Goal: Task Accomplishment & Management: Use online tool/utility

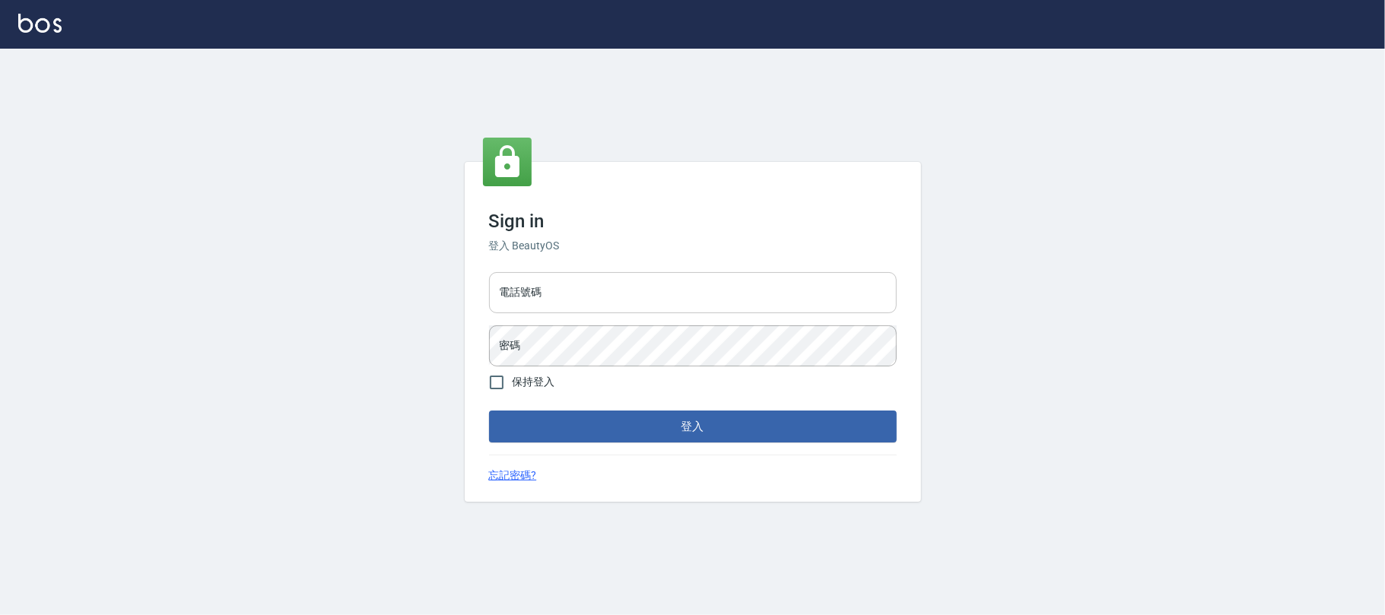
click at [631, 281] on input "電話號碼" at bounding box center [693, 292] width 408 height 41
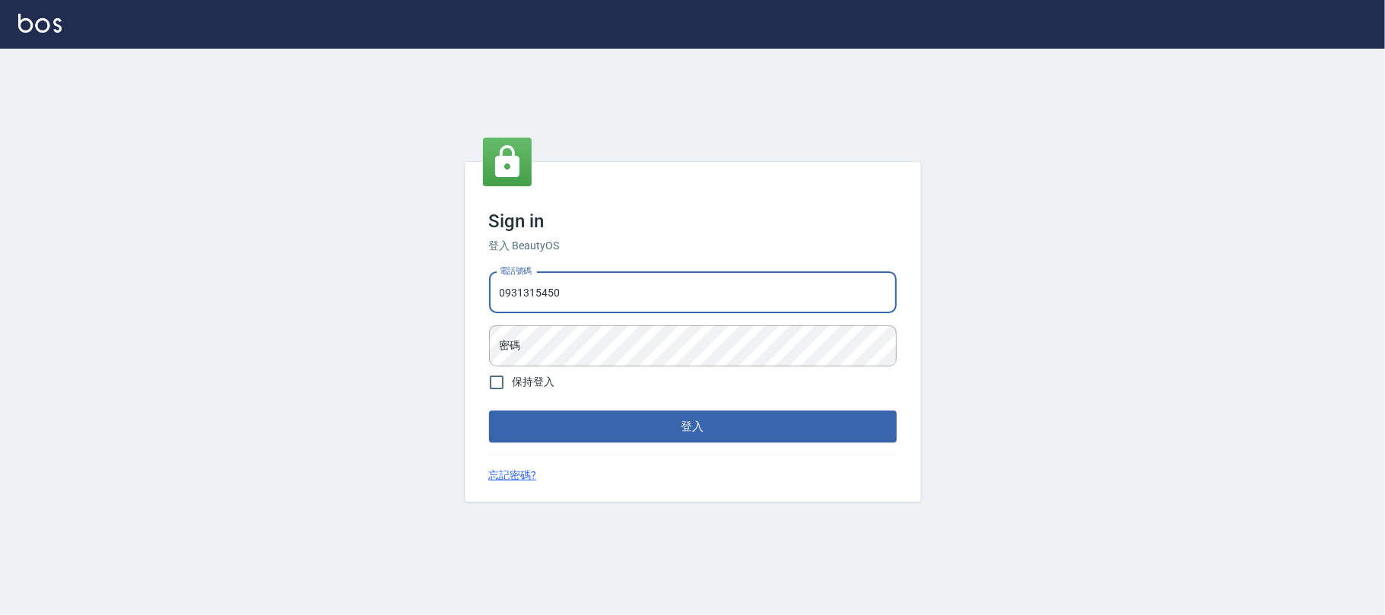
type input "0931315450"
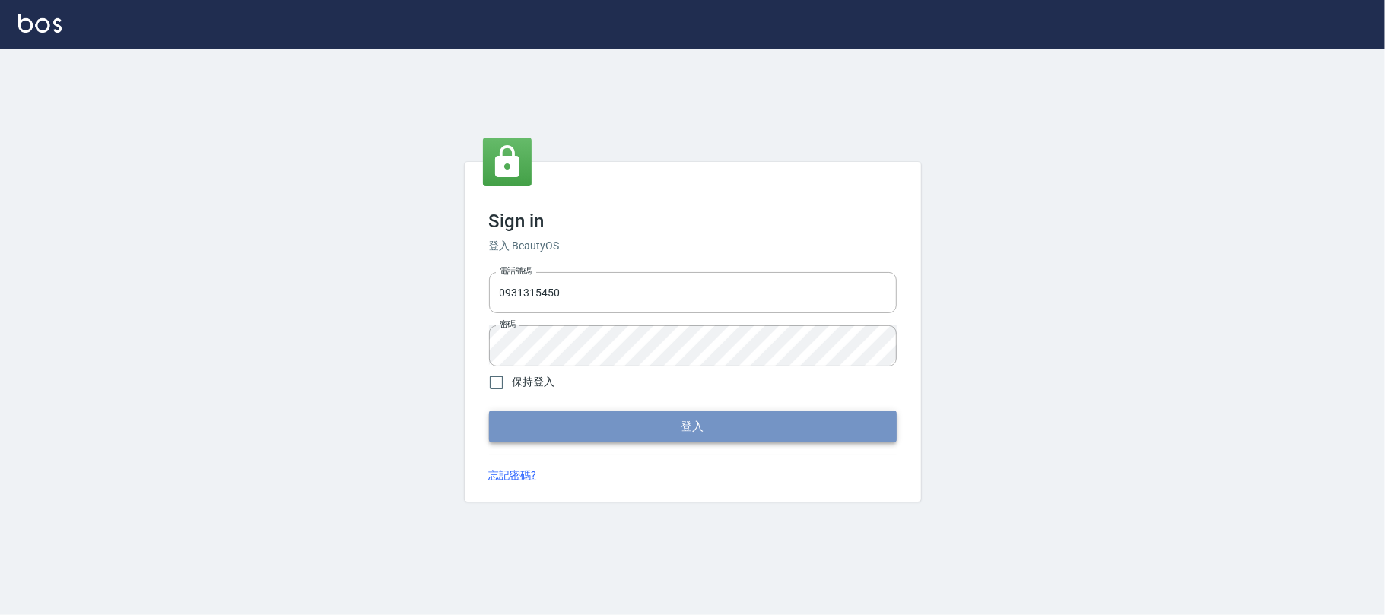
click at [610, 426] on button "登入" at bounding box center [693, 427] width 408 height 32
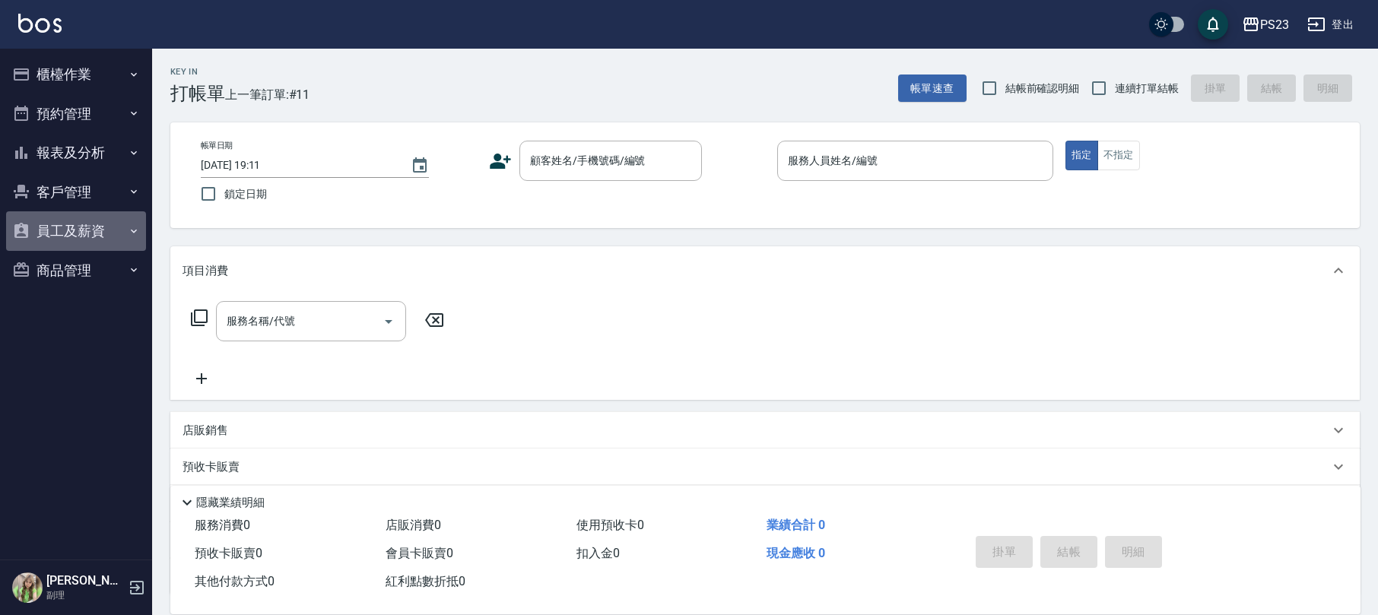
click at [103, 221] on button "員工及薪資" at bounding box center [76, 231] width 140 height 40
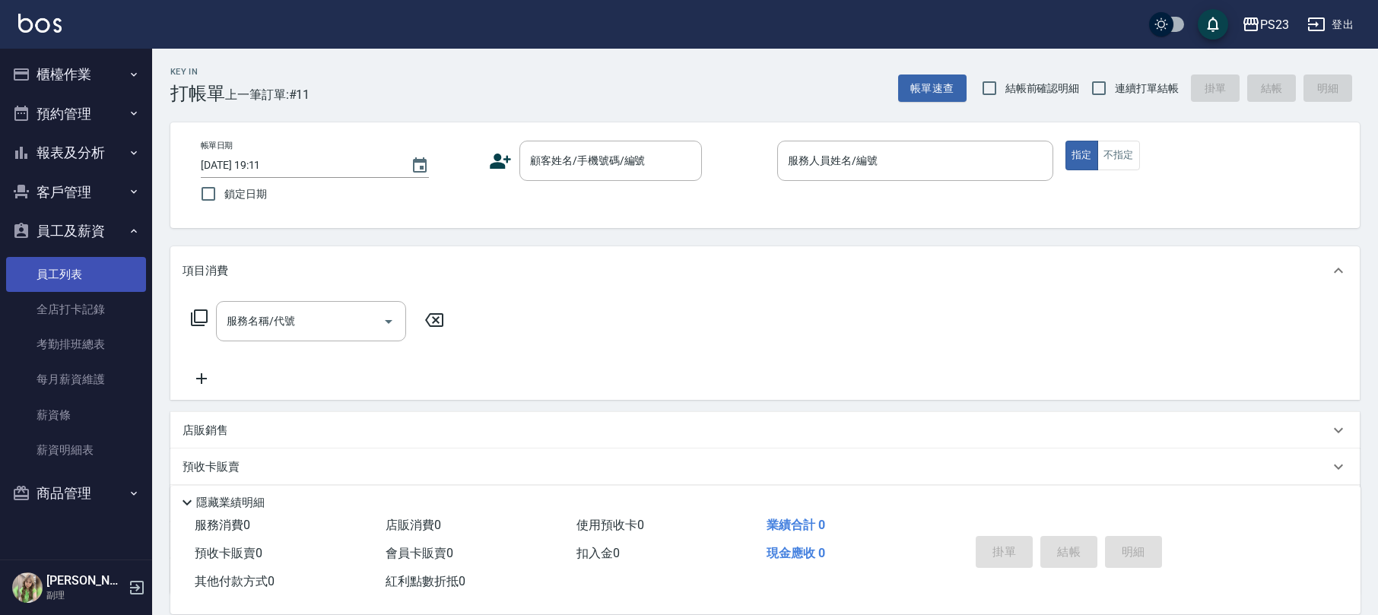
click at [85, 281] on link "員工列表" at bounding box center [76, 274] width 140 height 35
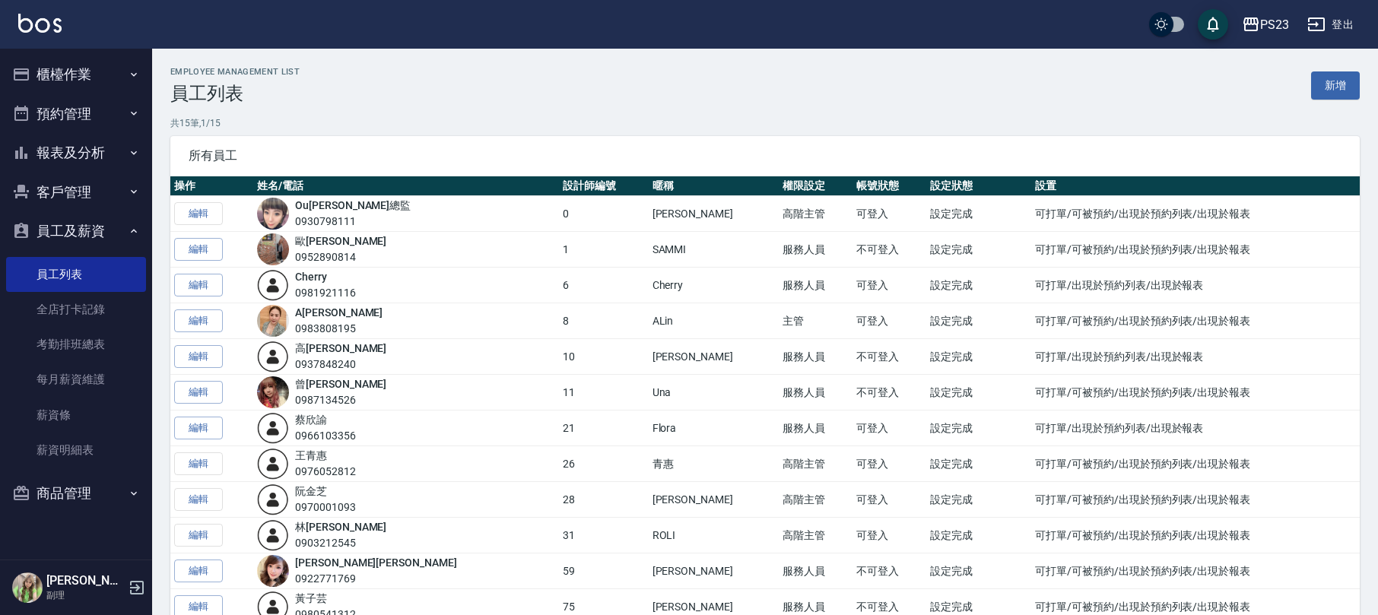
click at [1327, 16] on button "登出" at bounding box center [1330, 25] width 59 height 28
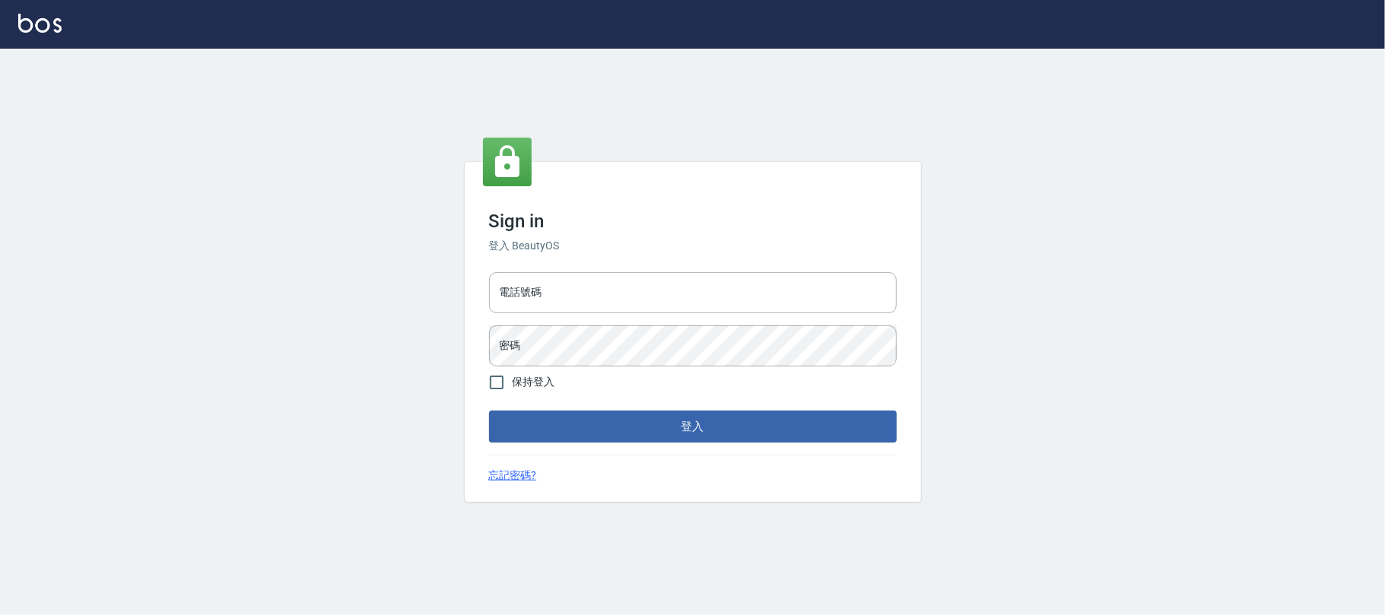
click at [596, 314] on div "電話號碼 電話號碼 密碼 密碼" at bounding box center [693, 319] width 420 height 106
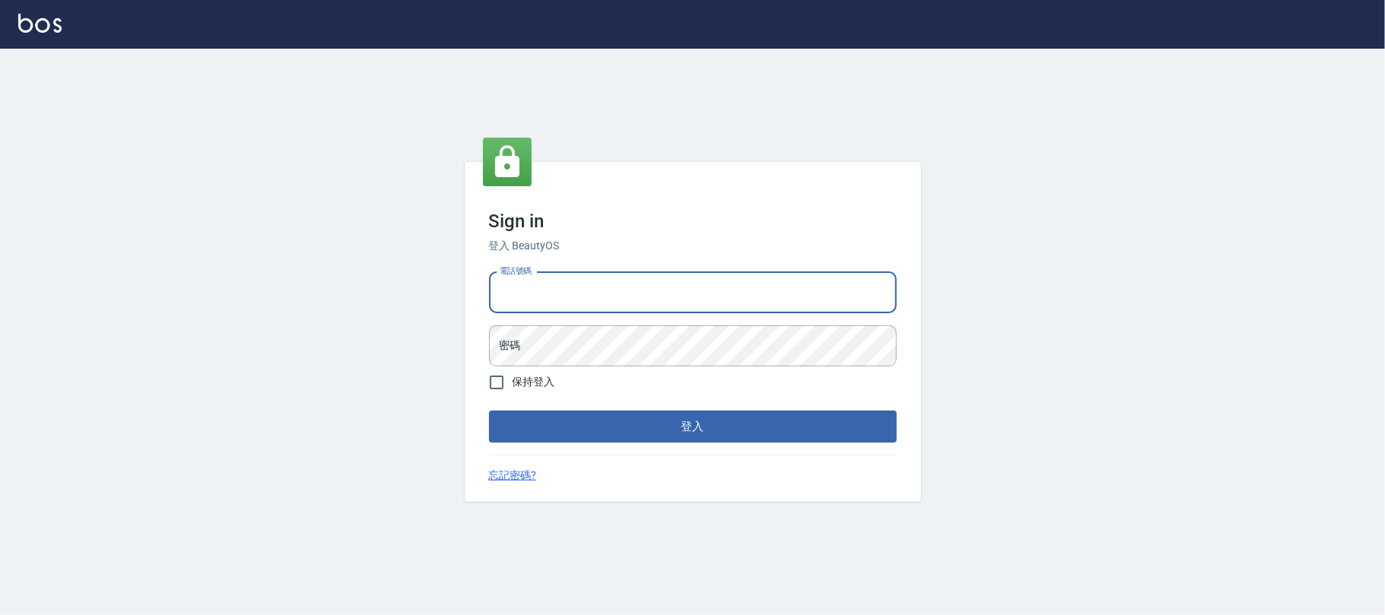
click at [602, 299] on input "電話號碼" at bounding box center [693, 292] width 408 height 41
type input "0225420586"
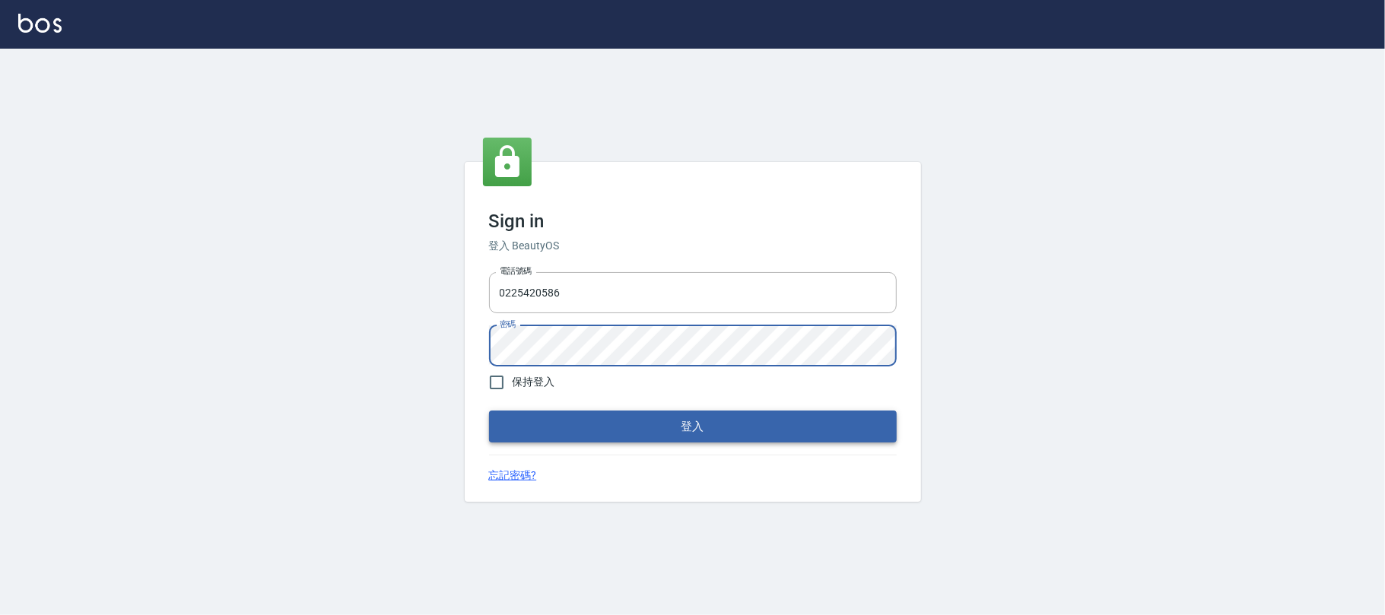
click at [722, 427] on button "登入" at bounding box center [693, 427] width 408 height 32
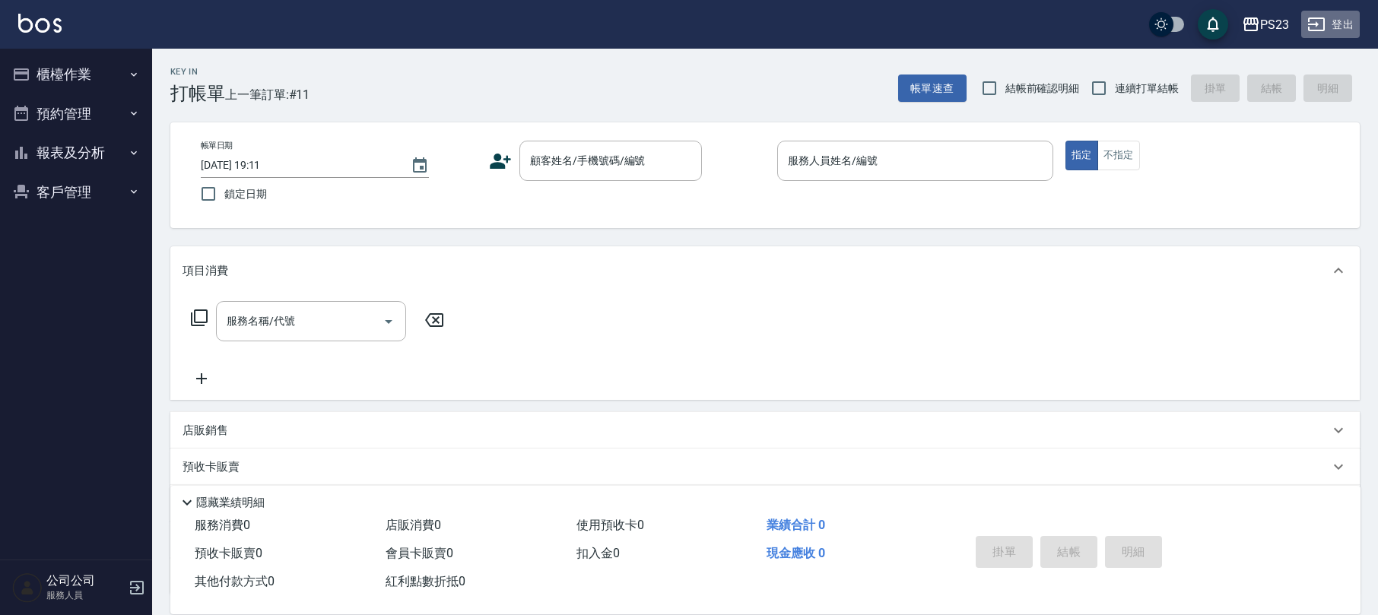
click at [1354, 28] on button "登出" at bounding box center [1330, 25] width 59 height 28
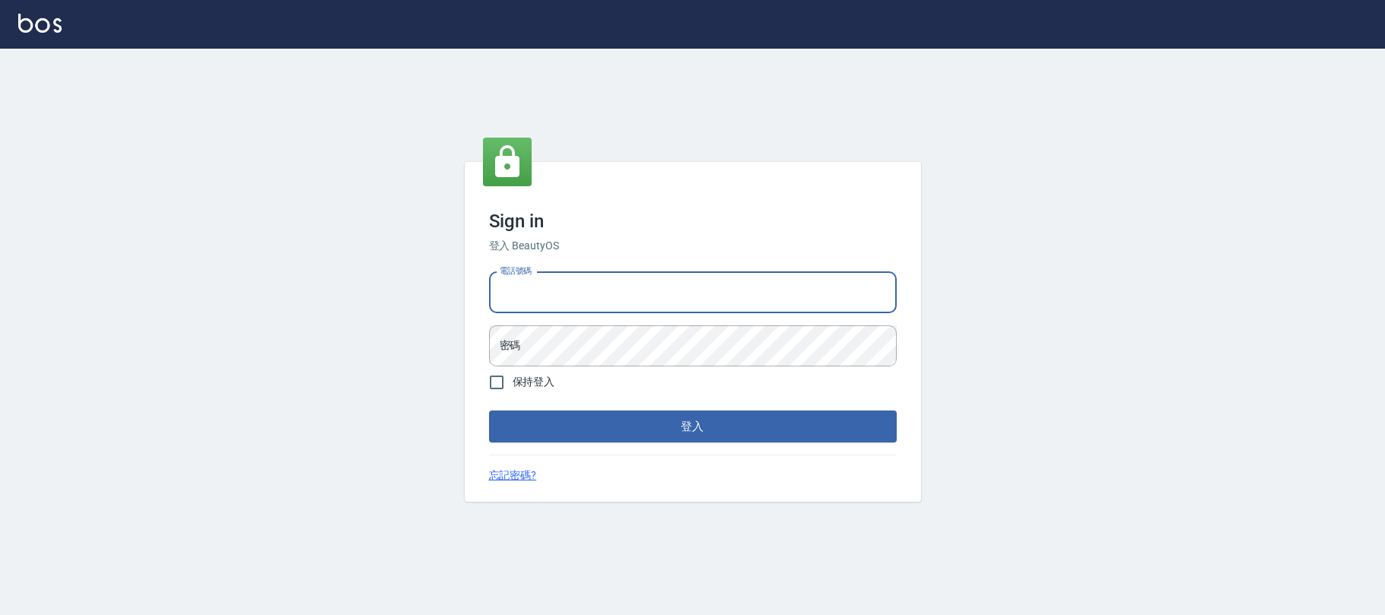
click at [555, 281] on input "電話號碼" at bounding box center [693, 292] width 408 height 41
type input "0931315450"
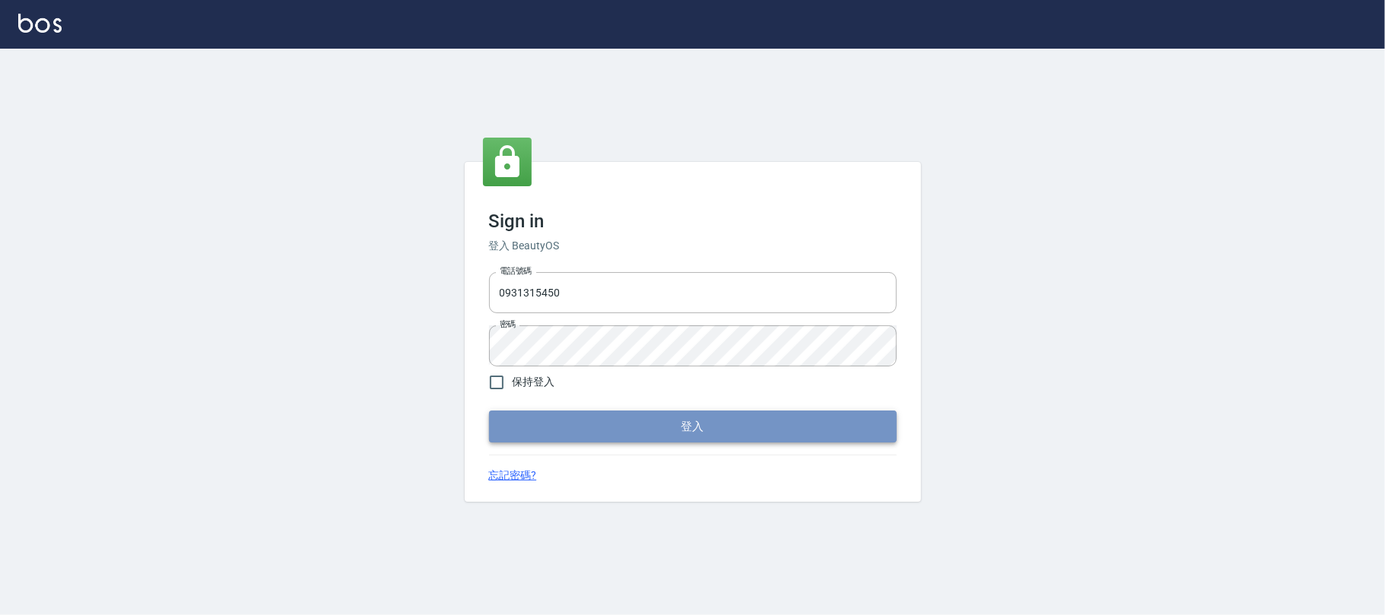
click at [579, 438] on button "登入" at bounding box center [693, 427] width 408 height 32
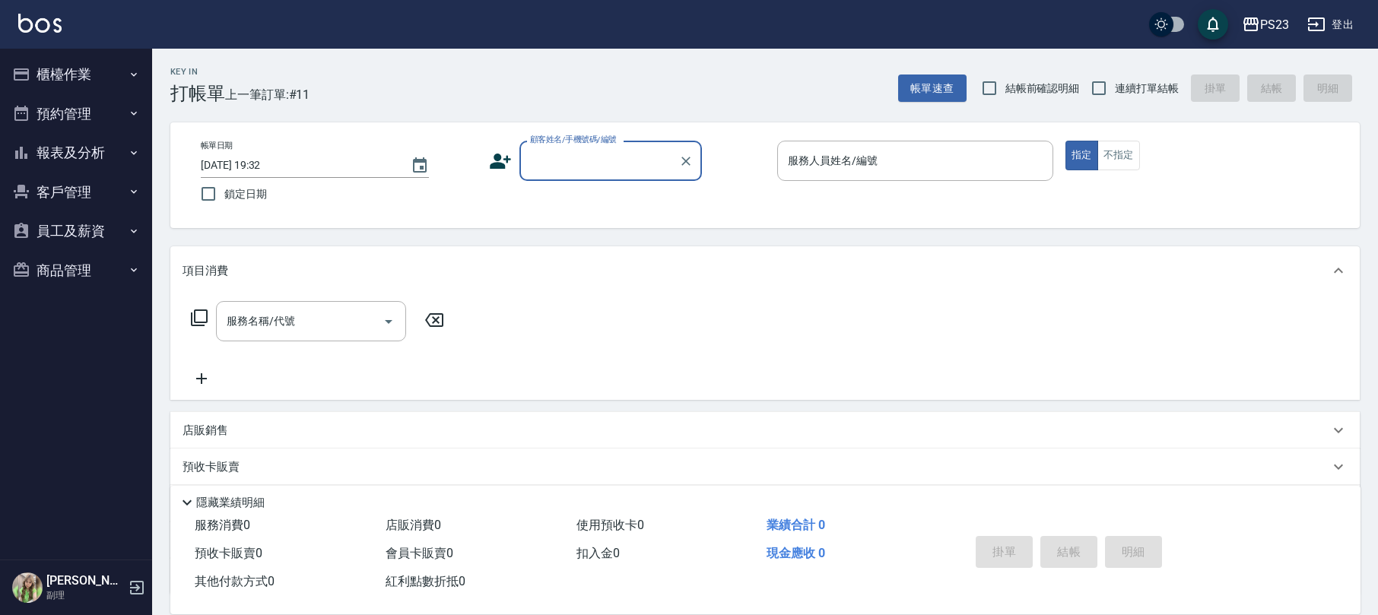
click at [59, 230] on button "員工及薪資" at bounding box center [76, 231] width 140 height 40
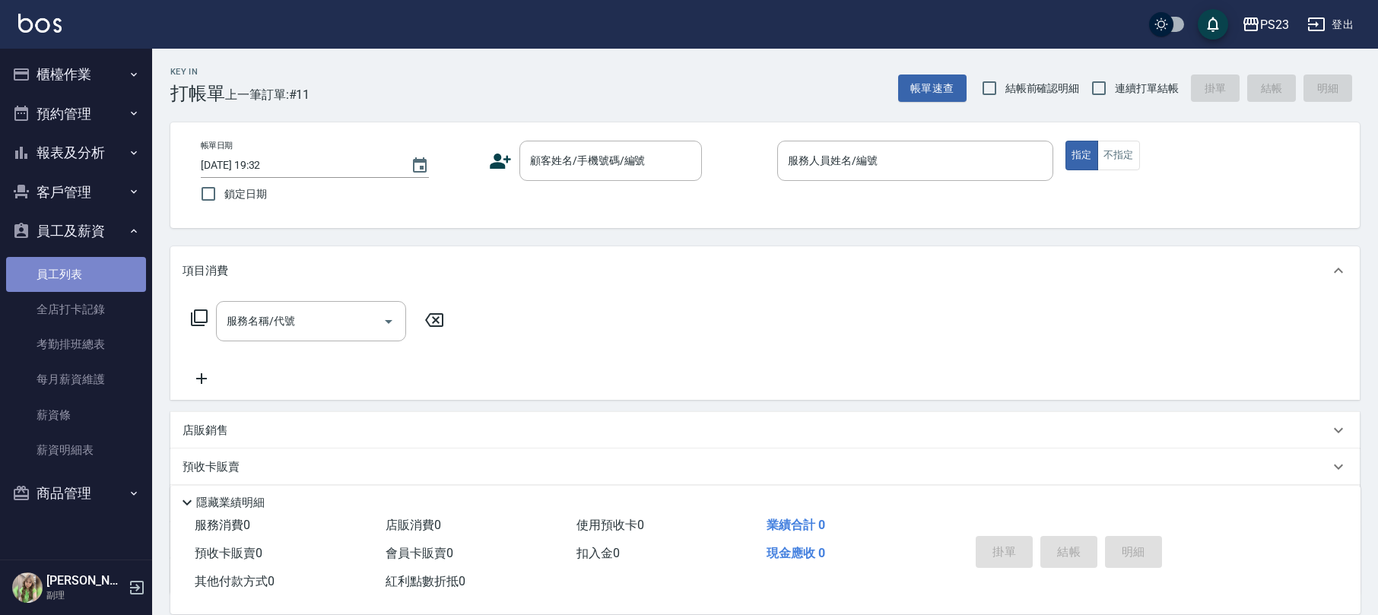
click at [71, 277] on link "員工列表" at bounding box center [76, 274] width 140 height 35
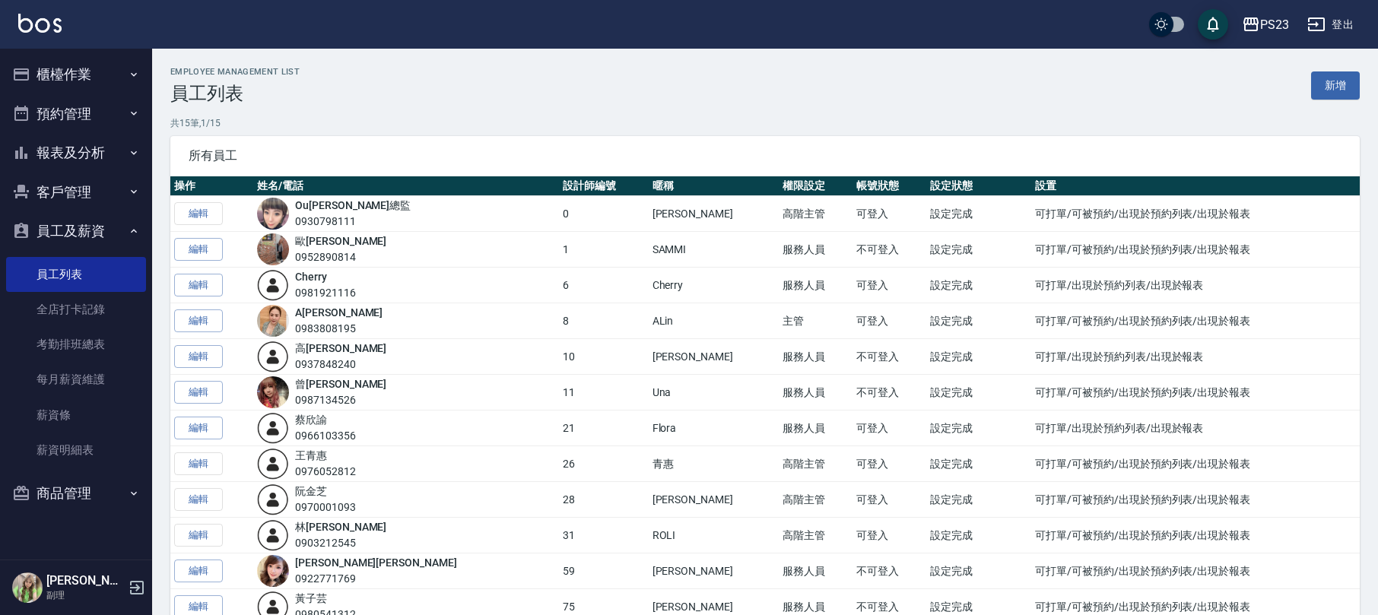
scroll to position [101, 0]
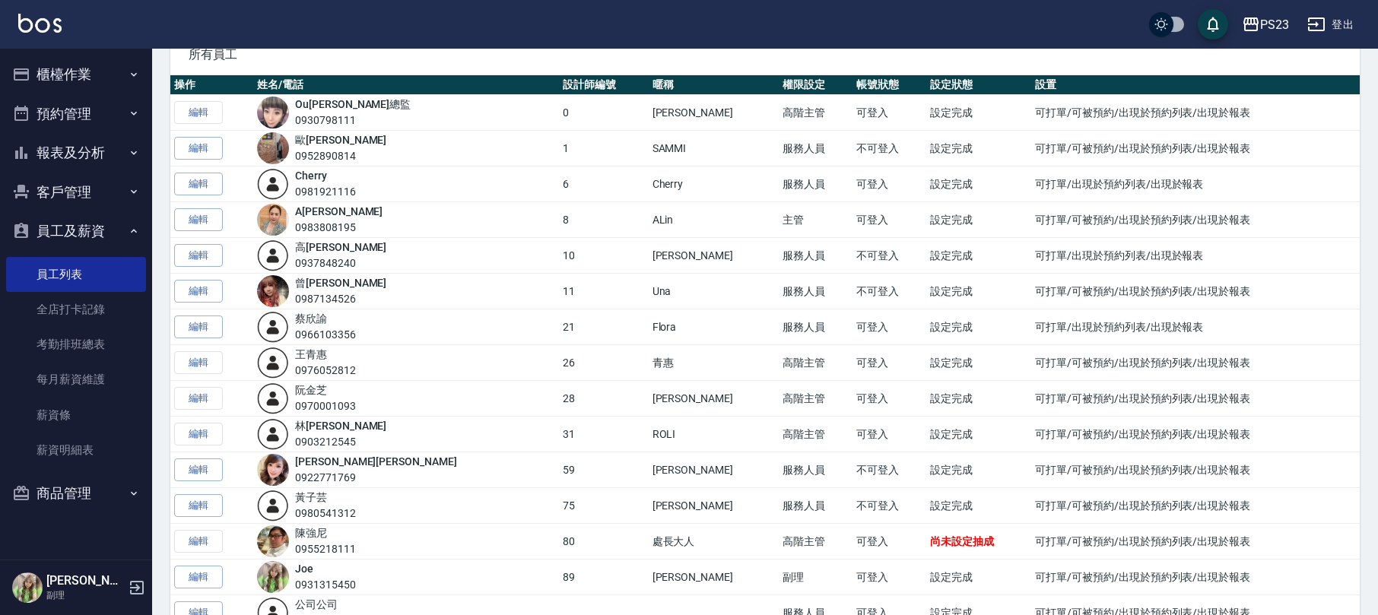
click at [201, 402] on td "編輯" at bounding box center [211, 399] width 83 height 36
click at [317, 389] on link "阮 金芝" at bounding box center [311, 390] width 32 height 12
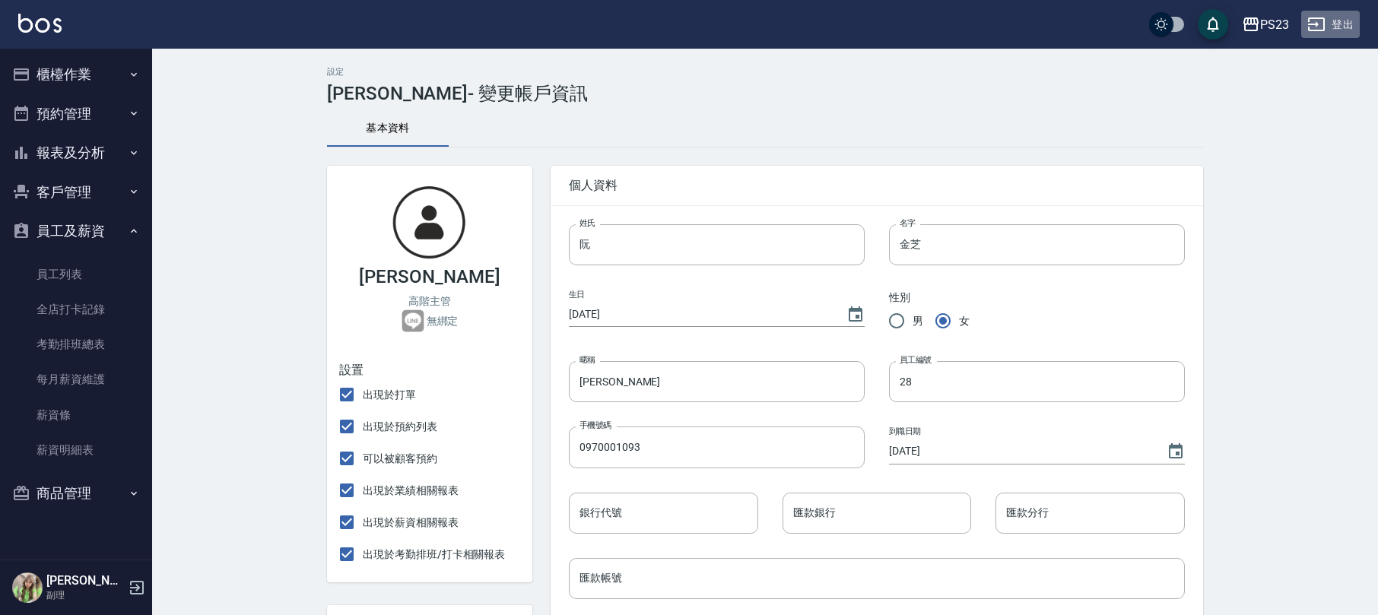
click at [1329, 24] on button "登出" at bounding box center [1330, 25] width 59 height 28
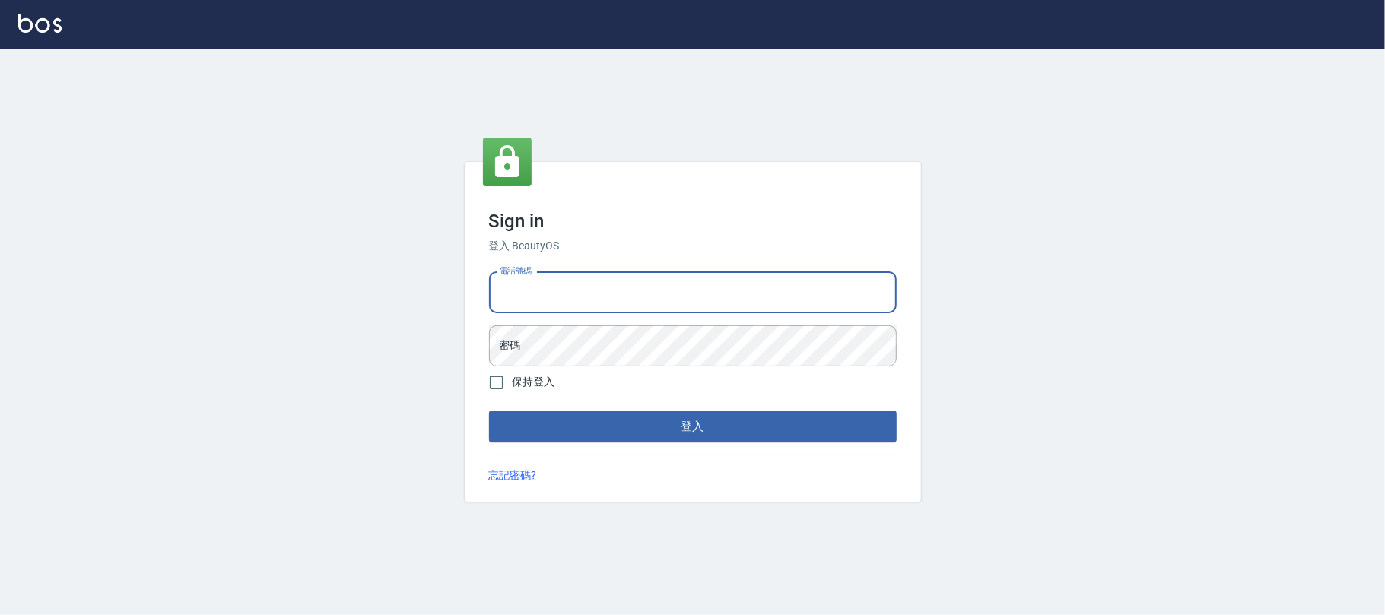
click at [527, 278] on div "電話號碼 電話號碼" at bounding box center [693, 292] width 408 height 41
type input "0225420586"
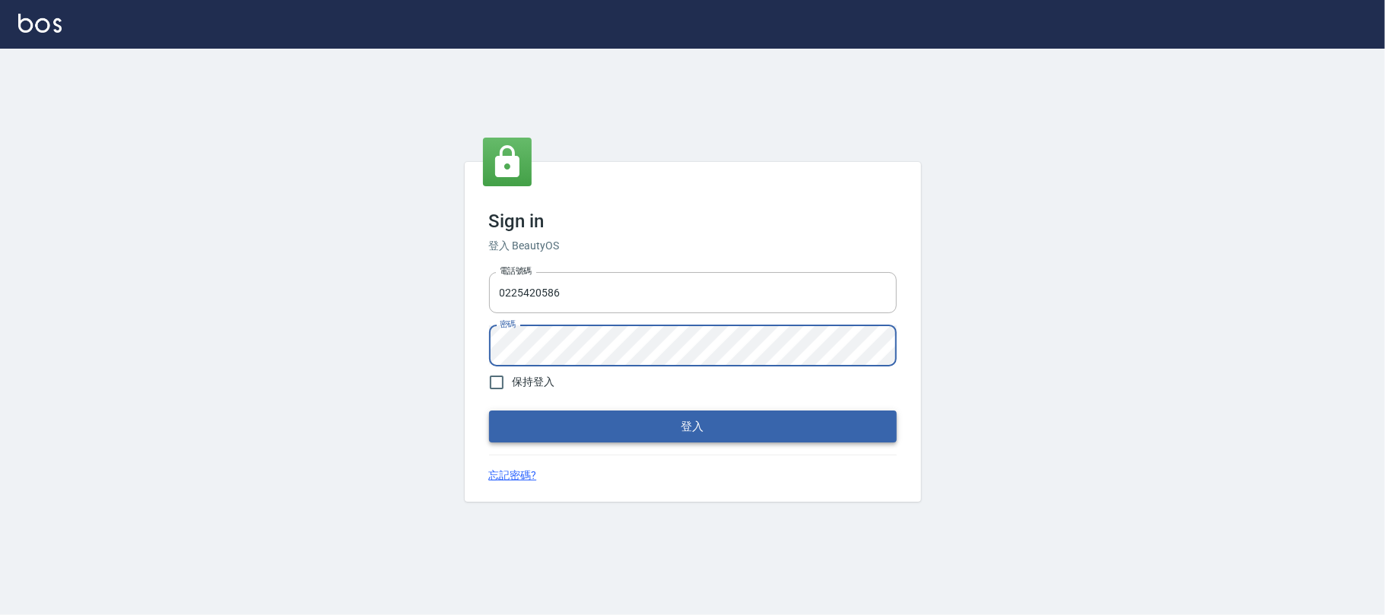
click at [564, 433] on button "登入" at bounding box center [693, 427] width 408 height 32
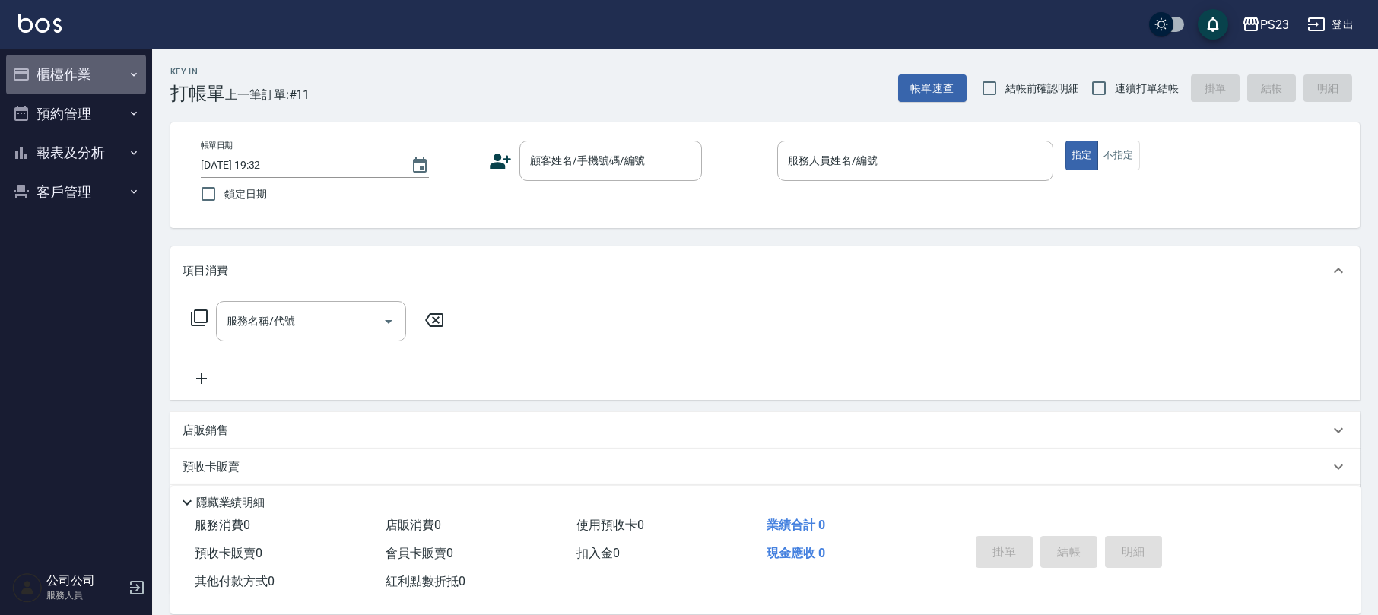
drag, startPoint x: 96, startPoint y: 70, endPoint x: 102, endPoint y: 62, distance: 9.7
click at [98, 68] on button "櫃檯作業" at bounding box center [76, 75] width 140 height 40
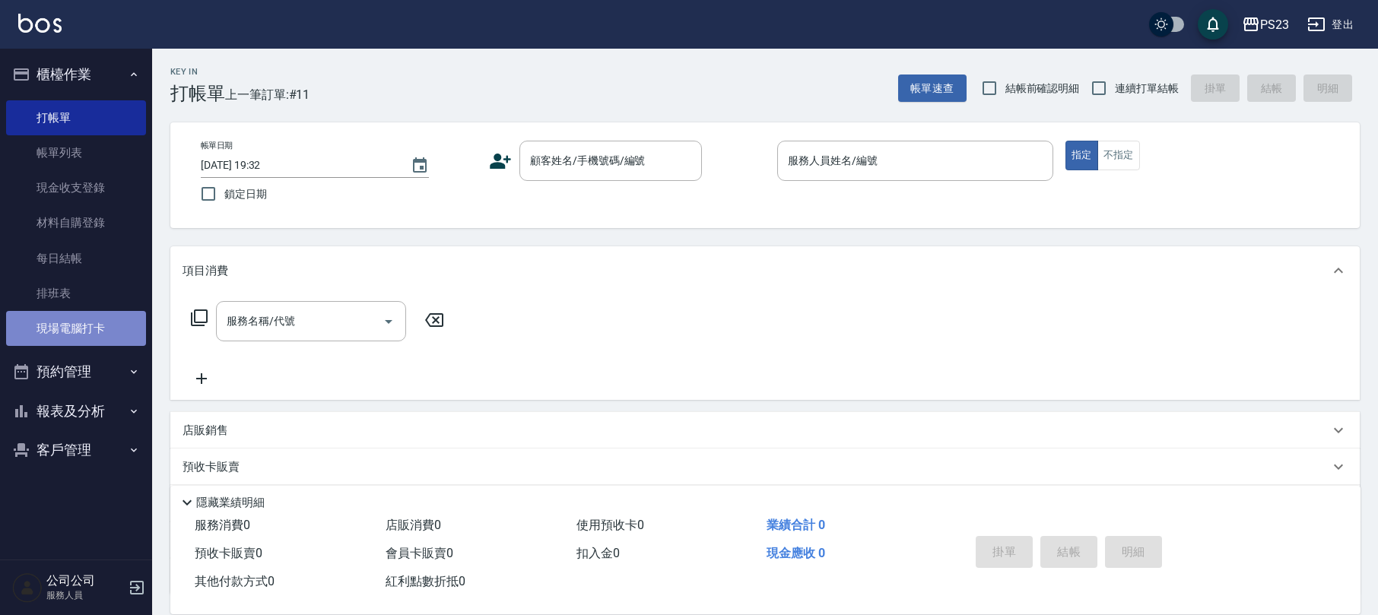
click at [97, 329] on link "現場電腦打卡" at bounding box center [76, 328] width 140 height 35
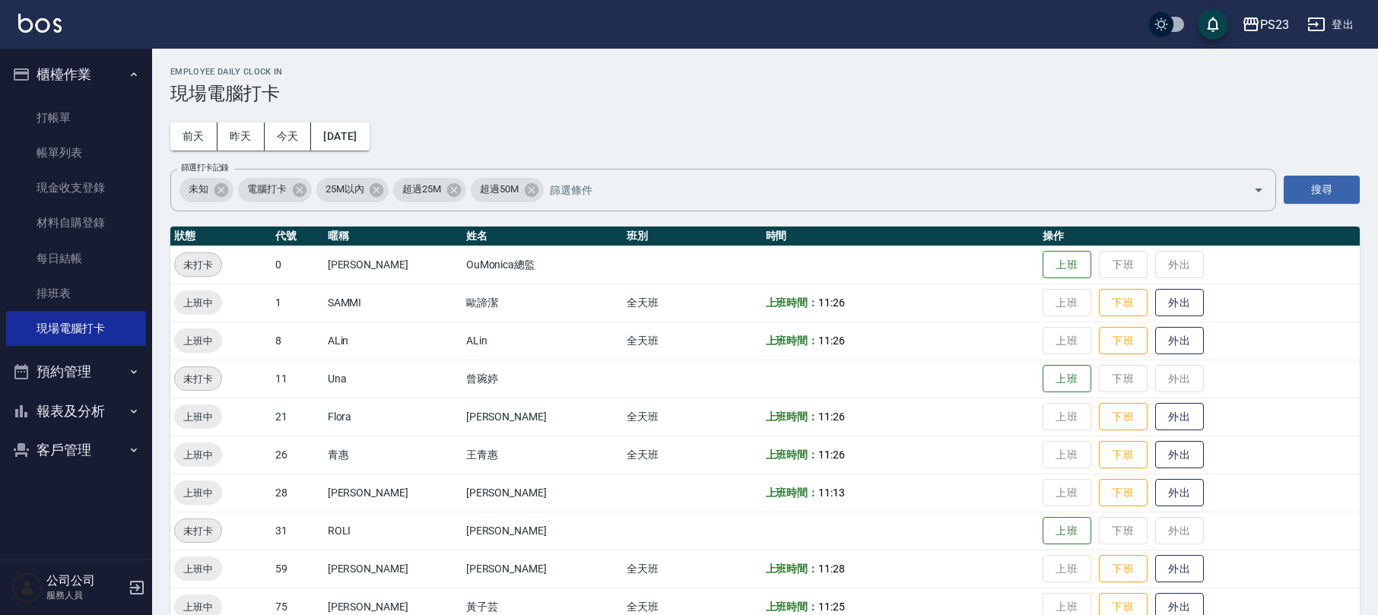
scroll to position [105, 0]
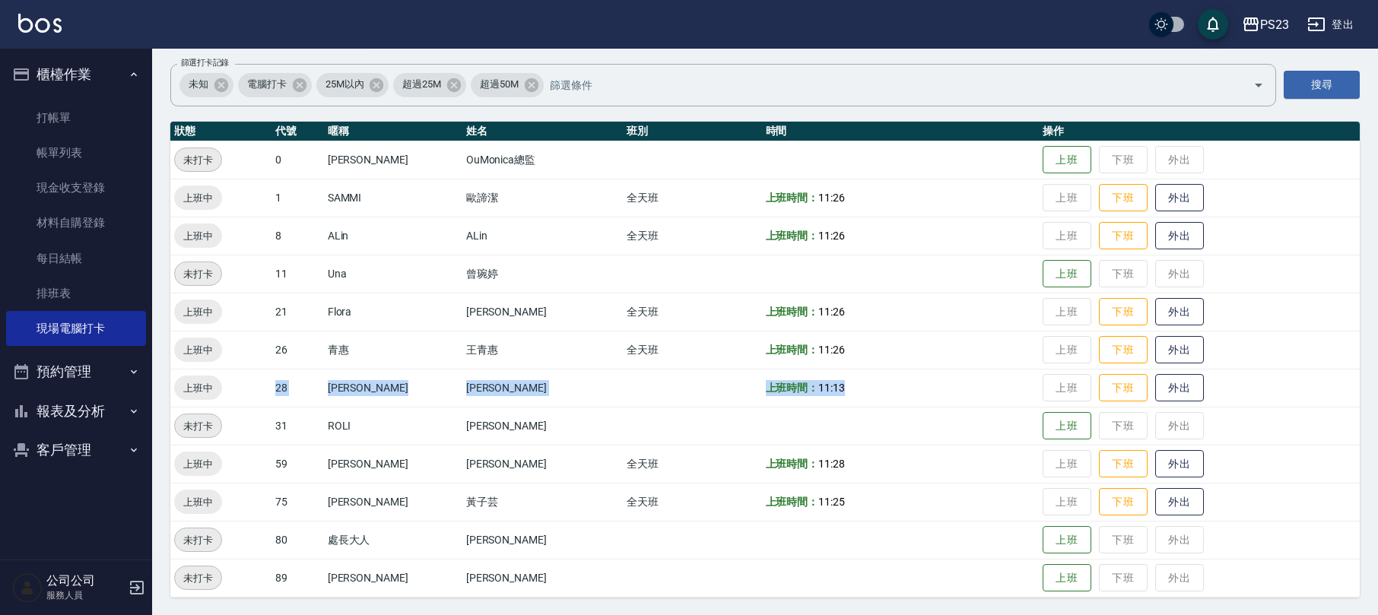
drag, startPoint x: 405, startPoint y: 399, endPoint x: 919, endPoint y: 385, distance: 514.3
click at [919, 385] on tr "上班中 28 [PERSON_NAME] [PERSON_NAME] 上班時間： 11:13 上班 下班 外出" at bounding box center [764, 388] width 1189 height 38
click at [852, 396] on td "上班時間： 11:13" at bounding box center [900, 388] width 277 height 38
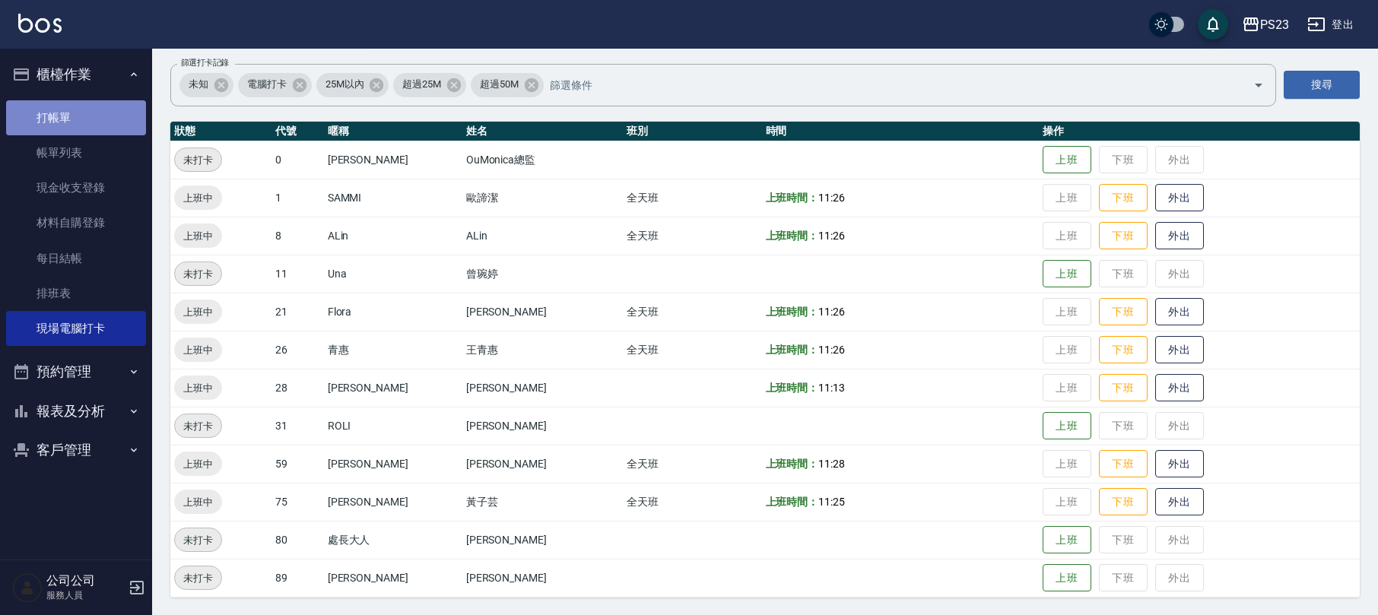
click at [98, 116] on link "打帳單" at bounding box center [76, 117] width 140 height 35
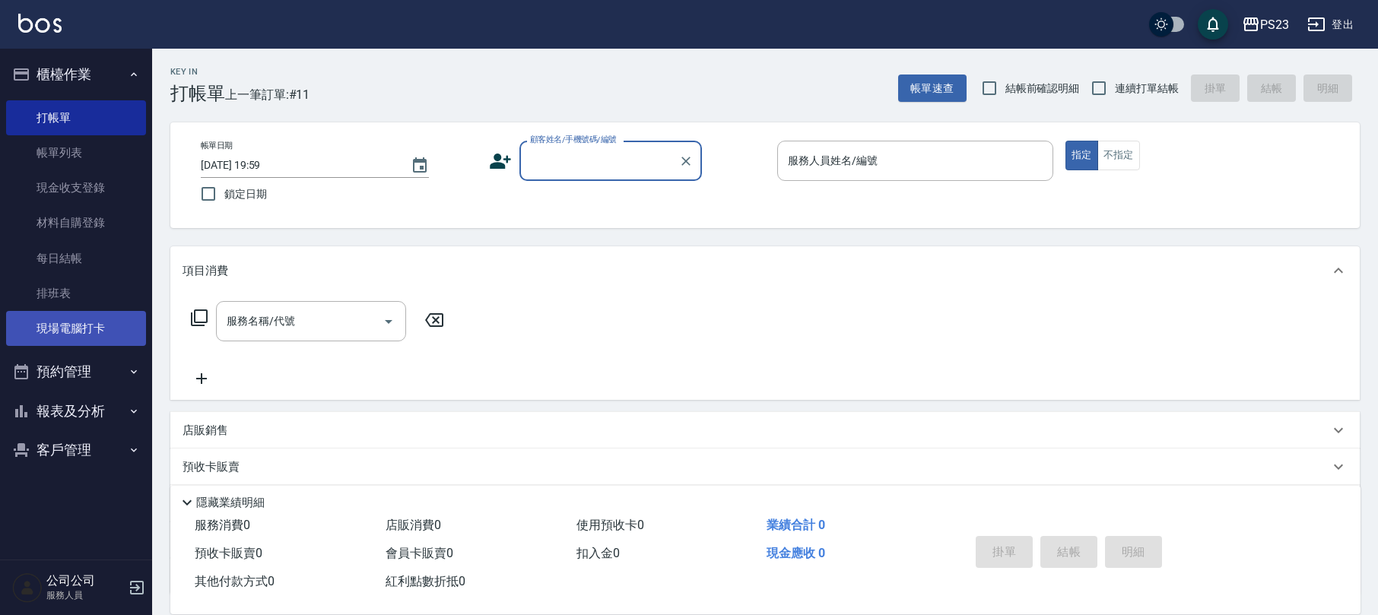
click at [82, 329] on link "現場電腦打卡" at bounding box center [76, 328] width 140 height 35
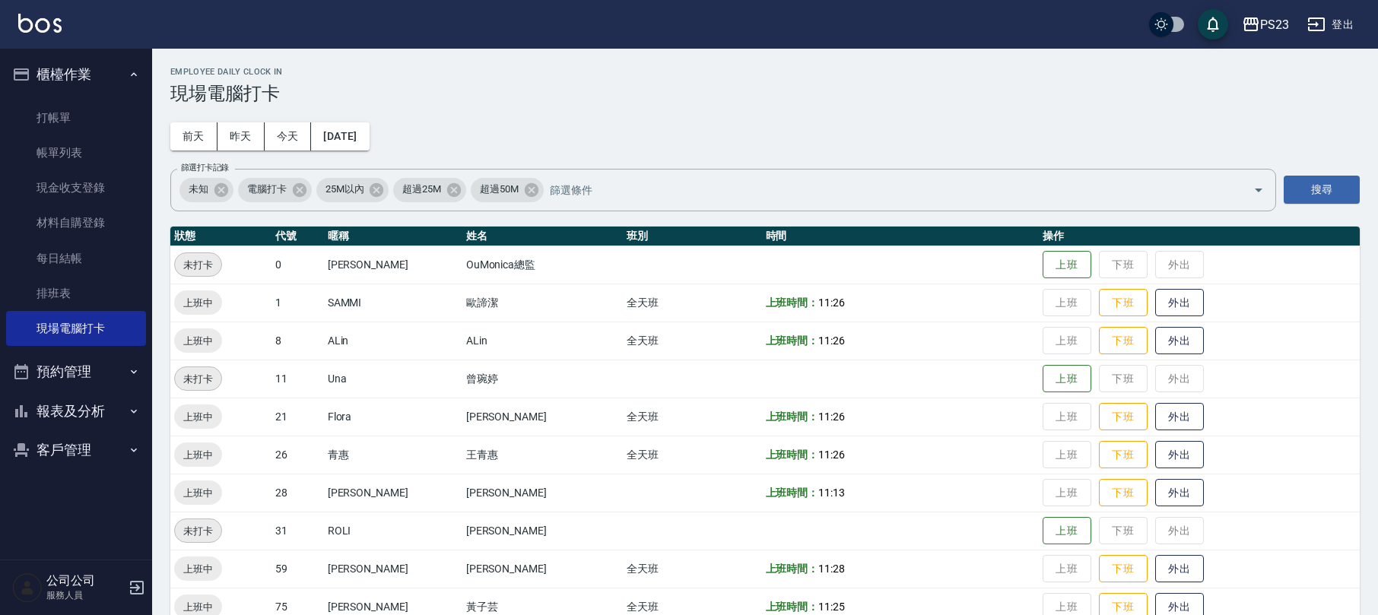
scroll to position [105, 0]
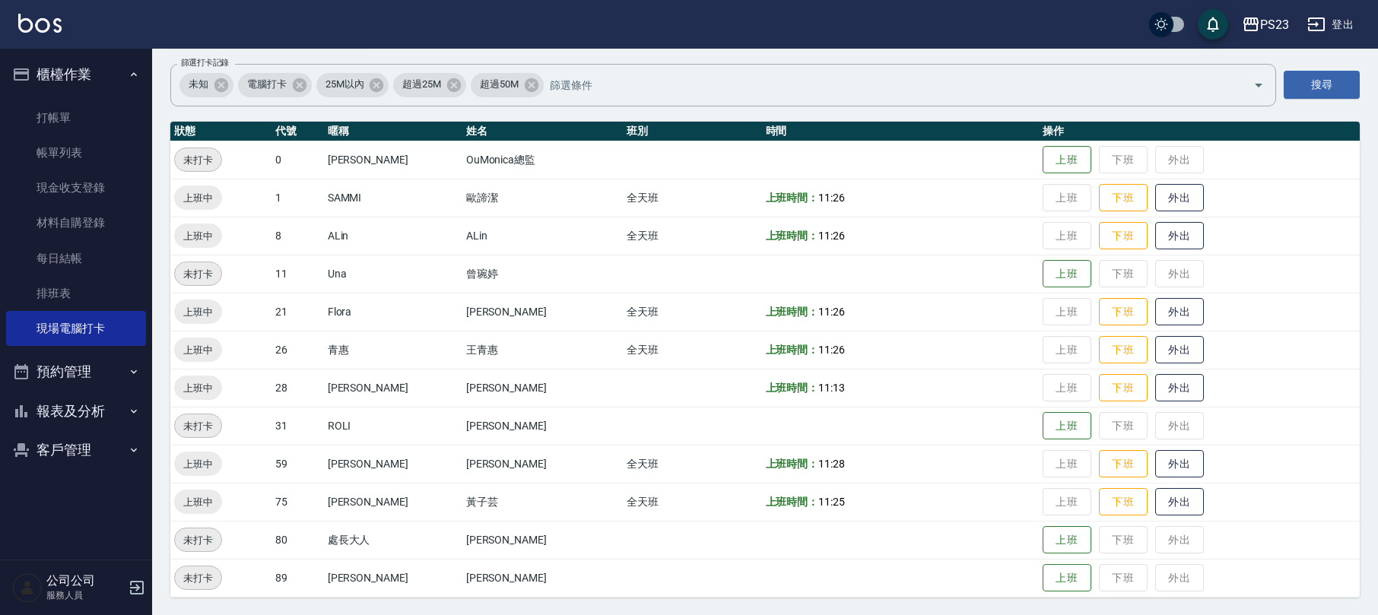
click at [475, 381] on td "[PERSON_NAME]" at bounding box center [542, 388] width 161 height 38
click at [1099, 378] on button "下班" at bounding box center [1123, 388] width 49 height 27
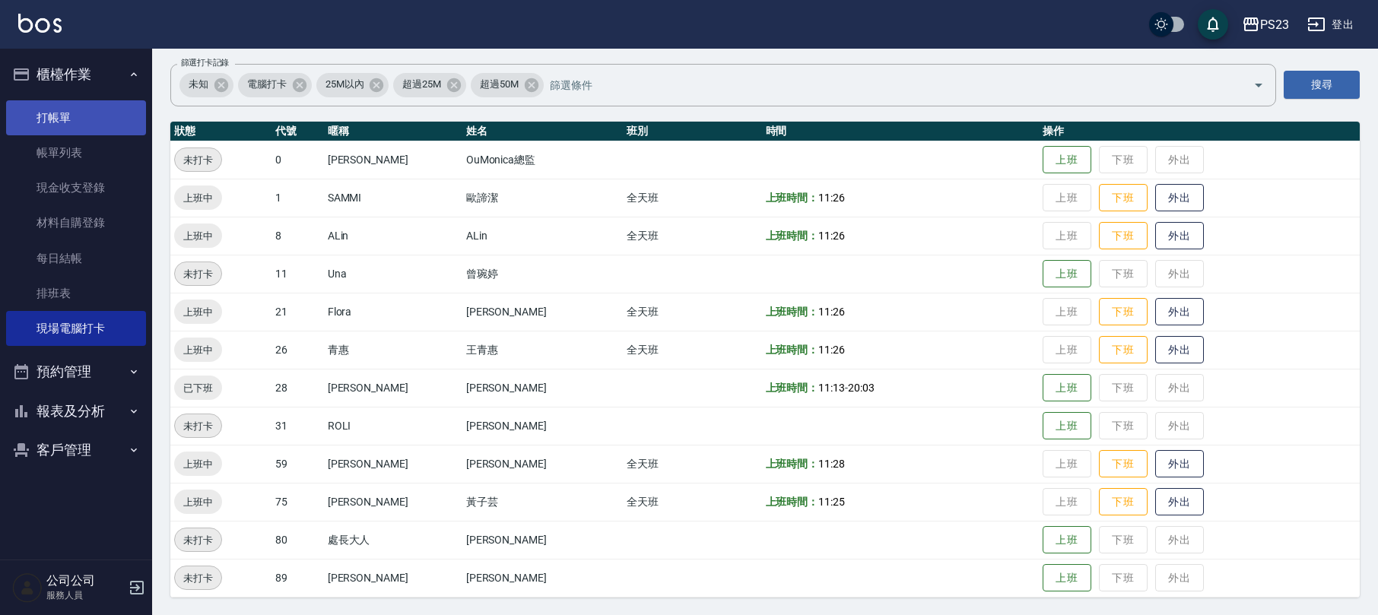
click at [73, 116] on link "打帳單" at bounding box center [76, 117] width 140 height 35
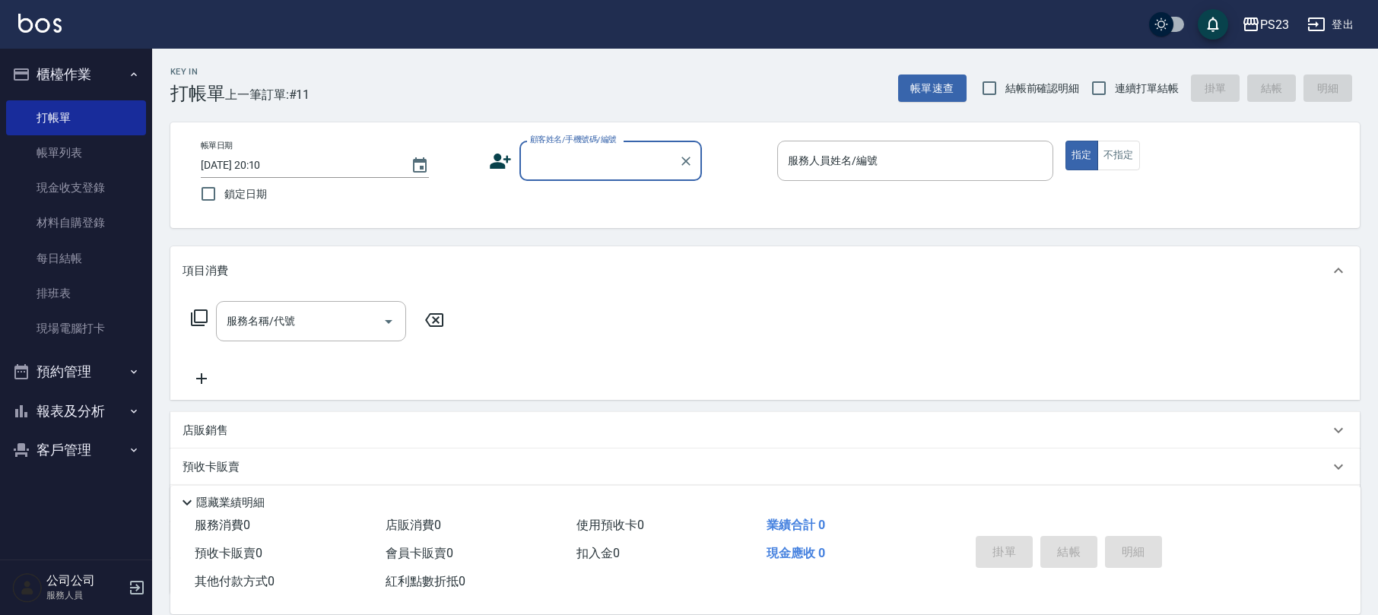
click at [621, 172] on input "顧客姓名/手機號碼/編號" at bounding box center [599, 161] width 146 height 27
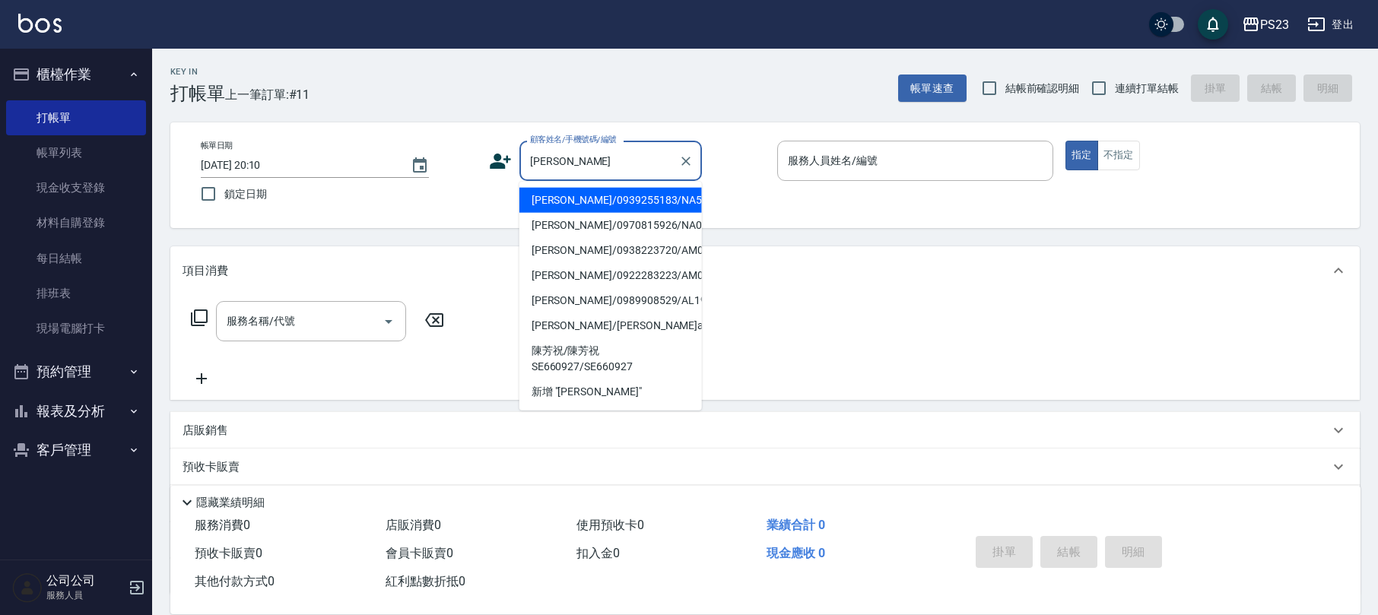
click at [630, 202] on li "[PERSON_NAME]/0939255183/NA580301" at bounding box center [610, 200] width 183 height 25
type input "[PERSON_NAME]/0939255183/NA580301"
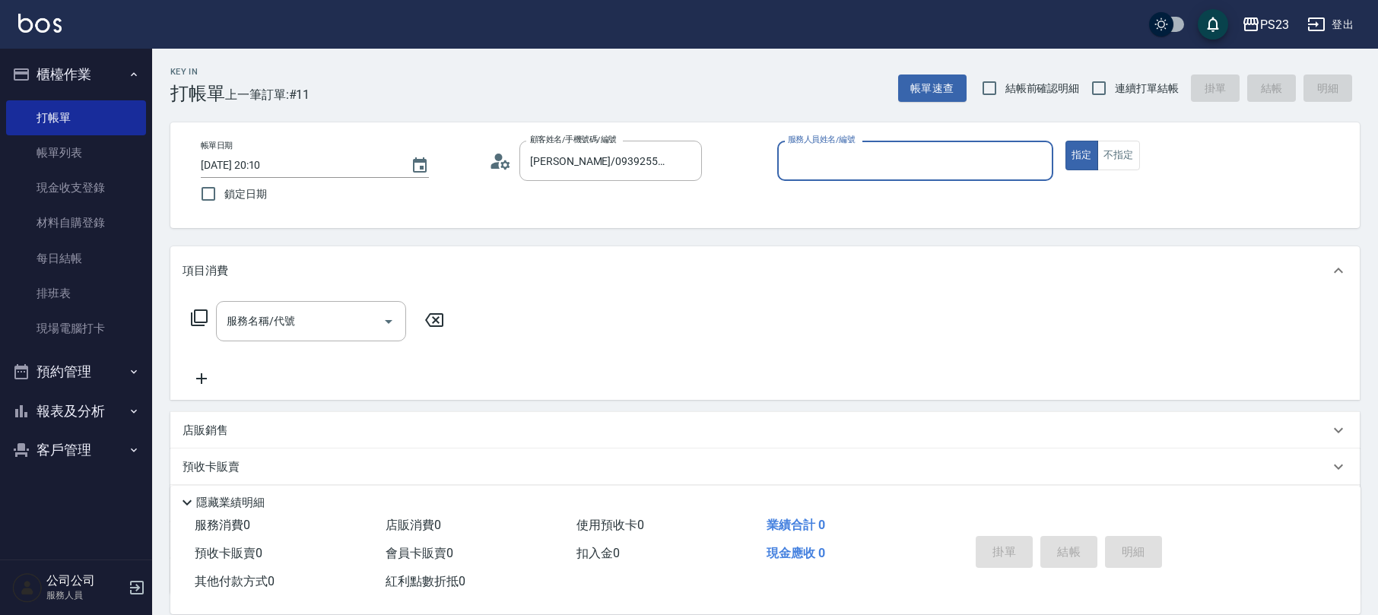
type input "Nanako-59"
click at [1122, 85] on span "連續打單結帳" at bounding box center [1147, 89] width 64 height 16
click at [1115, 85] on input "連續打單結帳" at bounding box center [1099, 88] width 32 height 32
checkbox input "true"
click at [293, 338] on div "服務名稱/代號" at bounding box center [311, 321] width 190 height 40
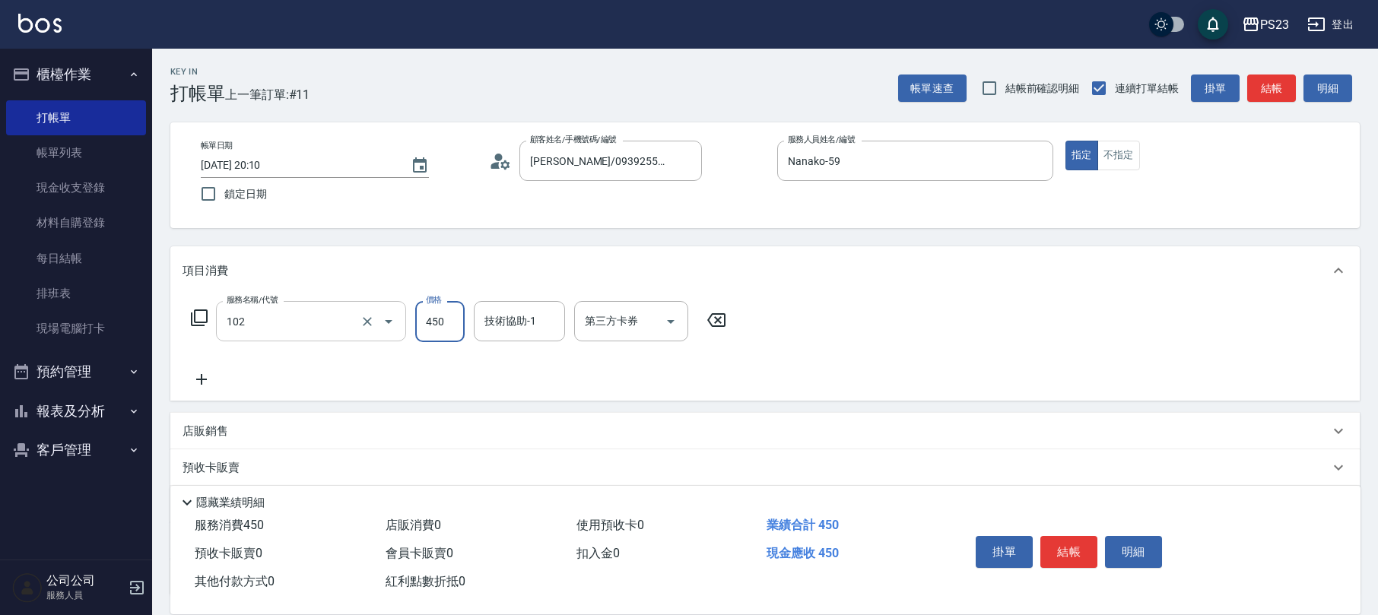
type input "洗髮450(102)"
type input "475"
type input "Nanako-59"
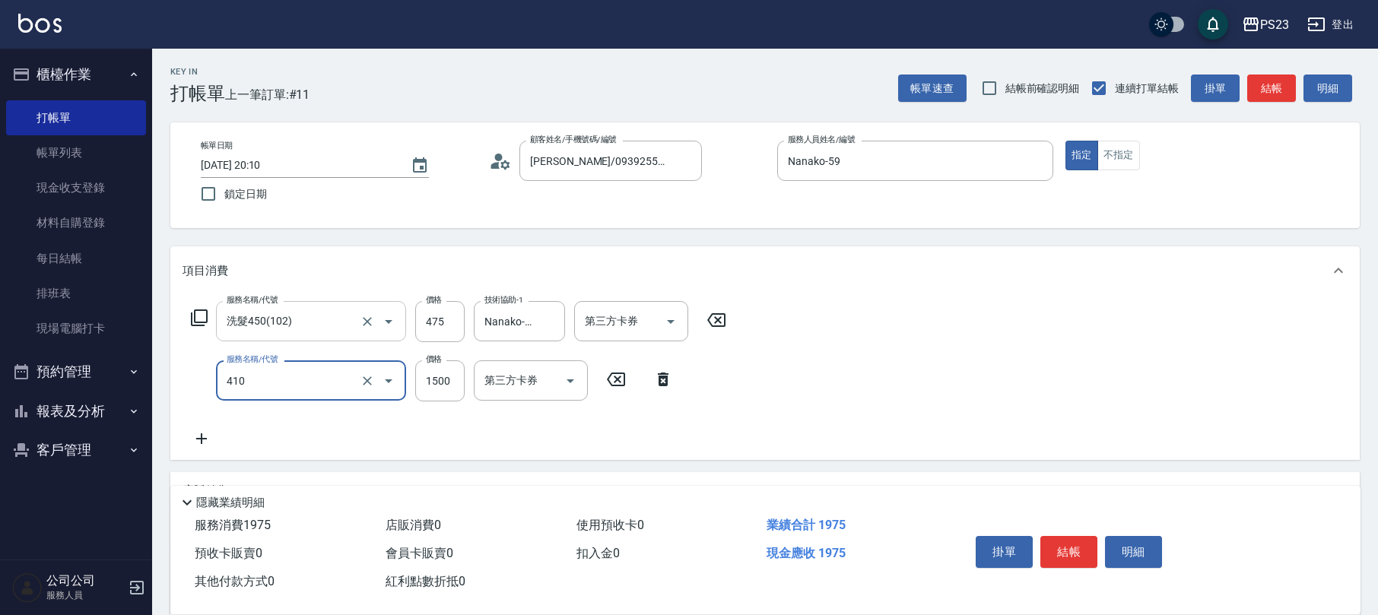
type input "補染(410)"
type input "1300"
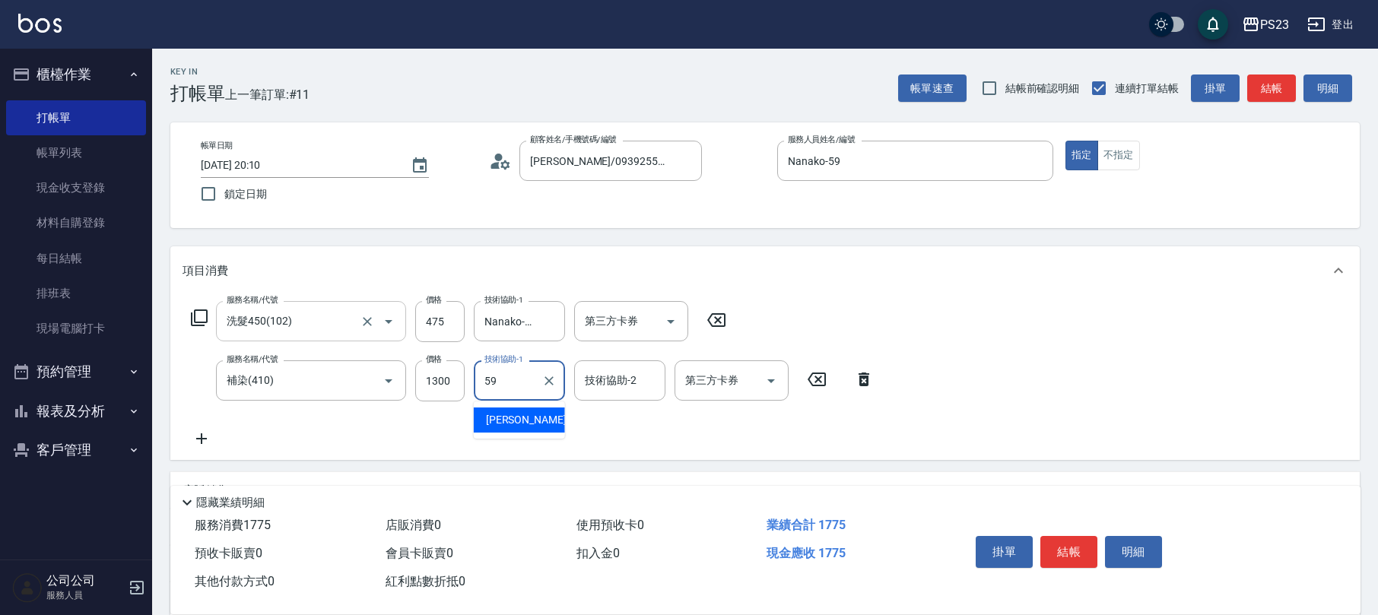
type input "Nanako-59"
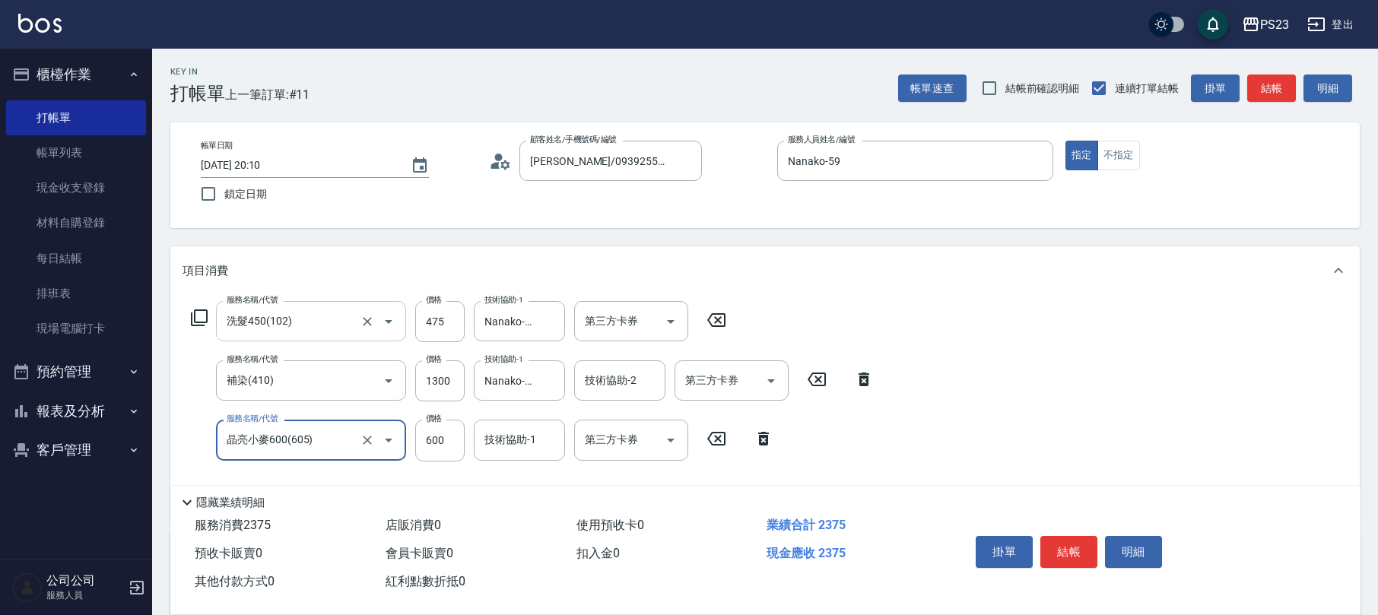
type input "晶亮小麥600(605)"
type input "640"
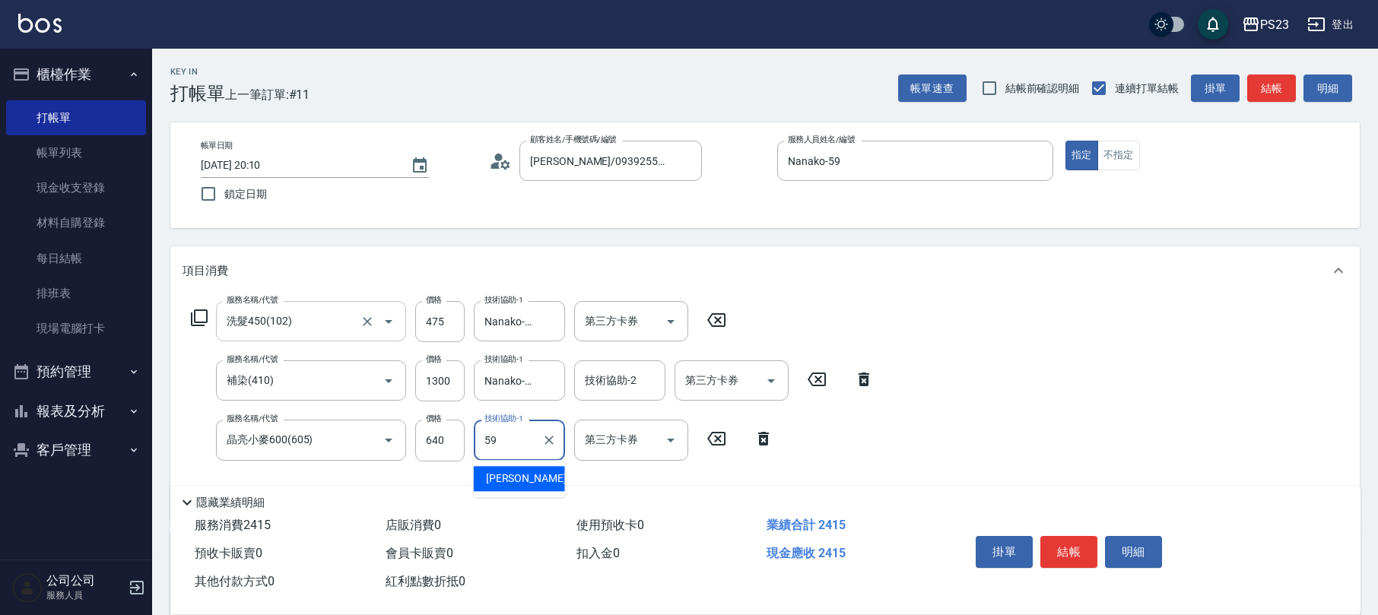
type input "Nanako-59"
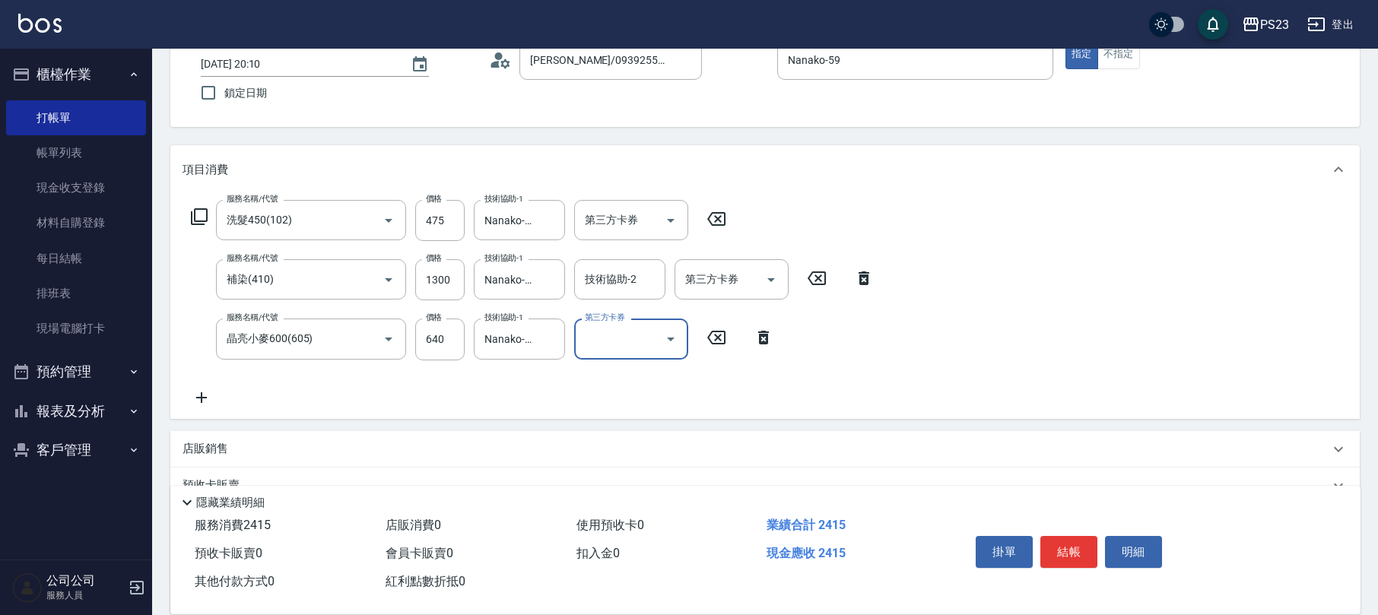
scroll to position [242, 0]
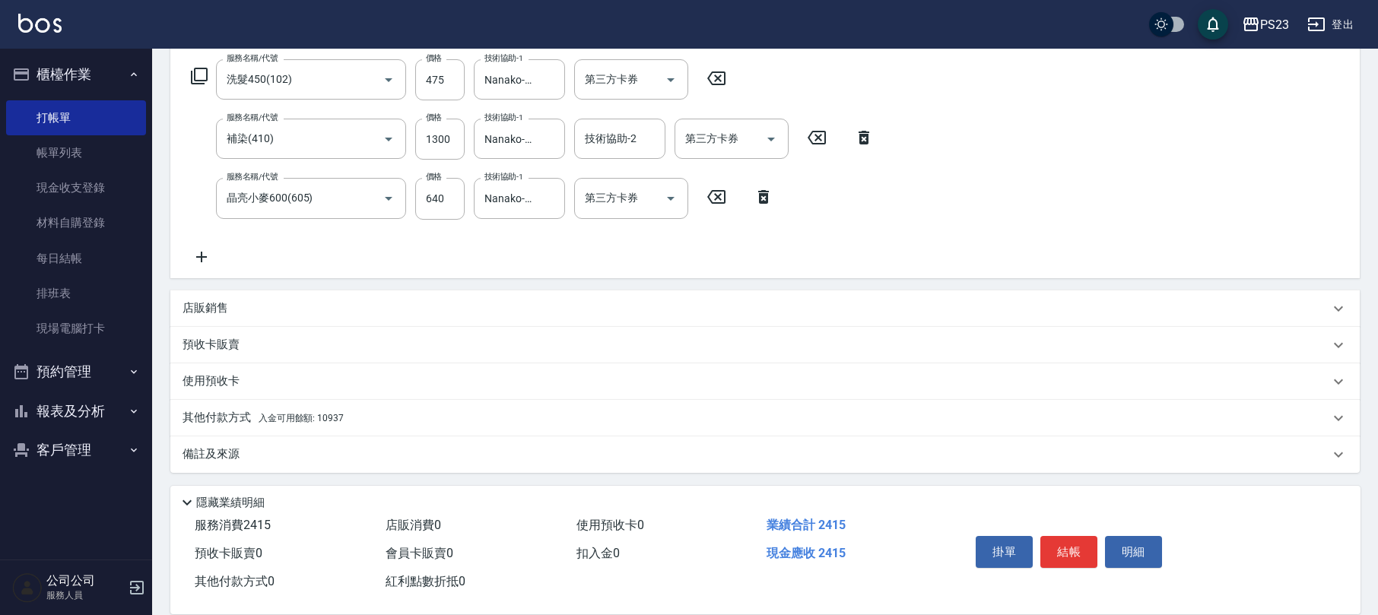
click at [232, 415] on p "其他付款方式 入金可用餘額: 10937" at bounding box center [263, 418] width 161 height 17
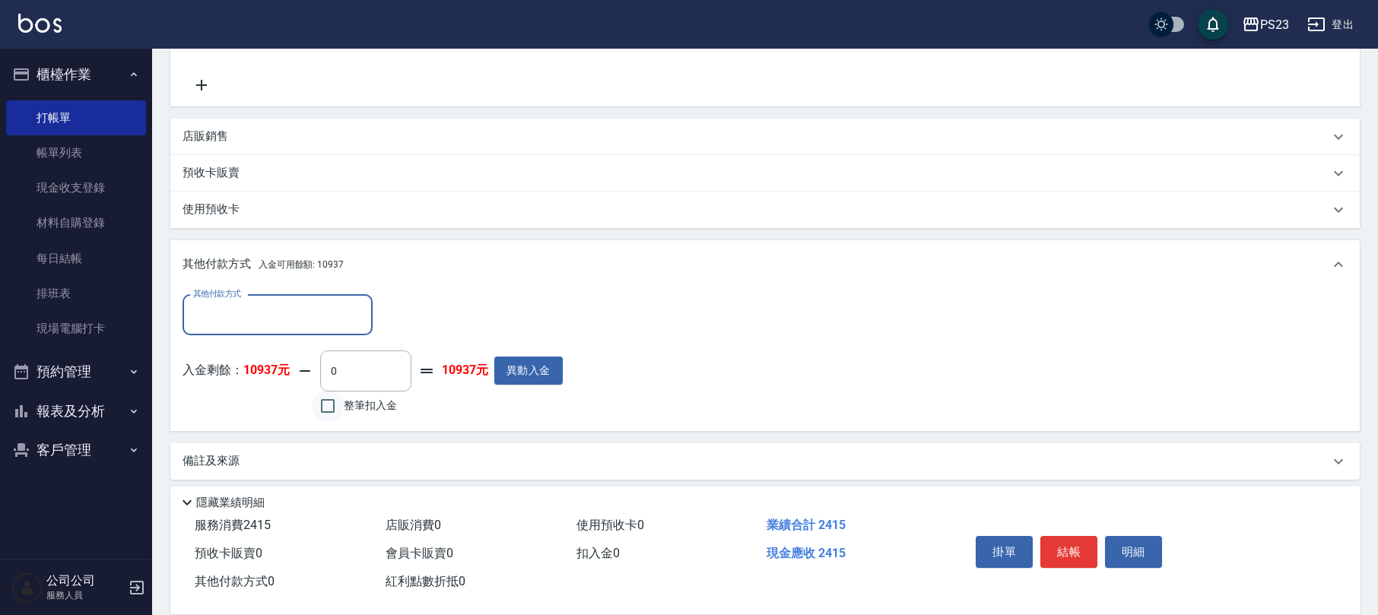
scroll to position [0, 0]
click at [365, 420] on label "整筆扣入金" at bounding box center [354, 406] width 85 height 32
click at [344, 420] on input "整筆扣入金" at bounding box center [328, 406] width 32 height 32
checkbox input "true"
type input "2415"
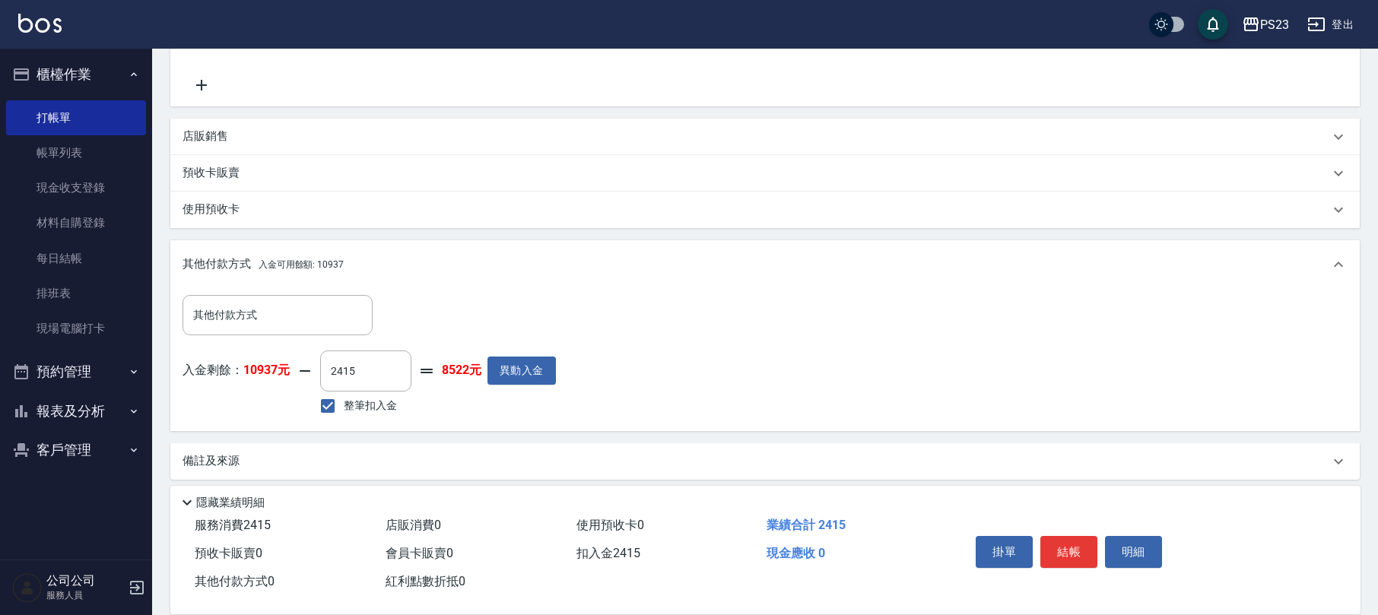
scroll to position [421, 0]
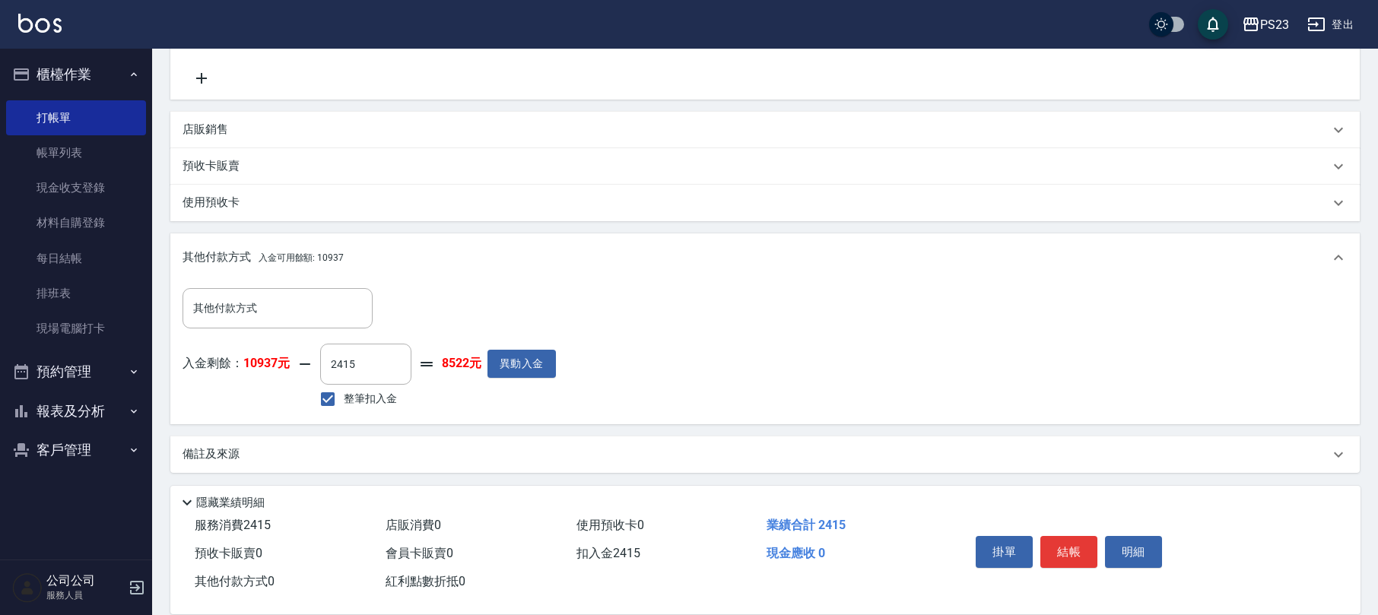
click at [324, 438] on div "備註及來源" at bounding box center [764, 455] width 1189 height 37
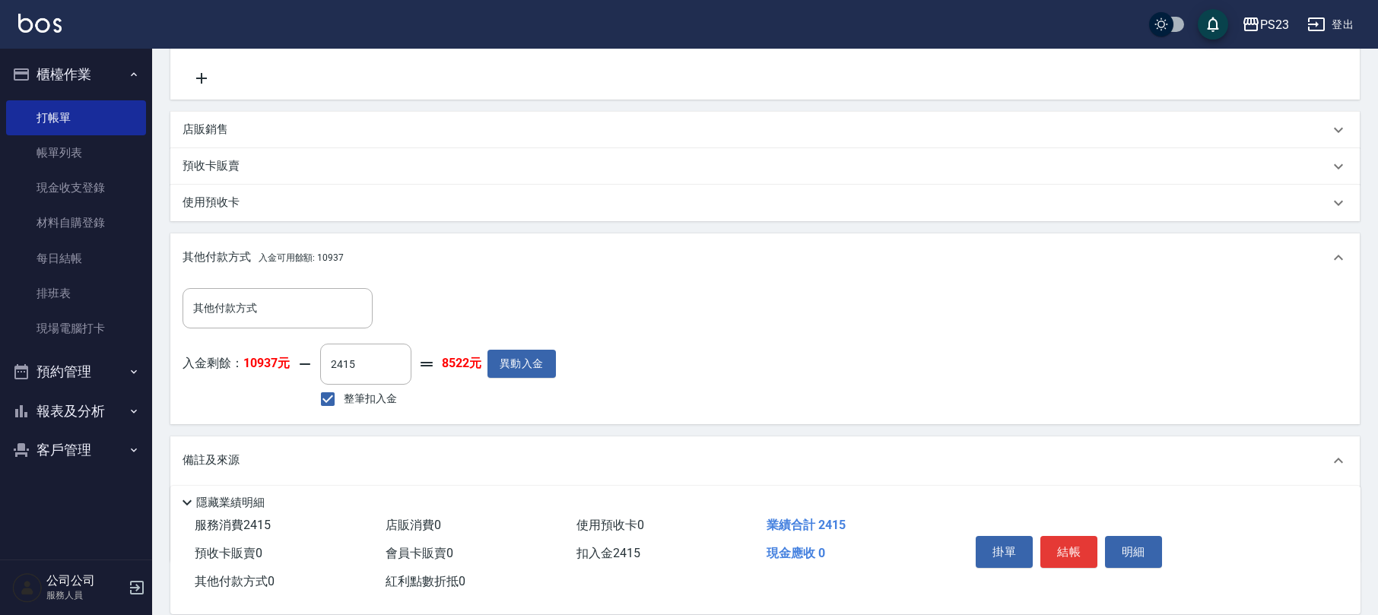
scroll to position [506, 0]
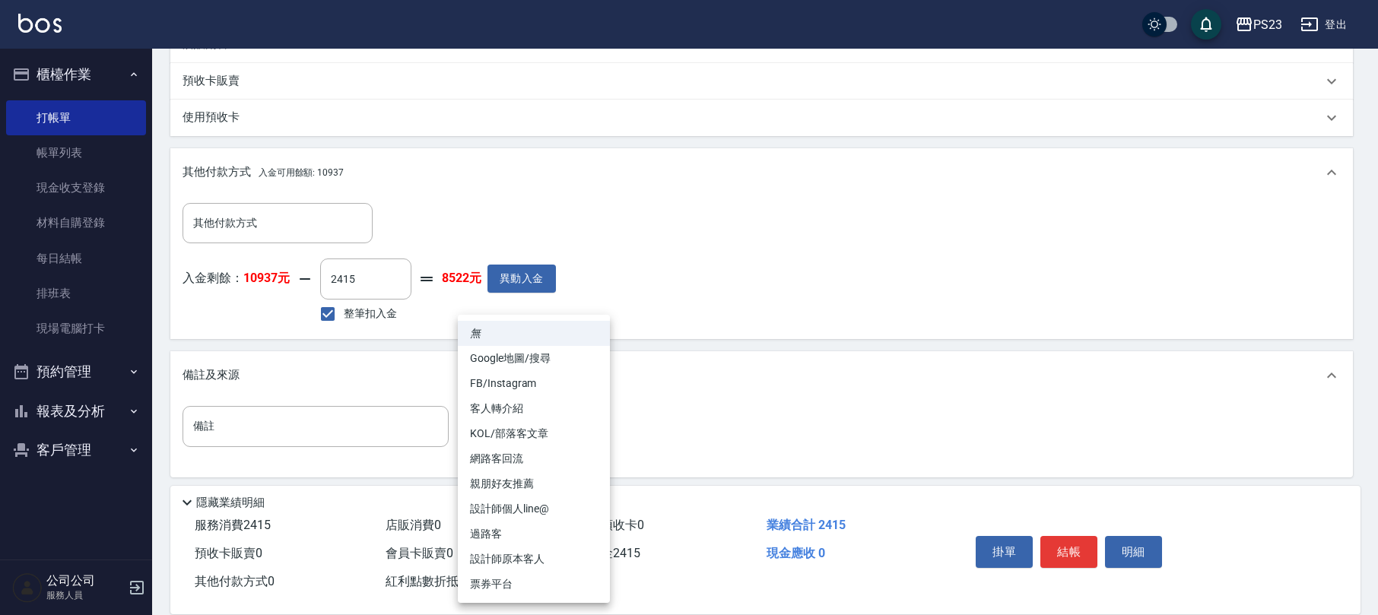
click at [557, 417] on body "PS23 登出 櫃檯作業 打帳單 帳單列表 現金收支登錄 材料自購登錄 每日結帳 排班表 現場電腦打卡 預約管理 預約管理 單日預約紀錄 單週預約紀錄 報表及…" at bounding box center [689, 57] width 1378 height 1126
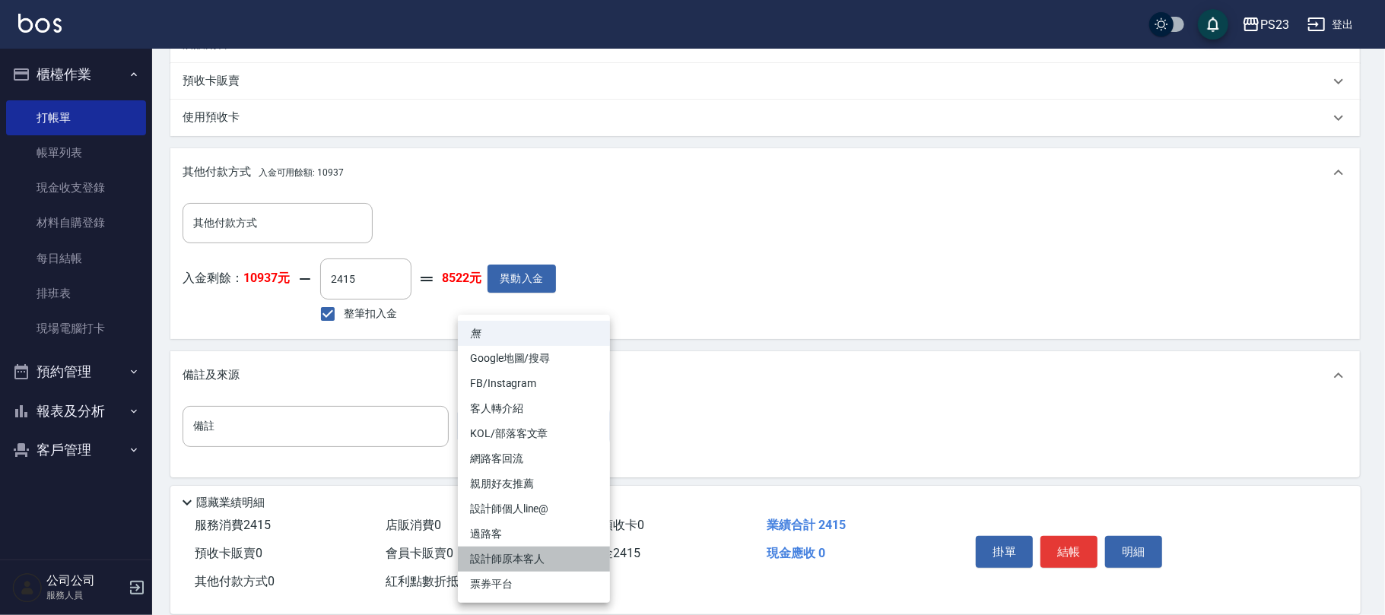
drag, startPoint x: 549, startPoint y: 554, endPoint x: 656, endPoint y: 552, distance: 106.5
click at [551, 552] on li "設計師原本客人" at bounding box center [534, 559] width 152 height 25
type input "設計師原本客人"
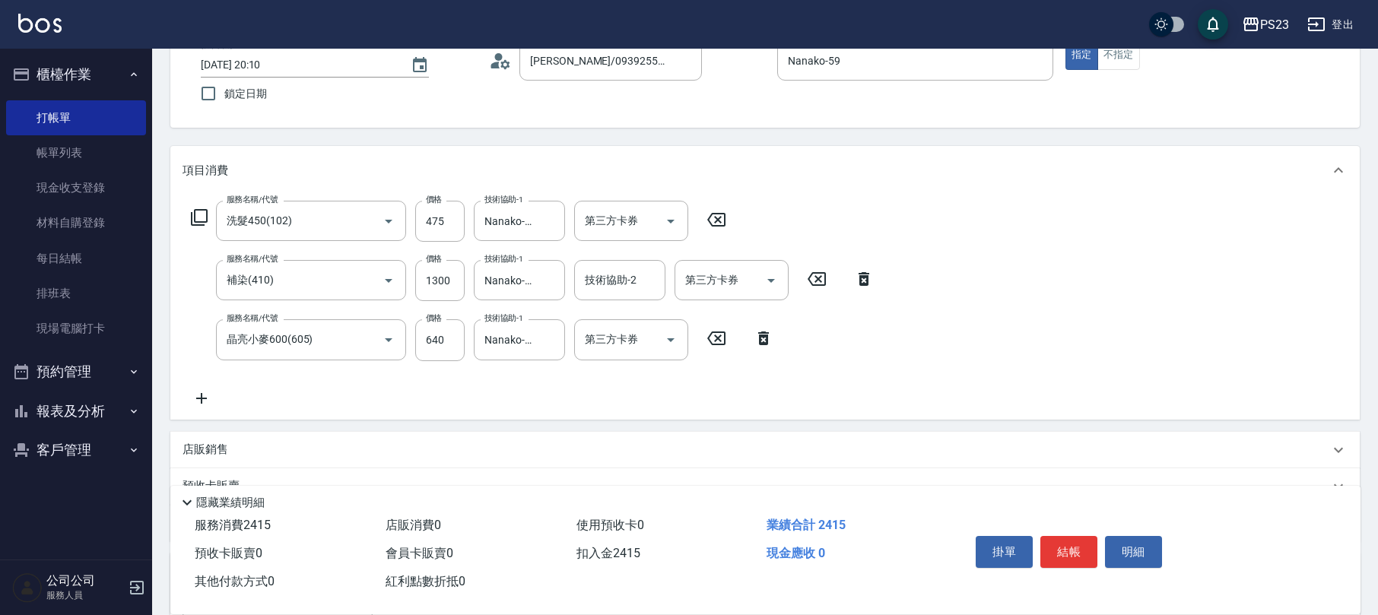
scroll to position [0, 0]
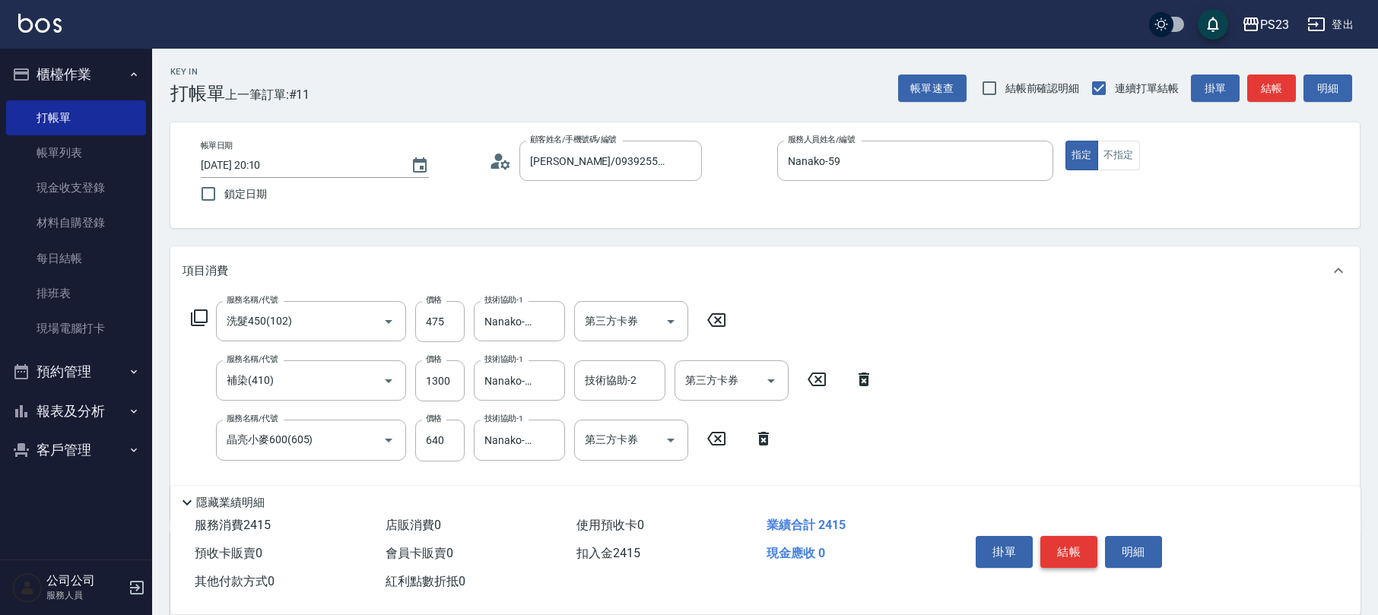
click at [1084, 554] on button "結帳" at bounding box center [1068, 552] width 57 height 32
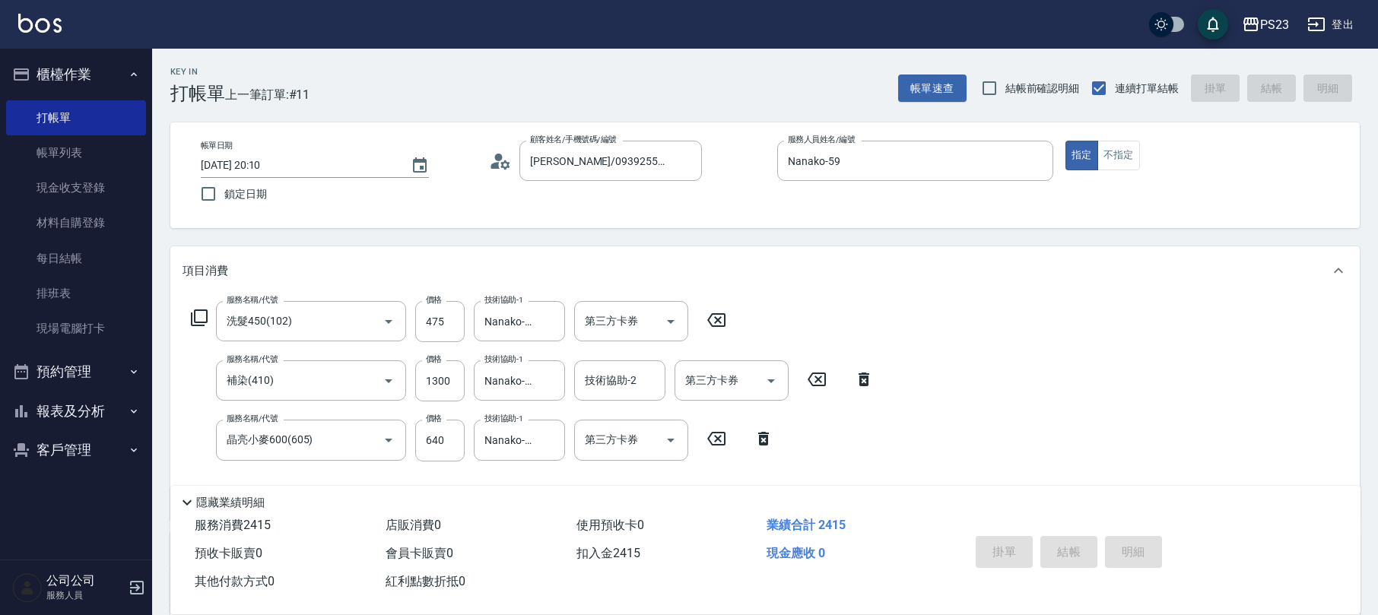
type input "[DATE] 20:12"
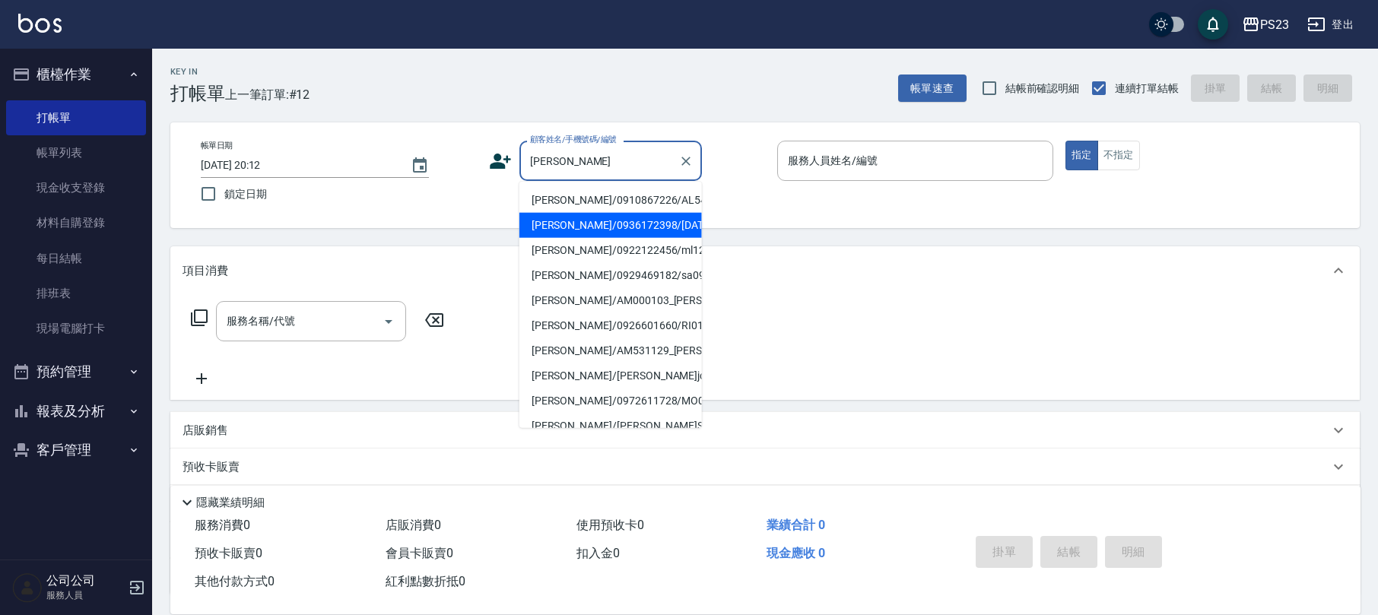
click at [605, 227] on li "[PERSON_NAME]/0936172398/[DATE]" at bounding box center [610, 225] width 183 height 25
type input "[PERSON_NAME]/0936172398/[DATE]"
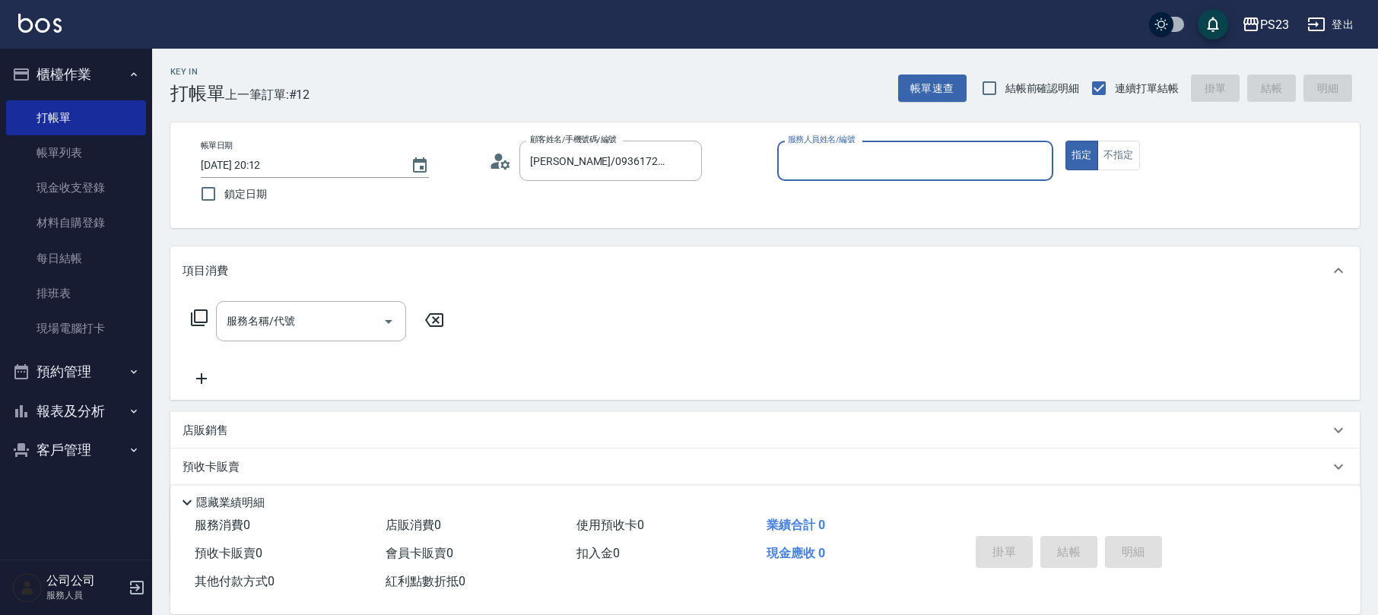
type input "SAMMI-1"
click at [259, 324] on div "服務名稱/代號 服務名稱/代號" at bounding box center [311, 321] width 190 height 40
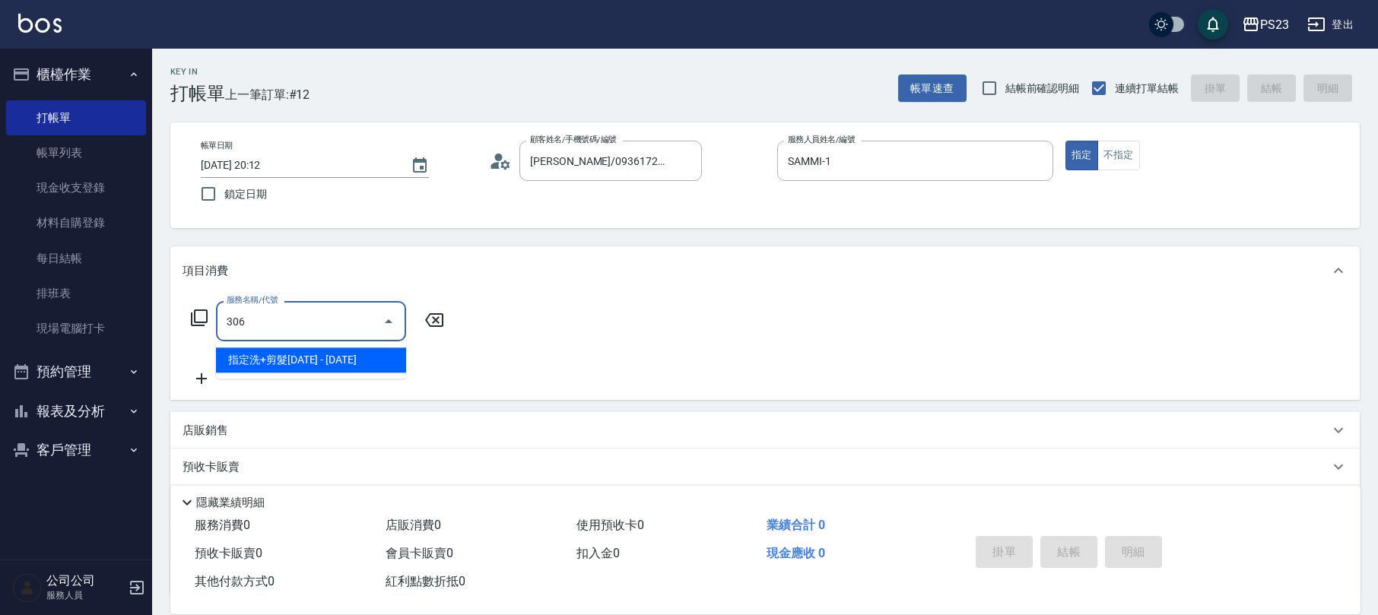
type input "指定洗+剪髮1500(306)"
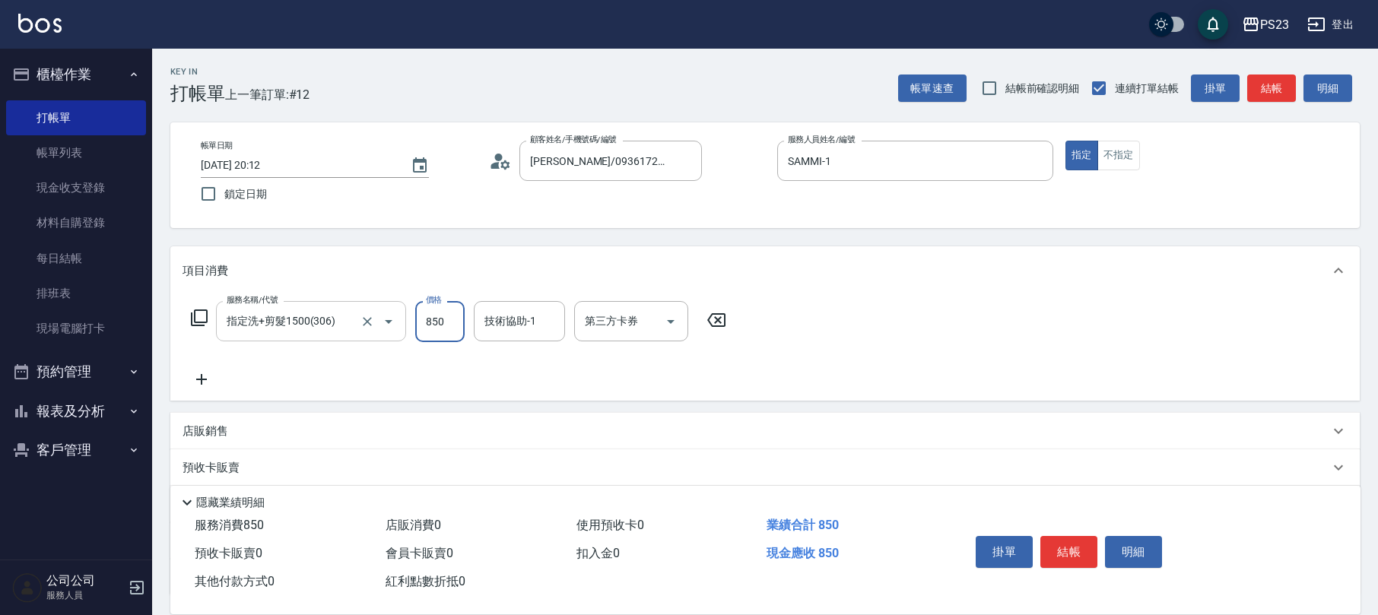
type input "850"
type input "SAMMI-1"
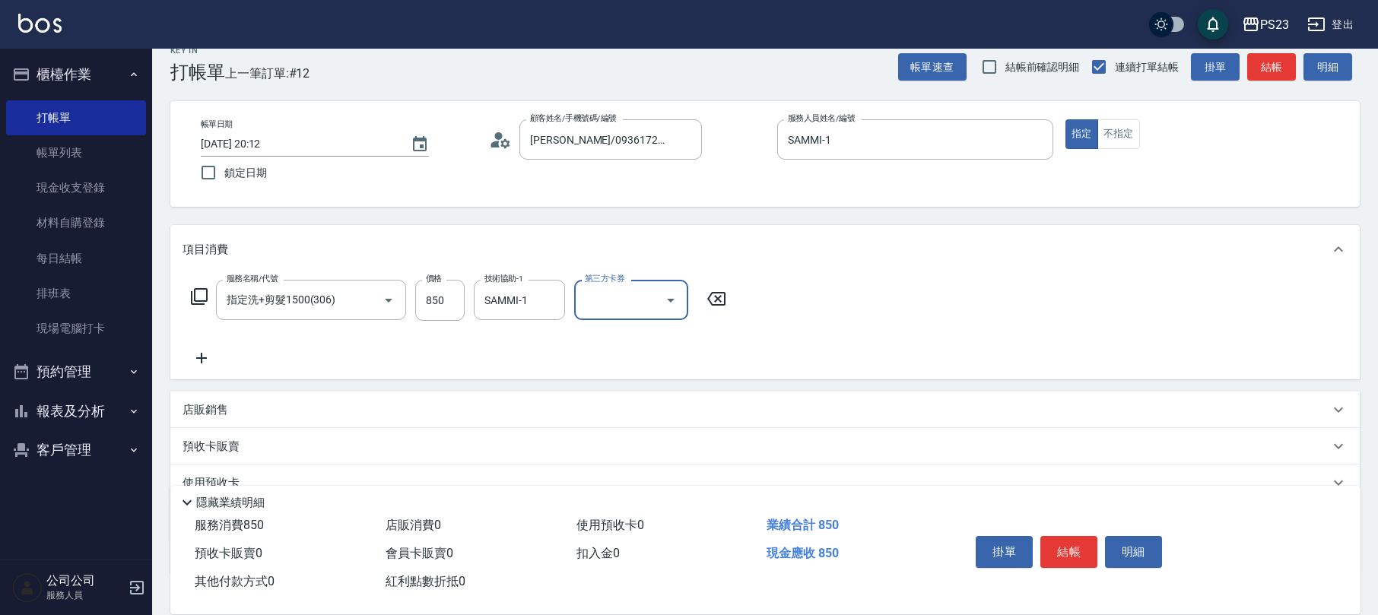
scroll to position [122, 0]
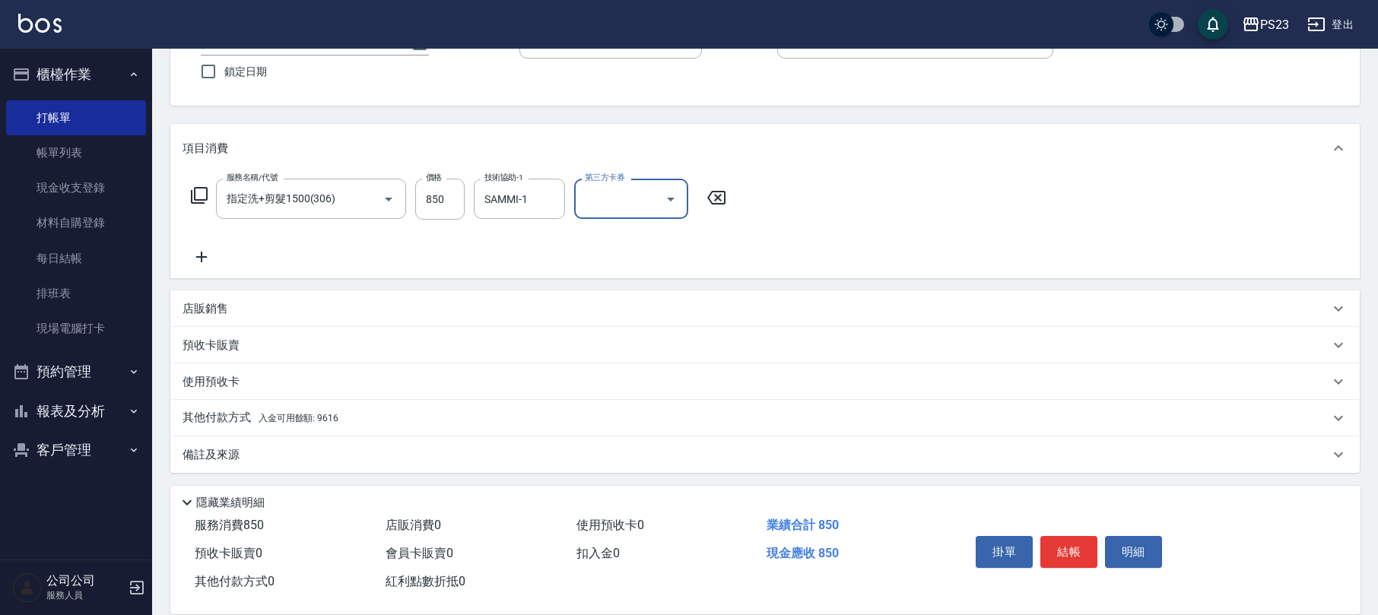
click at [275, 457] on div "備註及來源" at bounding box center [756, 455] width 1147 height 16
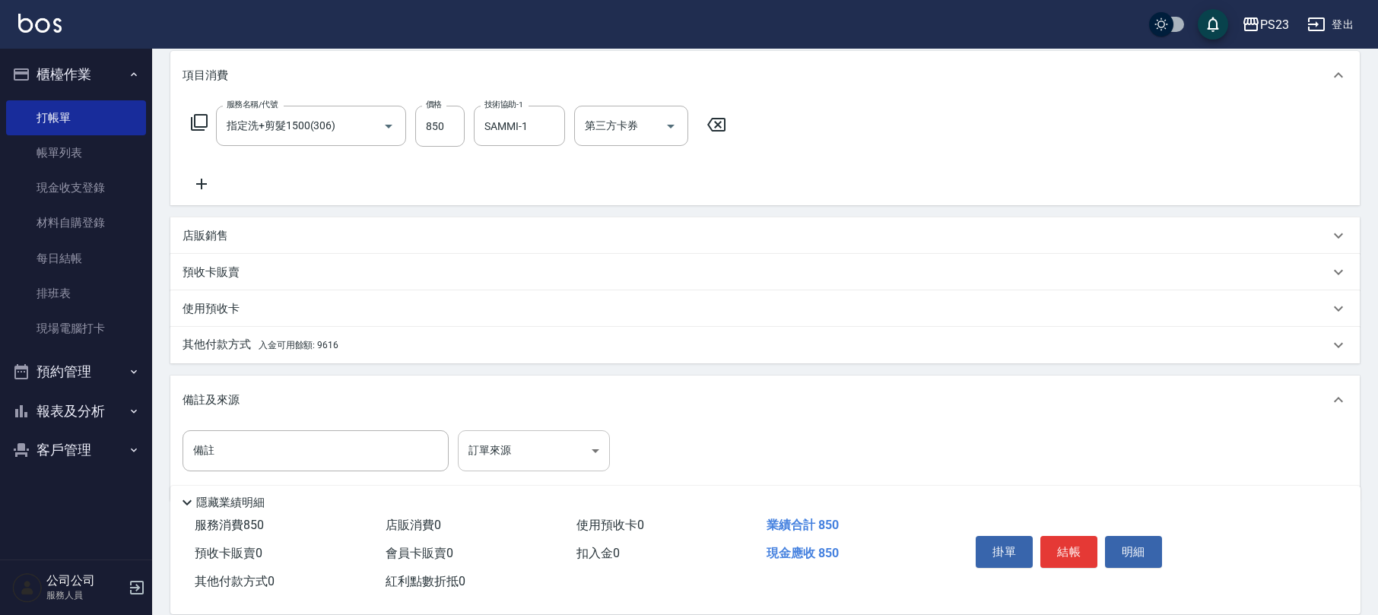
scroll to position [220, 0]
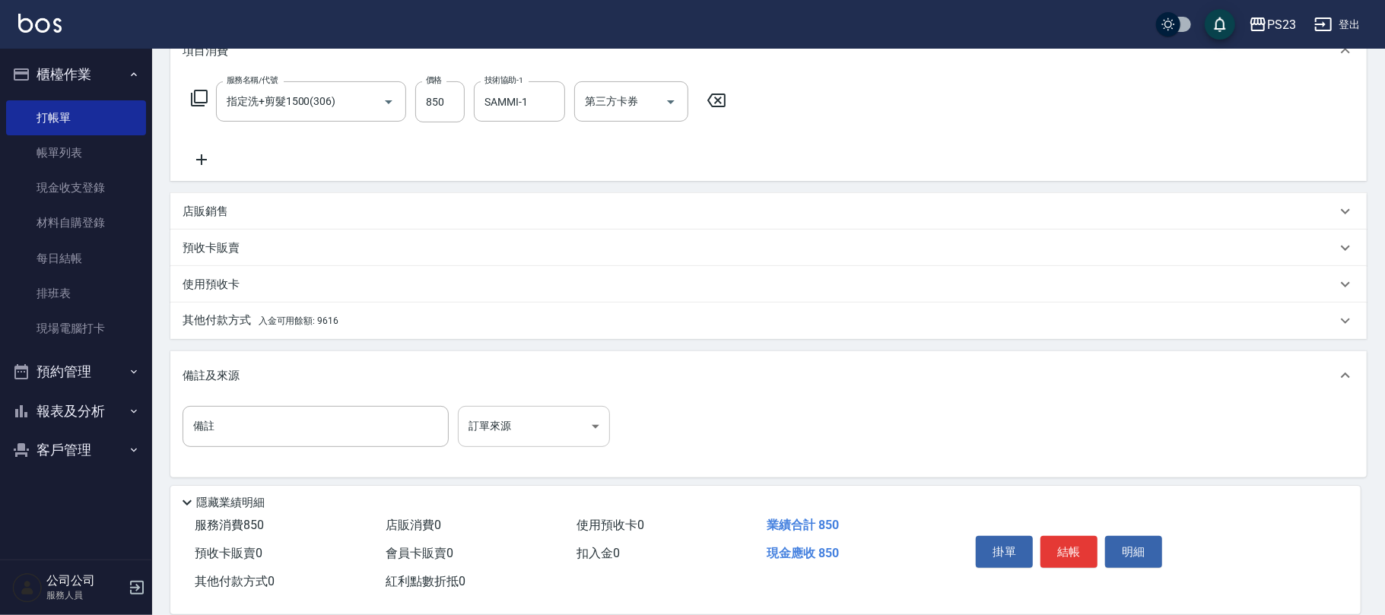
click at [491, 426] on body "PS23 登出 櫃檯作業 打帳單 帳單列表 現金收支登錄 材料自購登錄 每日結帳 排班表 現場電腦打卡 預約管理 預約管理 單日預約紀錄 單週預約紀錄 報表及…" at bounding box center [692, 200] width 1385 height 840
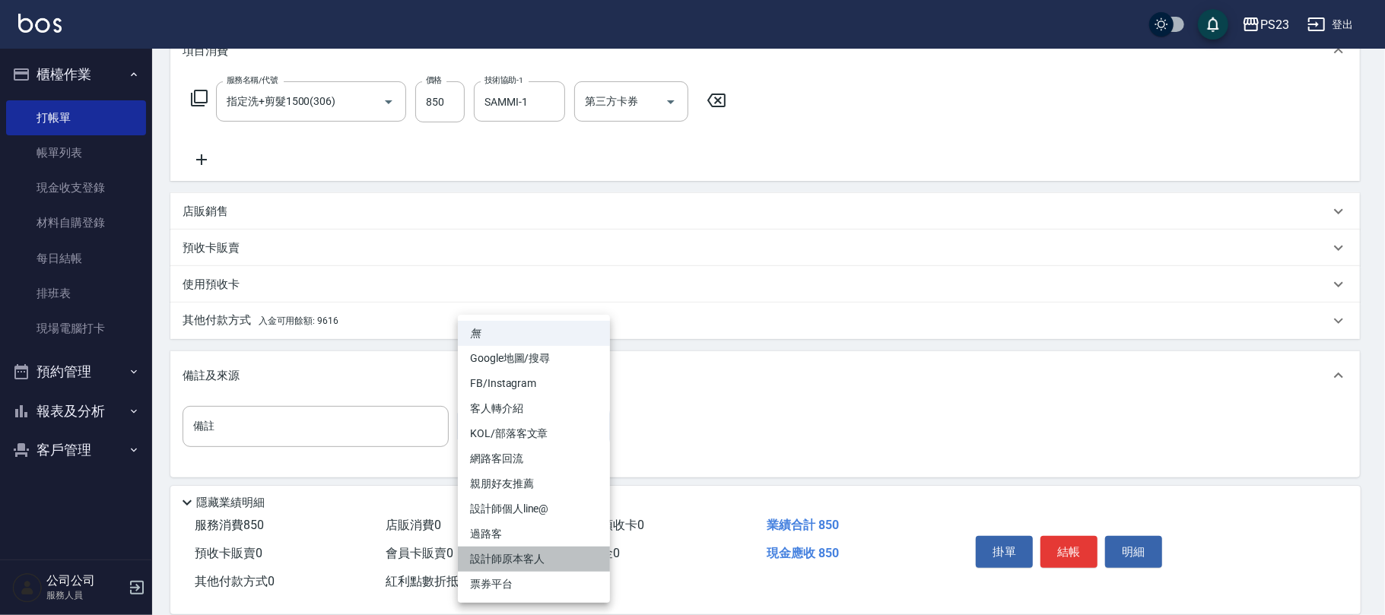
click at [520, 560] on li "設計師原本客人" at bounding box center [534, 559] width 152 height 25
type input "設計師原本客人"
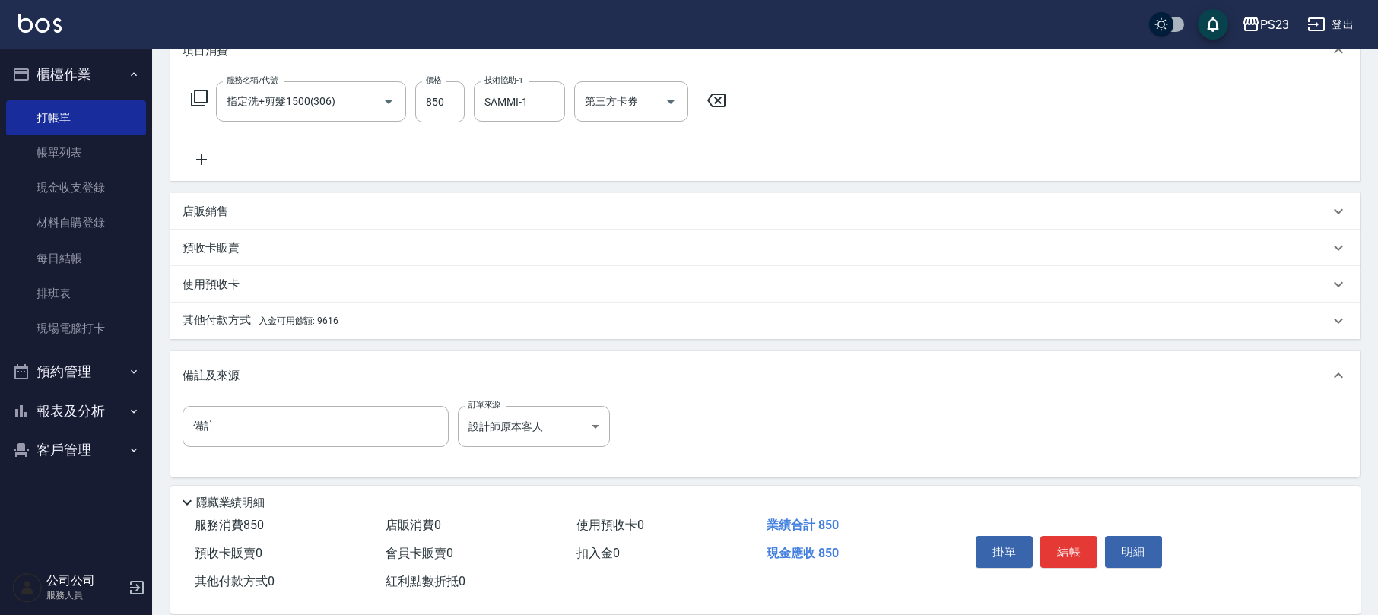
click at [345, 317] on div "其他付款方式 入金可用餘額: 9616" at bounding box center [756, 321] width 1147 height 17
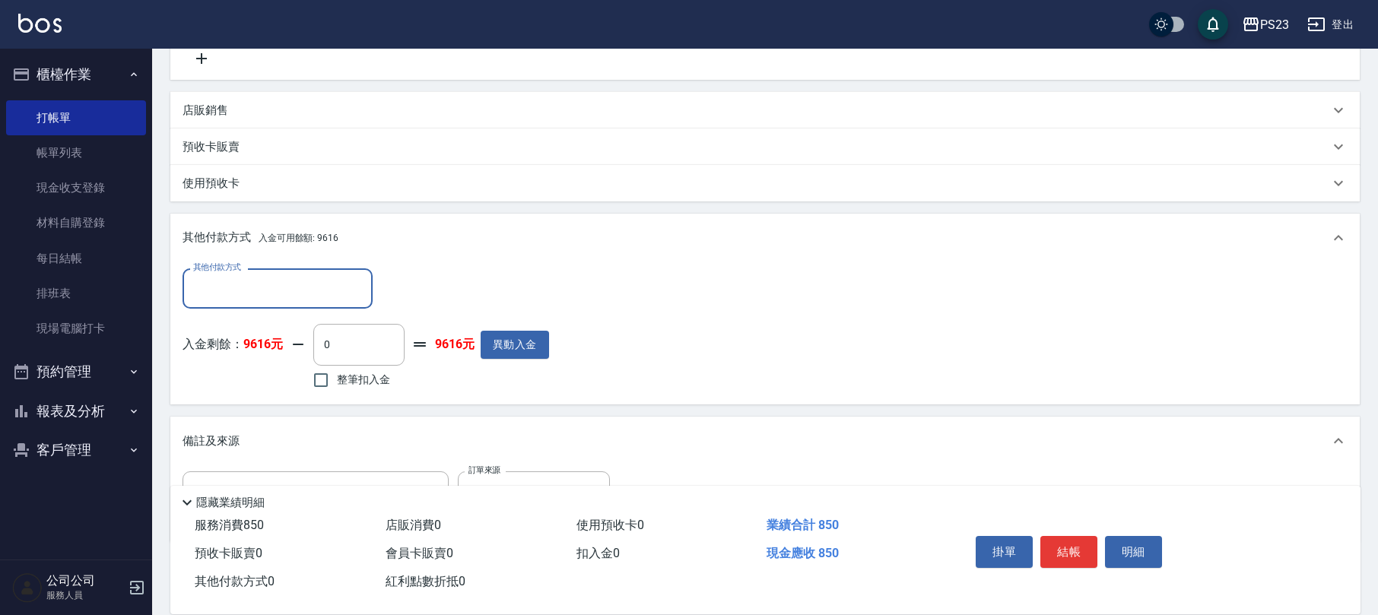
scroll to position [0, 0]
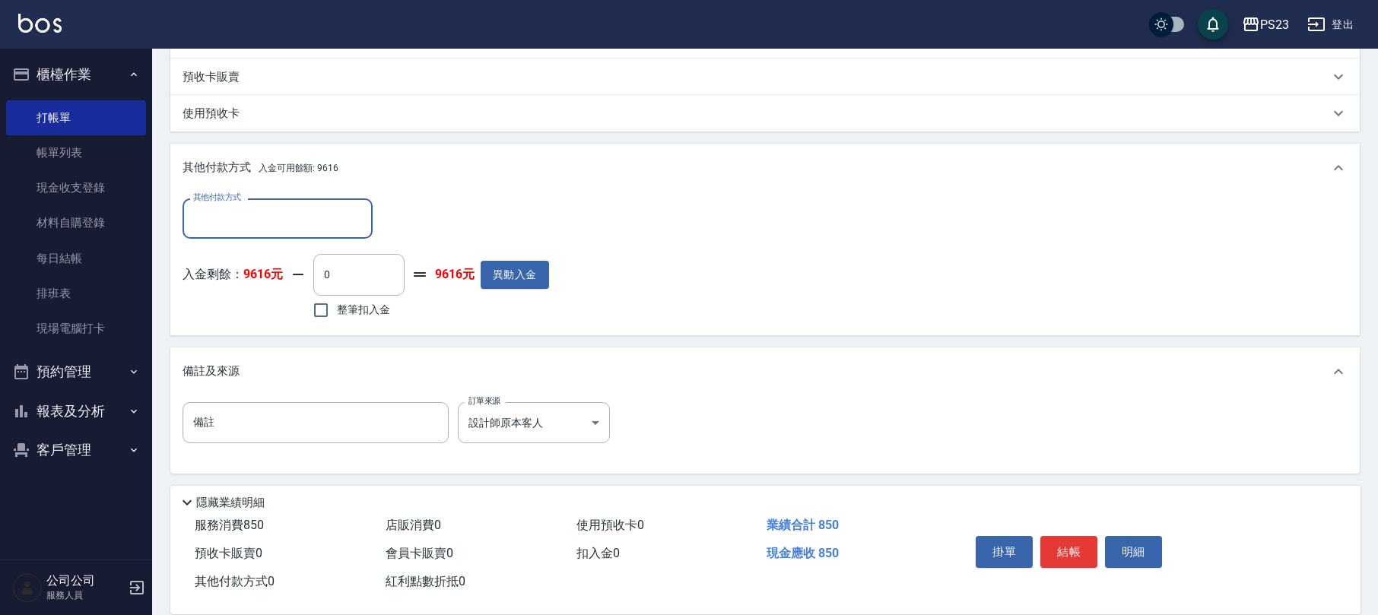
click at [380, 311] on span "整筆扣入金" at bounding box center [363, 310] width 53 height 16
click at [337, 311] on input "整筆扣入金" at bounding box center [321, 310] width 32 height 32
checkbox input "true"
type input "850"
click at [1092, 548] on button "結帳" at bounding box center [1068, 552] width 57 height 32
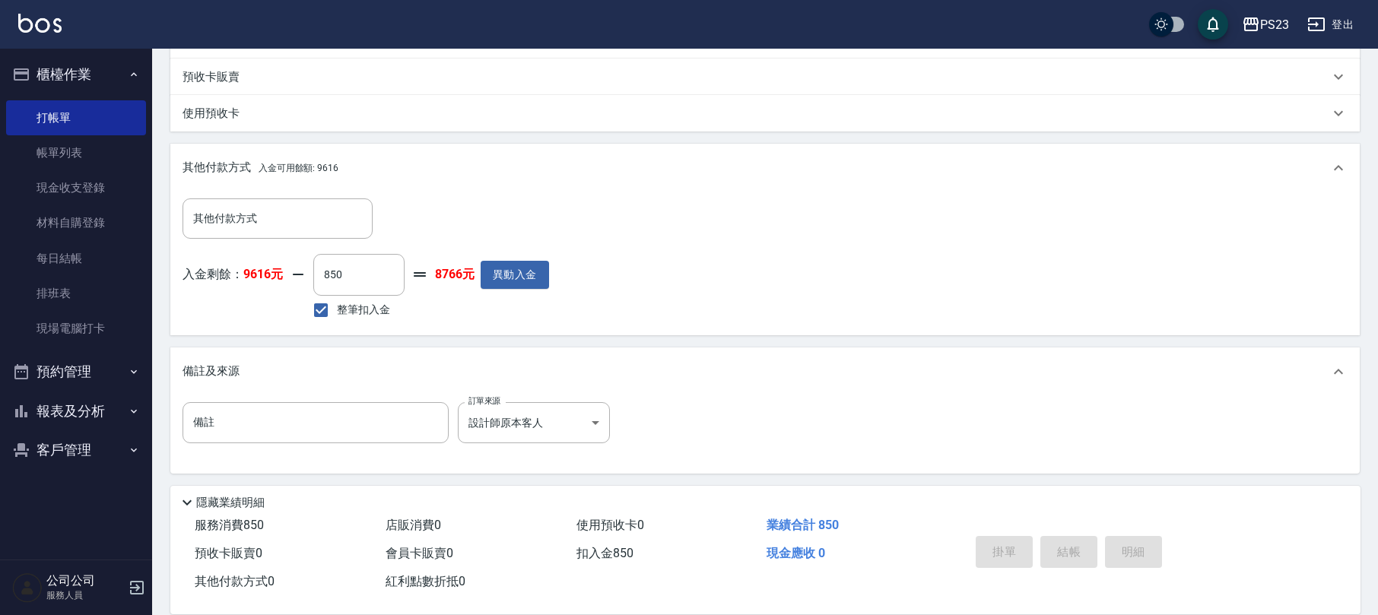
type input "[DATE] 20:14"
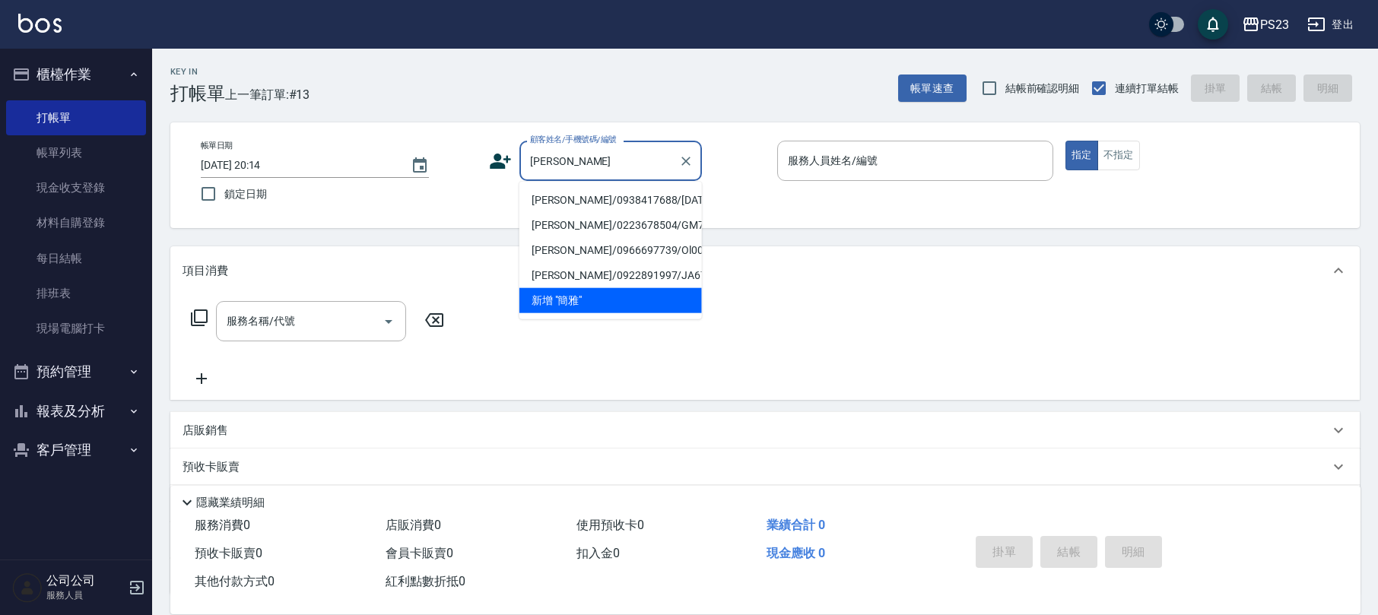
click at [652, 198] on li "[PERSON_NAME]/0938417688/[DATE]" at bounding box center [610, 200] width 183 height 25
type input "[PERSON_NAME]/0938417688/[DATE]"
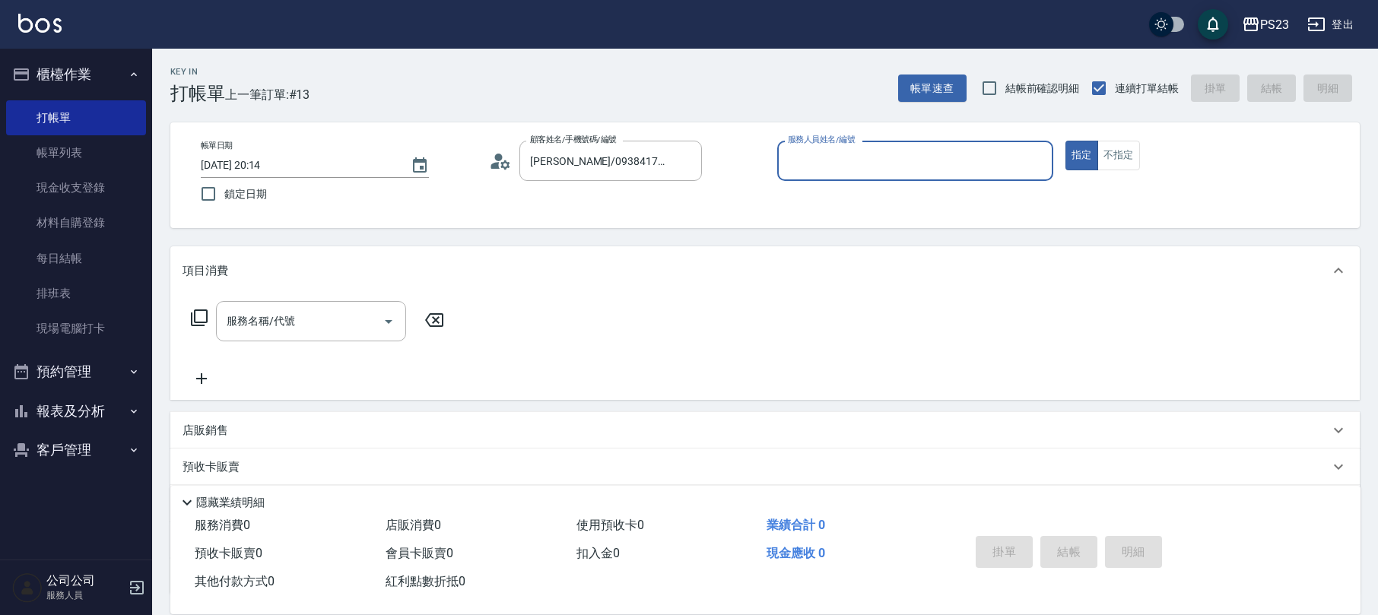
type input "SAMMI-1"
click at [305, 323] on input "服務名稱/代號" at bounding box center [300, 321] width 154 height 27
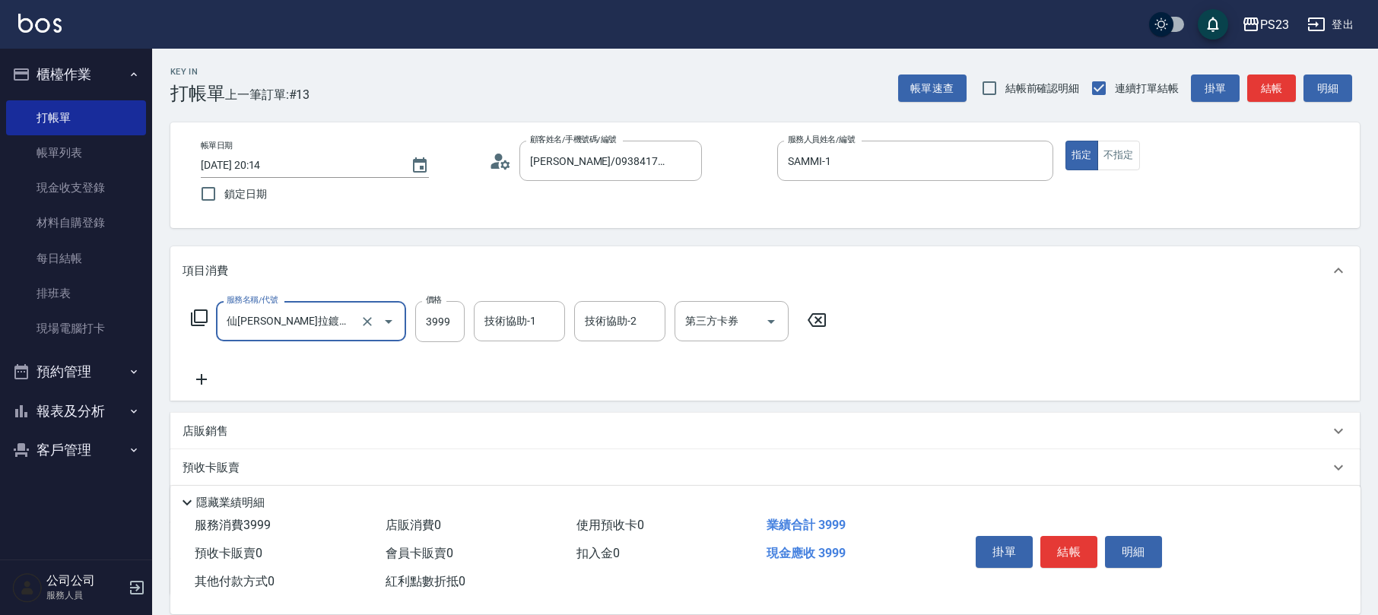
type input "仙[PERSON_NAME]拉鍍膜離子護(673)"
type input "4900"
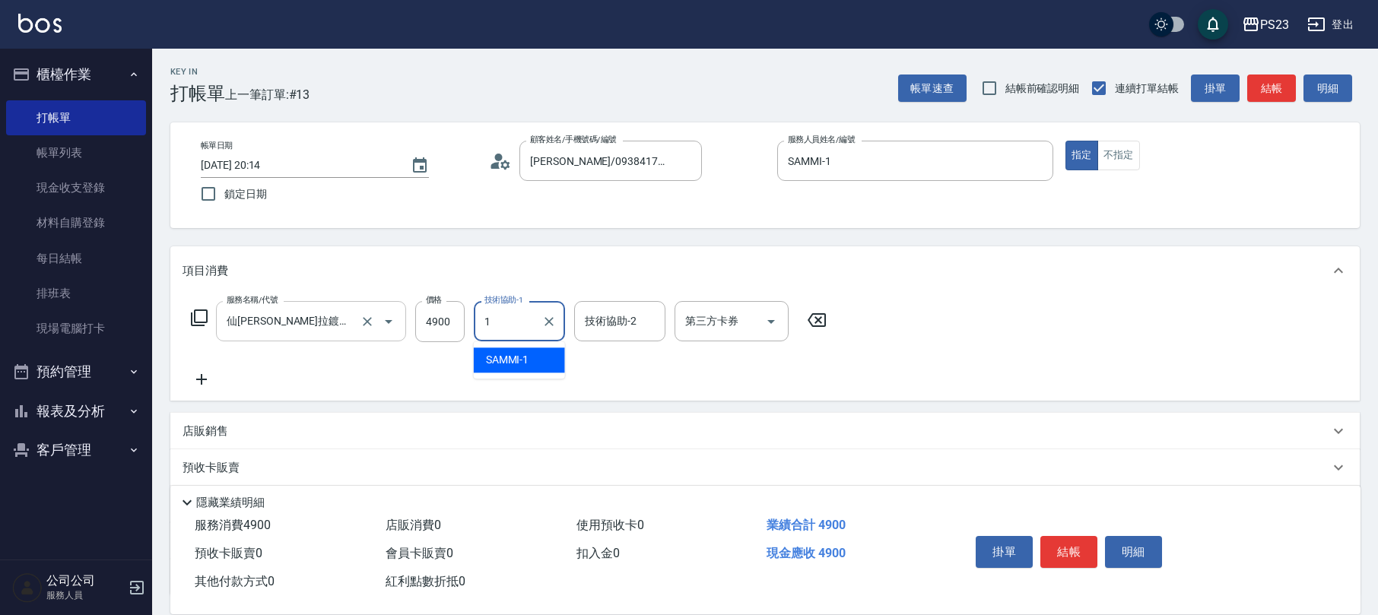
type input "SAMMI-1"
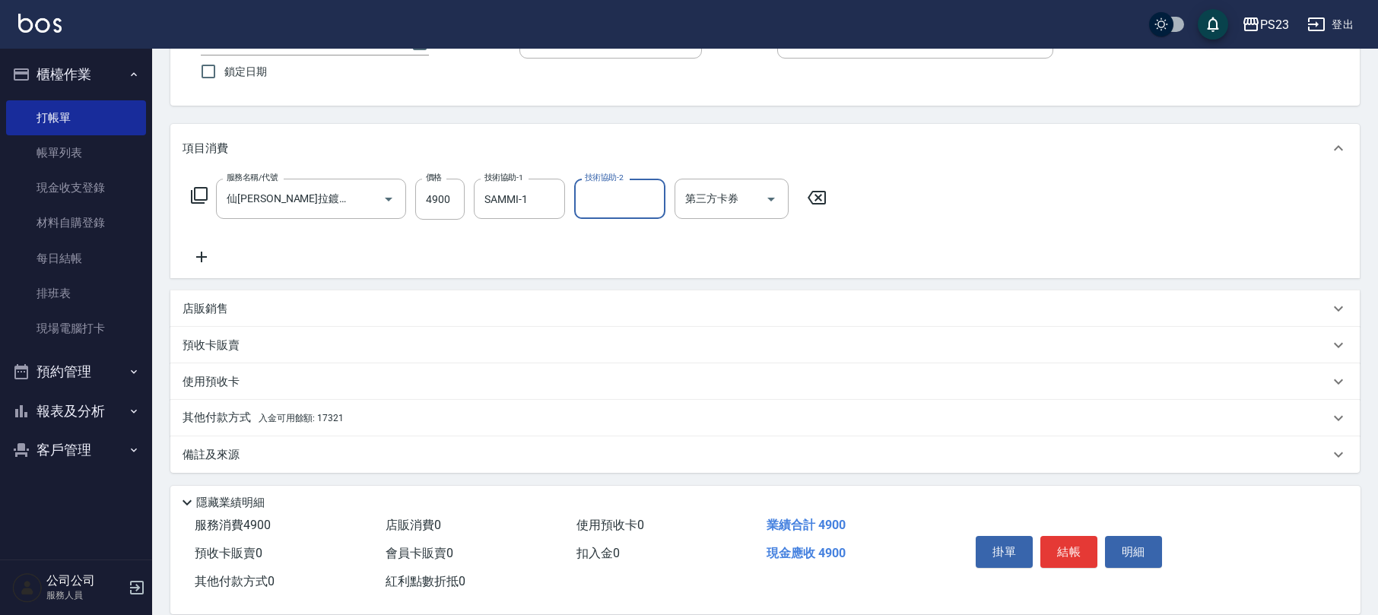
click at [245, 454] on div "備註及來源" at bounding box center [756, 455] width 1147 height 16
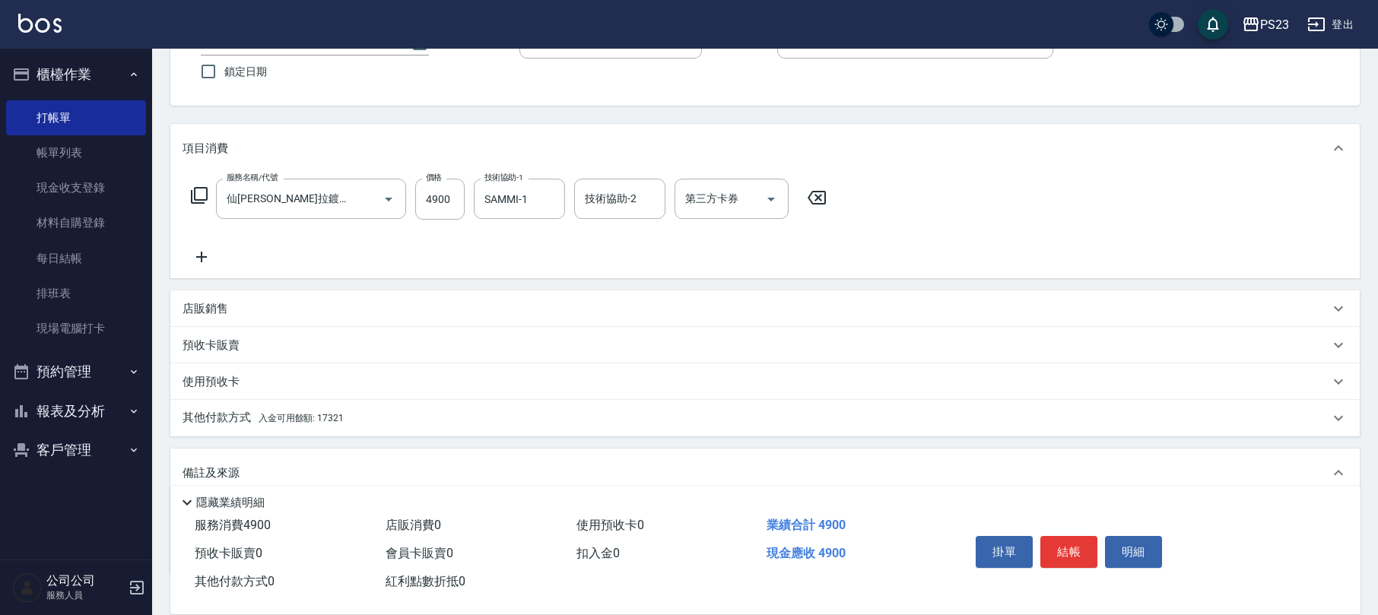
scroll to position [225, 0]
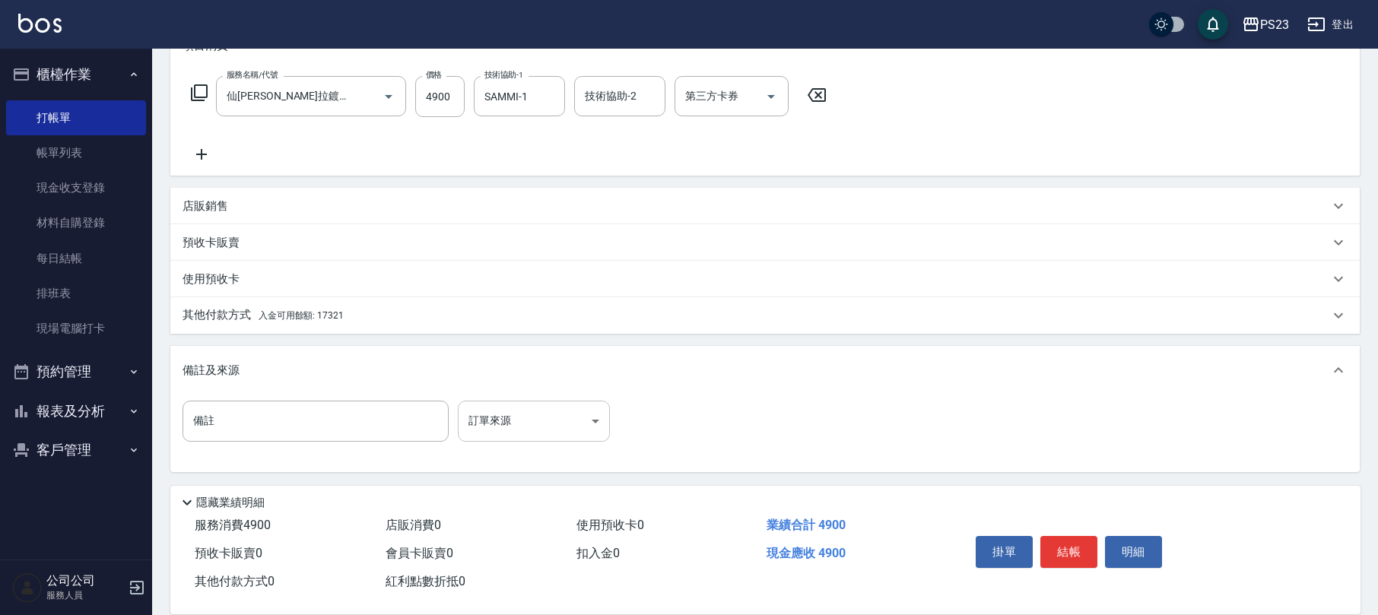
click at [581, 418] on body "PS23 登出 櫃檯作業 打帳單 帳單列表 現金收支登錄 材料自購登錄 每日結帳 排班表 現場電腦打卡 預約管理 預約管理 單日預約紀錄 單週預約紀錄 報表及…" at bounding box center [689, 195] width 1378 height 840
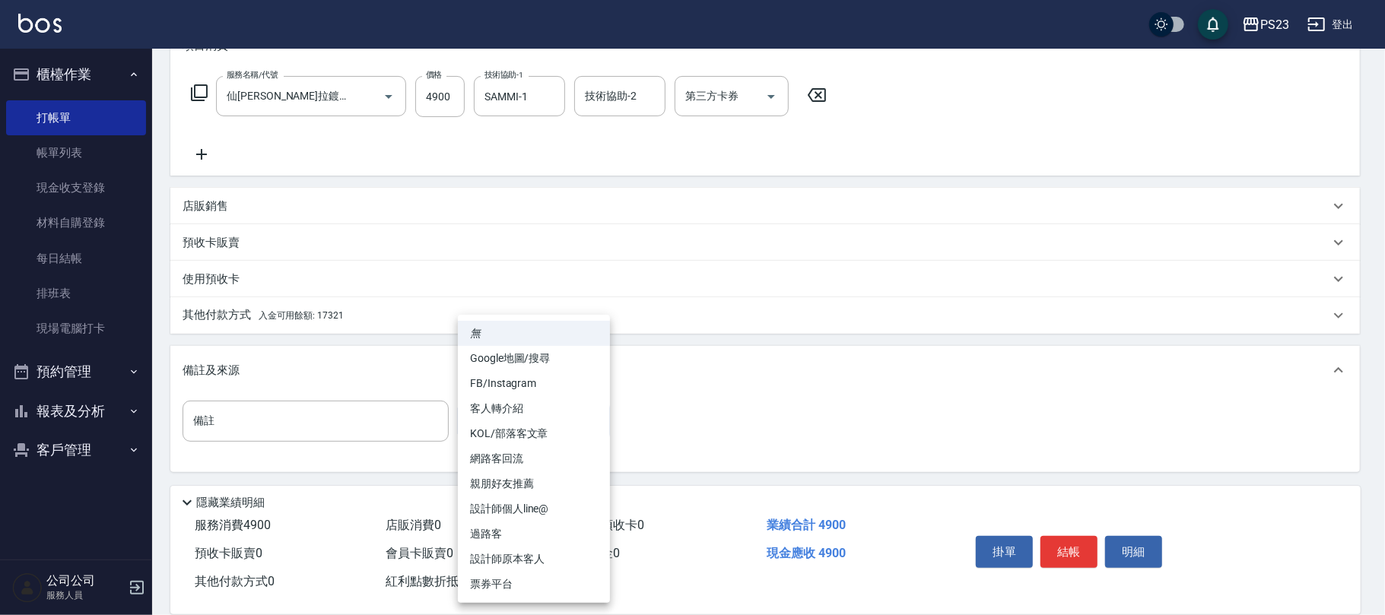
click at [527, 555] on li "設計師原本客人" at bounding box center [534, 559] width 152 height 25
type input "設計師原本客人"
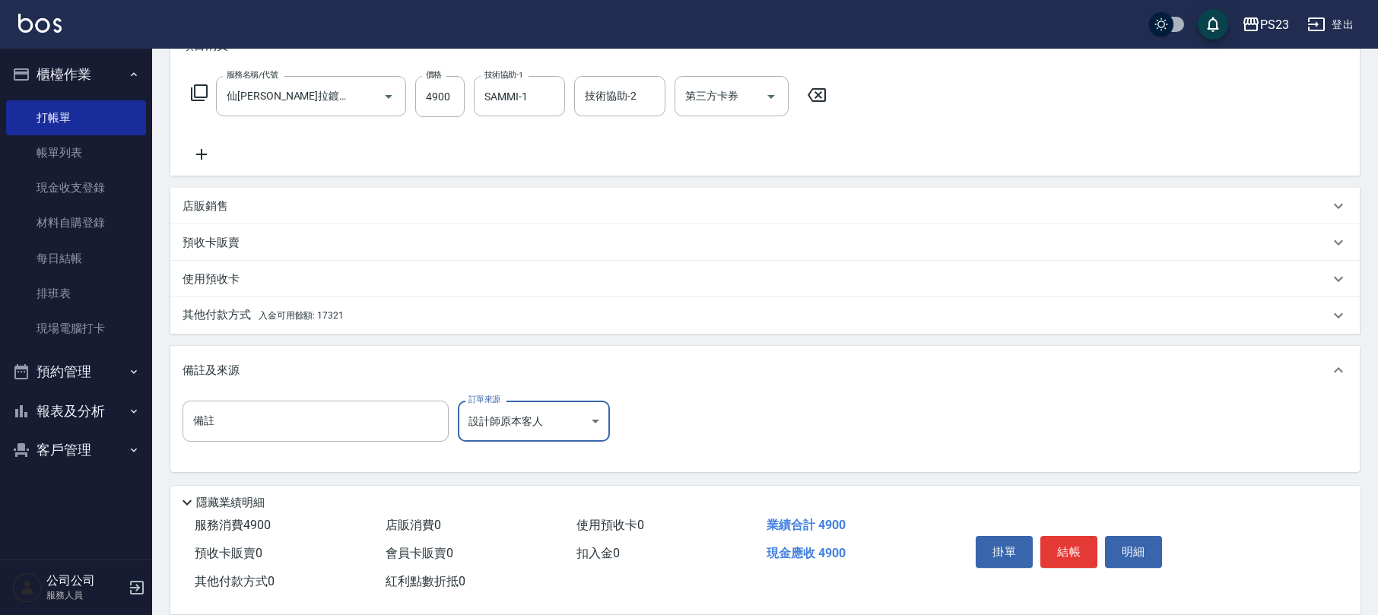
click at [338, 309] on p "其他付款方式 入金可用餘額: 17321" at bounding box center [263, 315] width 161 height 17
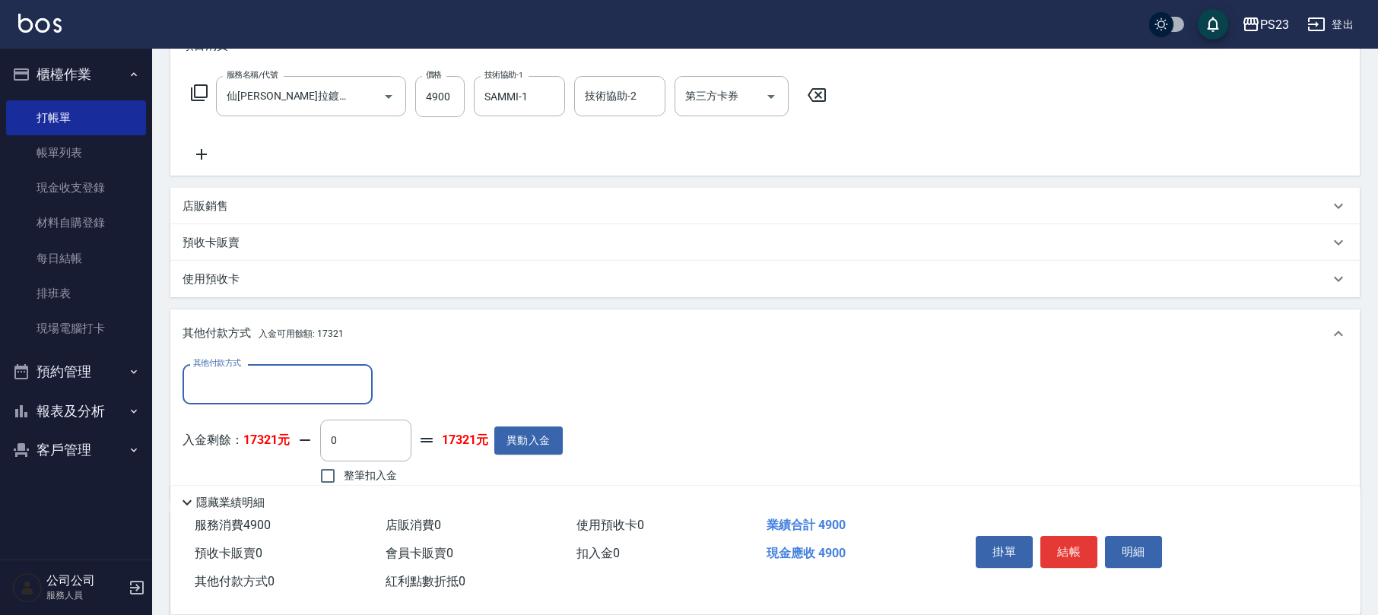
scroll to position [0, 0]
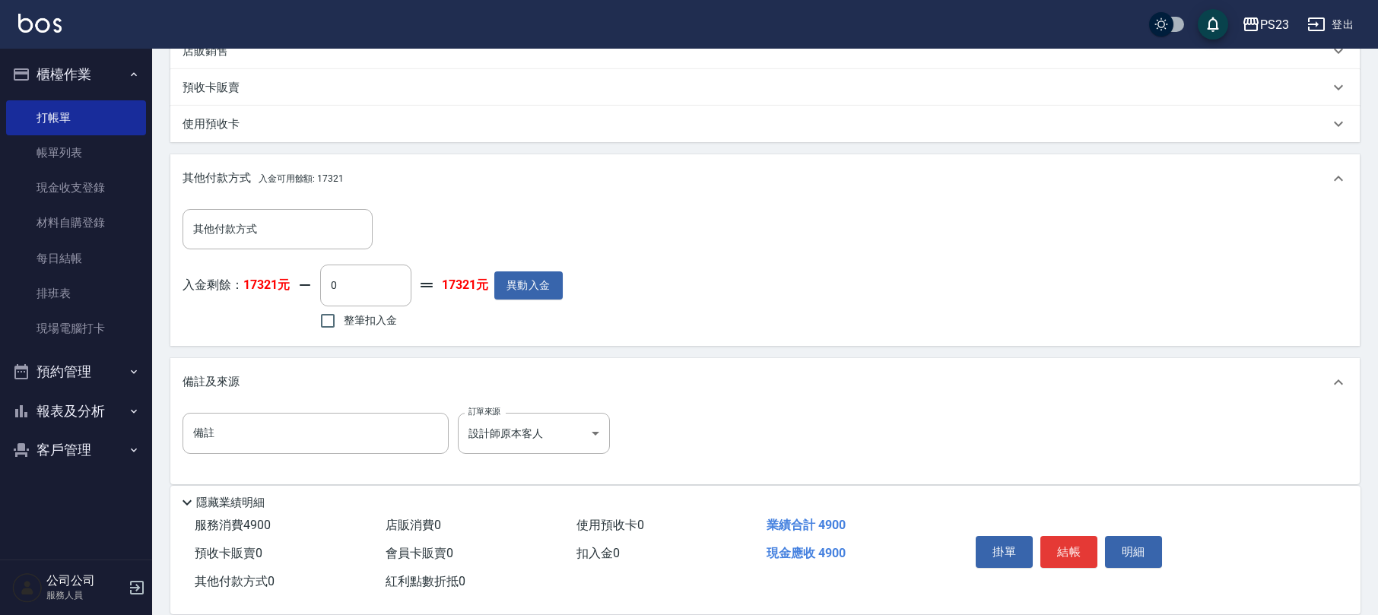
click at [348, 323] on span "整筆扣入金" at bounding box center [370, 321] width 53 height 16
click at [344, 323] on input "整筆扣入金" at bounding box center [328, 321] width 32 height 32
checkbox input "true"
type input "4900"
click at [1075, 552] on button "結帳" at bounding box center [1068, 552] width 57 height 32
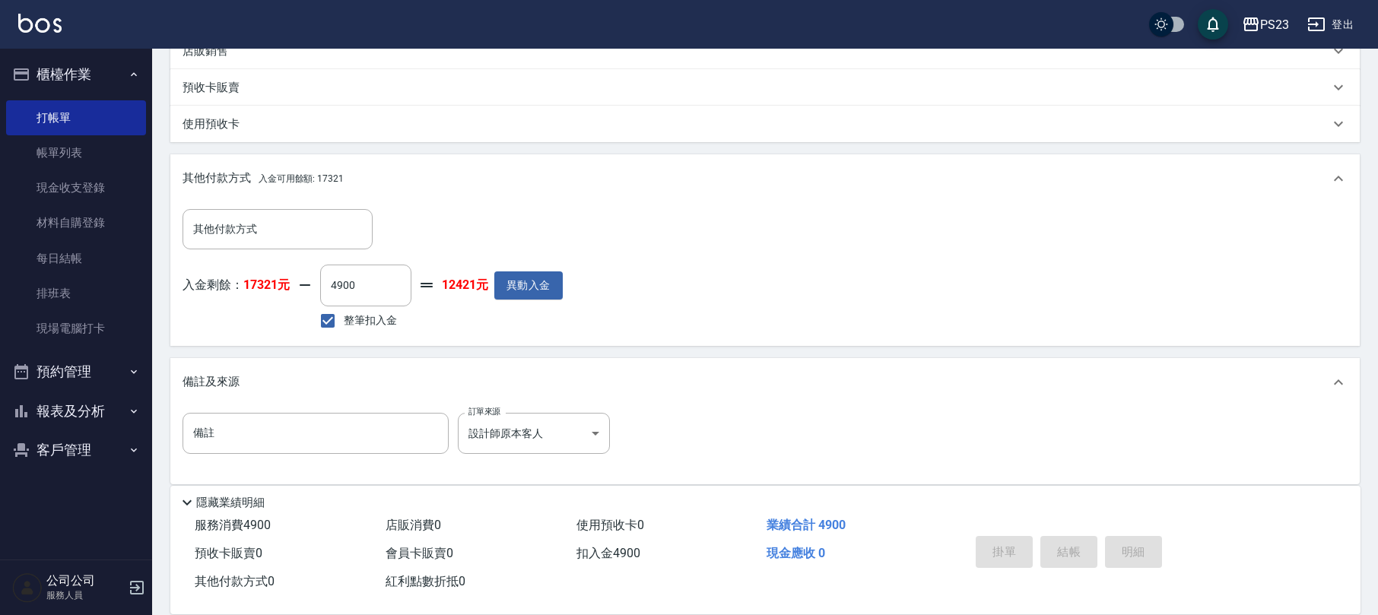
type input "[DATE] 20:15"
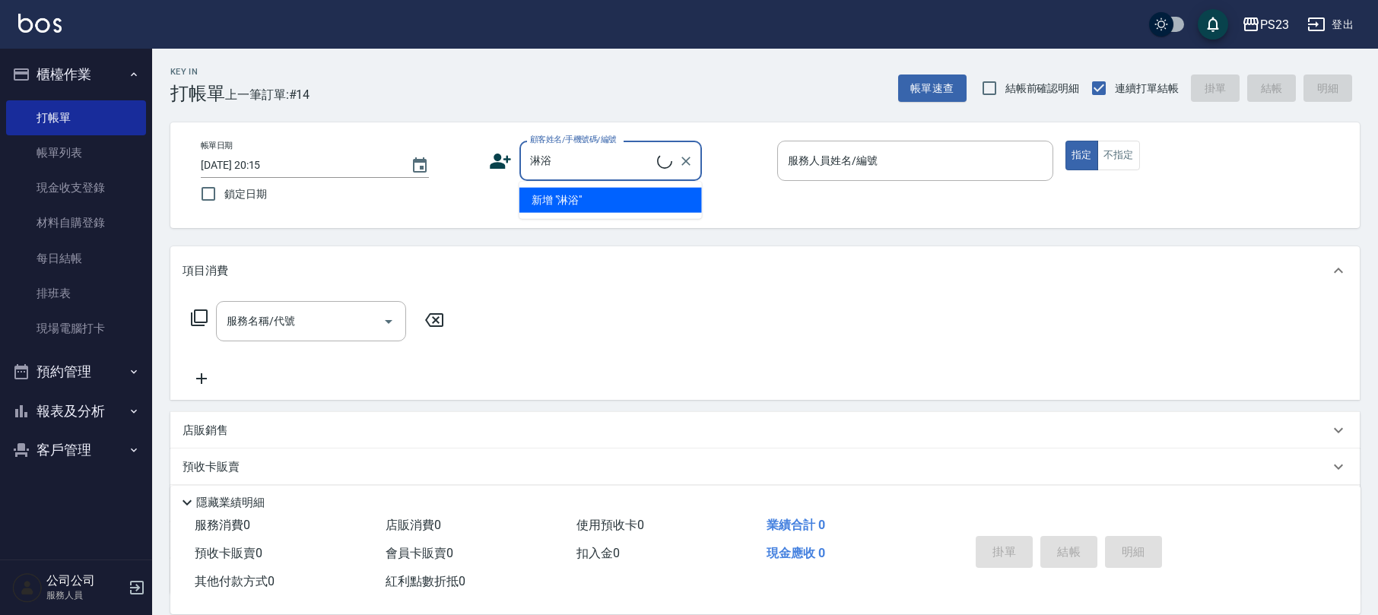
type input "淋"
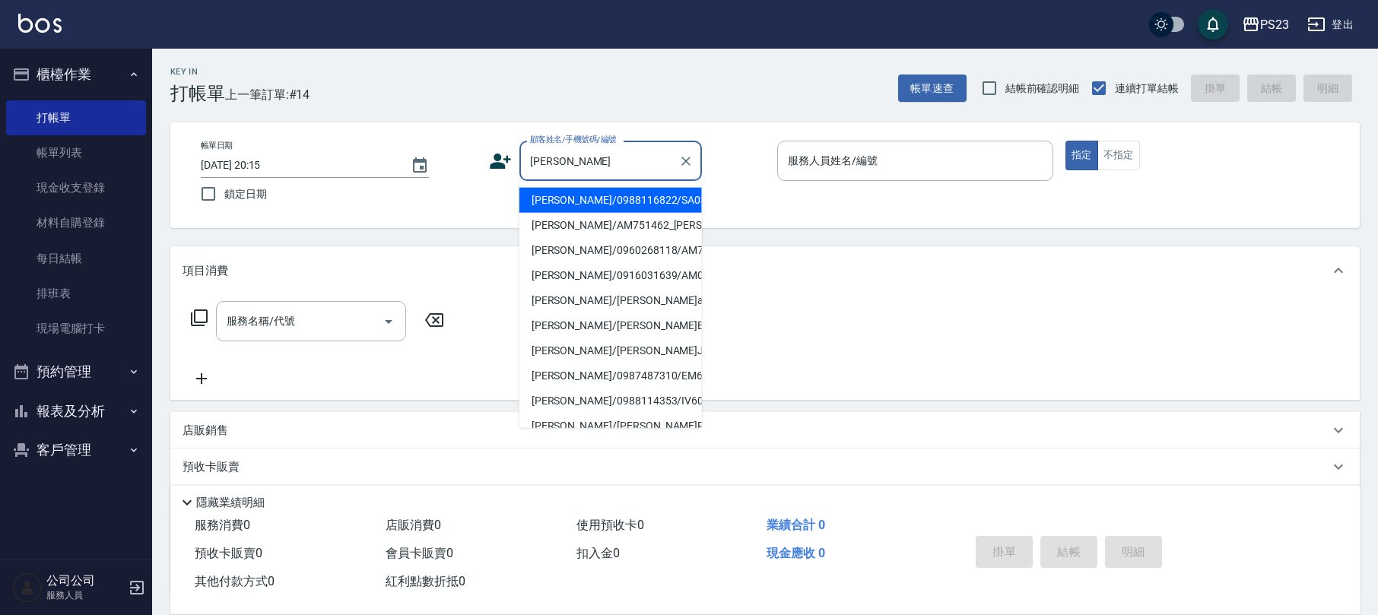
click at [678, 201] on li "[PERSON_NAME]/0988116822/SA0328" at bounding box center [610, 200] width 183 height 25
type input "[PERSON_NAME]/0988116822/SA0328"
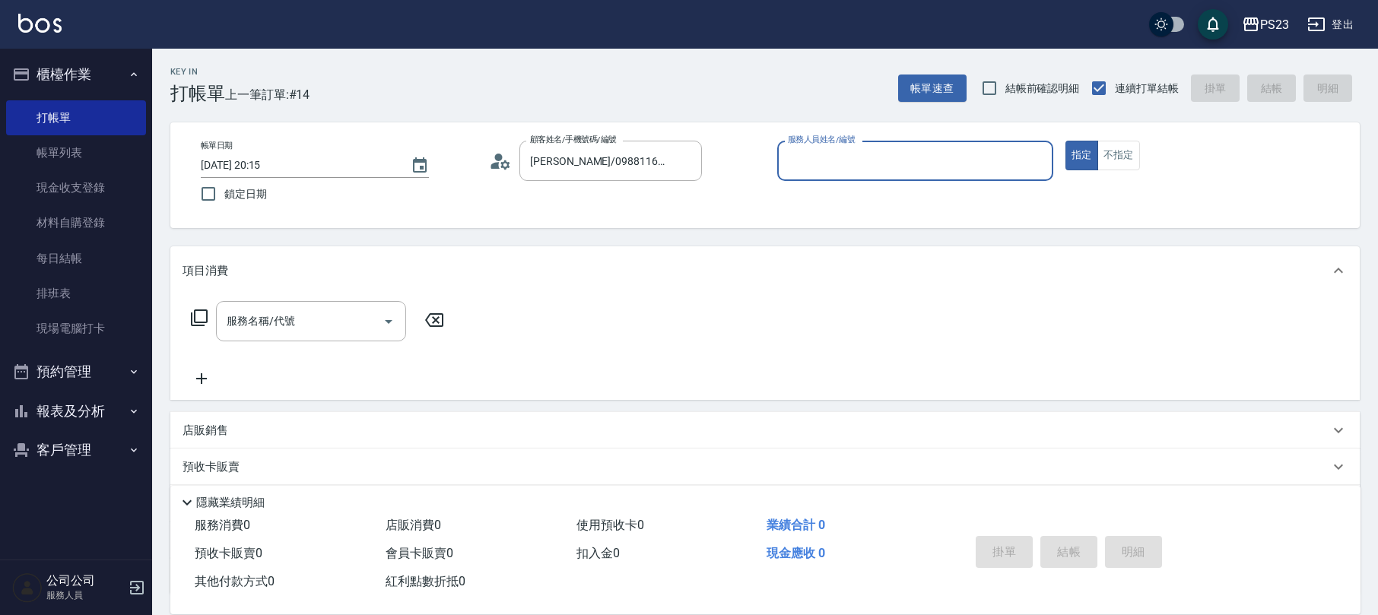
type input "SAMMI-1"
click at [313, 321] on input "服務名稱/代號" at bounding box center [300, 321] width 154 height 27
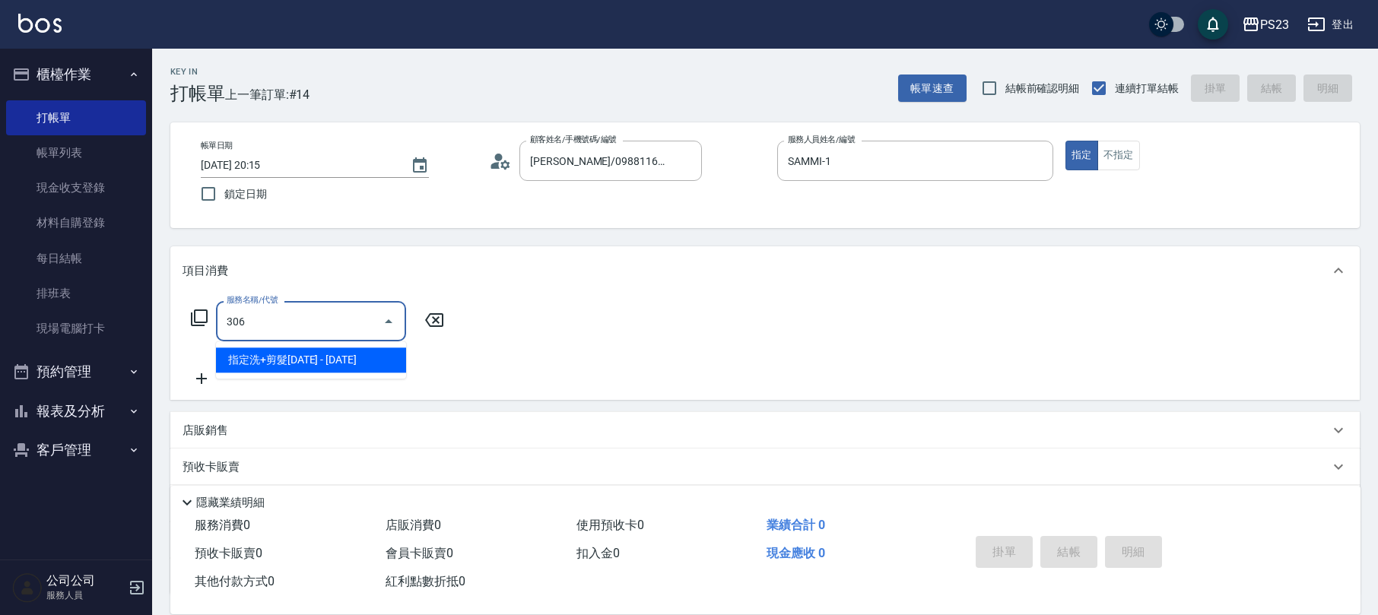
type input "指定洗+剪髮1500(306)"
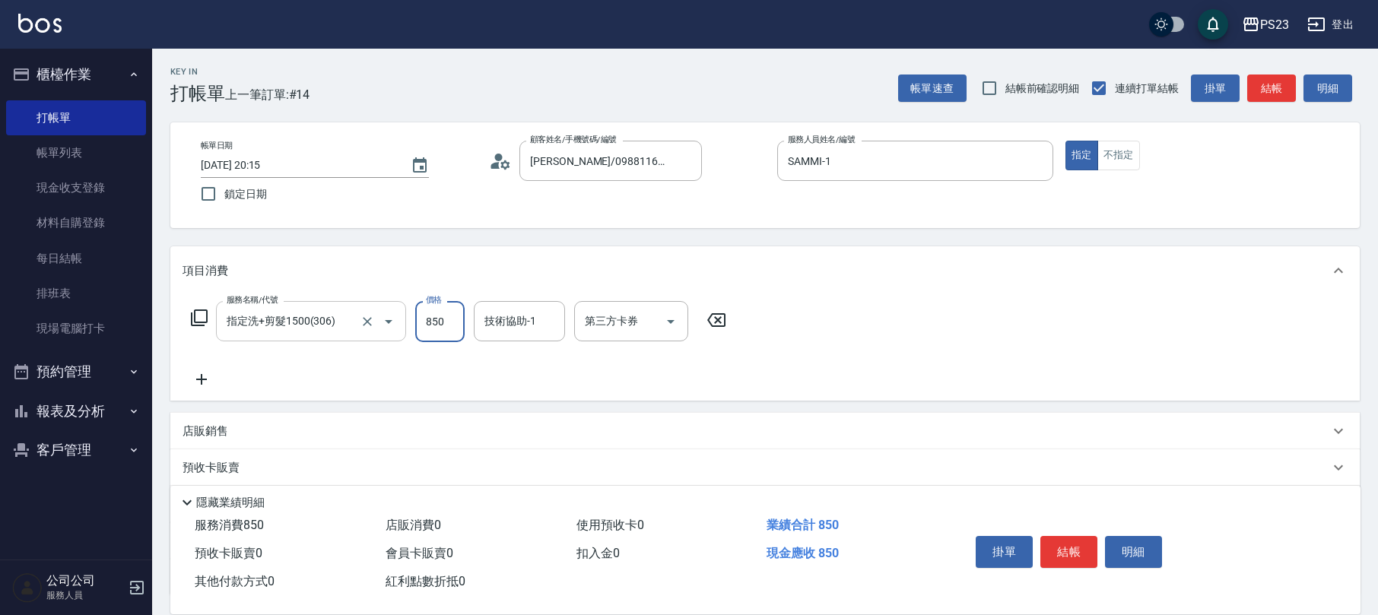
type input "850"
type input "SAMMI-1"
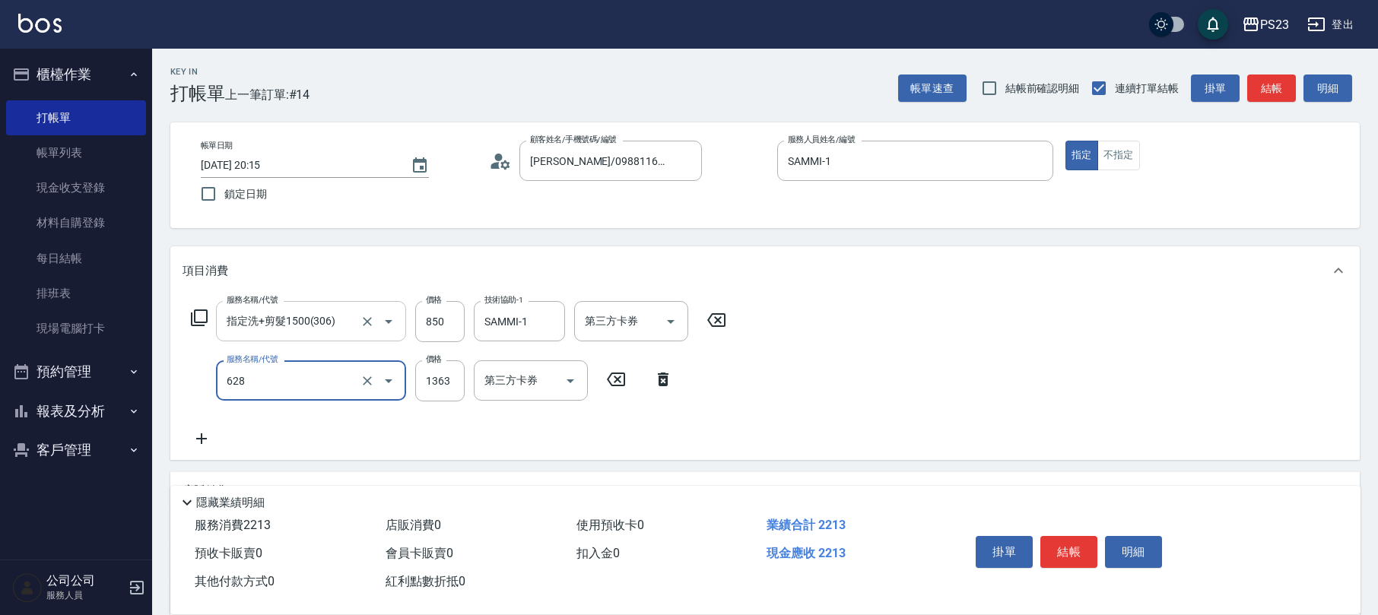
type input "中草藥2000(628)"
type input "1500"
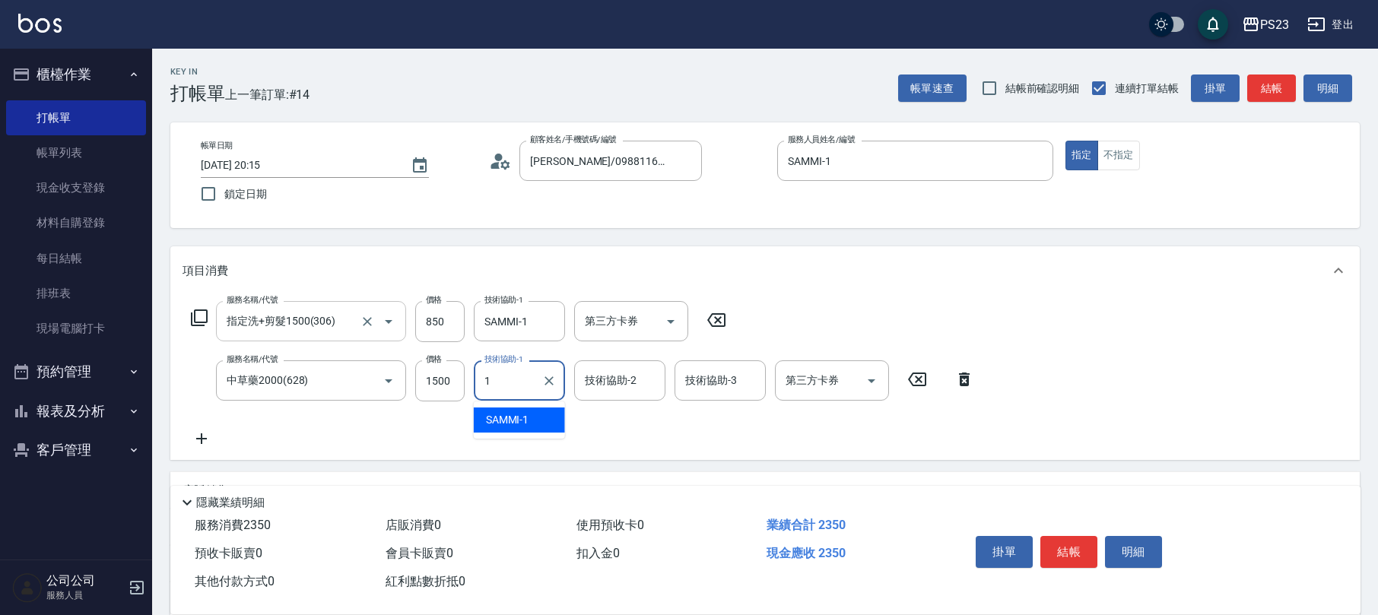
type input "SAMMI-1"
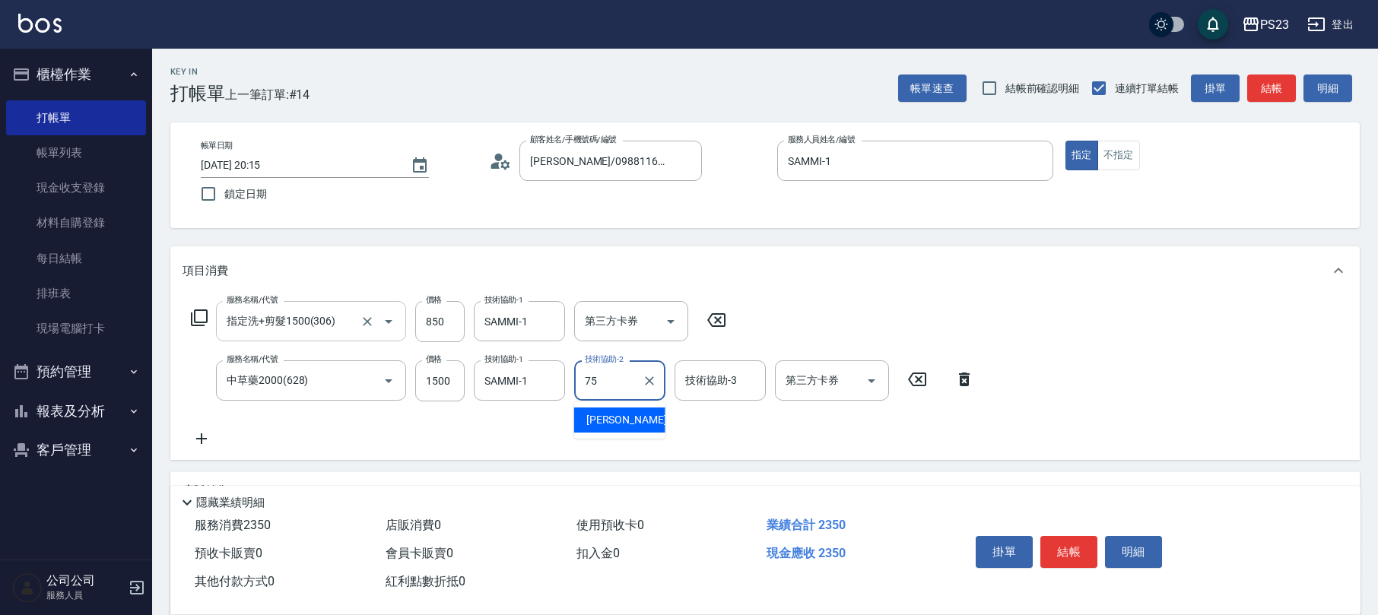
type input "Donna-75"
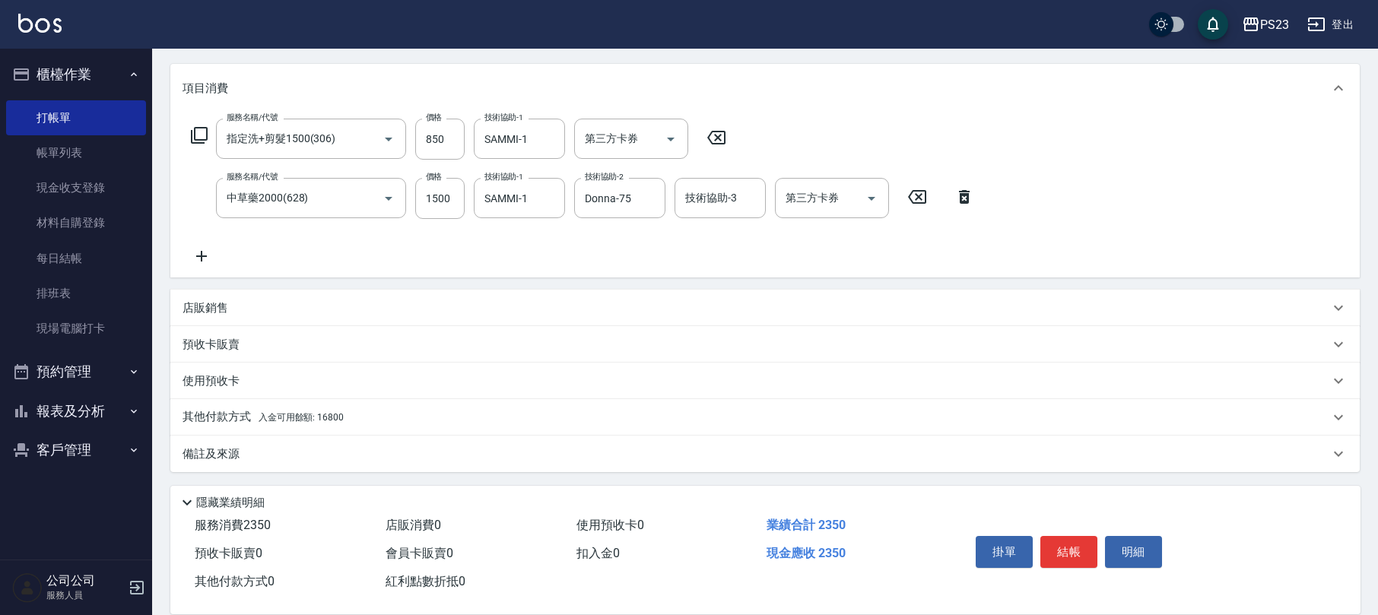
click at [290, 440] on div "備註及來源" at bounding box center [764, 454] width 1189 height 37
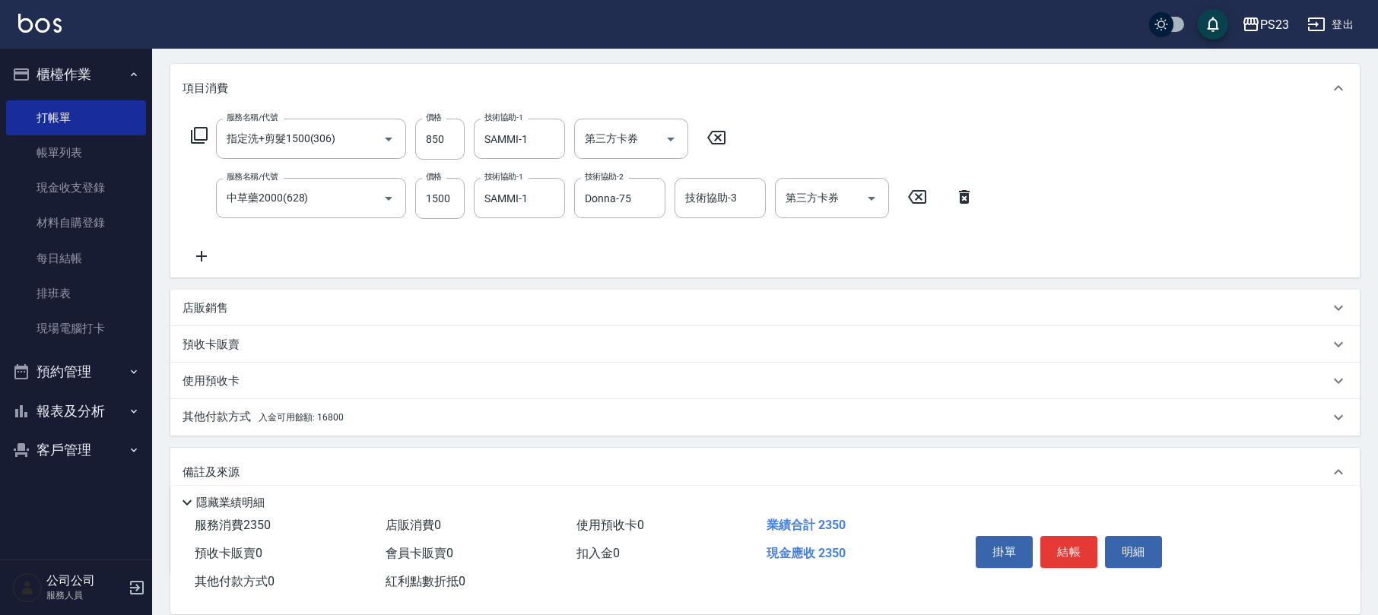
scroll to position [284, 0]
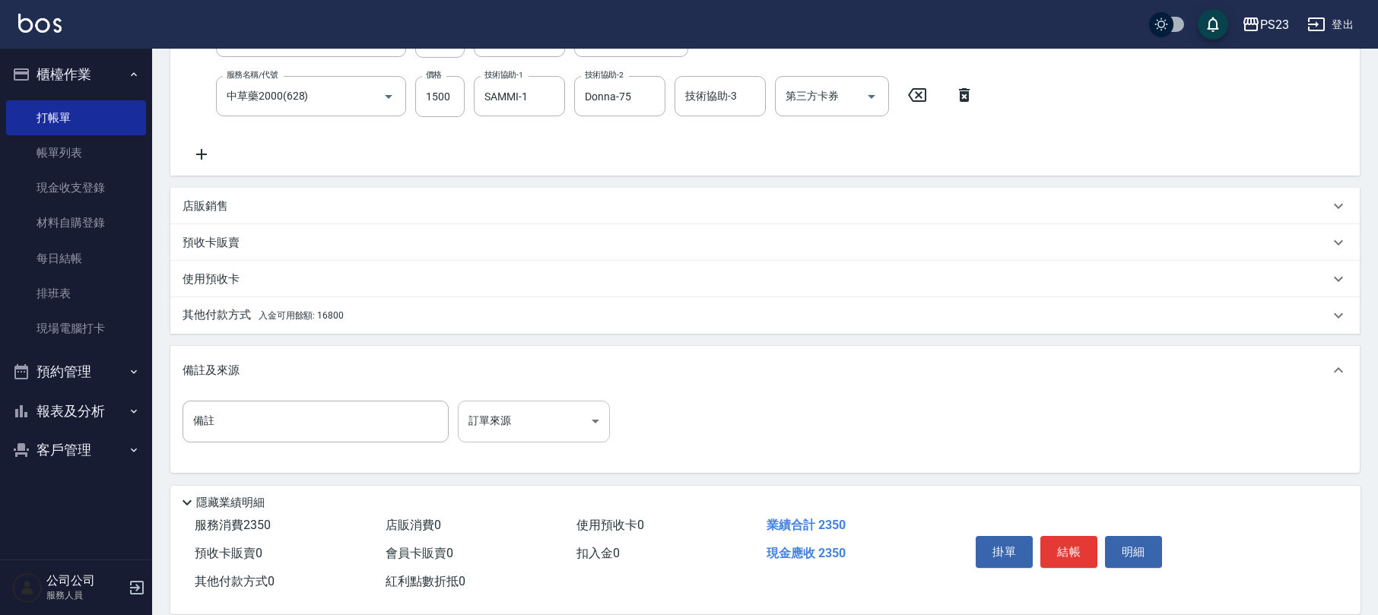
click at [534, 424] on body "PS23 登出 櫃檯作業 打帳單 帳單列表 現金收支登錄 材料自購登錄 每日結帳 排班表 現場電腦打卡 預約管理 預約管理 單日預約紀錄 單週預約紀錄 報表及…" at bounding box center [689, 166] width 1378 height 900
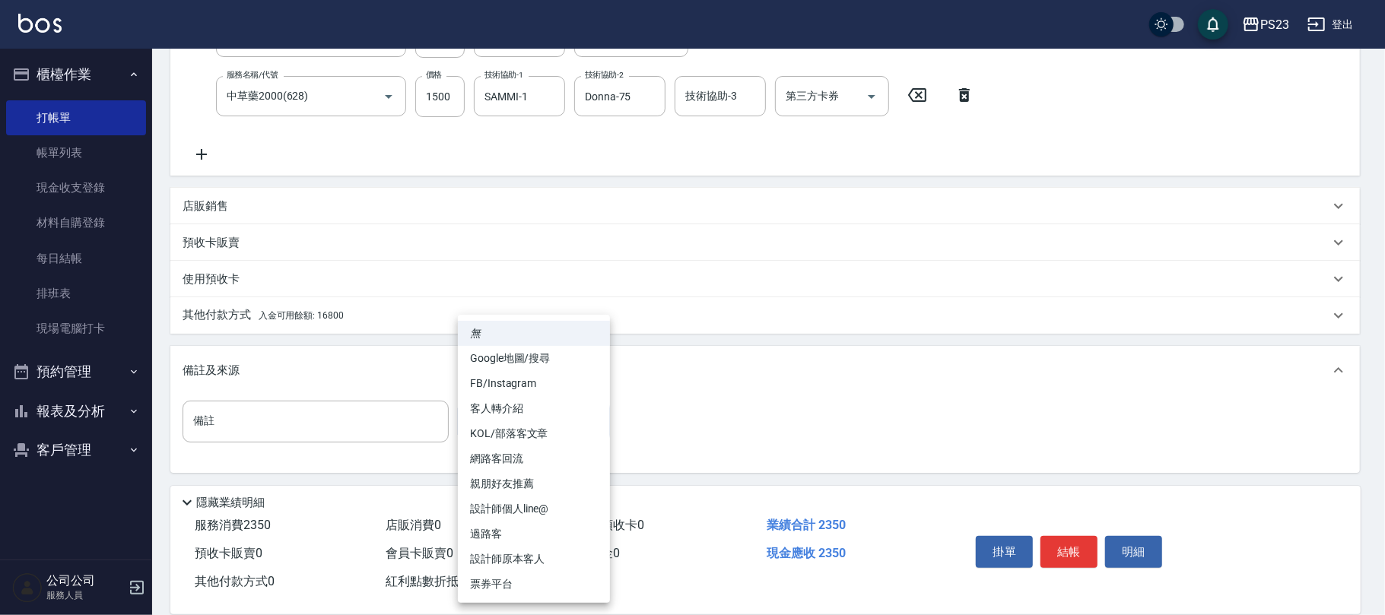
click at [557, 557] on li "設計師原本客人" at bounding box center [534, 559] width 152 height 25
type input "設計師原本客人"
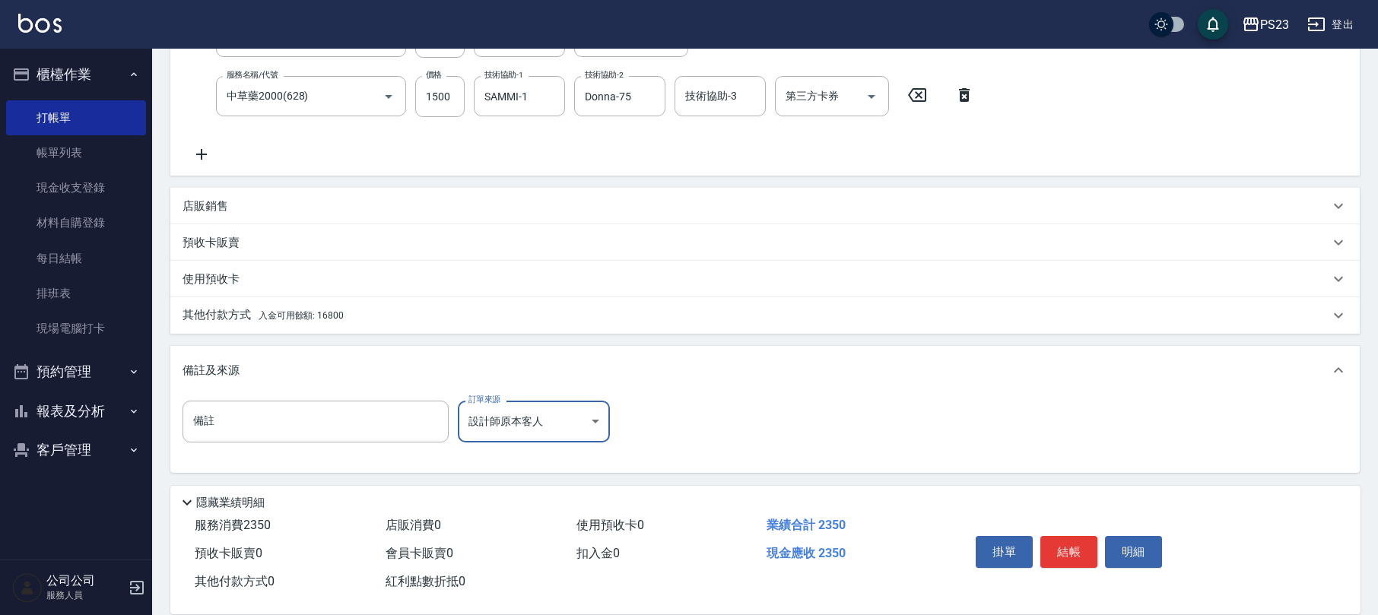
click at [306, 325] on div "其他付款方式 入金可用餘額: 16800" at bounding box center [764, 315] width 1189 height 37
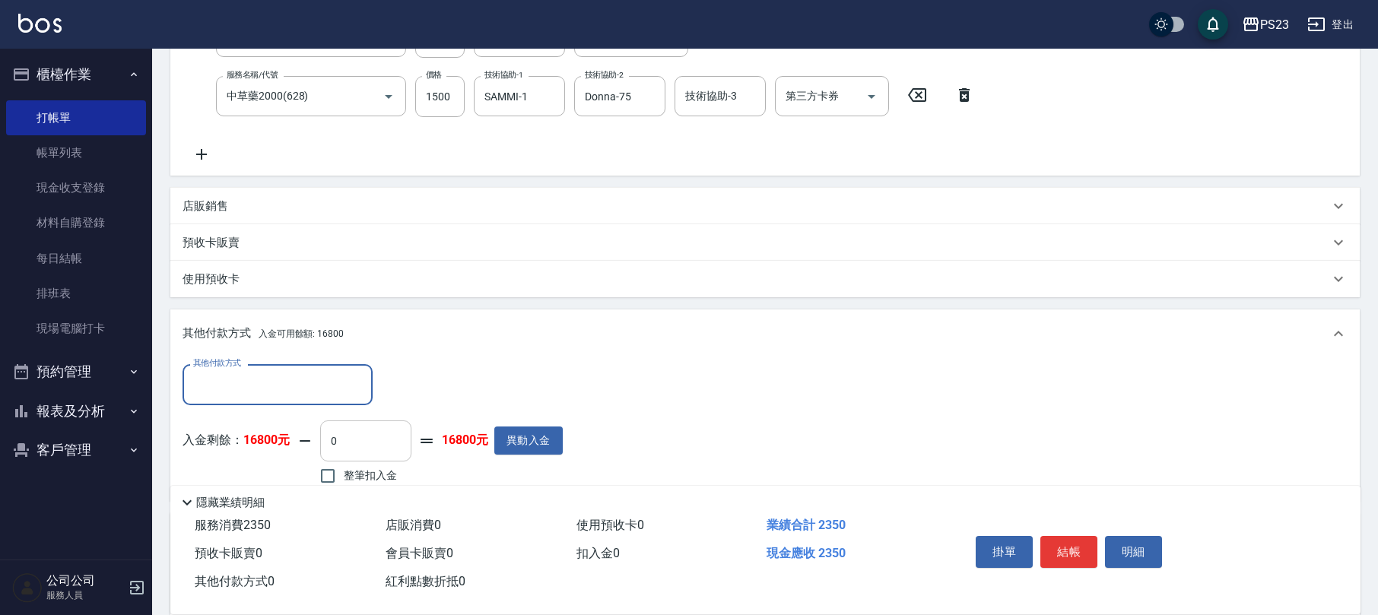
scroll to position [386, 0]
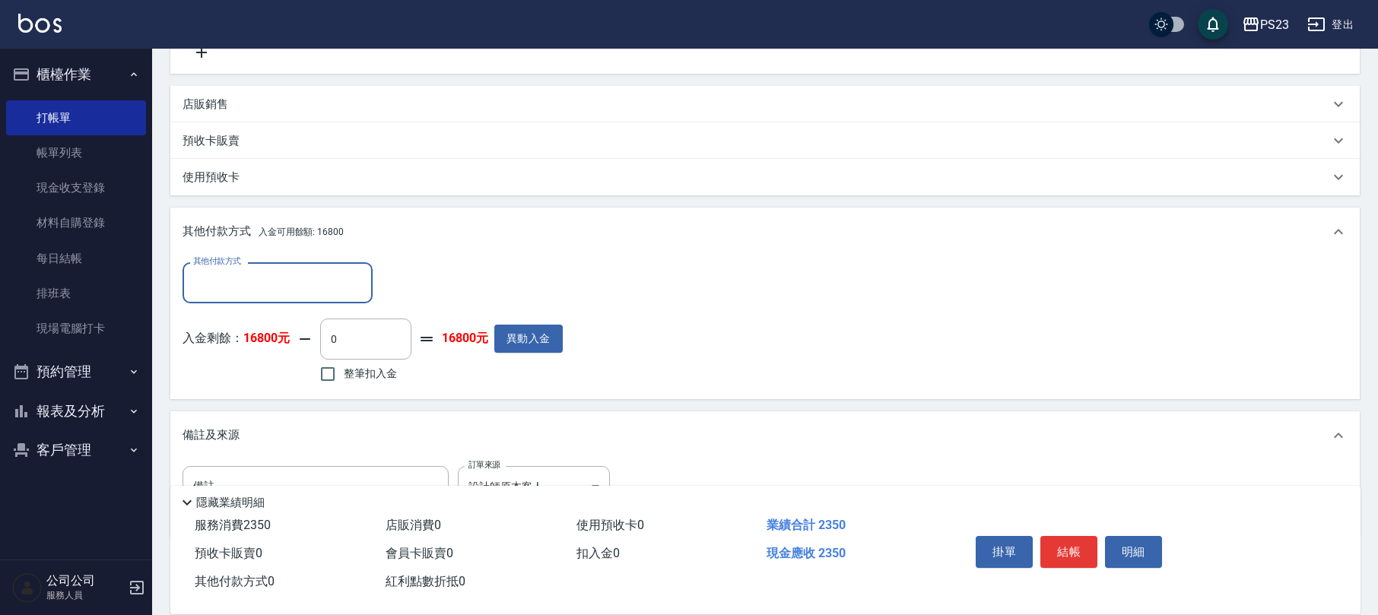
click at [371, 374] on span "整筆扣入金" at bounding box center [370, 374] width 53 height 16
click at [344, 374] on input "整筆扣入金" at bounding box center [328, 374] width 32 height 32
checkbox input "true"
type input "2350"
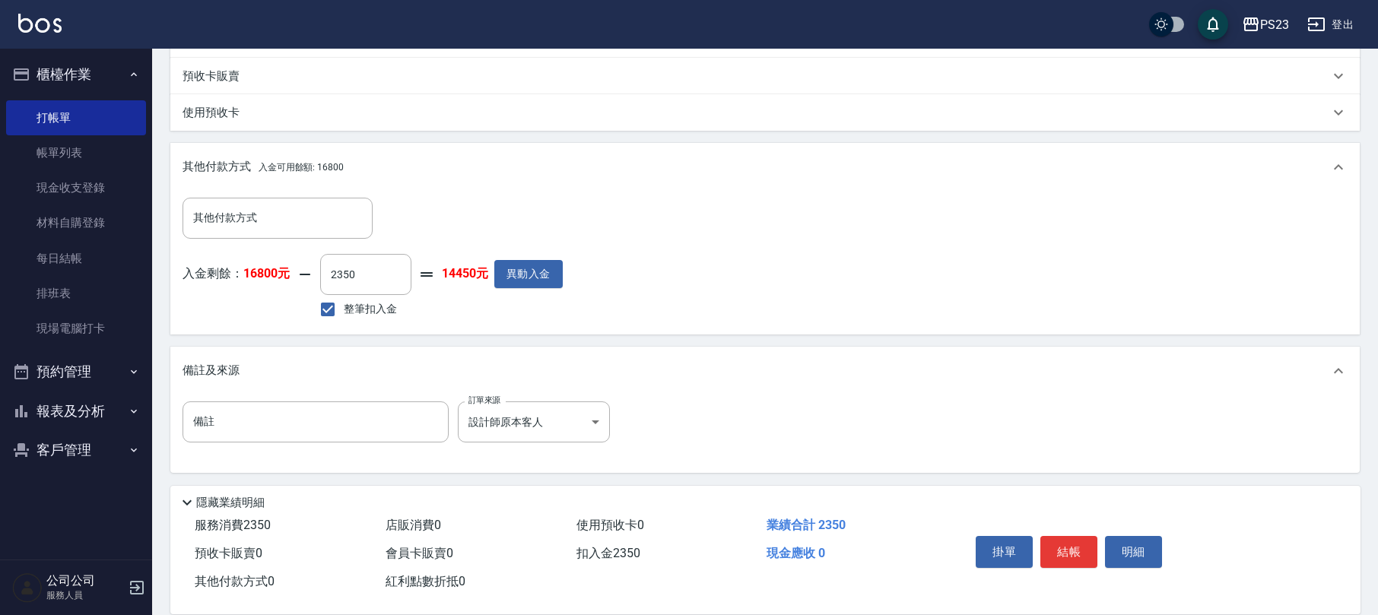
click at [1068, 530] on div "掛單 結帳 明細" at bounding box center [1069, 554] width 198 height 48
click at [1053, 552] on button "結帳" at bounding box center [1068, 552] width 57 height 32
type input "[DATE] 20:16"
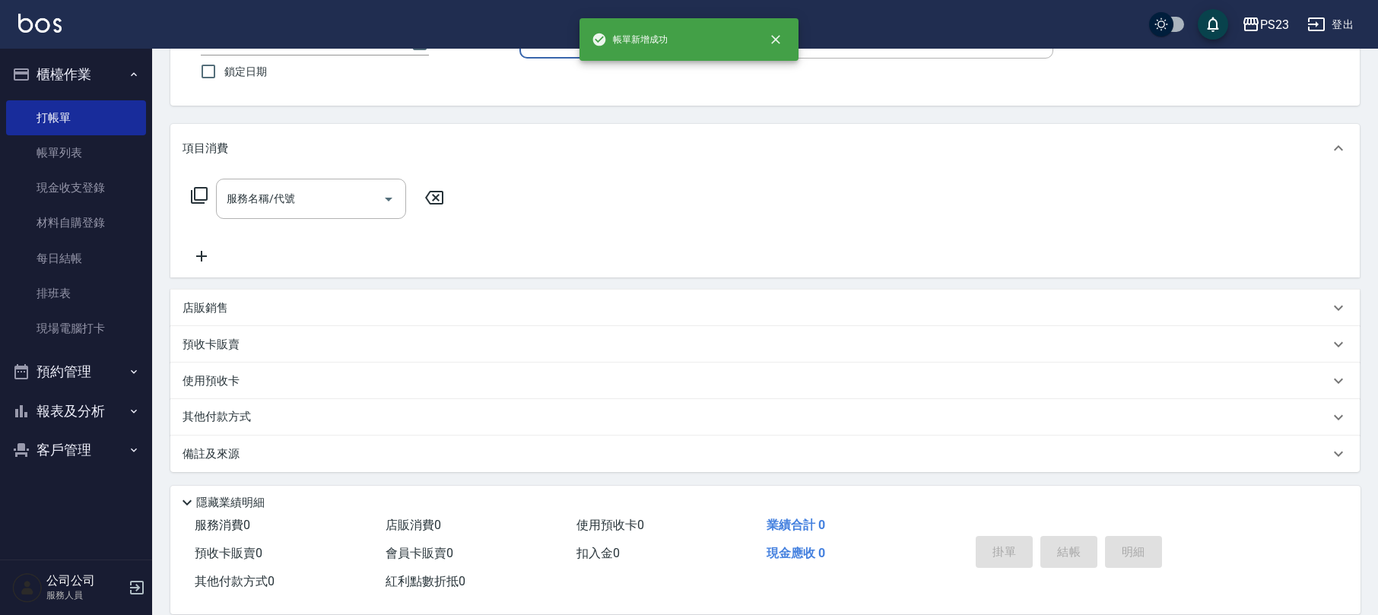
scroll to position [0, 0]
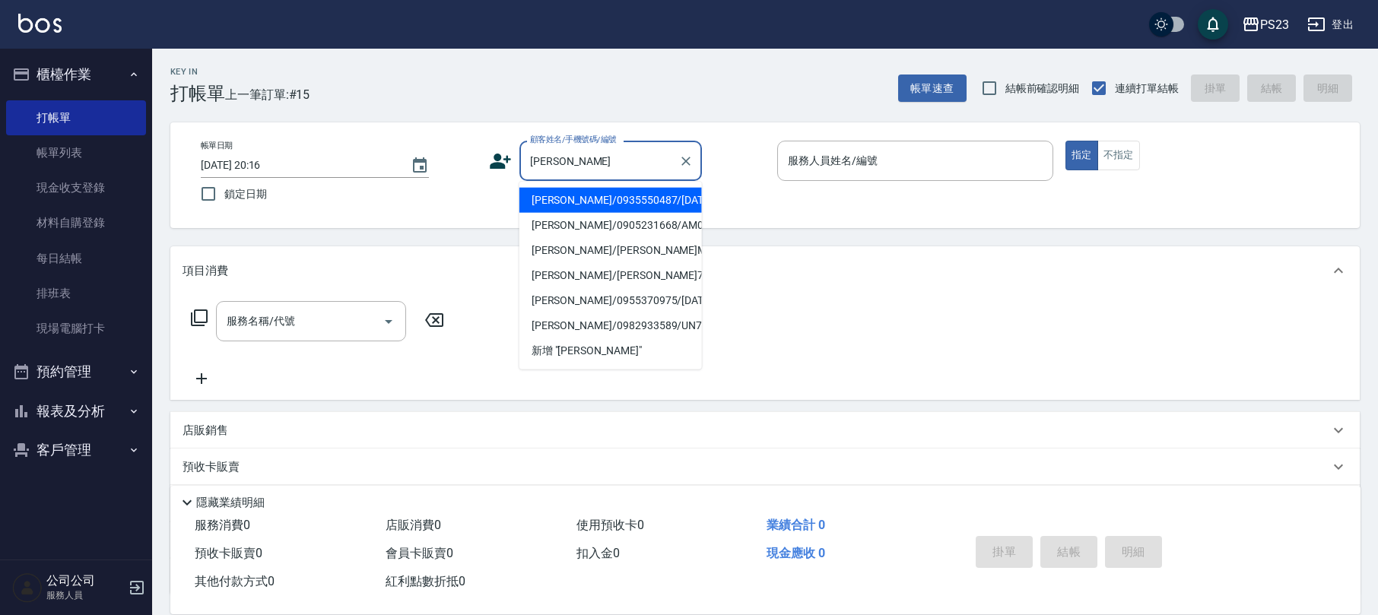
click at [643, 193] on li "[PERSON_NAME]/0935550487/[DATE]" at bounding box center [610, 200] width 183 height 25
type input "[PERSON_NAME]/0935550487/[DATE]"
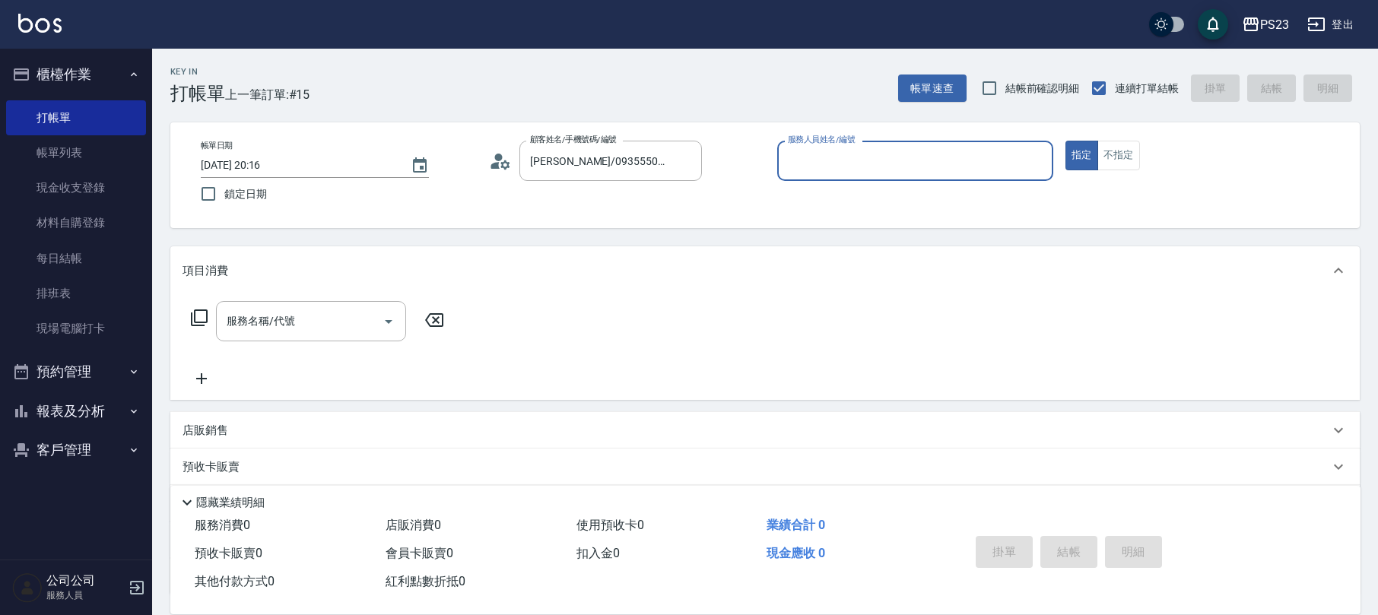
type input "SAMMI-1"
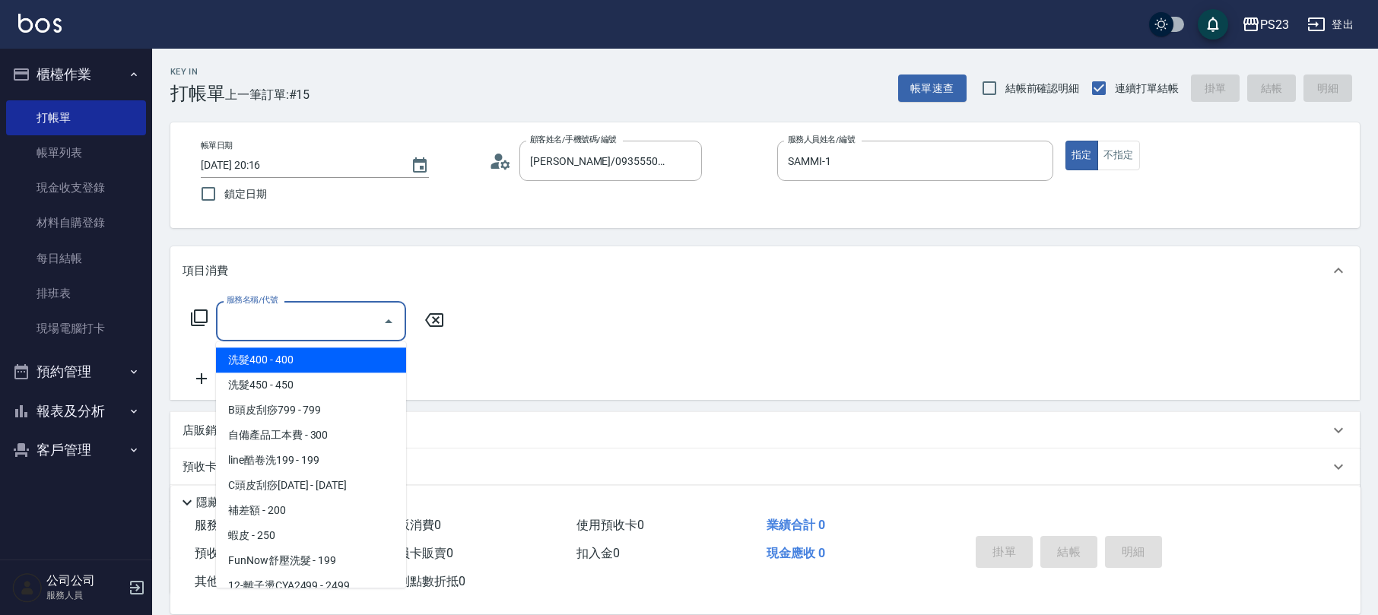
click at [320, 324] on input "服務名稱/代號" at bounding box center [300, 321] width 154 height 27
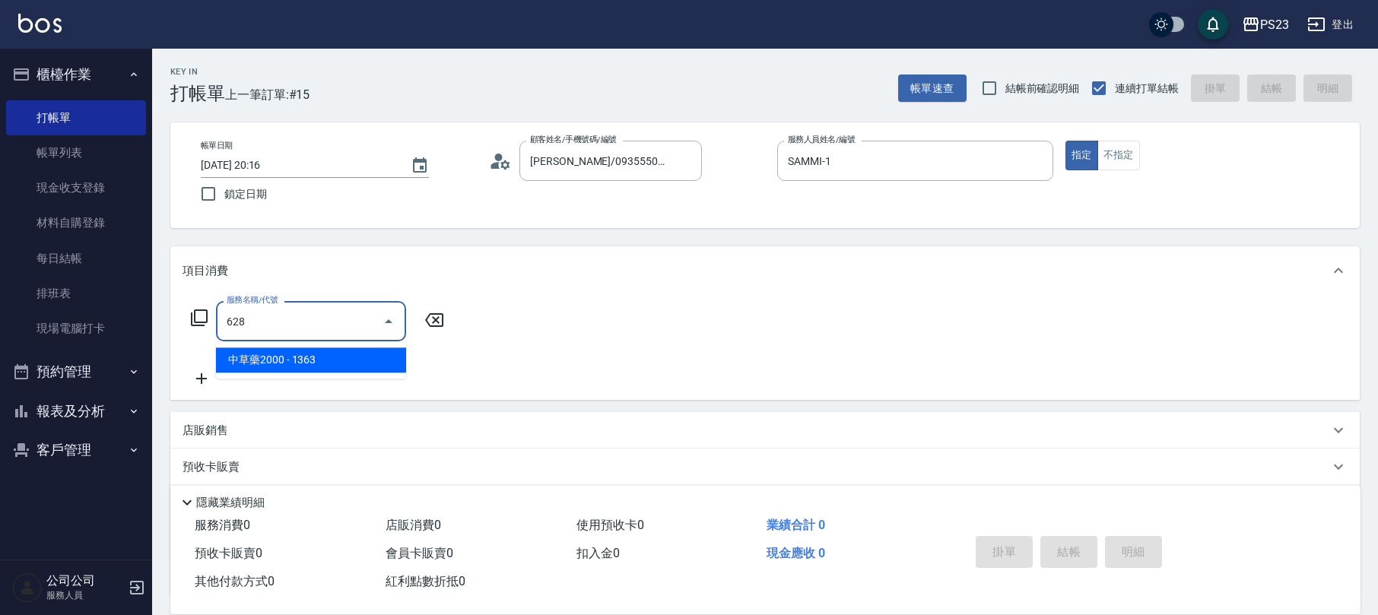
type input "中草藥2000(628)"
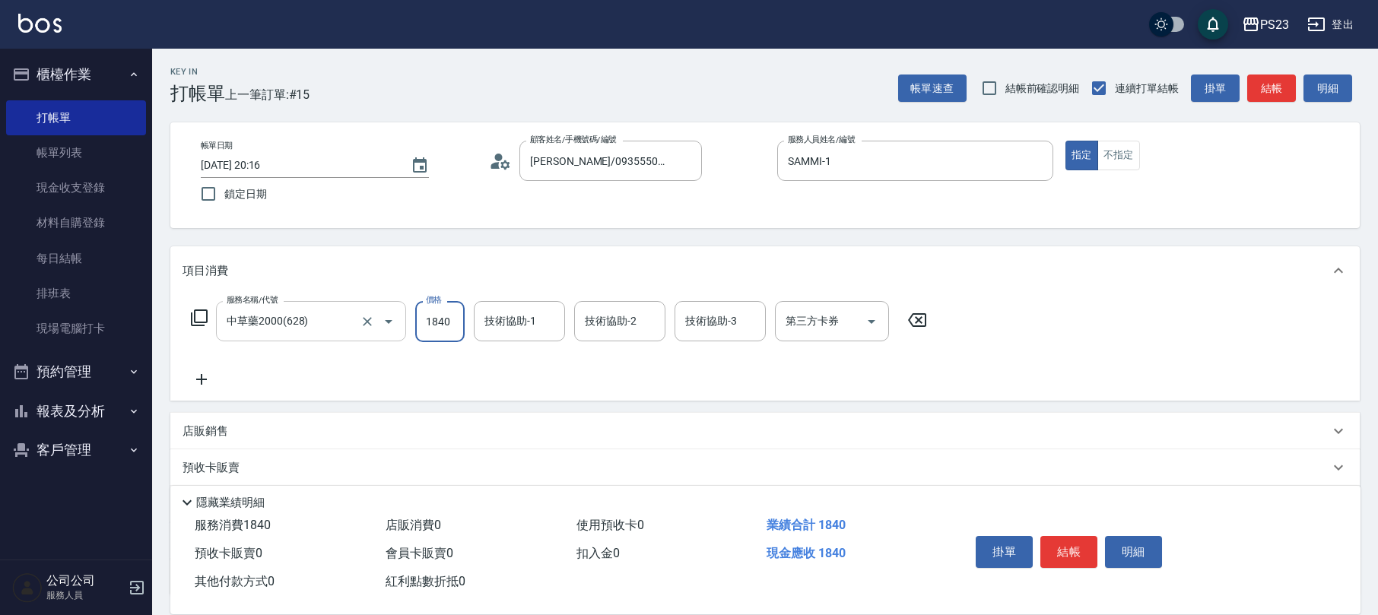
type input "1840"
type input "SAMMI-1"
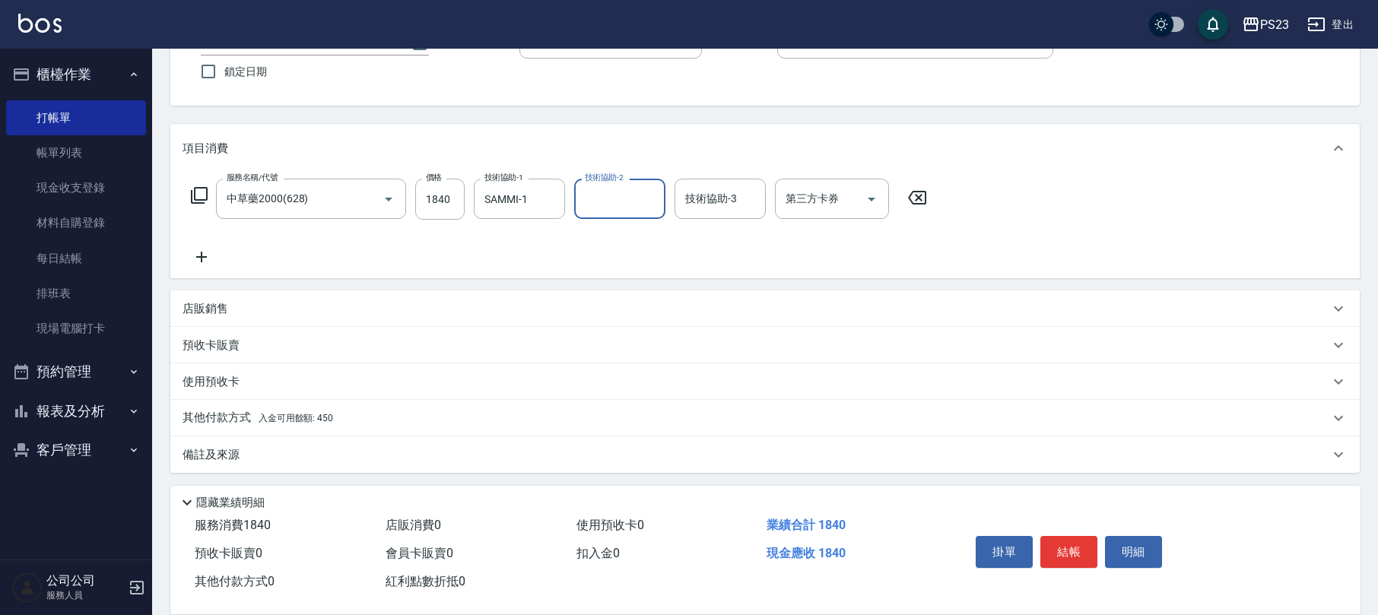
click at [329, 406] on div "其他付款方式 入金可用餘額: 450" at bounding box center [764, 418] width 1189 height 37
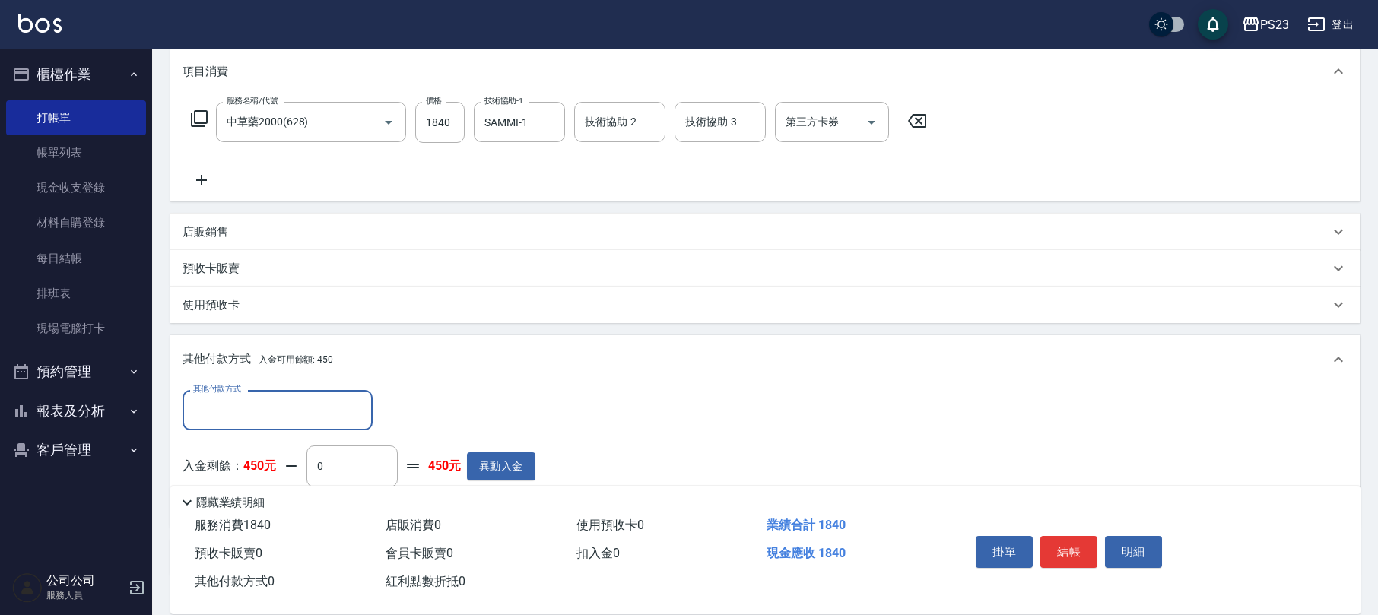
scroll to position [302, 0]
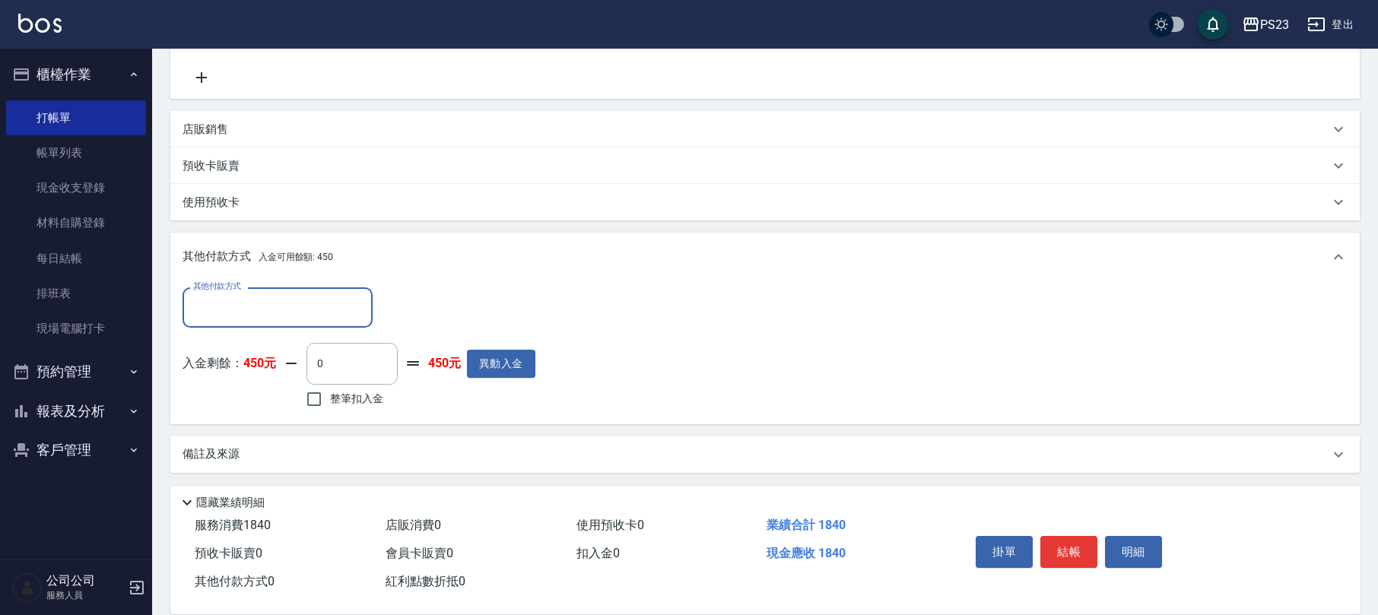
click at [360, 405] on label "整筆扣入金" at bounding box center [340, 399] width 85 height 32
click at [330, 405] on input "整筆扣入金" at bounding box center [314, 399] width 32 height 32
checkbox input "true"
type input "450"
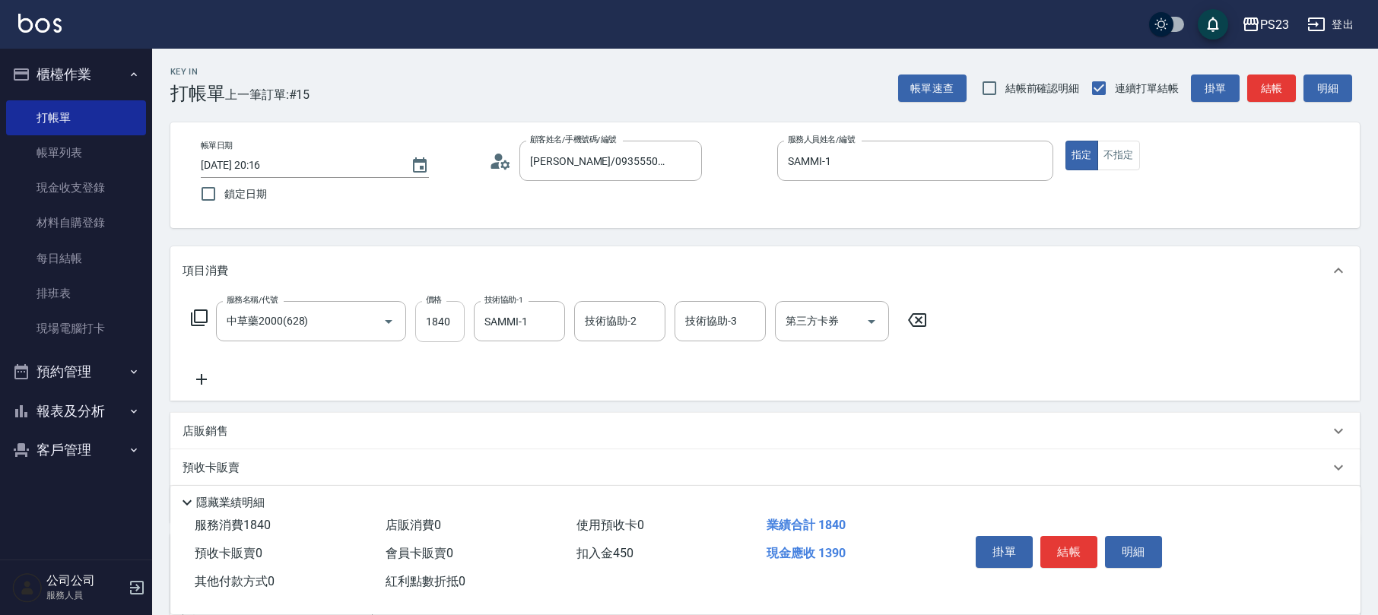
click at [443, 320] on input "1840" at bounding box center [439, 321] width 49 height 41
type input "1"
type input "0"
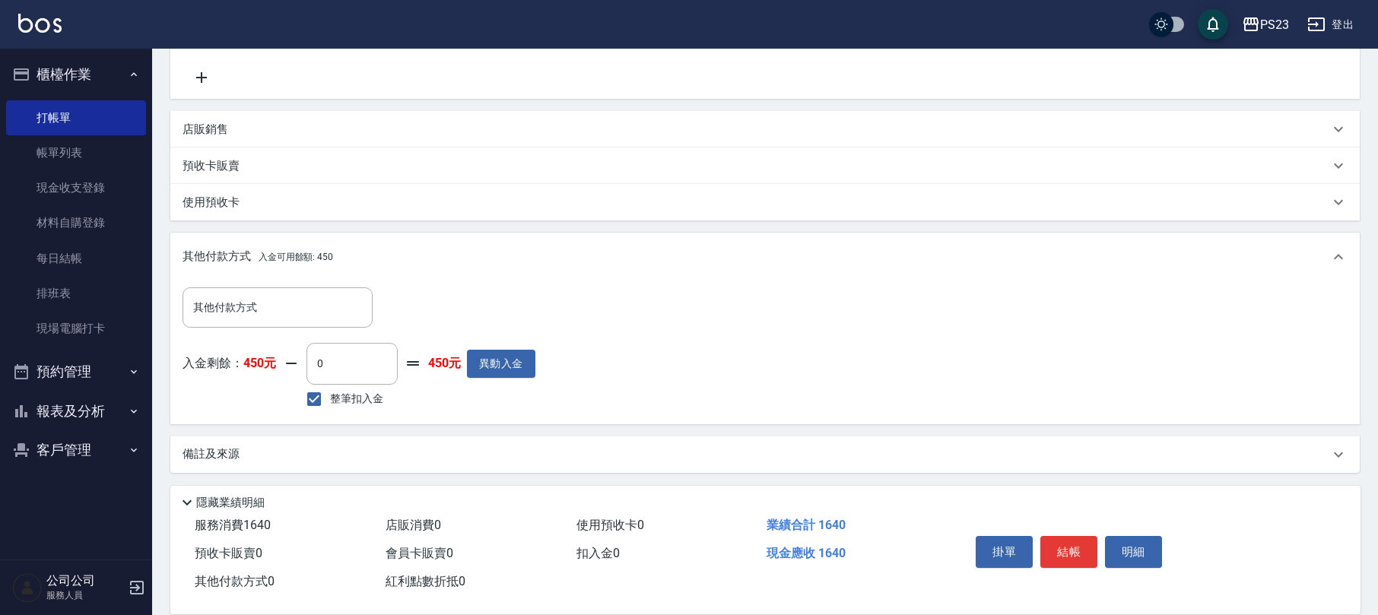
type input "1640"
click at [357, 393] on span "整筆扣入金" at bounding box center [356, 399] width 53 height 16
click at [330, 393] on input "整筆扣入金" at bounding box center [314, 399] width 32 height 32
click at [357, 393] on span "整筆扣入金" at bounding box center [356, 399] width 53 height 16
click at [330, 393] on input "整筆扣入金" at bounding box center [314, 399] width 32 height 32
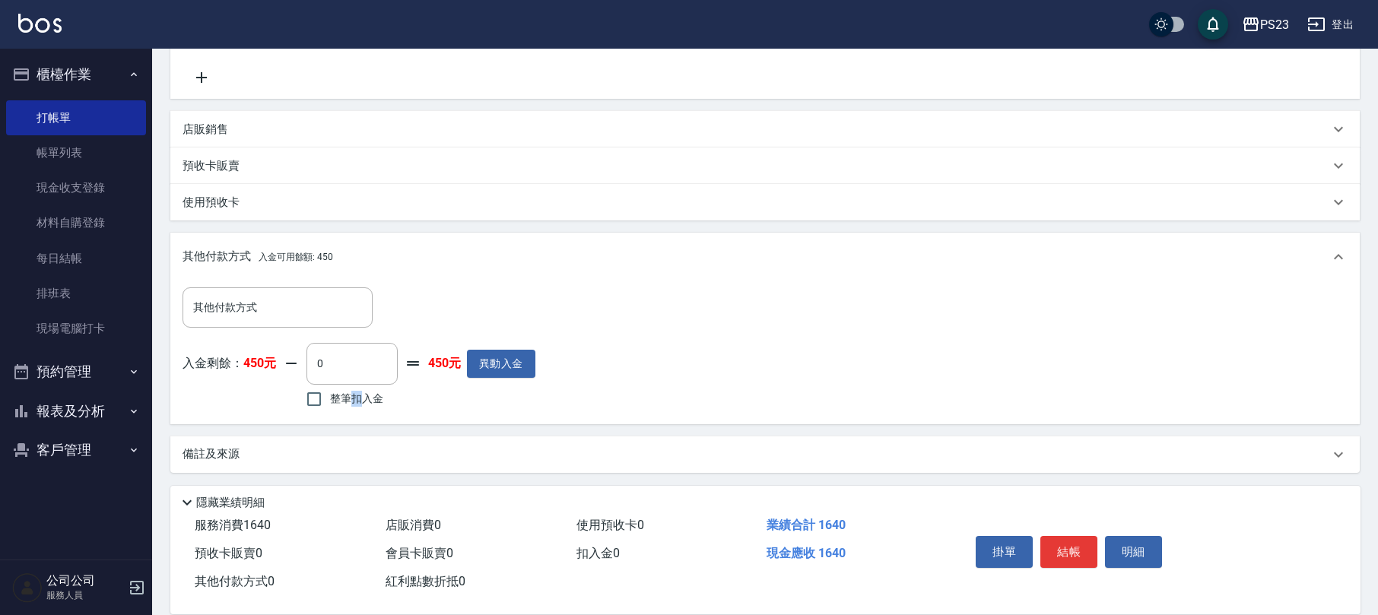
checkbox input "true"
type input "450"
drag, startPoint x: 303, startPoint y: 433, endPoint x: 332, endPoint y: 435, distance: 28.9
click at [306, 433] on div "項目消費 服務名稱/代號 中草藥2000(628) 服務名稱/代號 價格 1640 價格 技術協助-1 SAMMI-1 技術協助-1 技術協助-2 技術協助-…" at bounding box center [764, 208] width 1189 height 528
drag, startPoint x: 417, startPoint y: 450, endPoint x: 435, endPoint y: 449, distance: 17.6
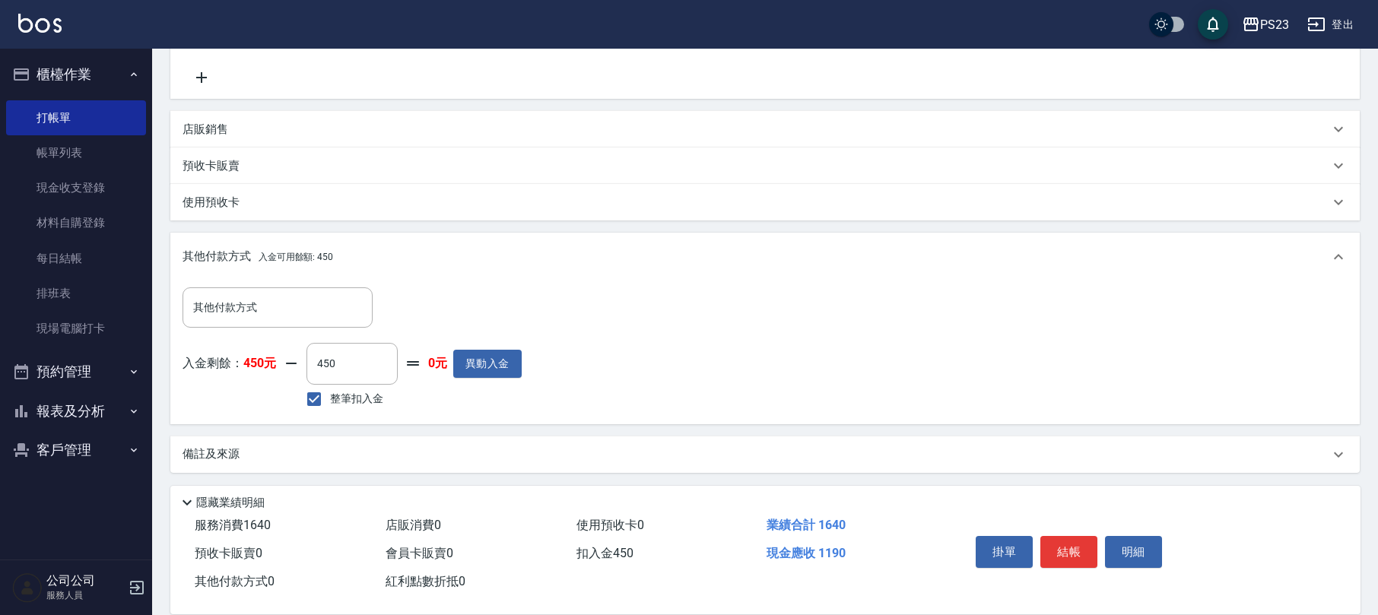
click at [421, 450] on div "備註及來源" at bounding box center [756, 454] width 1147 height 16
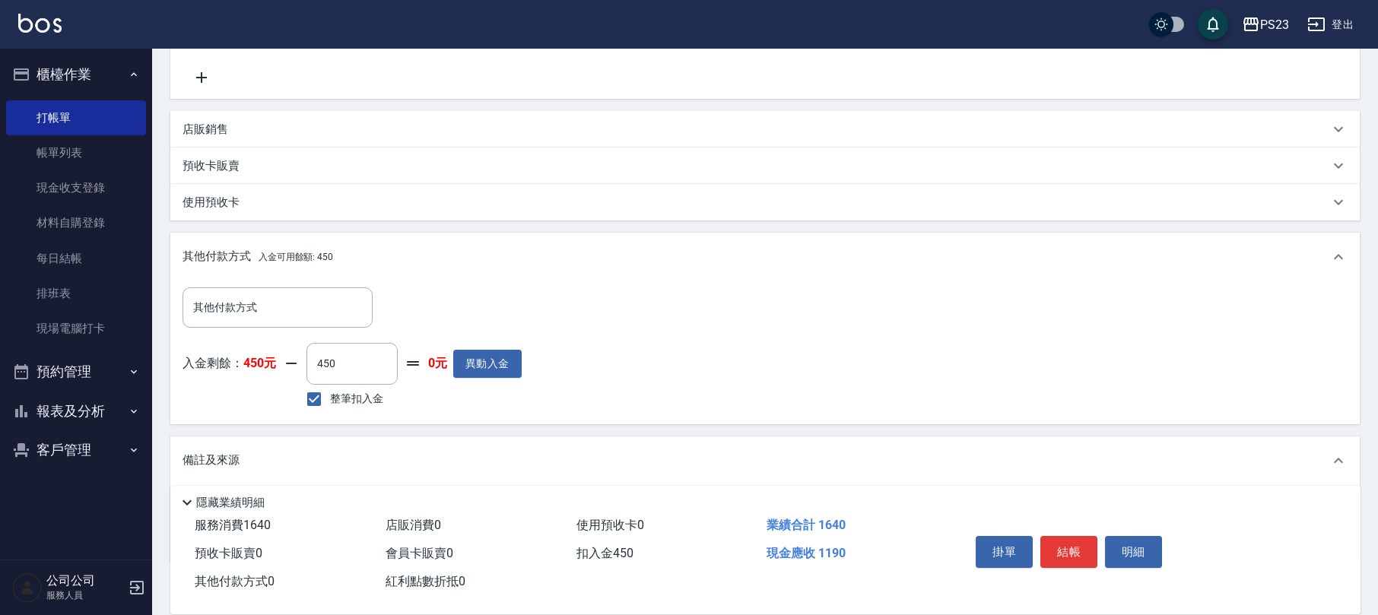
scroll to position [389, 0]
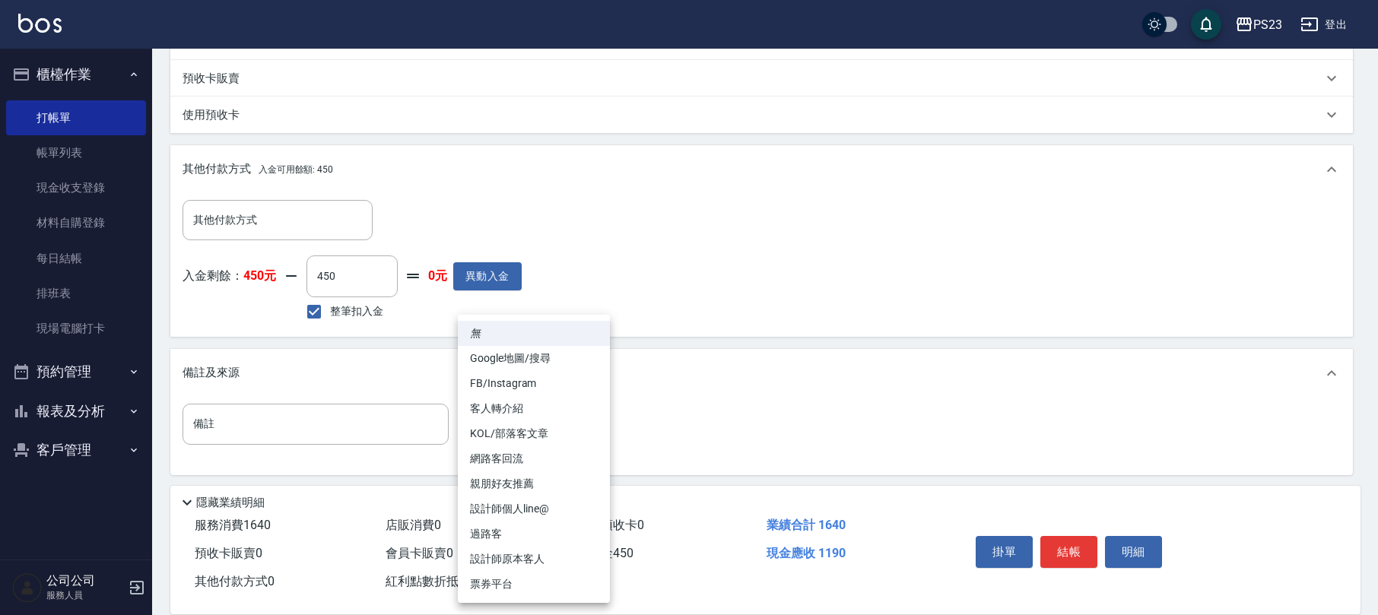
click at [579, 430] on body "PS23 登出 櫃檯作業 打帳單 帳單列表 現金收支登錄 材料自購登錄 每日結帳 排班表 現場電腦打卡 預約管理 預約管理 單日預約紀錄 單週預約紀錄 報表及…" at bounding box center [689, 115] width 1378 height 1008
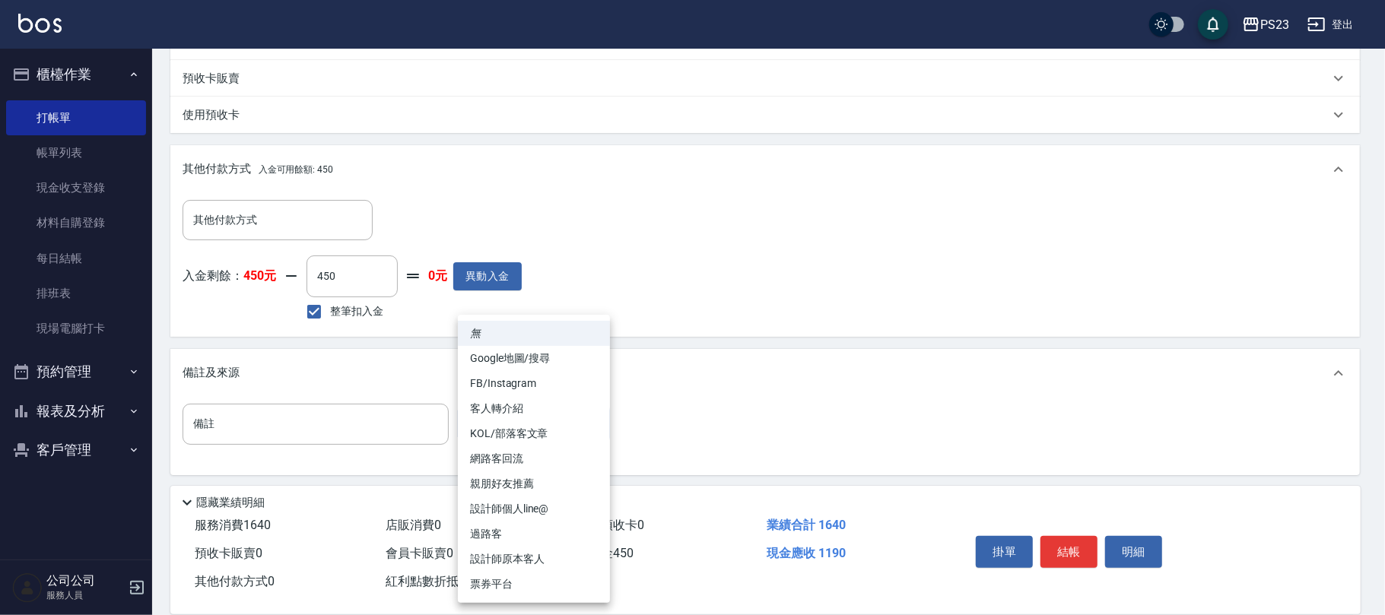
drag, startPoint x: 533, startPoint y: 546, endPoint x: 563, endPoint y: 546, distance: 29.7
click at [534, 547] on li "設計師原本客人" at bounding box center [534, 559] width 152 height 25
type input "設計師原本客人"
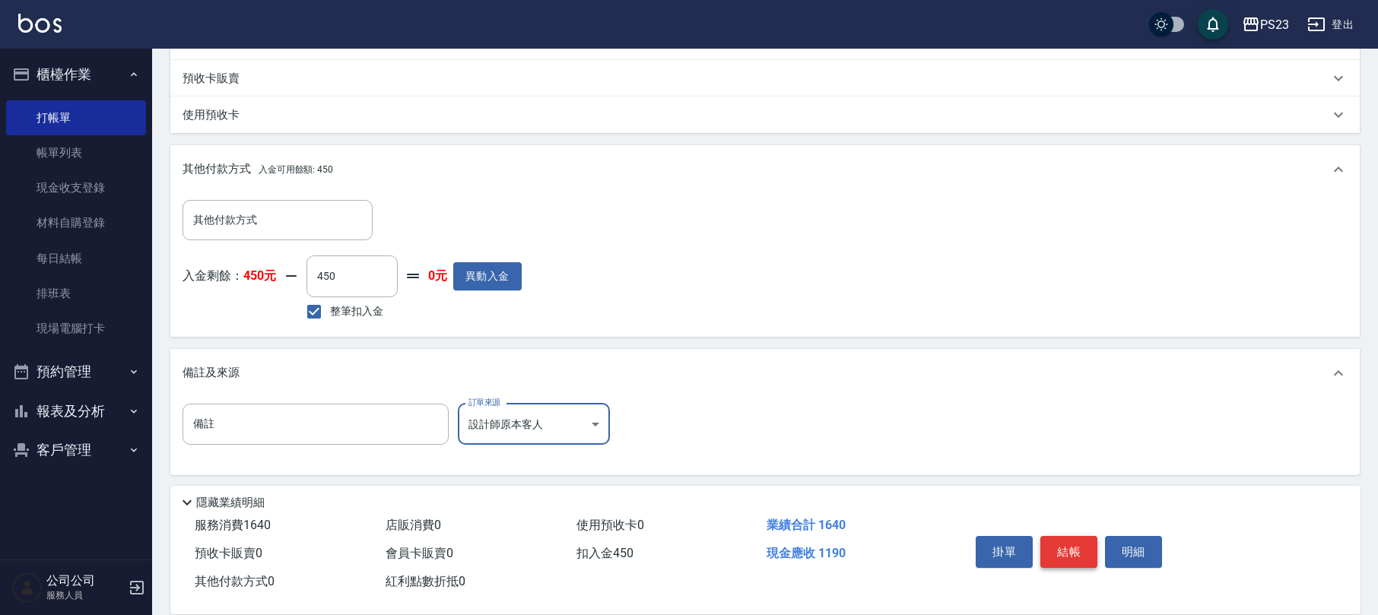
click at [1072, 555] on button "結帳" at bounding box center [1068, 552] width 57 height 32
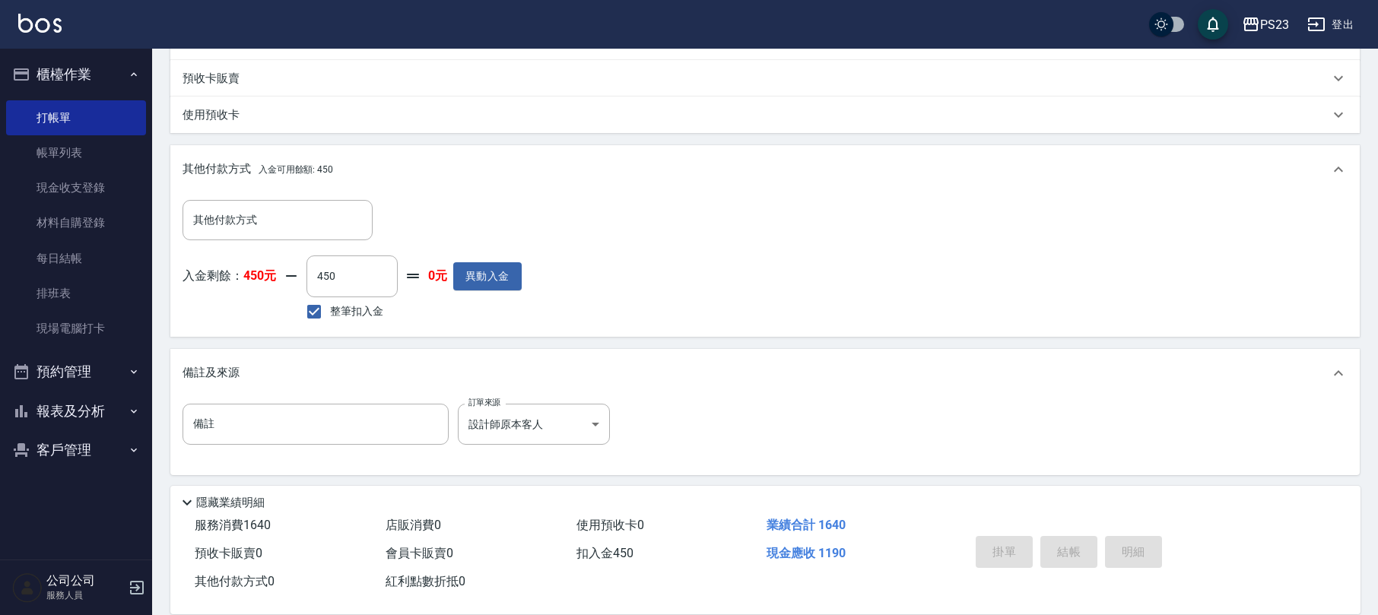
type input "[DATE] 20:17"
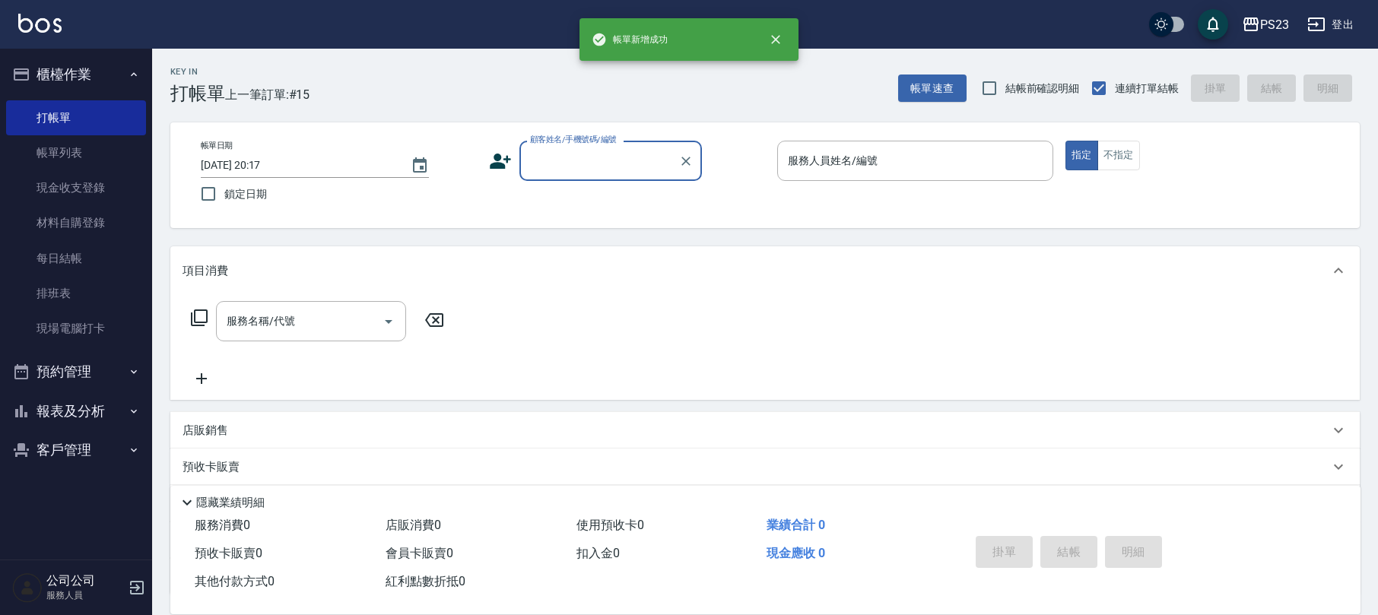
scroll to position [0, 0]
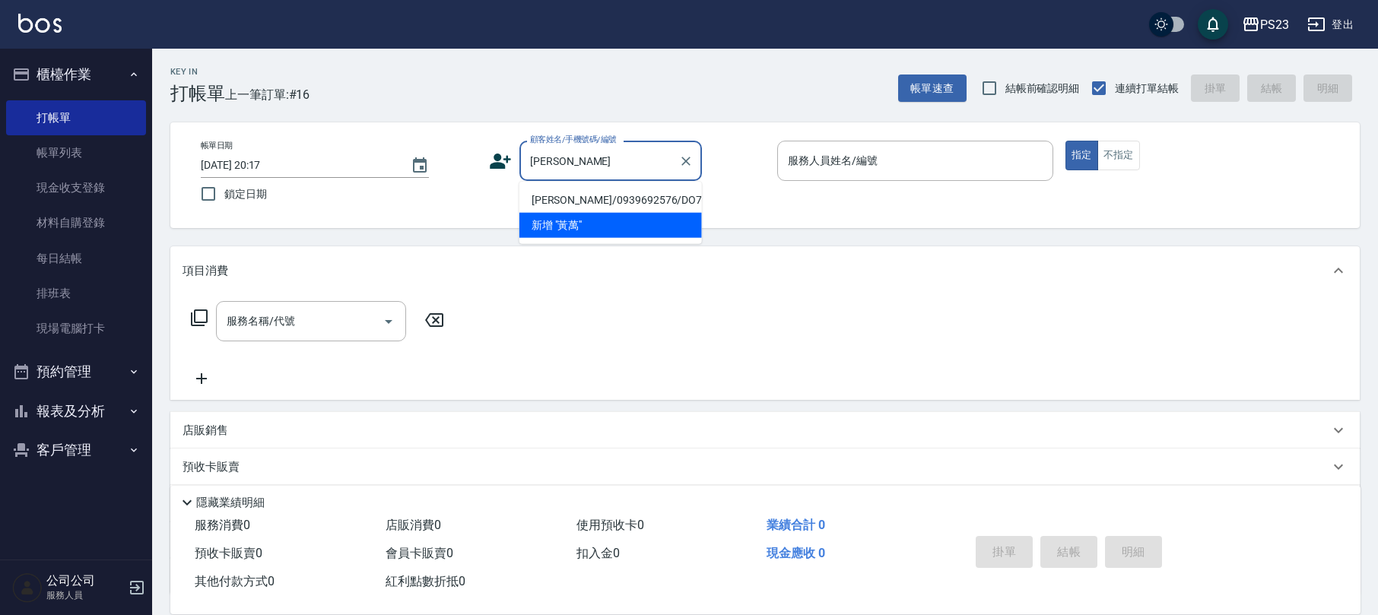
click at [676, 199] on li "[PERSON_NAME]/0939692576/DO731230" at bounding box center [610, 200] width 183 height 25
type input "[PERSON_NAME]/0939692576/DO731230"
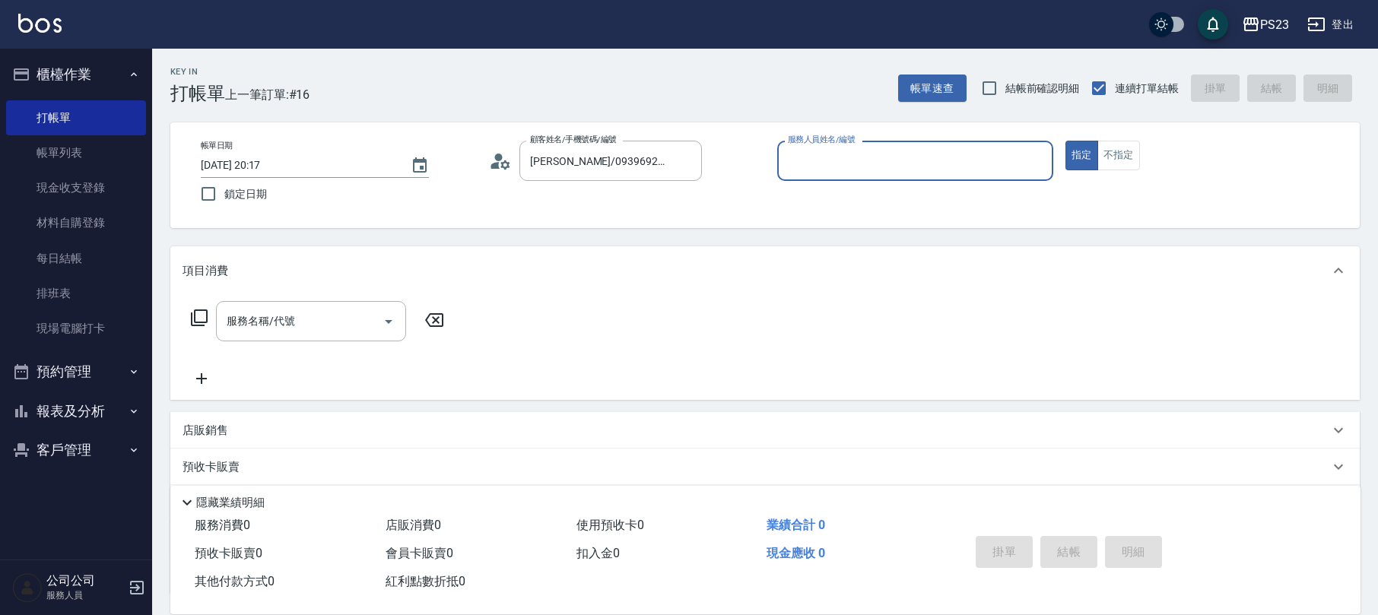
type input "Donna-75"
drag, startPoint x: 329, startPoint y: 323, endPoint x: 330, endPoint y: 307, distance: 16.0
click at [330, 325] on input "服務名稱/代號" at bounding box center [300, 321] width 154 height 27
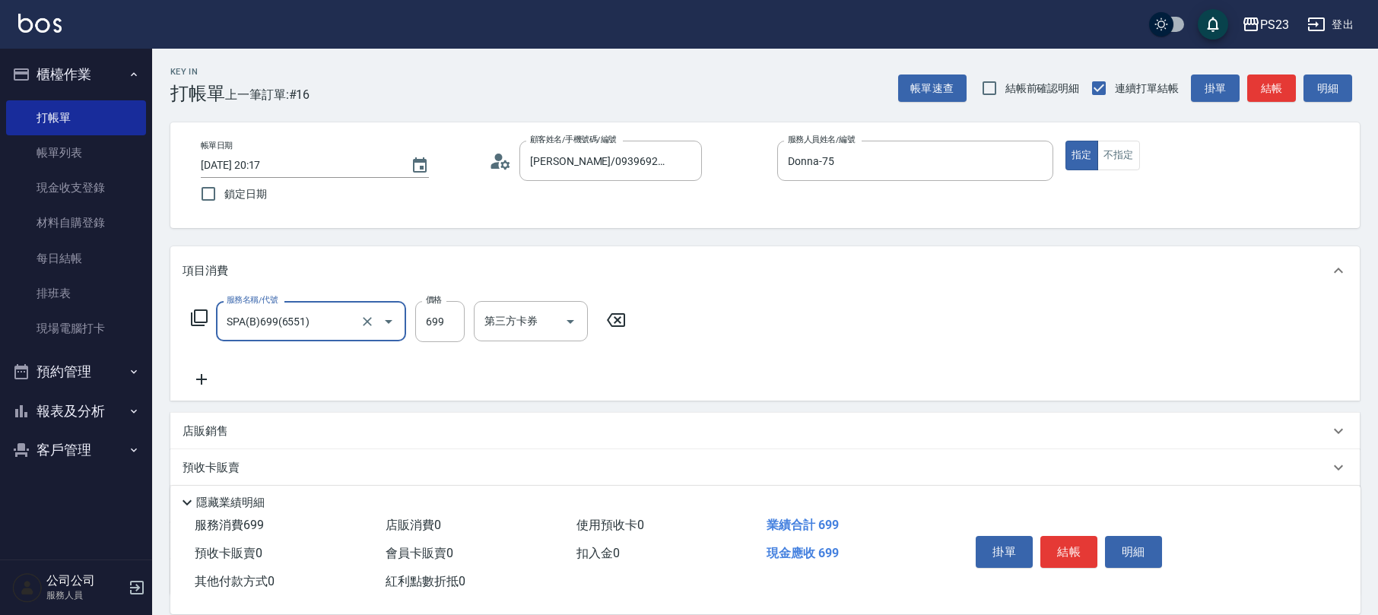
type input "SPA(B)699(6551)"
type input "999"
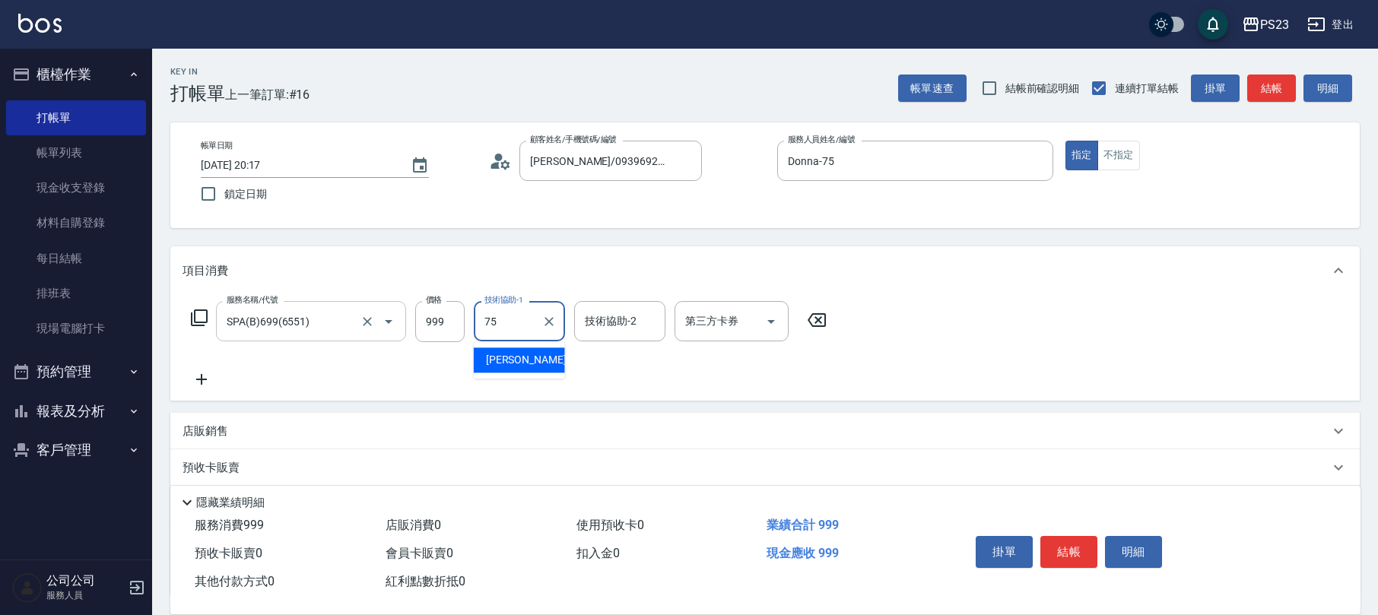
type input "Donna-75"
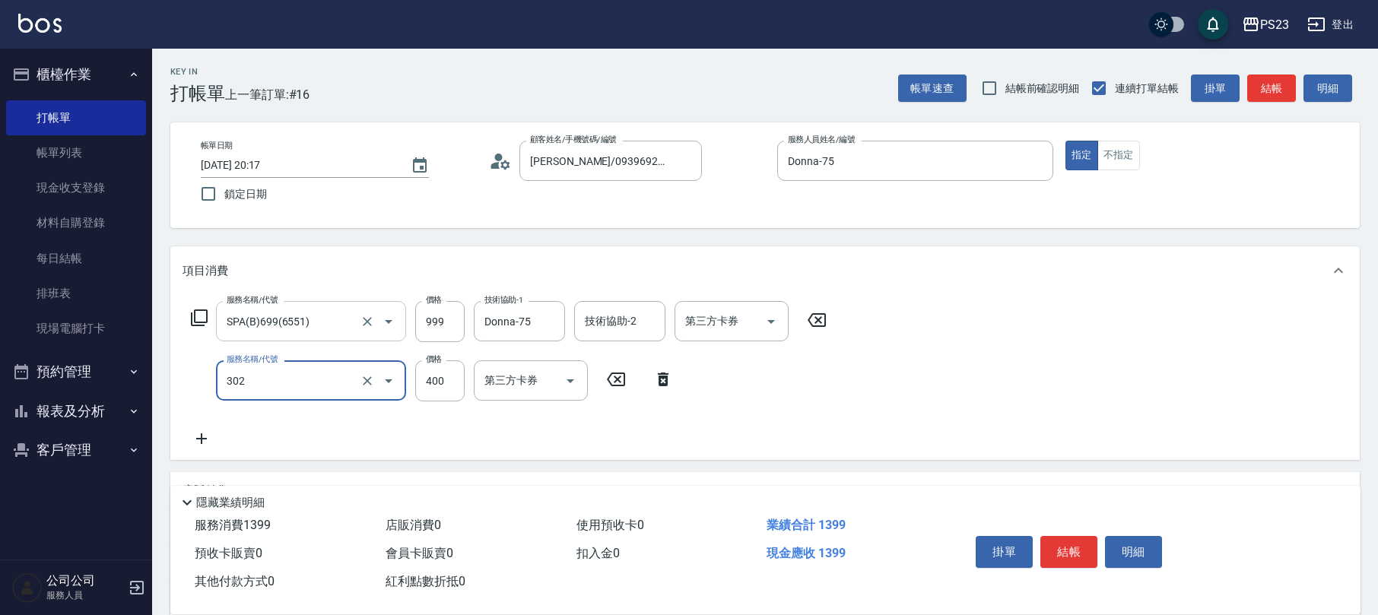
type input "單剪400(302)"
type input "722"
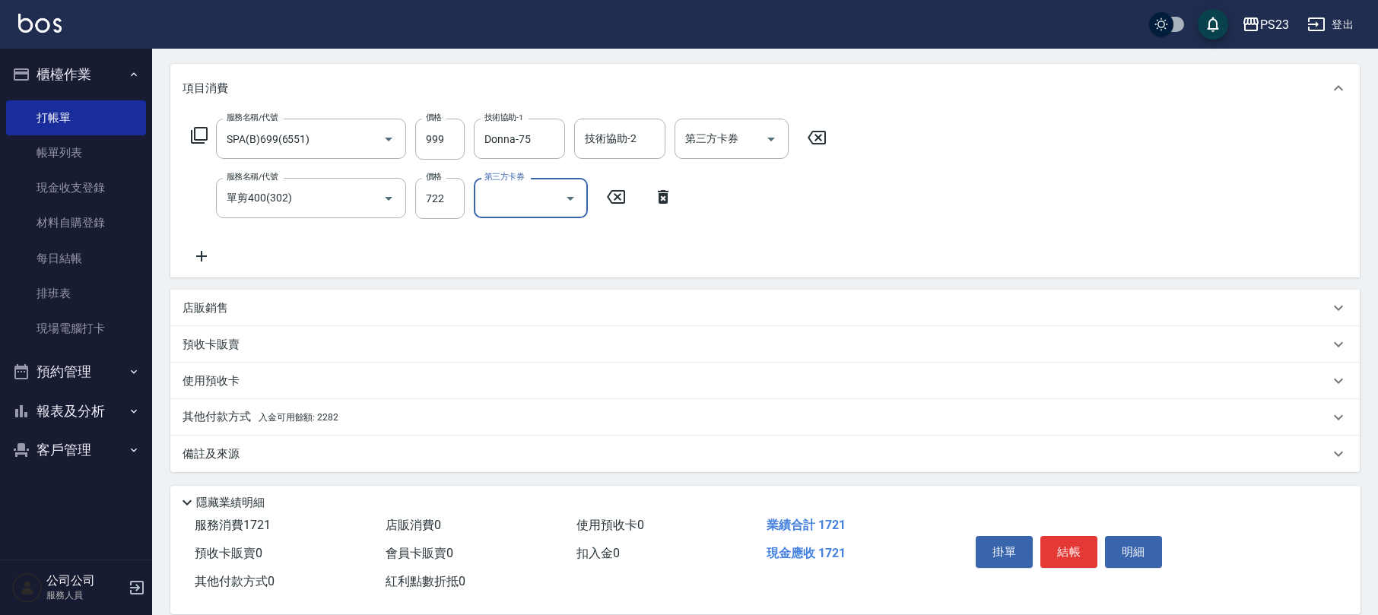
click at [274, 441] on div "備註及來源" at bounding box center [764, 454] width 1189 height 37
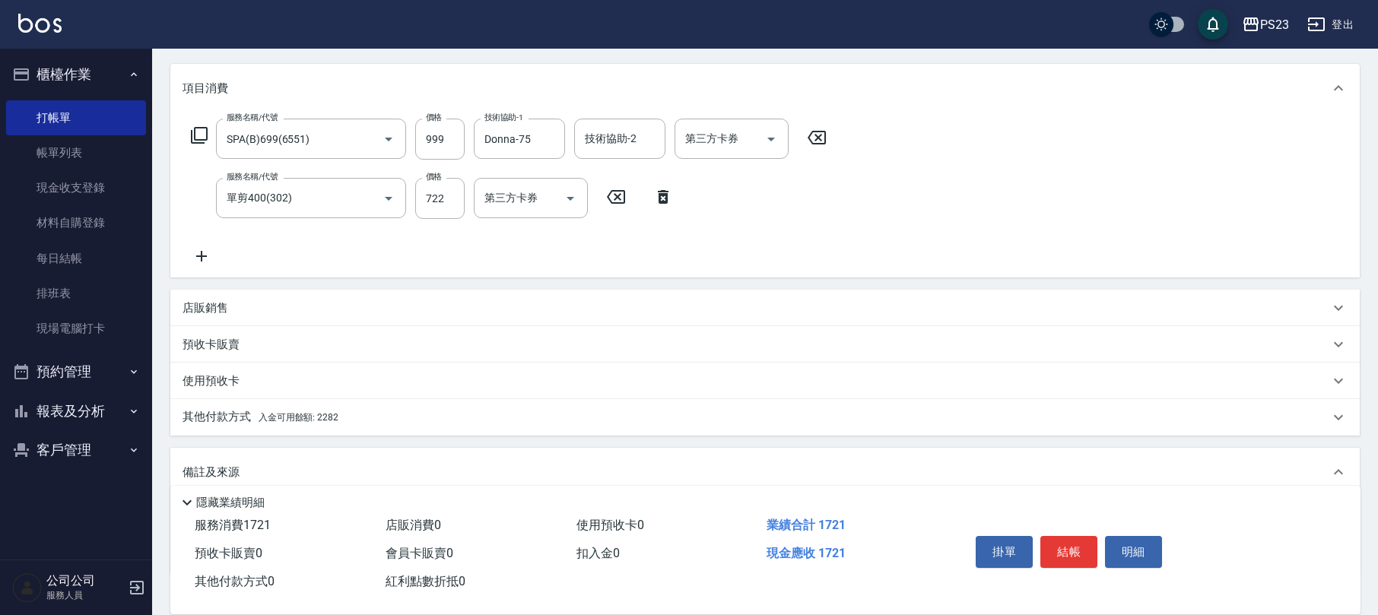
scroll to position [283, 0]
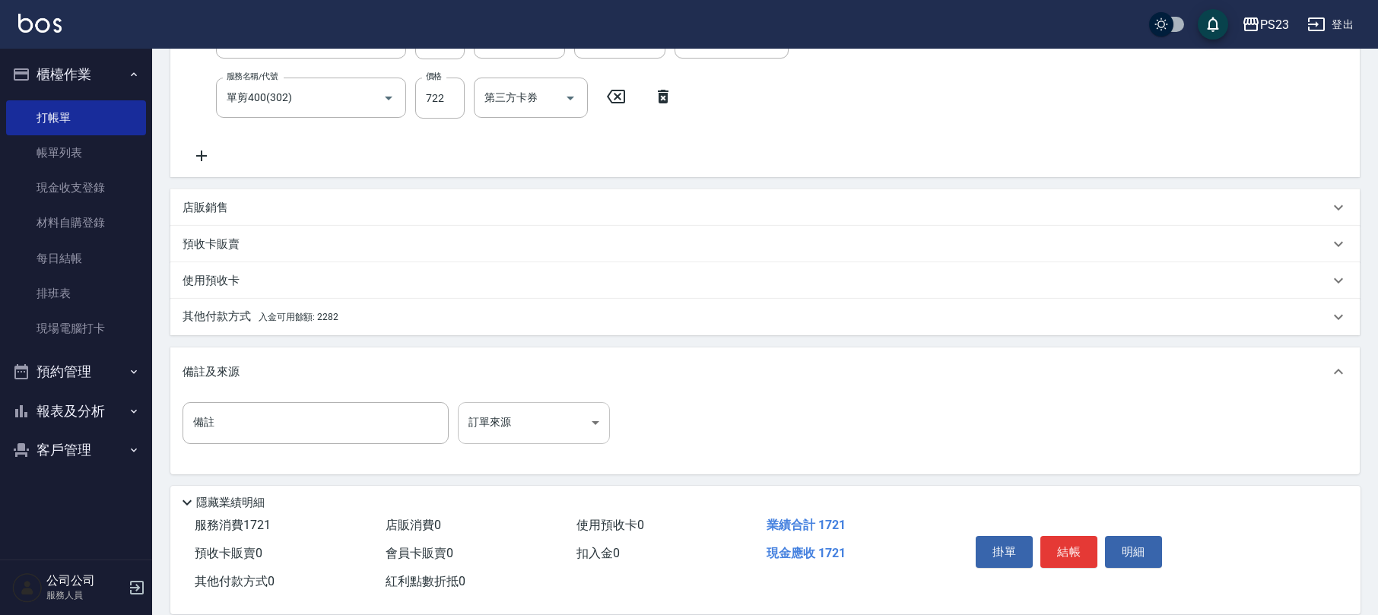
click at [521, 435] on body "PS23 登出 櫃檯作業 打帳單 帳單列表 現金收支登錄 材料自購登錄 每日結帳 排班表 現場電腦打卡 預約管理 預約管理 單日預約紀錄 單週預約紀錄 報表及…" at bounding box center [689, 167] width 1378 height 900
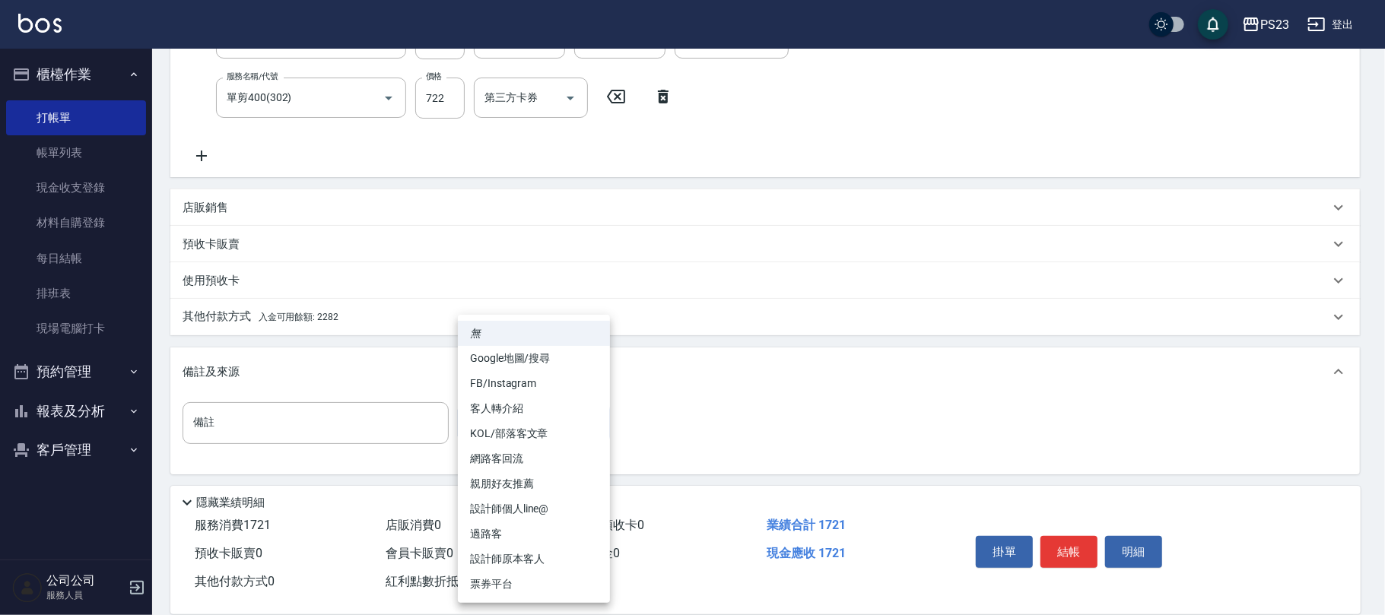
click at [535, 555] on li "設計師原本客人" at bounding box center [534, 559] width 152 height 25
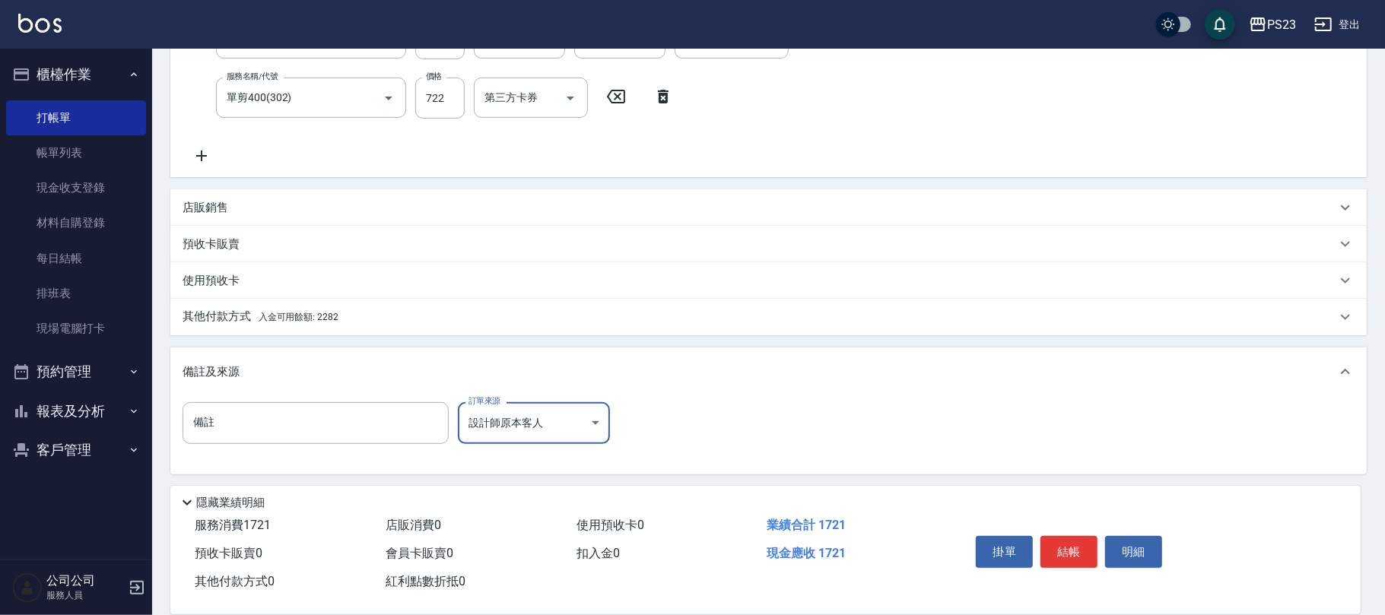
type input "設計師原本客人"
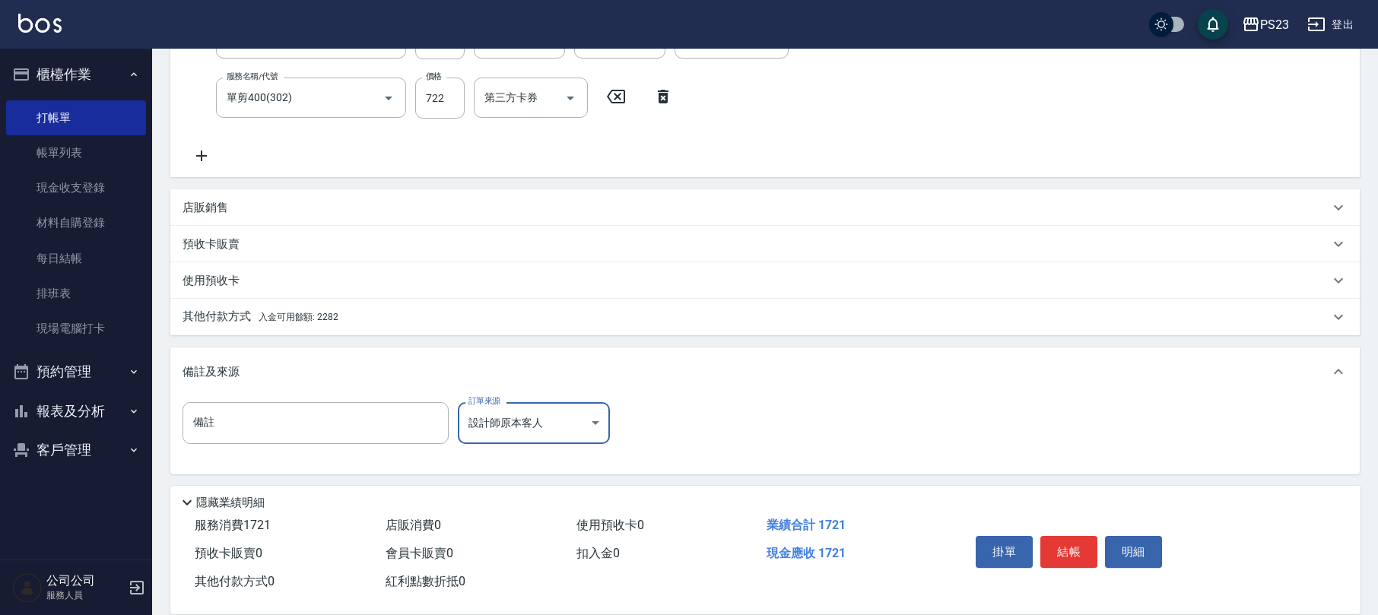
click at [344, 322] on div "其他付款方式 入金可用餘額: 2282" at bounding box center [756, 317] width 1147 height 17
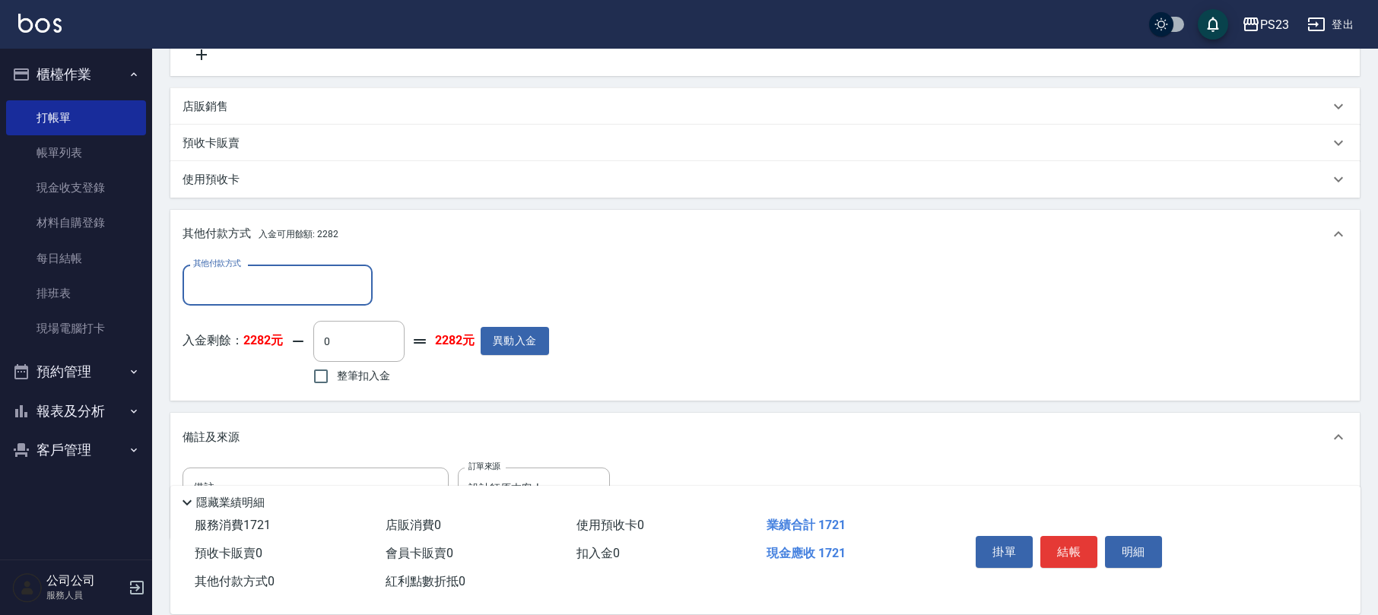
scroll to position [449, 0]
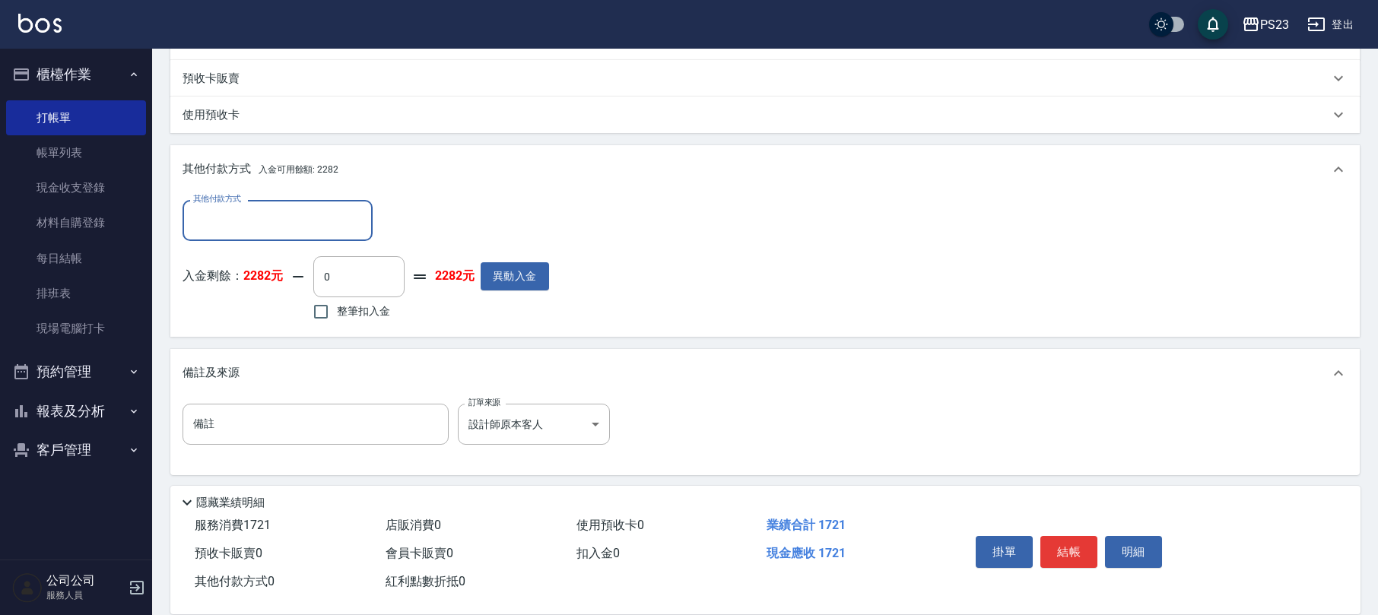
click at [375, 315] on span "整筆扣入金" at bounding box center [363, 311] width 53 height 16
click at [337, 315] on input "整筆扣入金" at bounding box center [321, 312] width 32 height 32
checkbox input "true"
type input "1721"
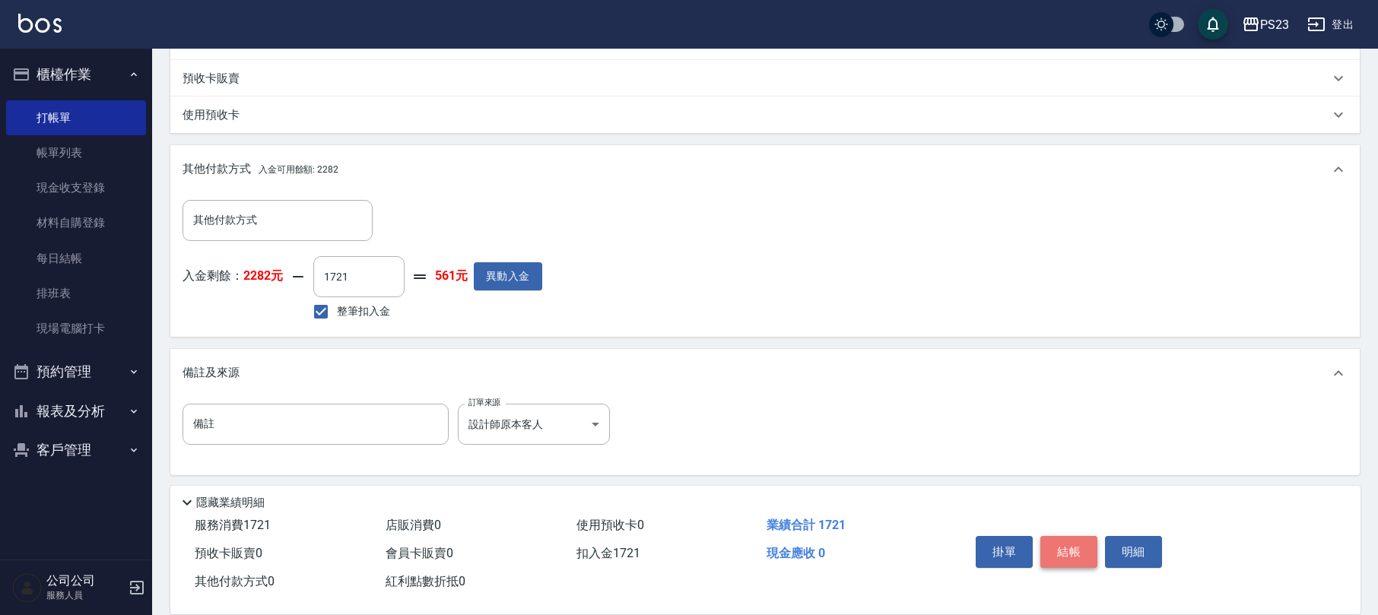
click at [1062, 546] on button "結帳" at bounding box center [1068, 552] width 57 height 32
type input "[DATE] 20:18"
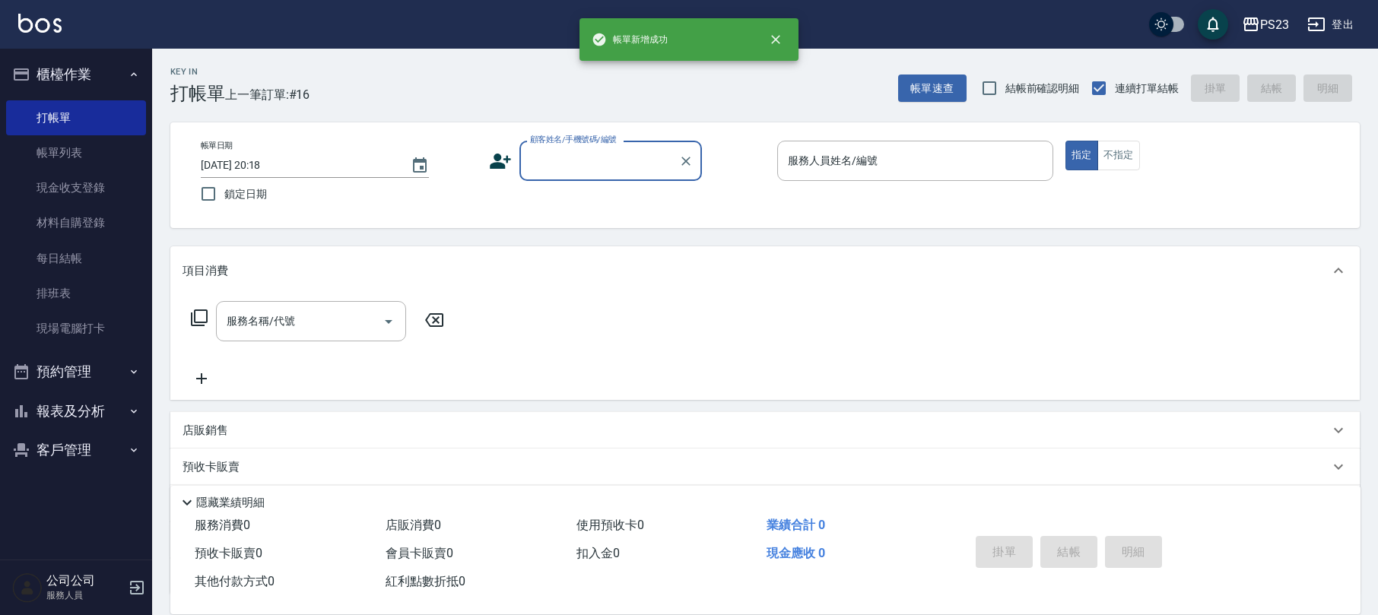
scroll to position [0, 0]
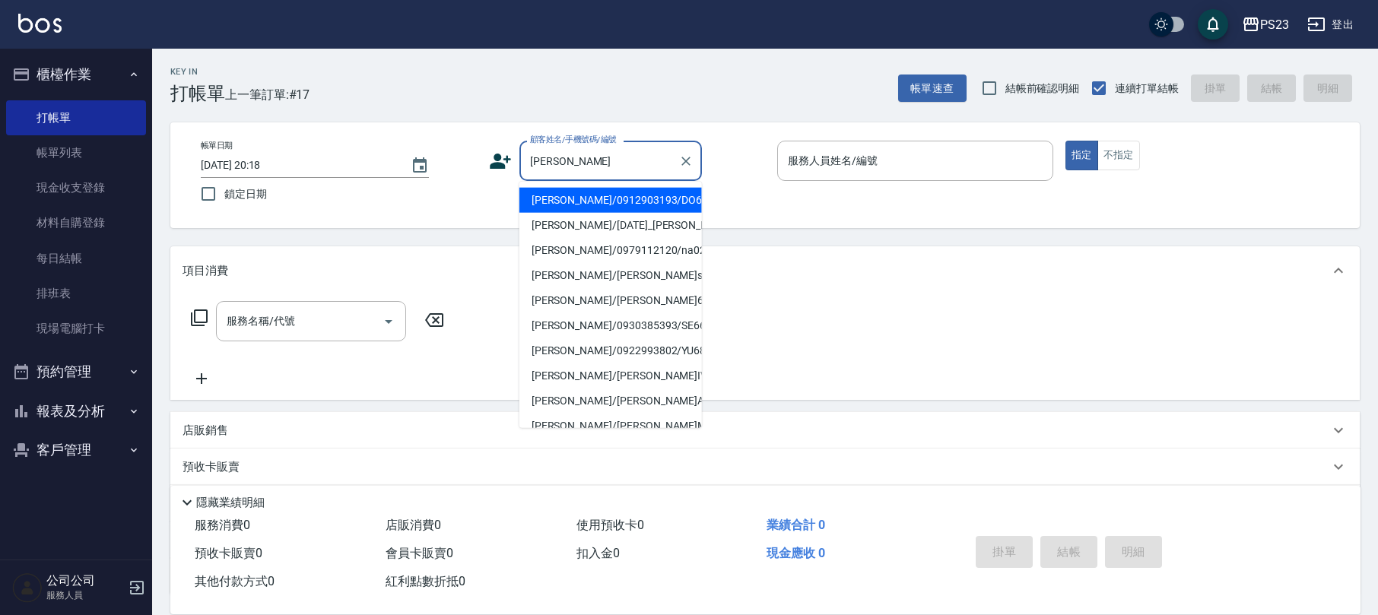
click at [660, 199] on li "[PERSON_NAME]/0912903193/DO65" at bounding box center [610, 200] width 183 height 25
type input "[PERSON_NAME]/0912903193/DO65"
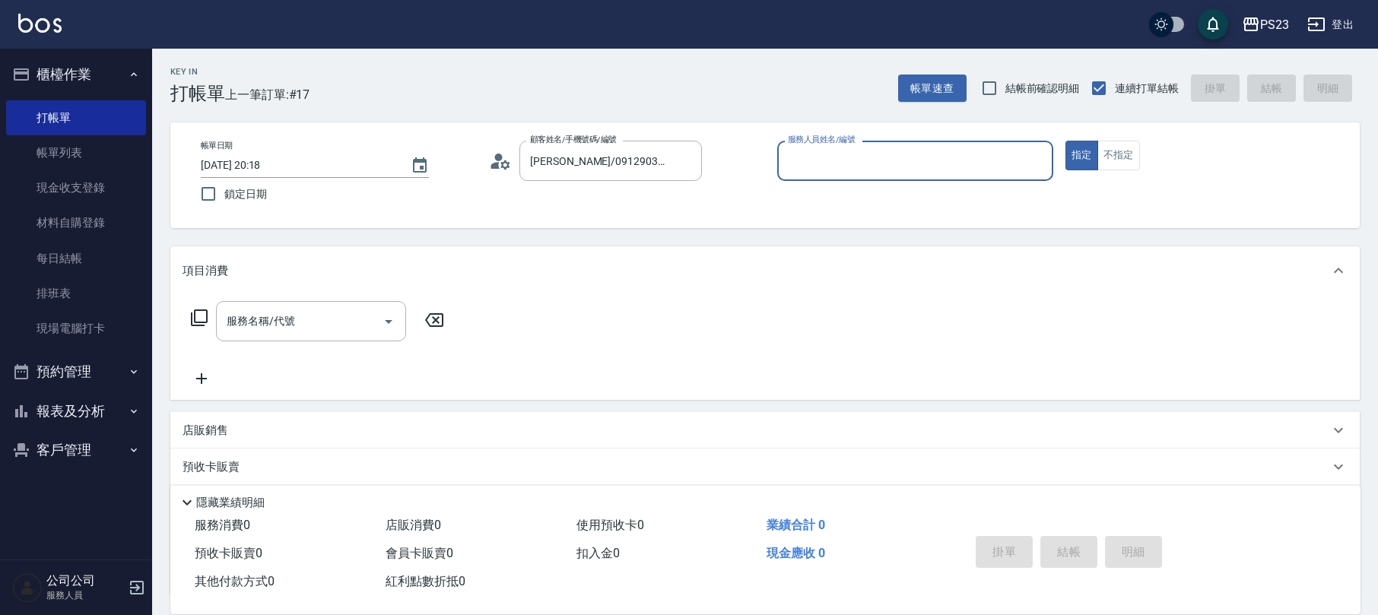
type input "Donna-75"
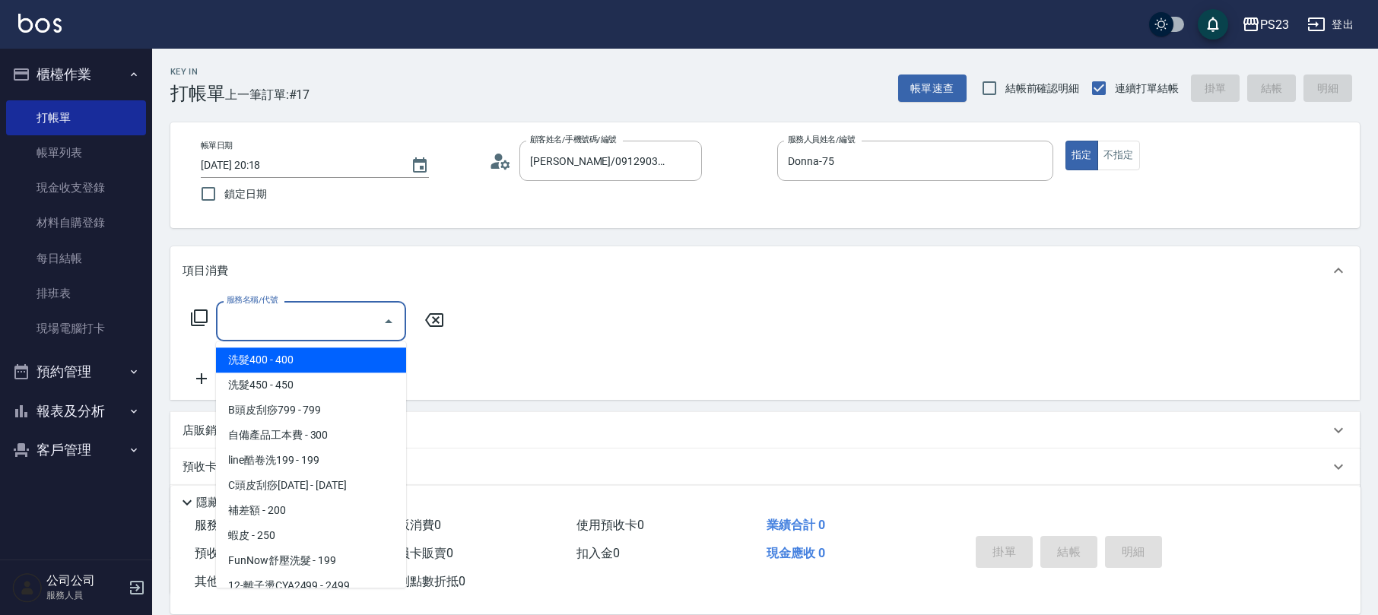
click at [303, 324] on input "服務名稱/代號" at bounding box center [300, 321] width 154 height 27
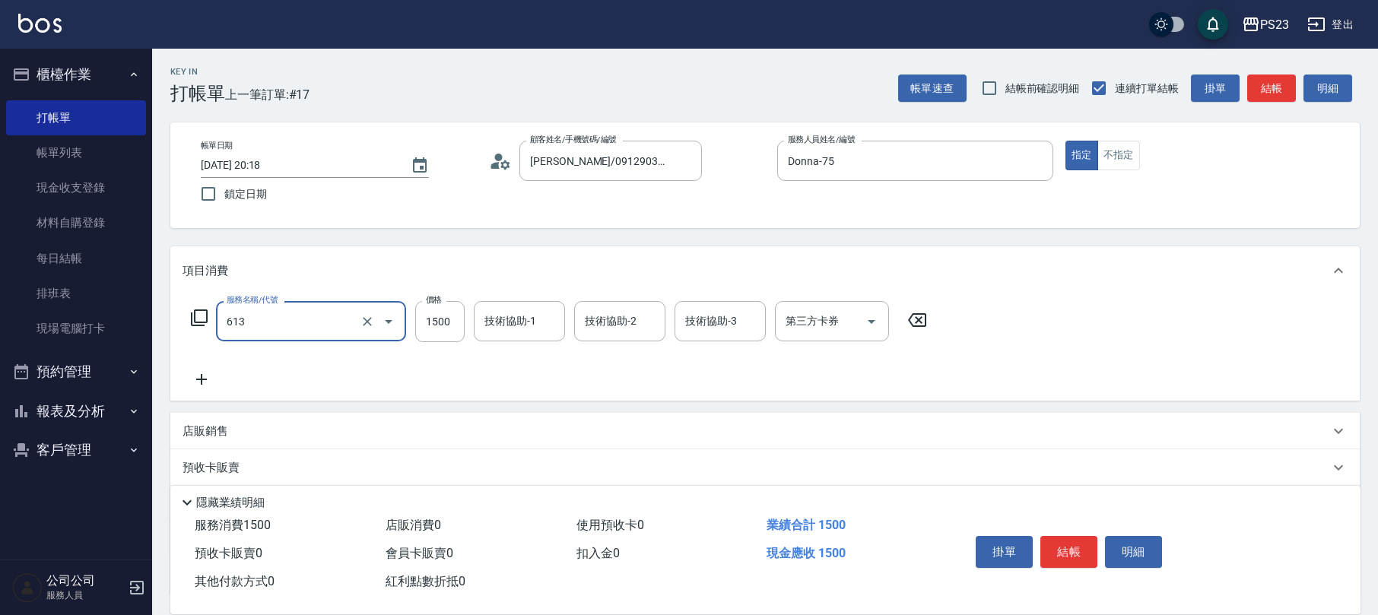
type input "火山泥單次(613)"
type input "1530"
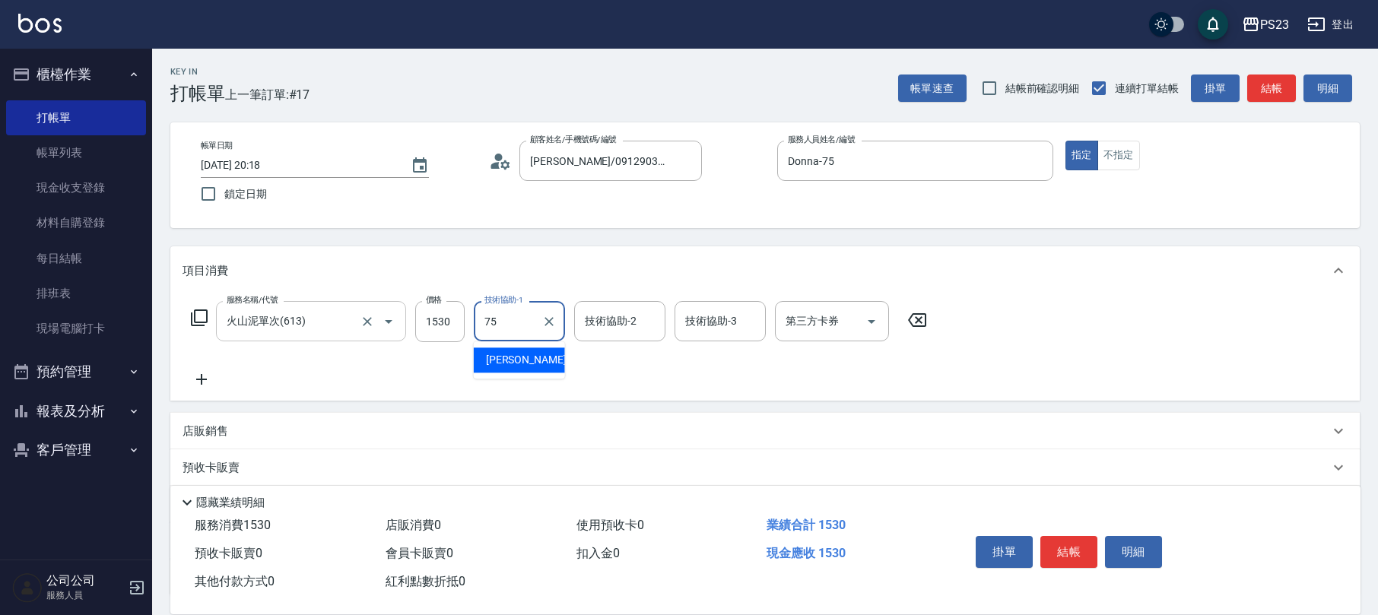
type input "Donna-75"
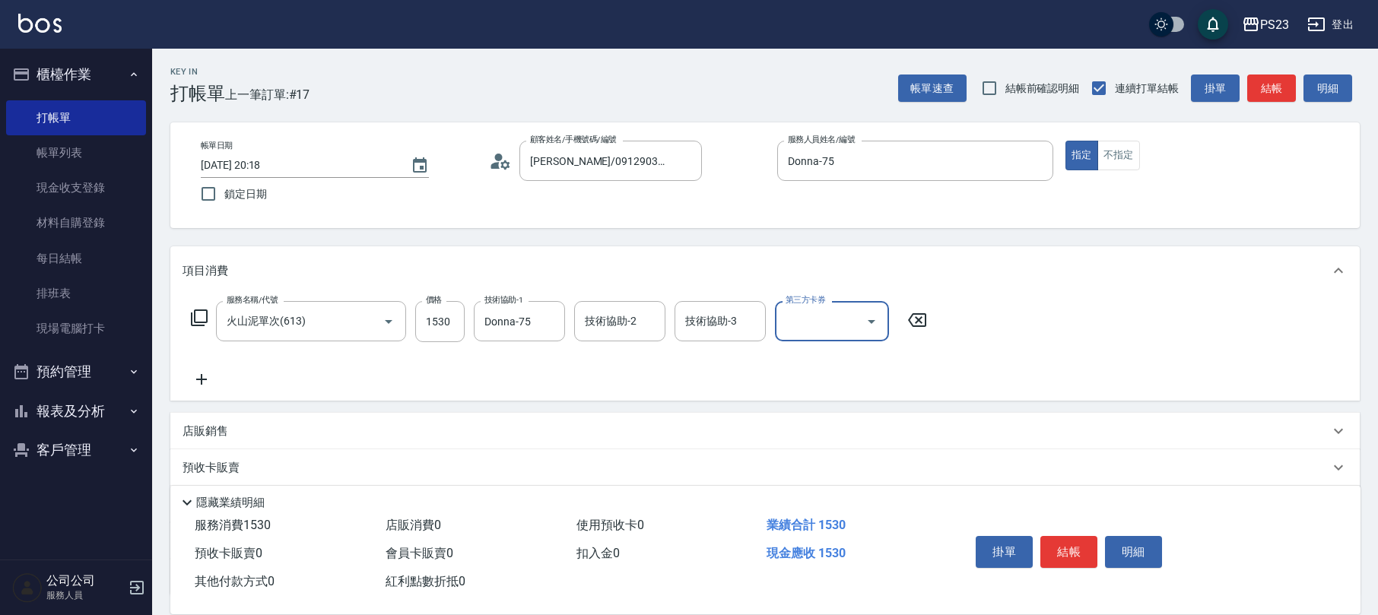
click at [198, 379] on icon at bounding box center [201, 379] width 11 height 11
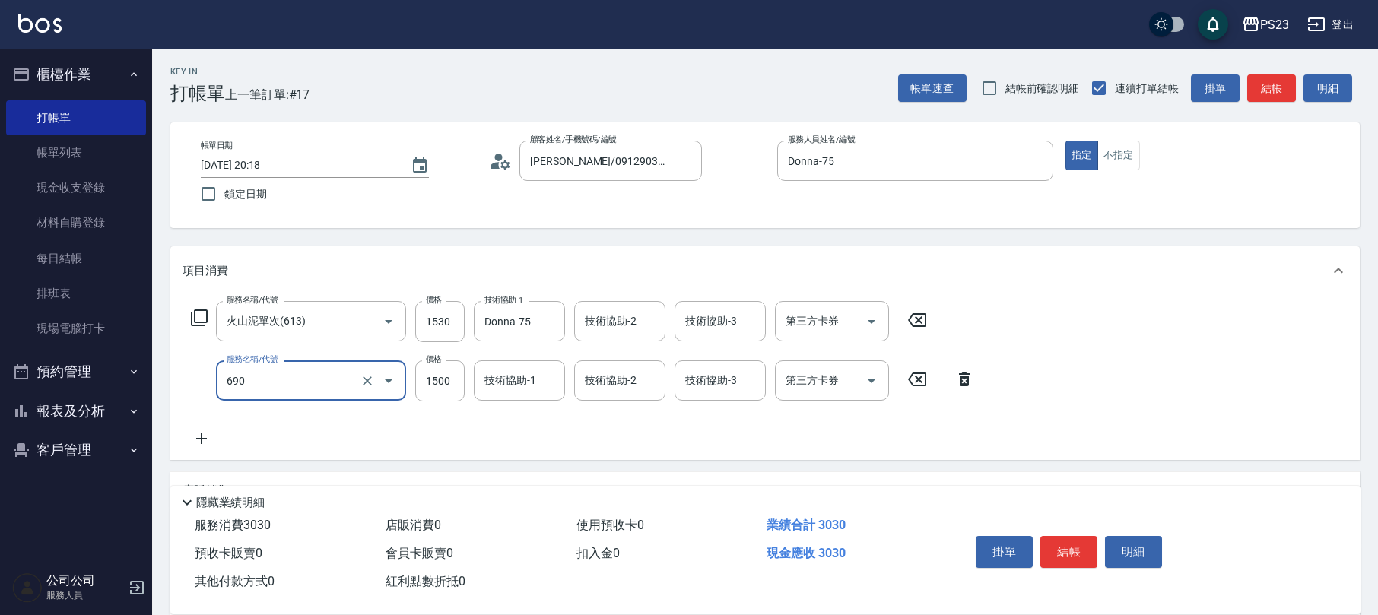
type input "頭皮保濕面膜1500(690)"
type input "1530"
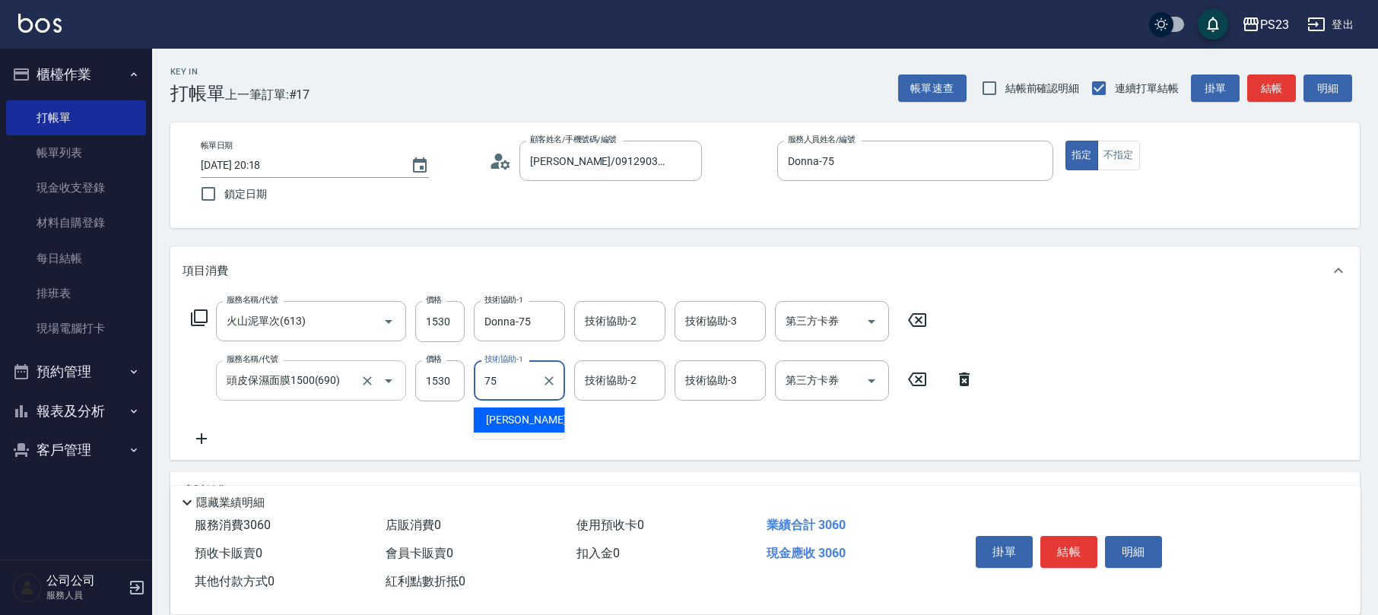
type input "Donna-75"
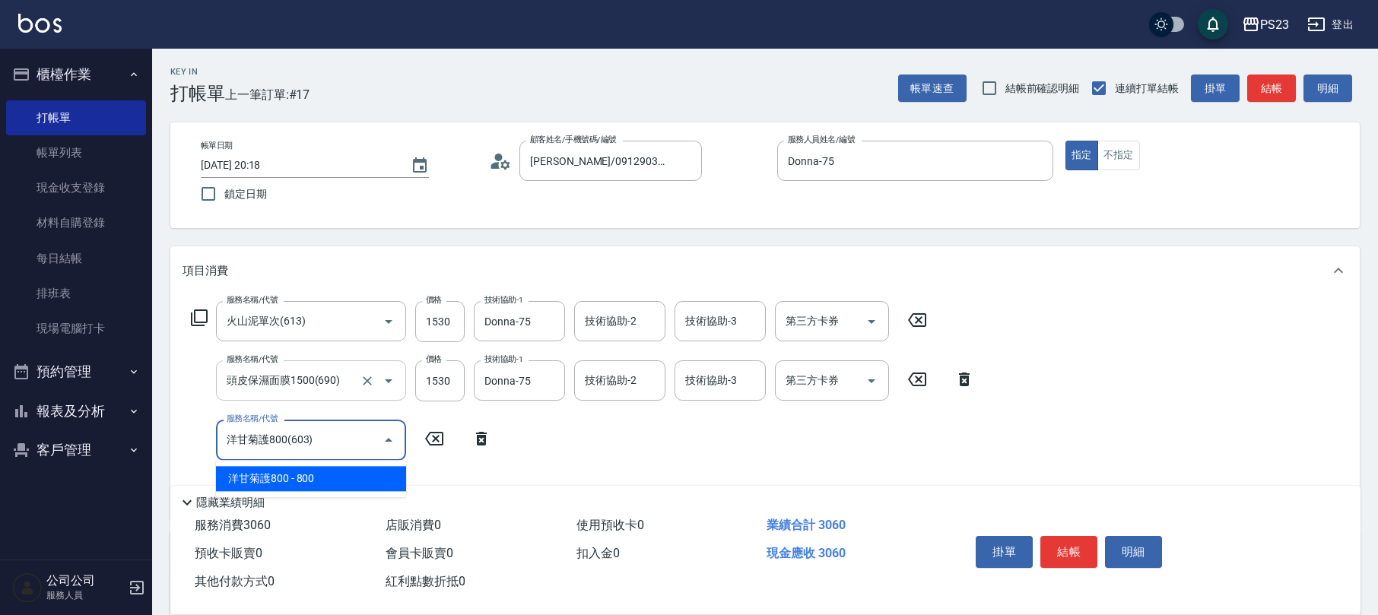
type input "洋甘菊護800(603)"
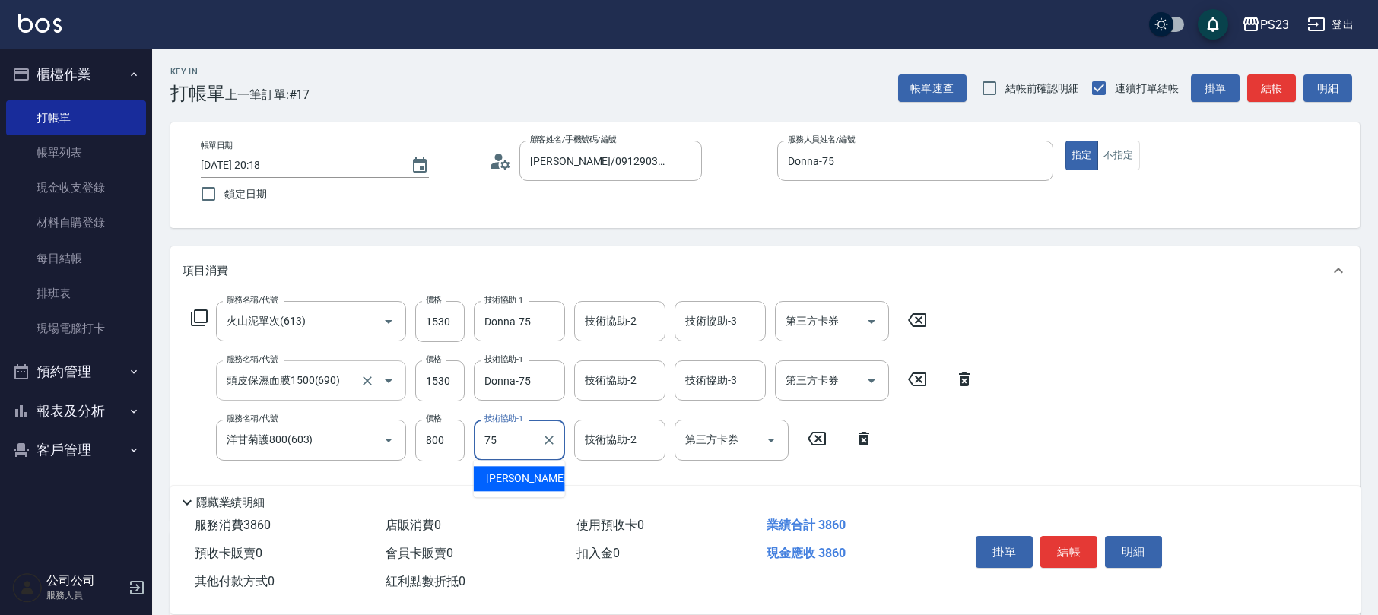
type input "Donna-75"
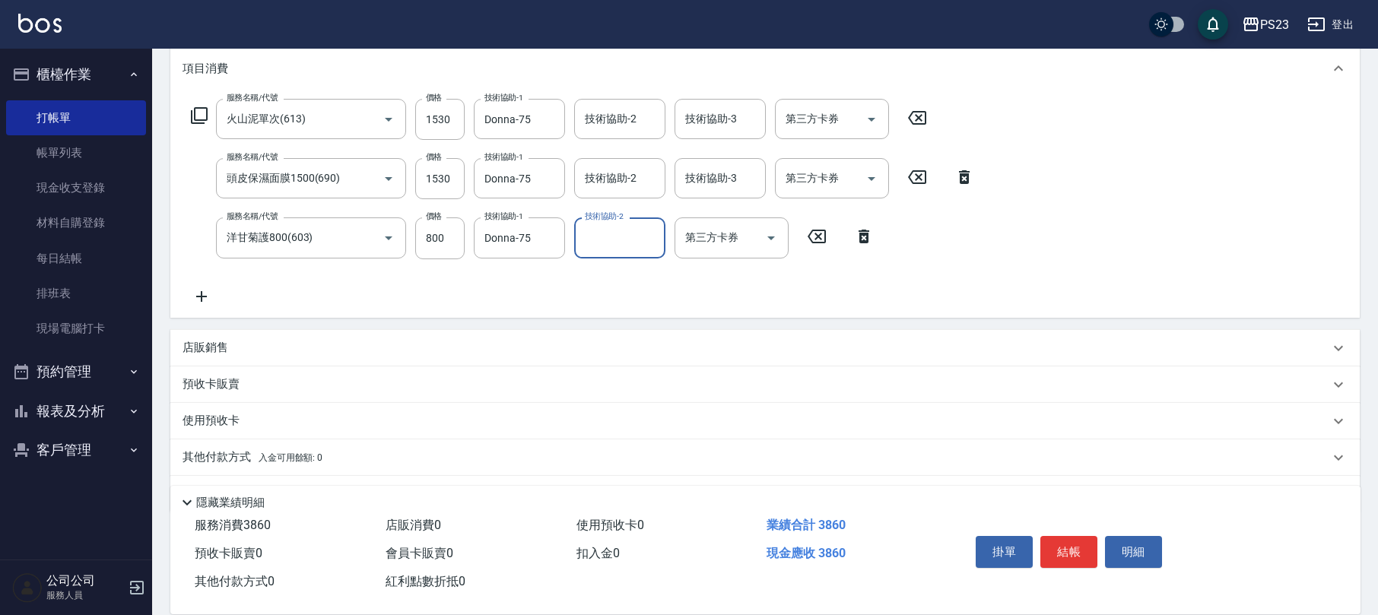
scroll to position [242, 0]
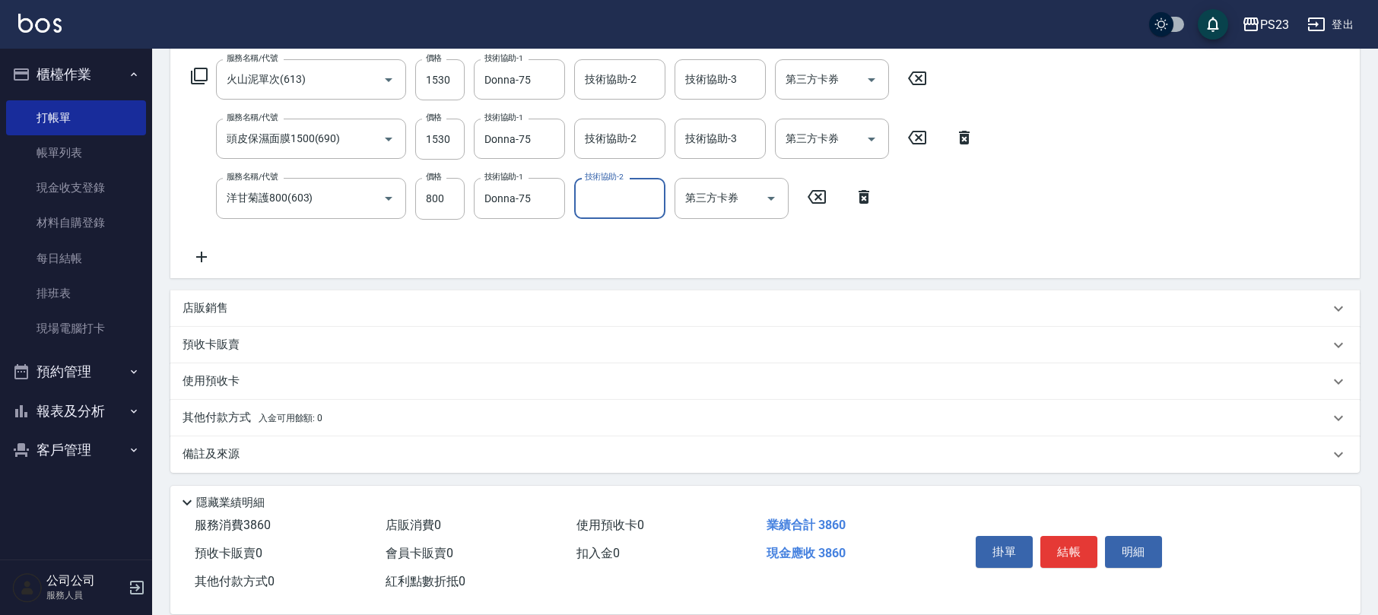
drag, startPoint x: 290, startPoint y: 457, endPoint x: 313, endPoint y: 456, distance: 22.8
click at [298, 457] on div "備註及來源" at bounding box center [756, 454] width 1147 height 16
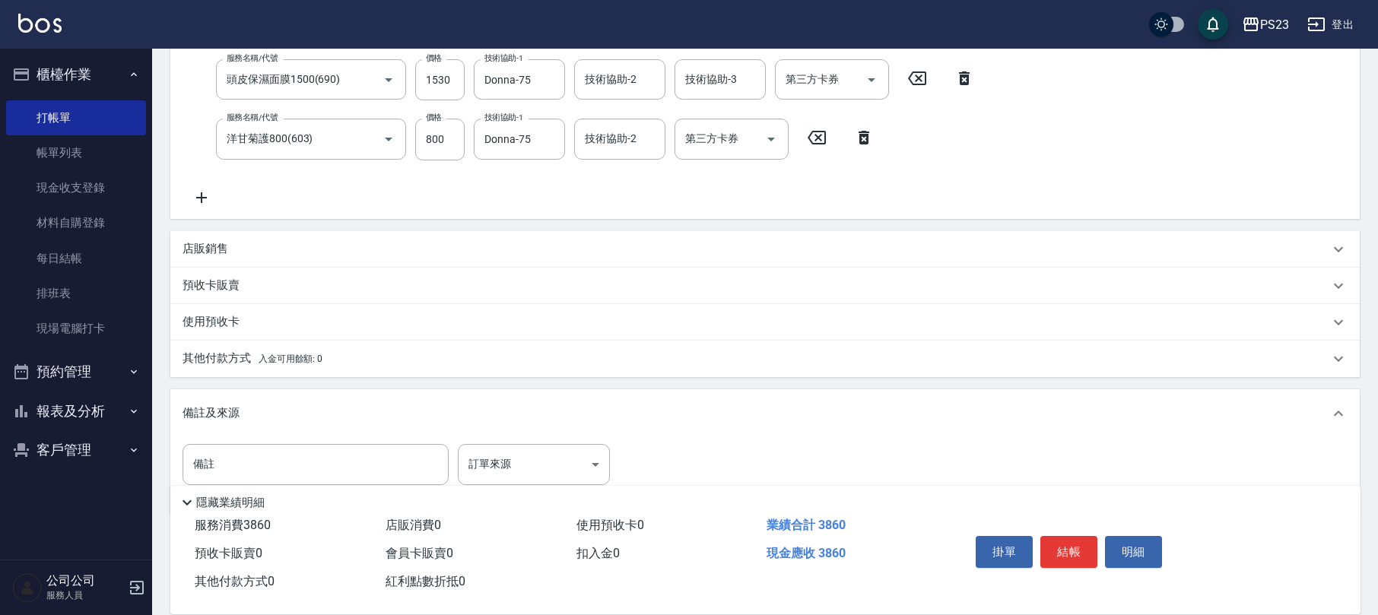
scroll to position [338, 0]
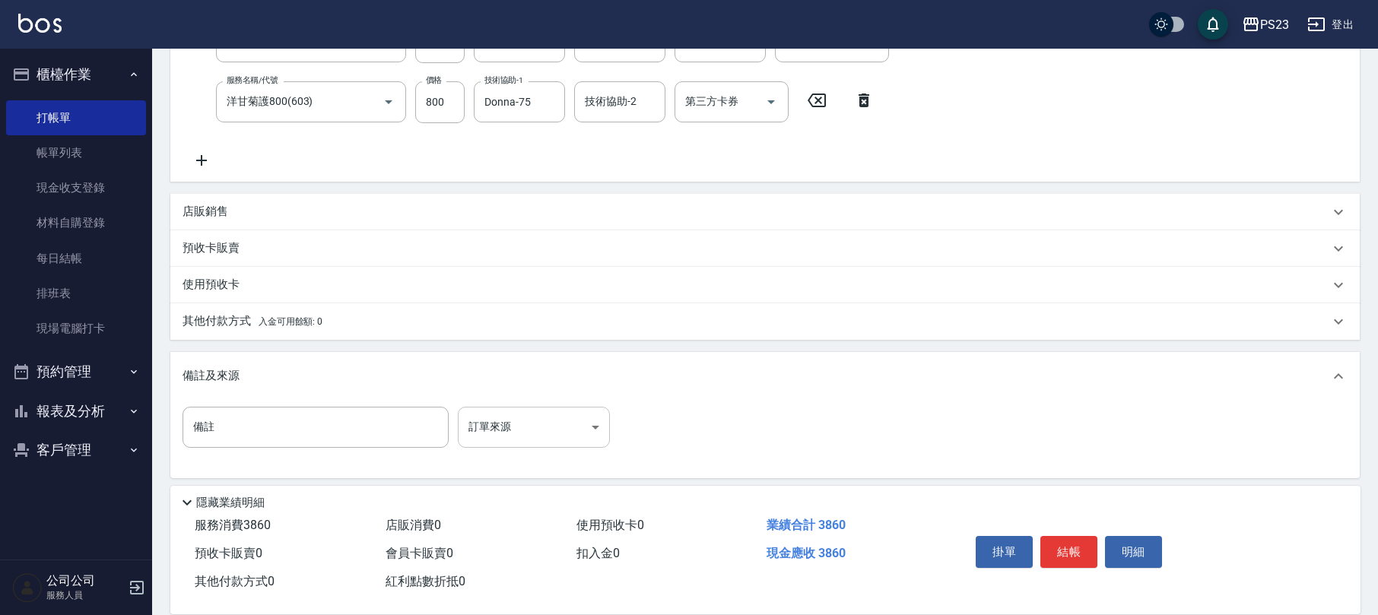
click at [548, 414] on body "PS23 登出 櫃檯作業 打帳單 帳單列表 現金收支登錄 材料自購登錄 每日結帳 排班表 現場電腦打卡 預約管理 預約管理 單日預約紀錄 單週預約紀錄 報表及…" at bounding box center [689, 142] width 1378 height 960
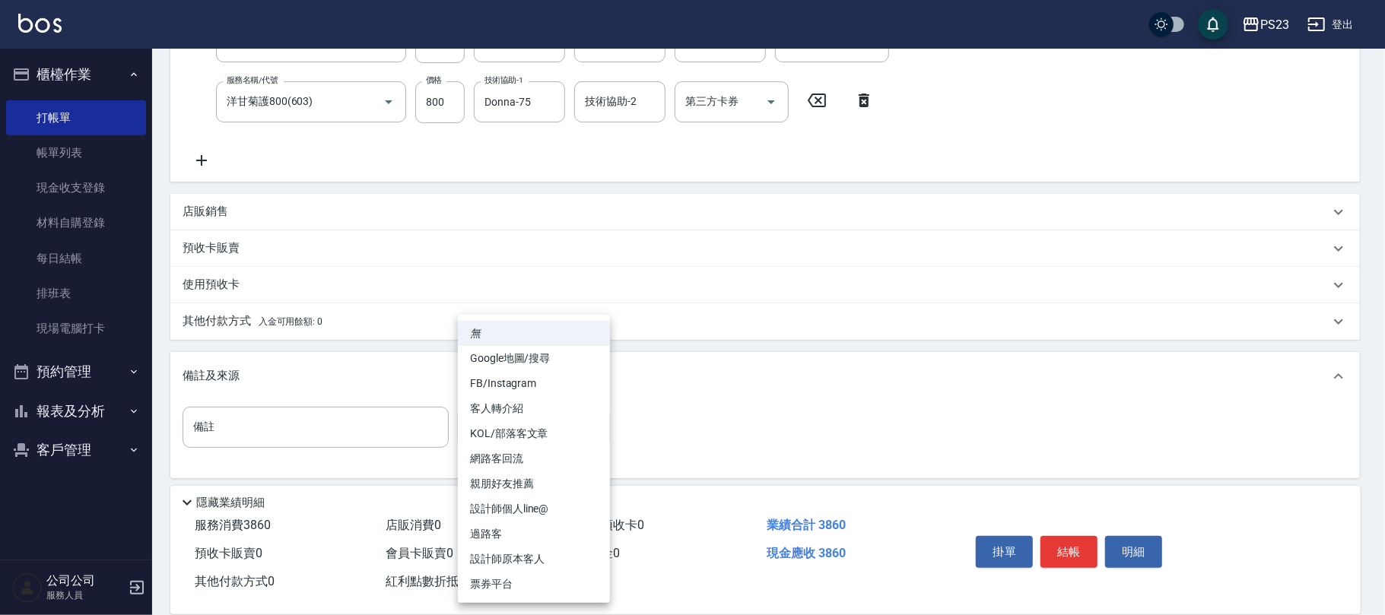
click at [538, 554] on li "設計師原本客人" at bounding box center [534, 559] width 152 height 25
type input "設計師原本客人"
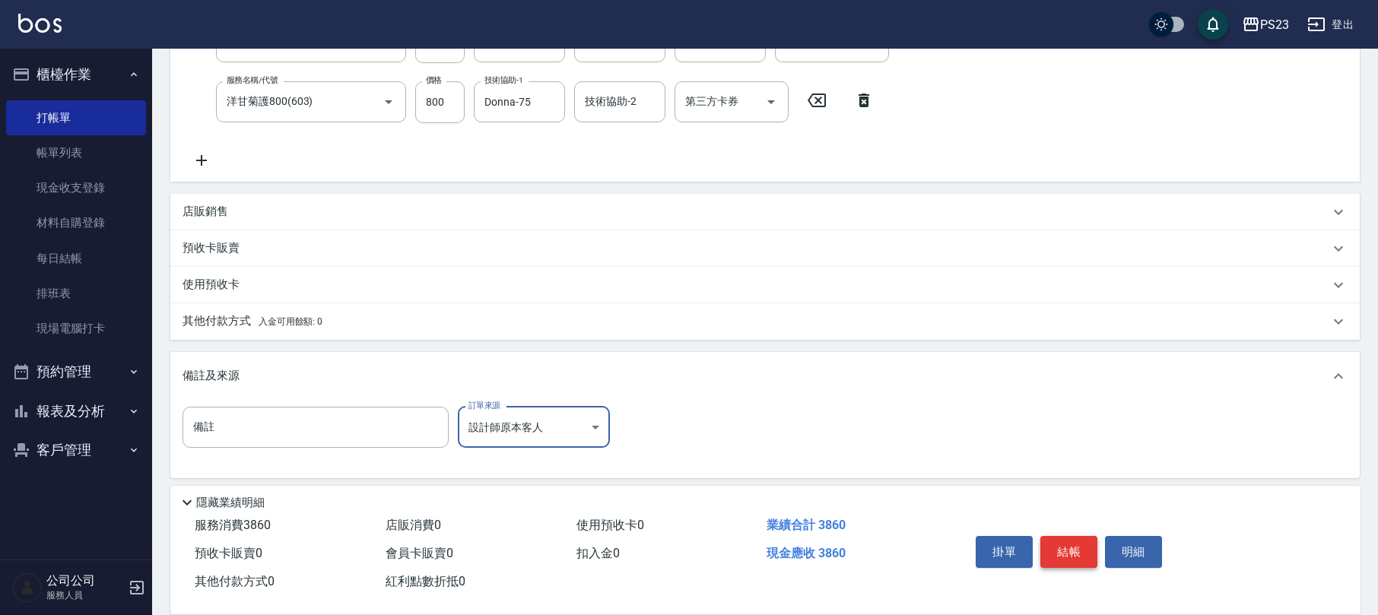
click at [1077, 552] on button "結帳" at bounding box center [1068, 552] width 57 height 32
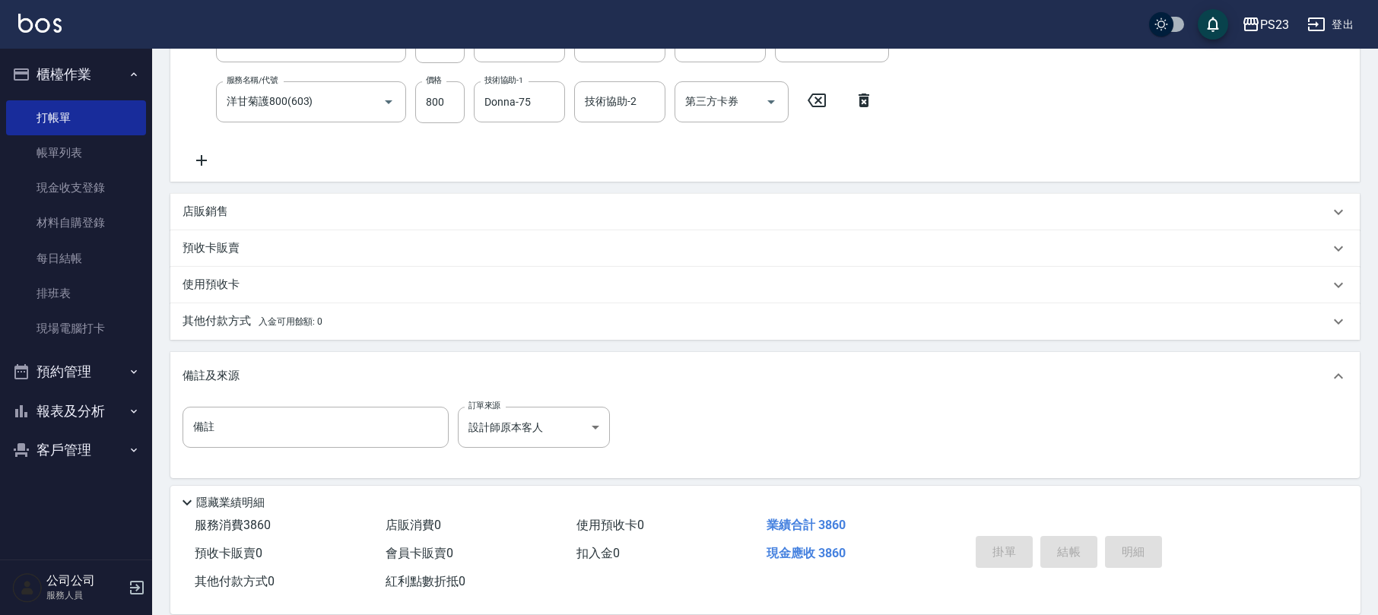
type input "[DATE] 20:19"
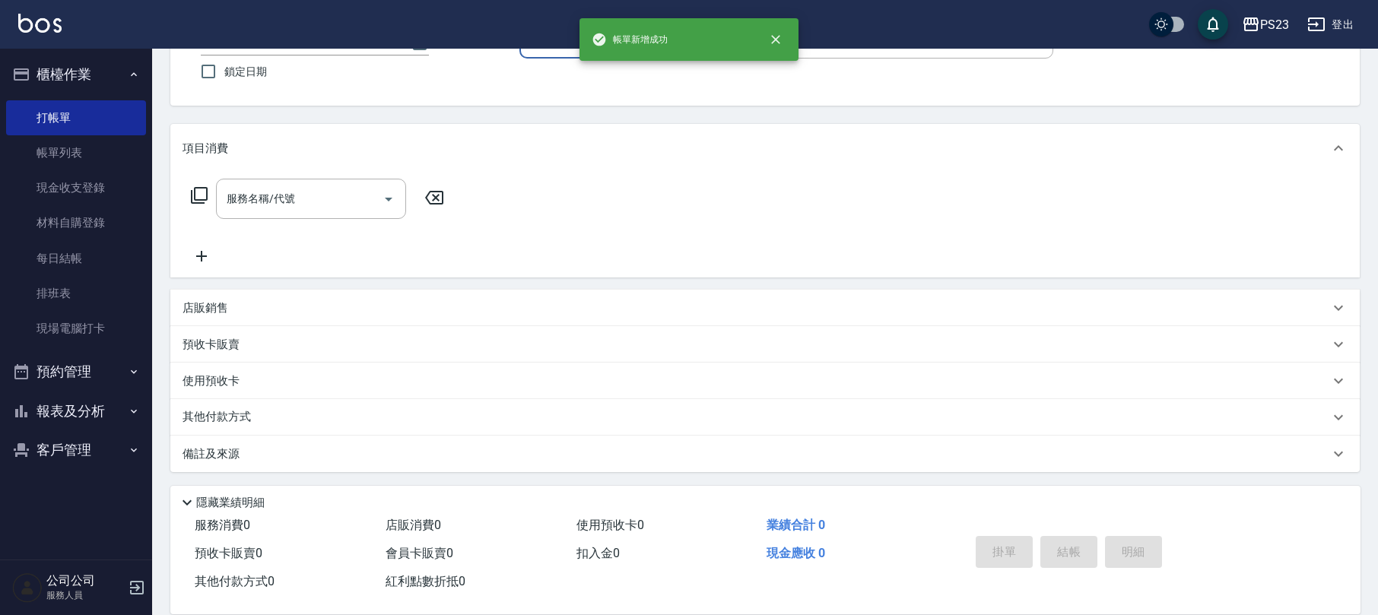
scroll to position [0, 0]
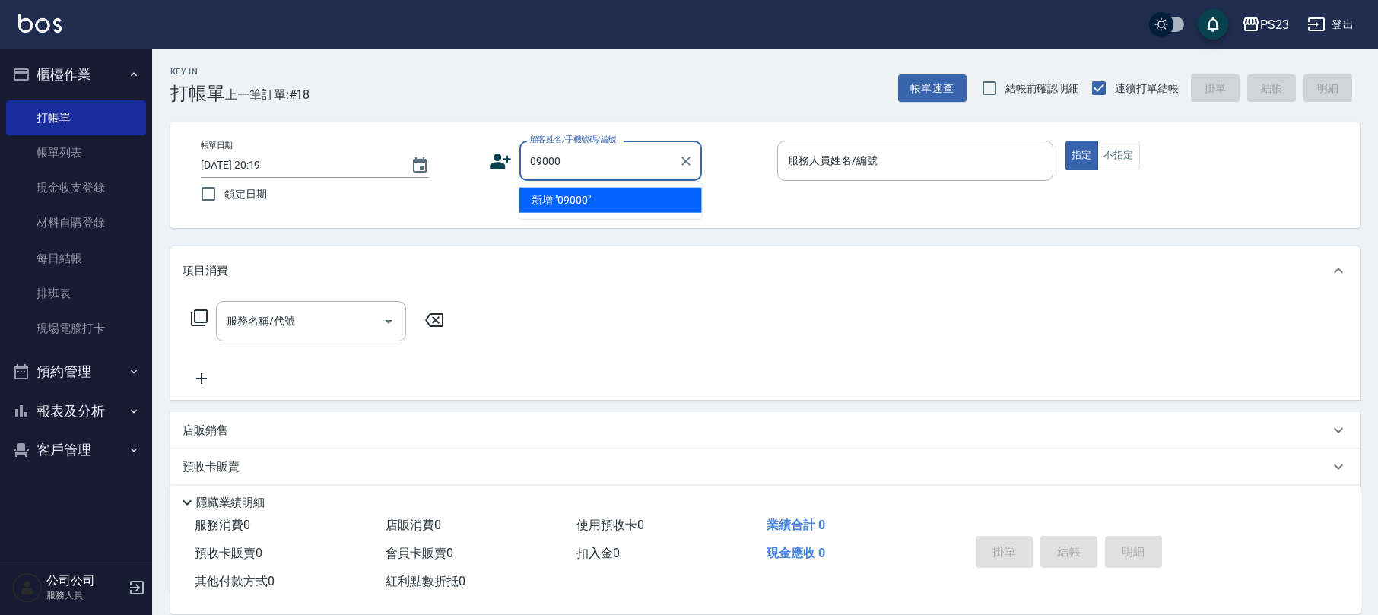
type input "09000"
click at [1065, 141] on button "指定" at bounding box center [1081, 156] width 33 height 30
type button "true"
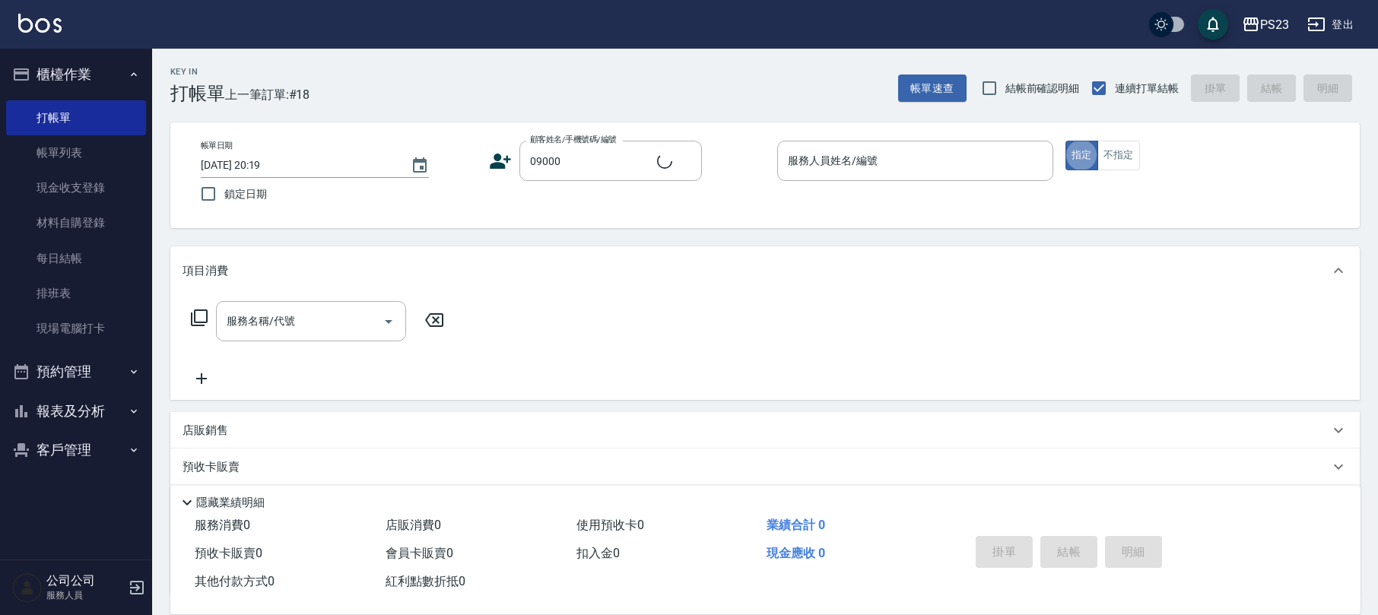
type input "新客人 姓名未設定/09000/"
click at [805, 147] on div "服務人員姓名/編號 服務人員姓名/編號" at bounding box center [915, 161] width 276 height 40
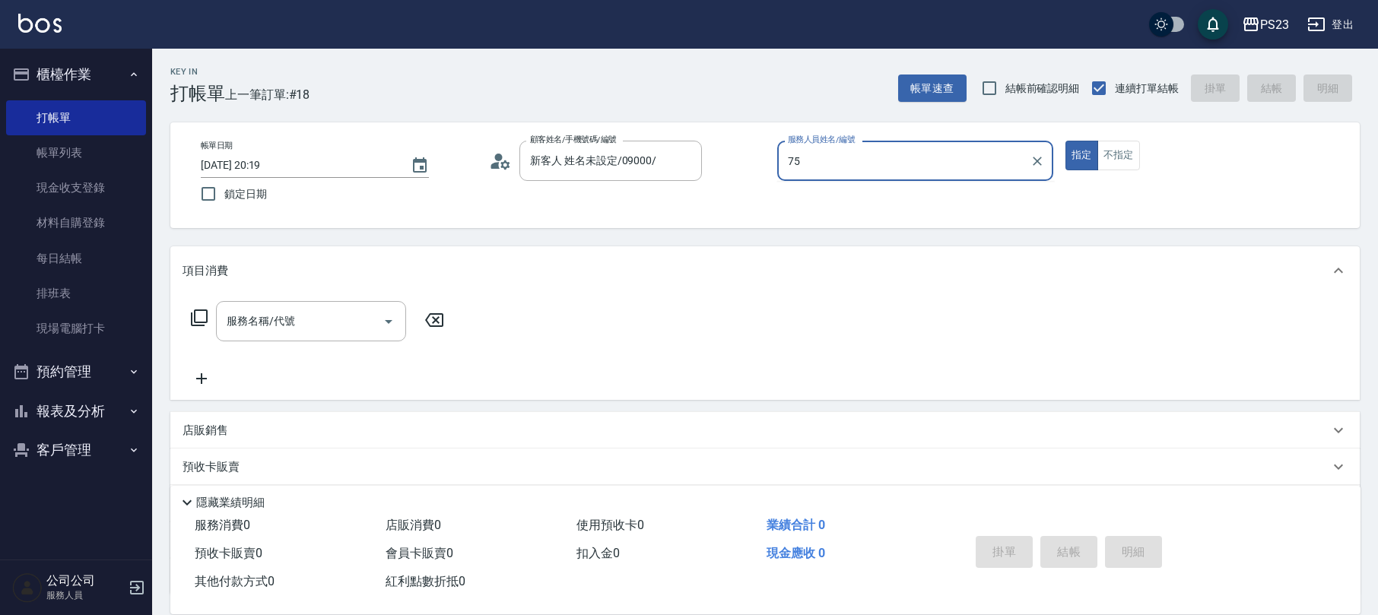
type input "Donna-75"
click at [1129, 158] on button "不指定" at bounding box center [1118, 156] width 43 height 30
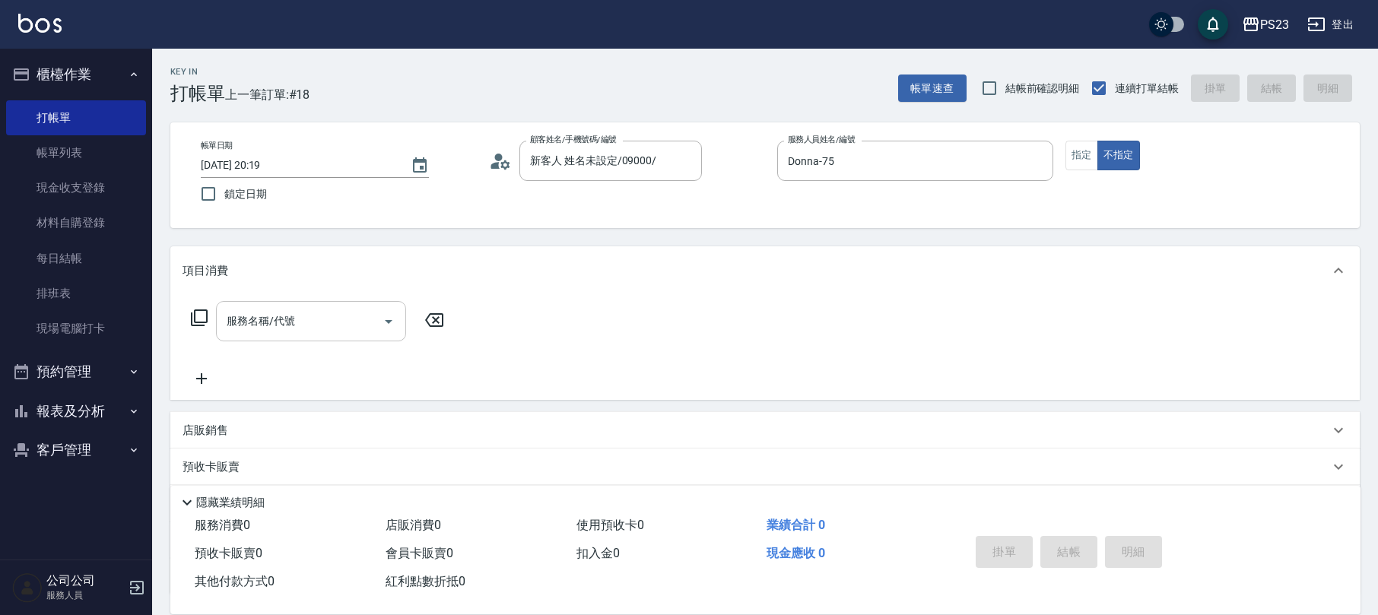
click at [335, 332] on input "服務名稱/代號" at bounding box center [300, 321] width 154 height 27
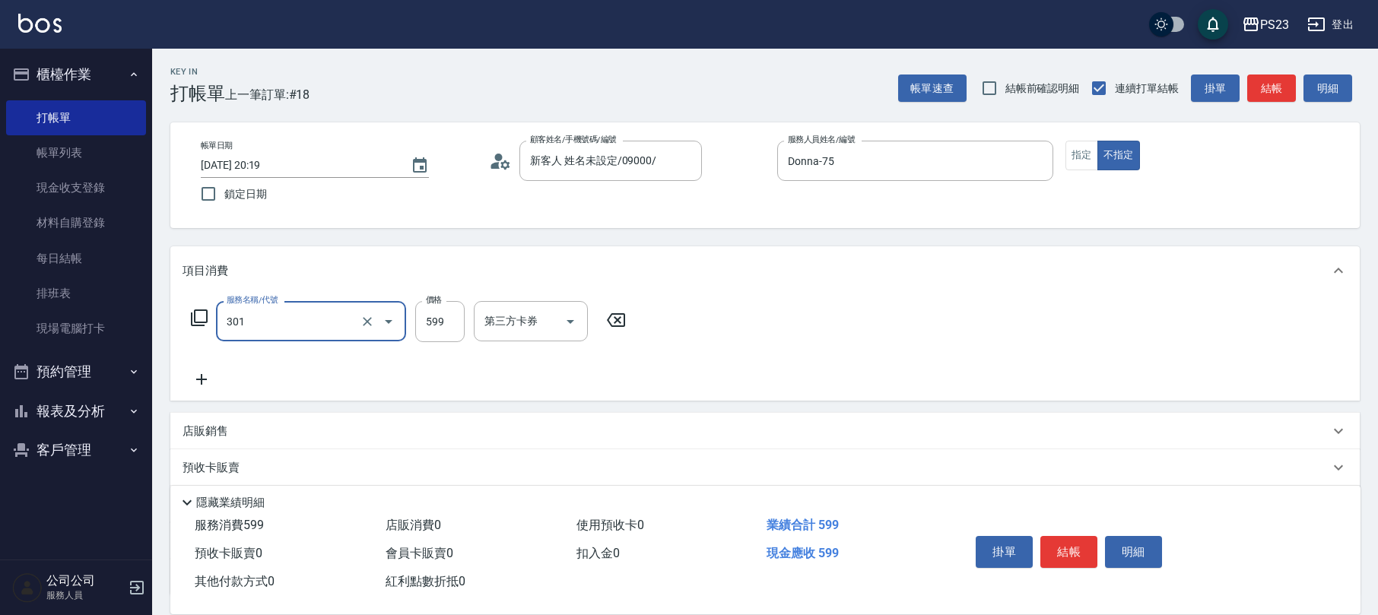
type input "不指定洗+剪髮599(301)"
type input "699"
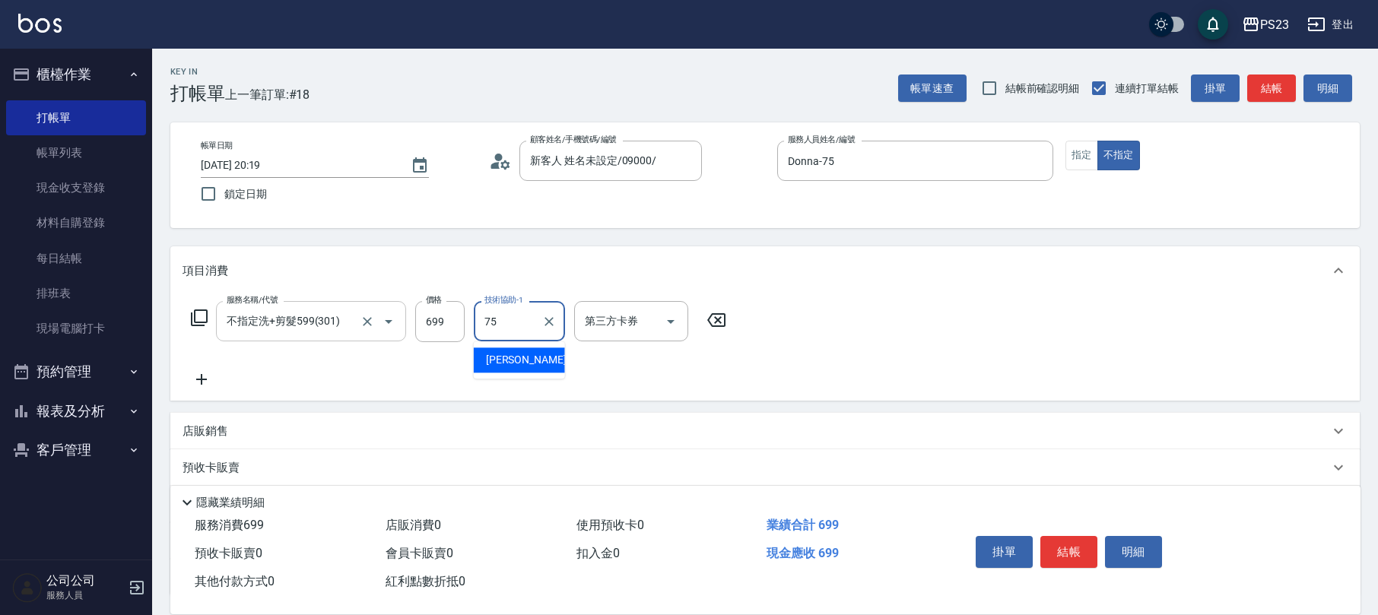
type input "Donna-75"
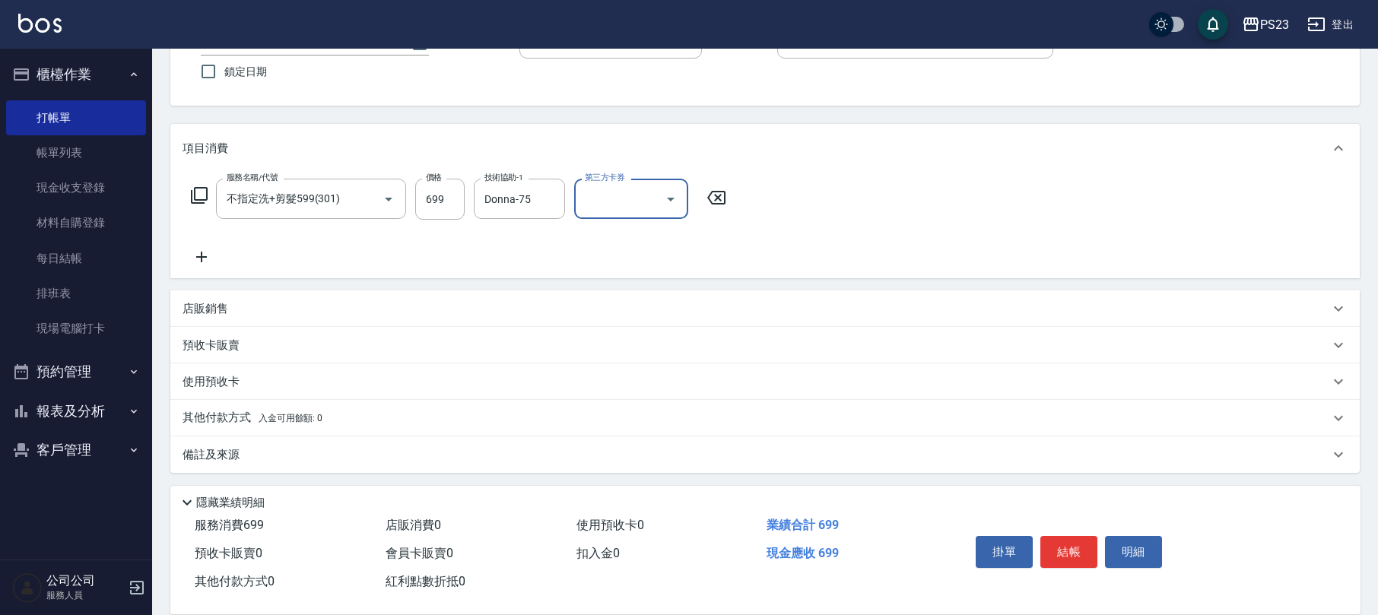
click at [300, 460] on div "備註及來源" at bounding box center [756, 455] width 1147 height 16
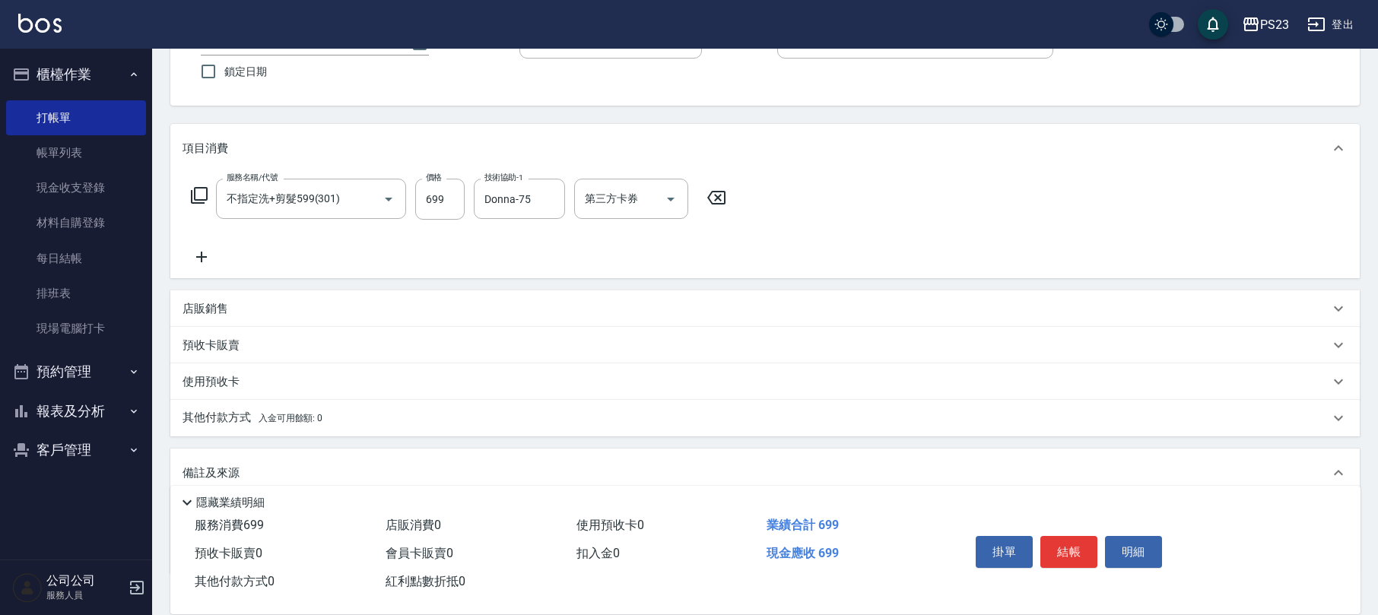
scroll to position [225, 0]
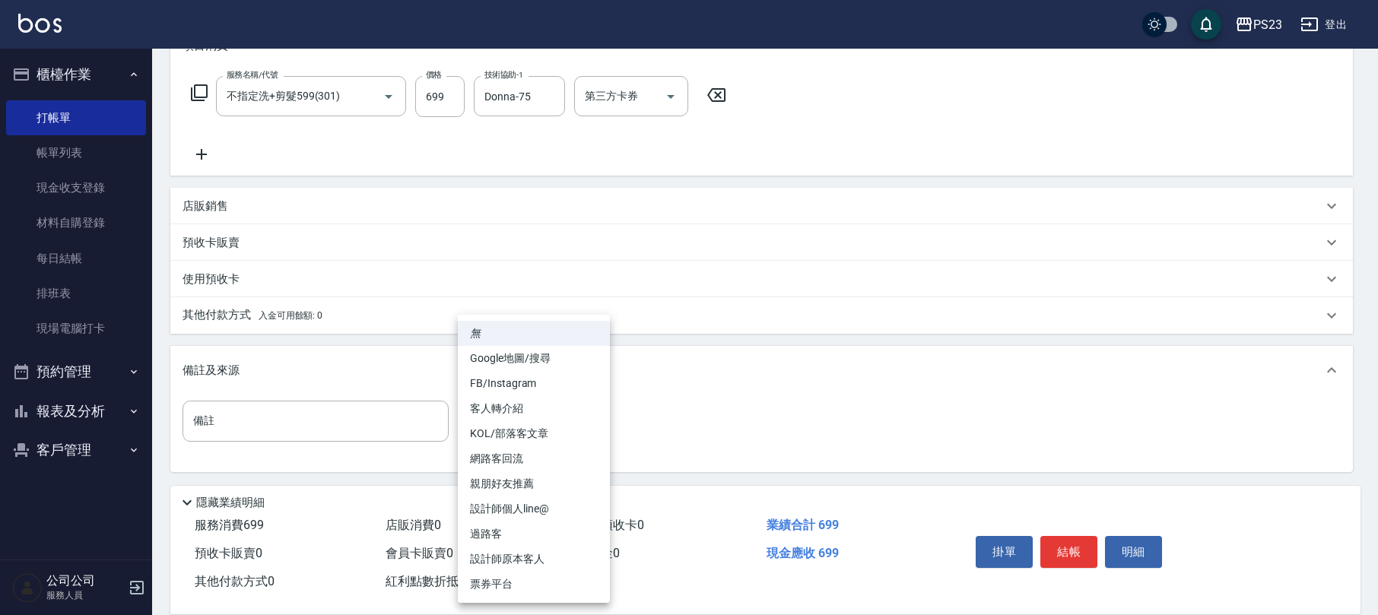
click at [513, 423] on body "PS23 登出 櫃檯作業 打帳單 帳單列表 現金收支登錄 材料自購登錄 每日結帳 排班表 現場電腦打卡 預約管理 預約管理 單日預約紀錄 單週預約紀錄 報表及…" at bounding box center [689, 195] width 1378 height 840
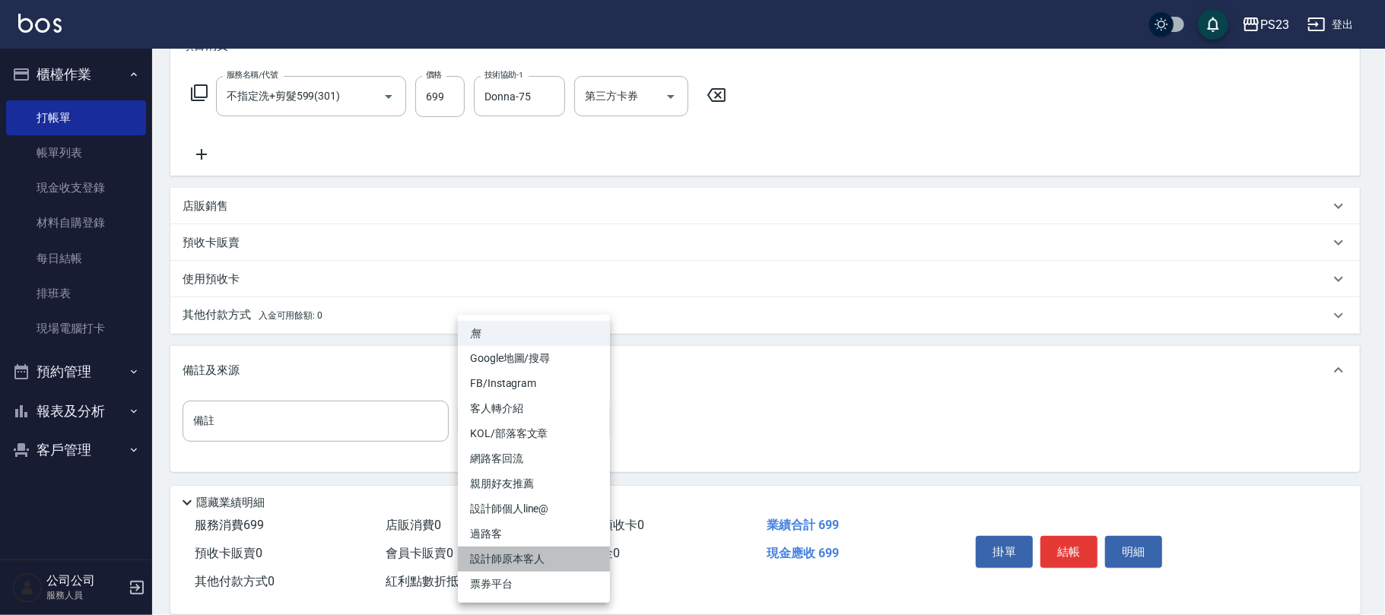
click at [531, 564] on li "設計師原本客人" at bounding box center [534, 559] width 152 height 25
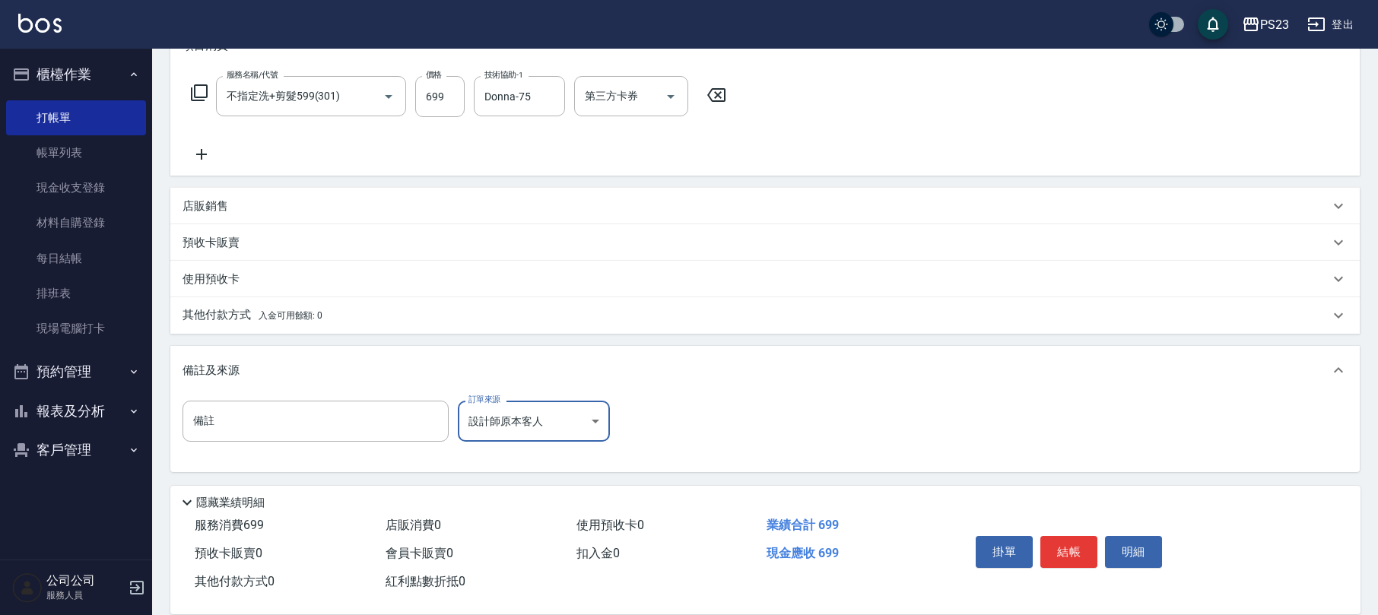
click at [585, 430] on body "PS23 登出 櫃檯作業 打帳單 帳單列表 現金收支登錄 材料自購登錄 每日結帳 排班表 現場電腦打卡 預約管理 預約管理 單日預約紀錄 單週預約紀錄 報表及…" at bounding box center [689, 195] width 1378 height 840
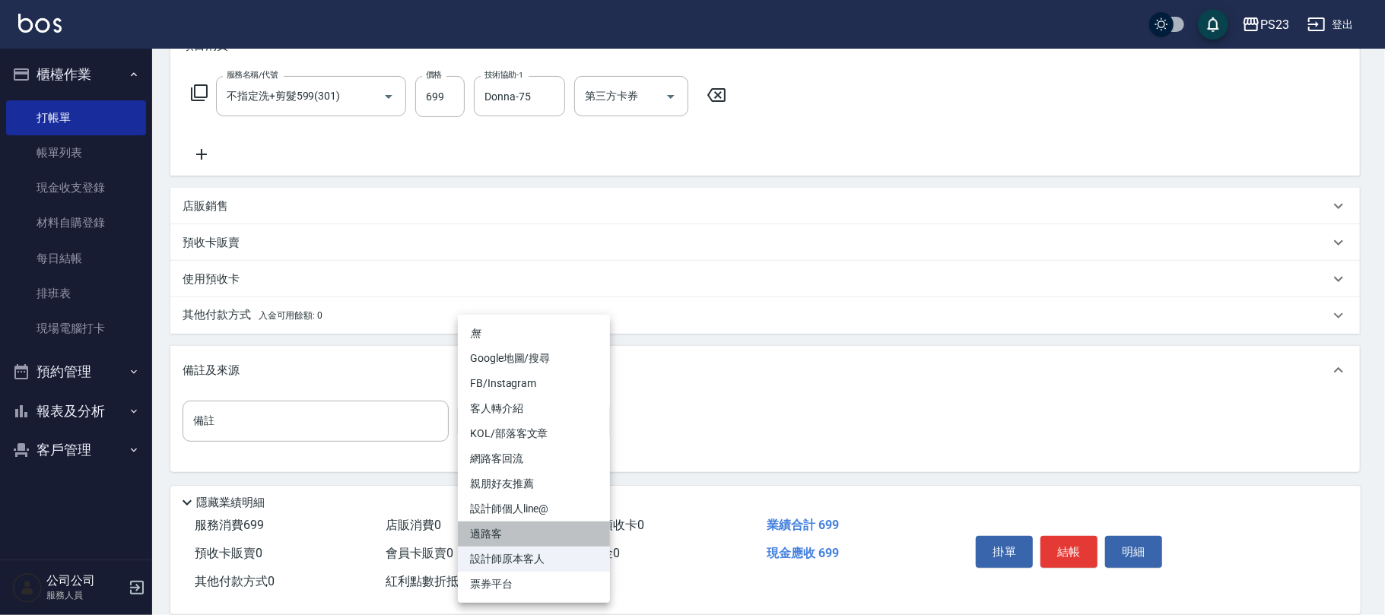
click at [508, 534] on li "過路客" at bounding box center [534, 534] width 152 height 25
type input "過路客"
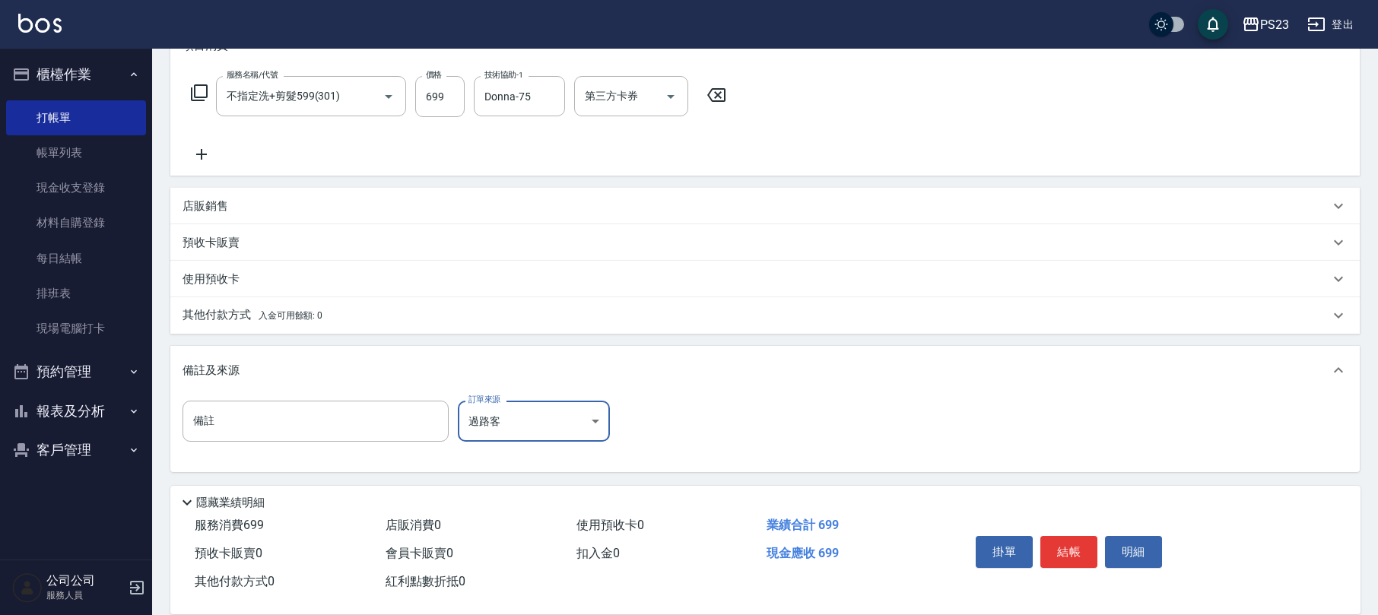
click at [1078, 546] on button "結帳" at bounding box center [1068, 552] width 57 height 32
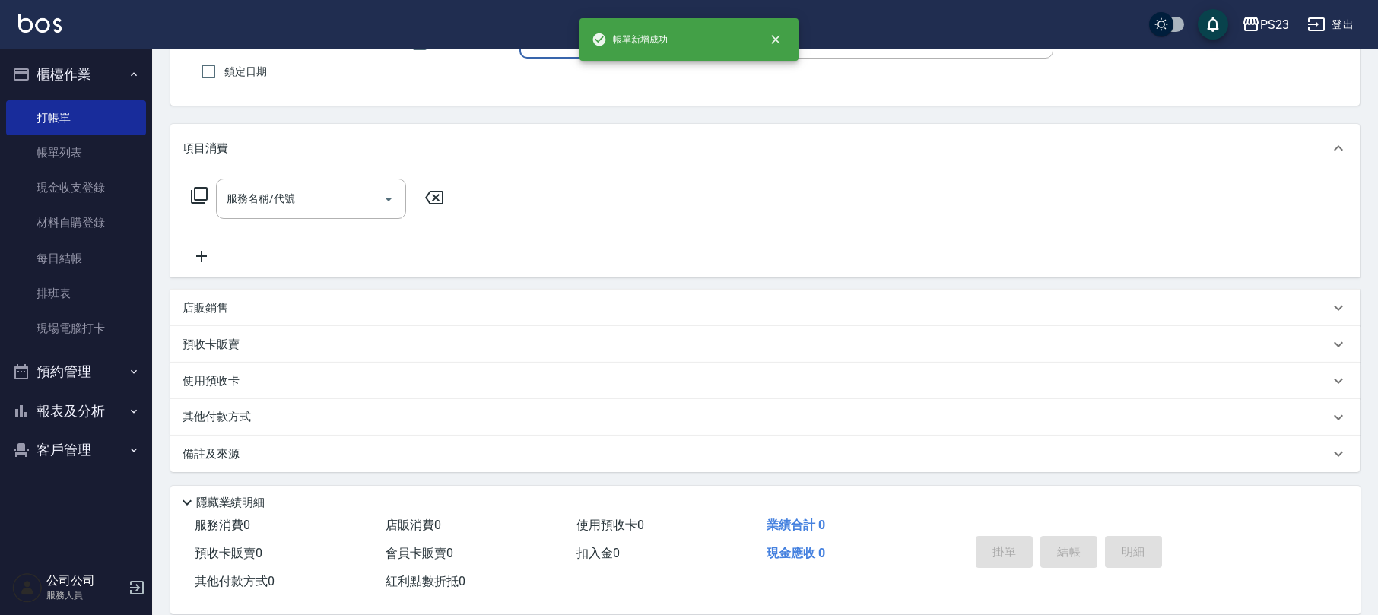
scroll to position [0, 0]
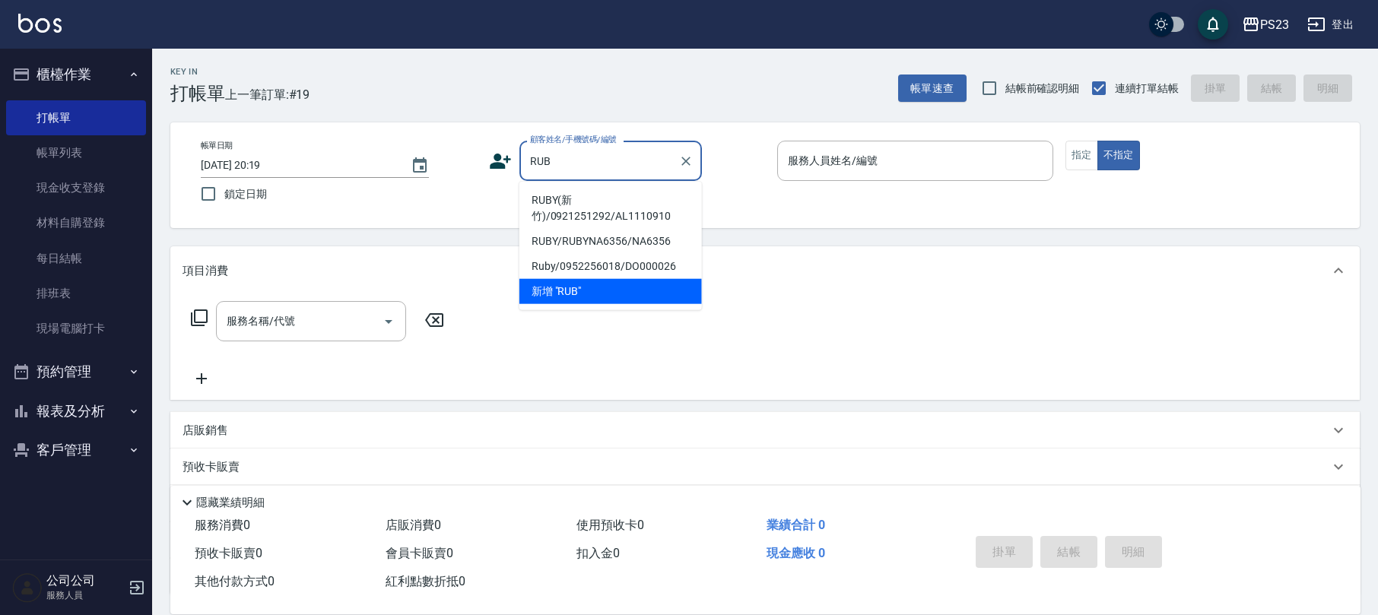
click at [598, 211] on li "RUBY(新竹)/0921251292/AL1110910" at bounding box center [610, 208] width 183 height 41
type input "RUBY(新竹)/0921251292/AL1110910"
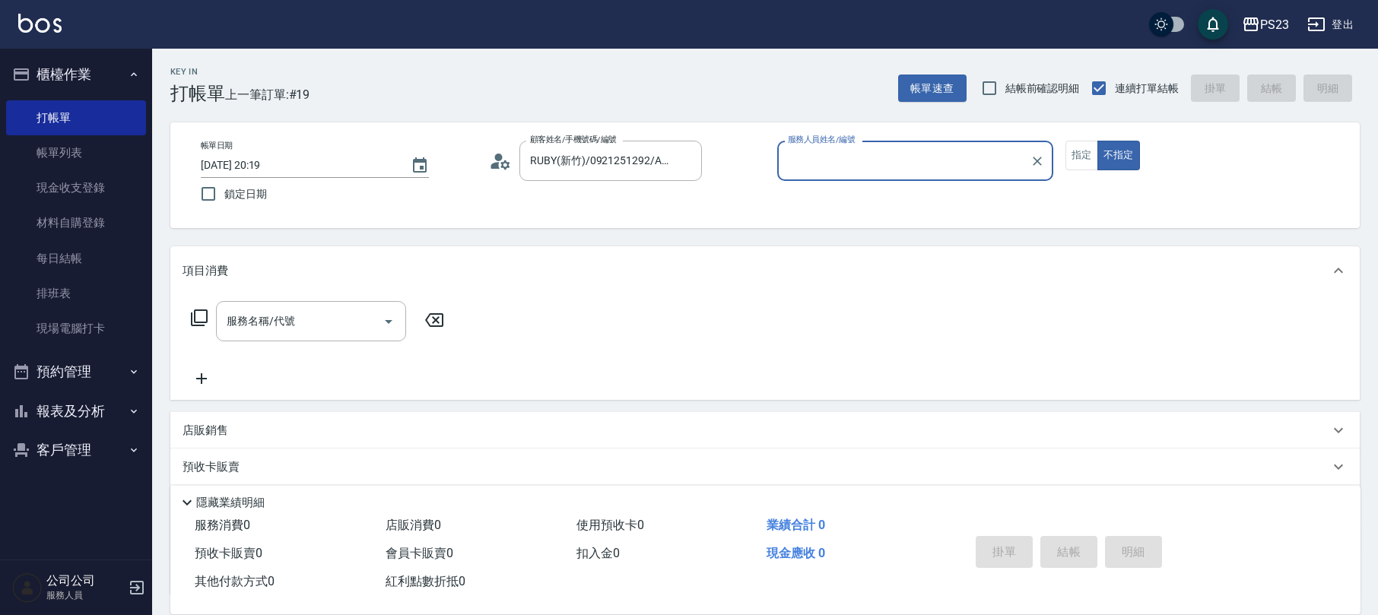
type input "ALin-8"
click at [1050, 135] on div "帳單日期 [DATE] 20:19 鎖定日期 顧客姓名/手機號碼/編號 [PERSON_NAME](新竹)/0921251292/AL1110910 顧客姓名…" at bounding box center [764, 175] width 1189 height 106
drag, startPoint x: 1083, startPoint y: 144, endPoint x: 971, endPoint y: 150, distance: 111.9
click at [1084, 144] on button "指定" at bounding box center [1081, 156] width 33 height 30
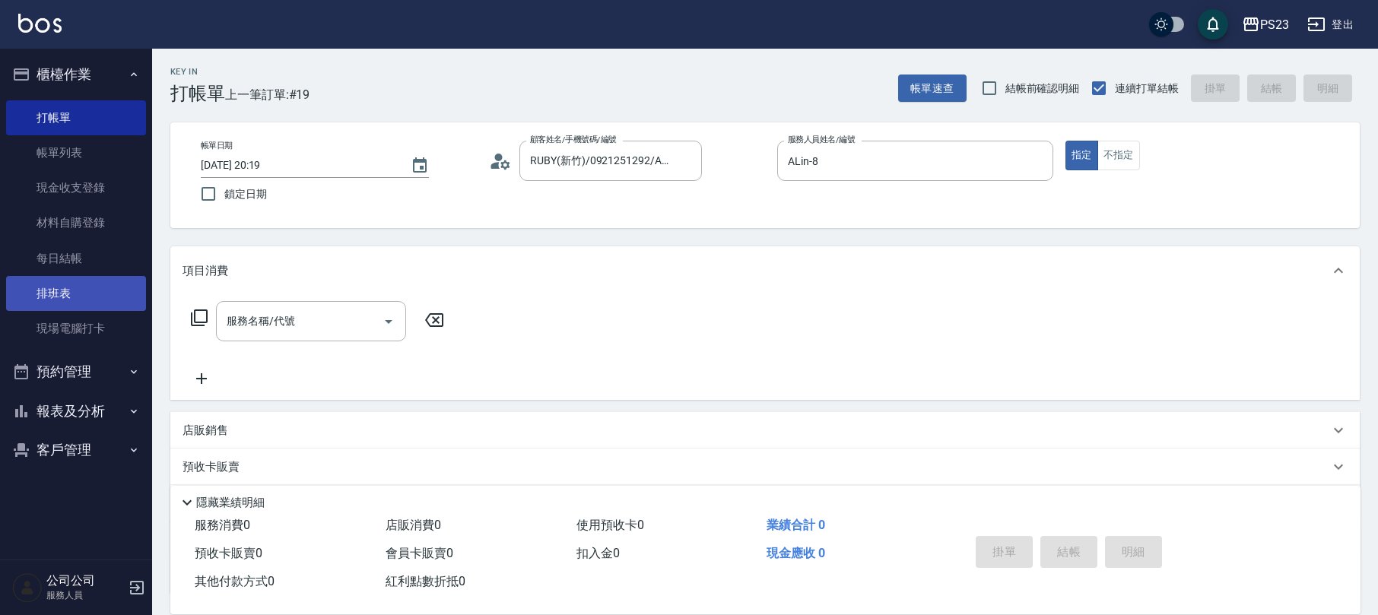
drag, startPoint x: 243, startPoint y: 320, endPoint x: 116, endPoint y: 281, distance: 133.7
click at [240, 317] on div "服務名稱/代號 服務名稱/代號" at bounding box center [311, 321] width 190 height 40
type input "條"
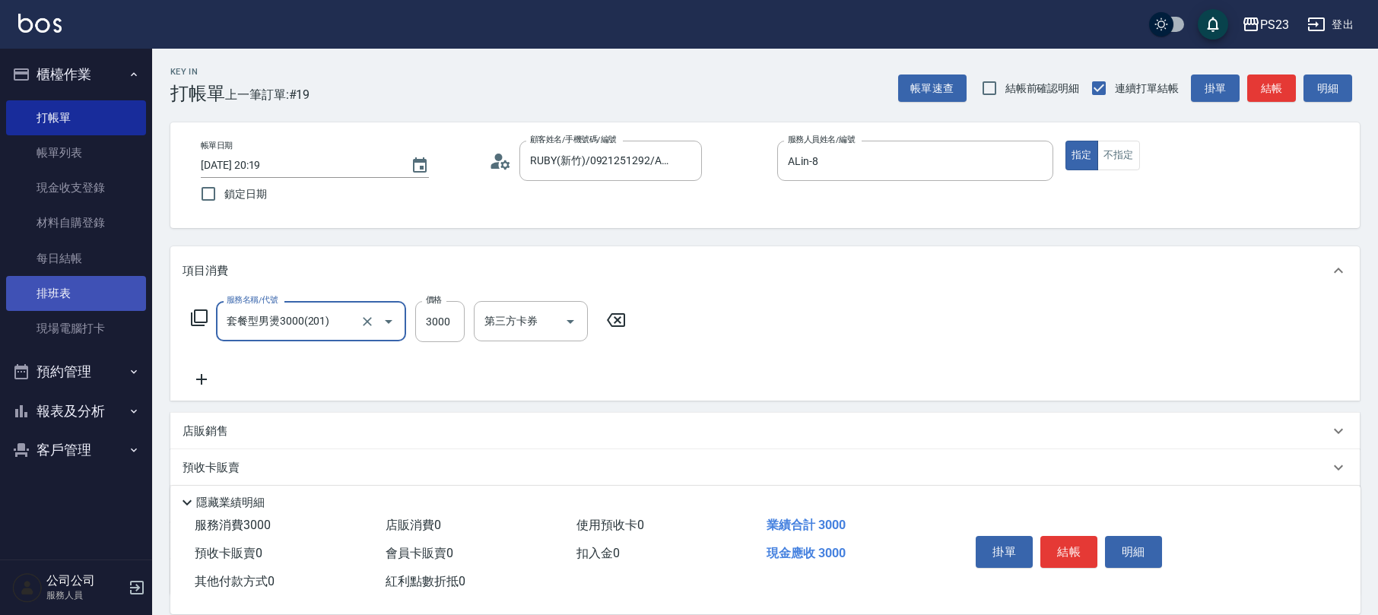
type input "套餐型男燙3000(201)"
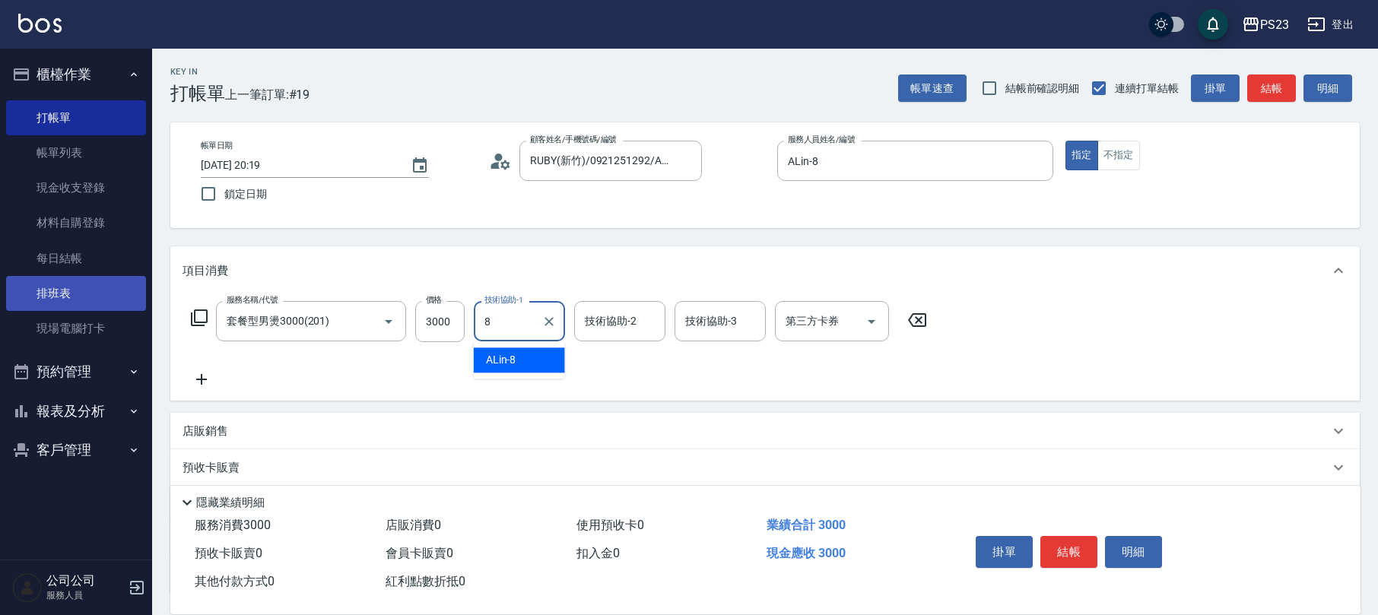
type input "ALin-8"
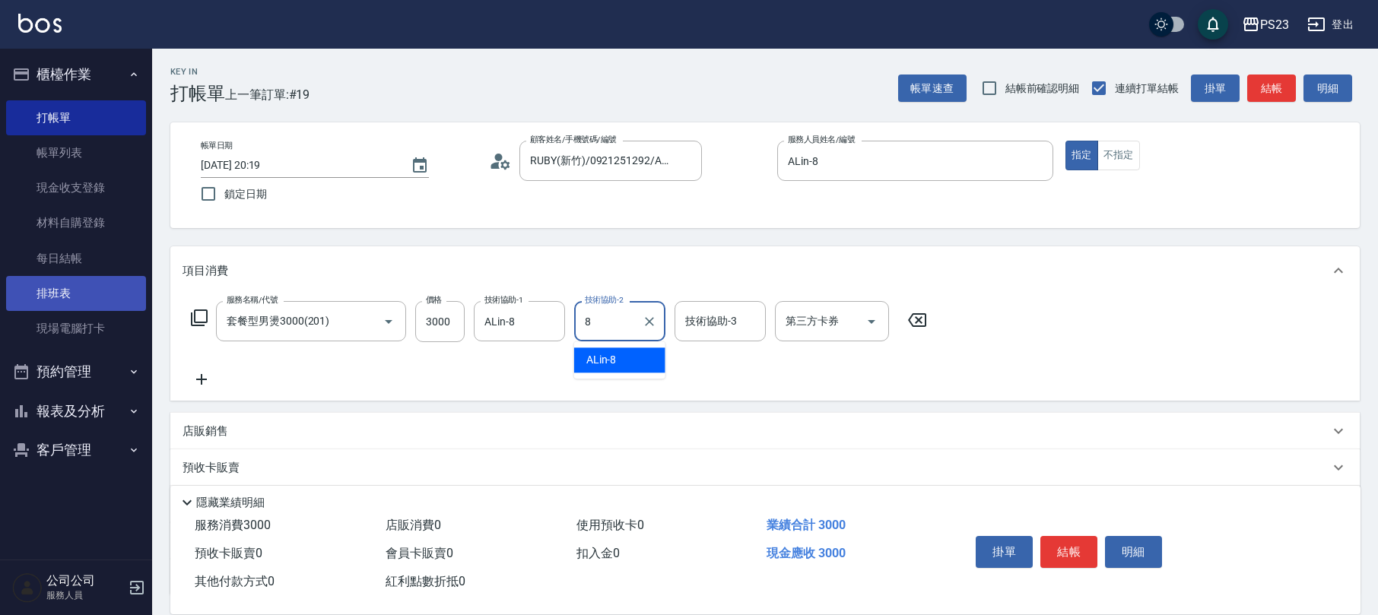
type input "ALin-8"
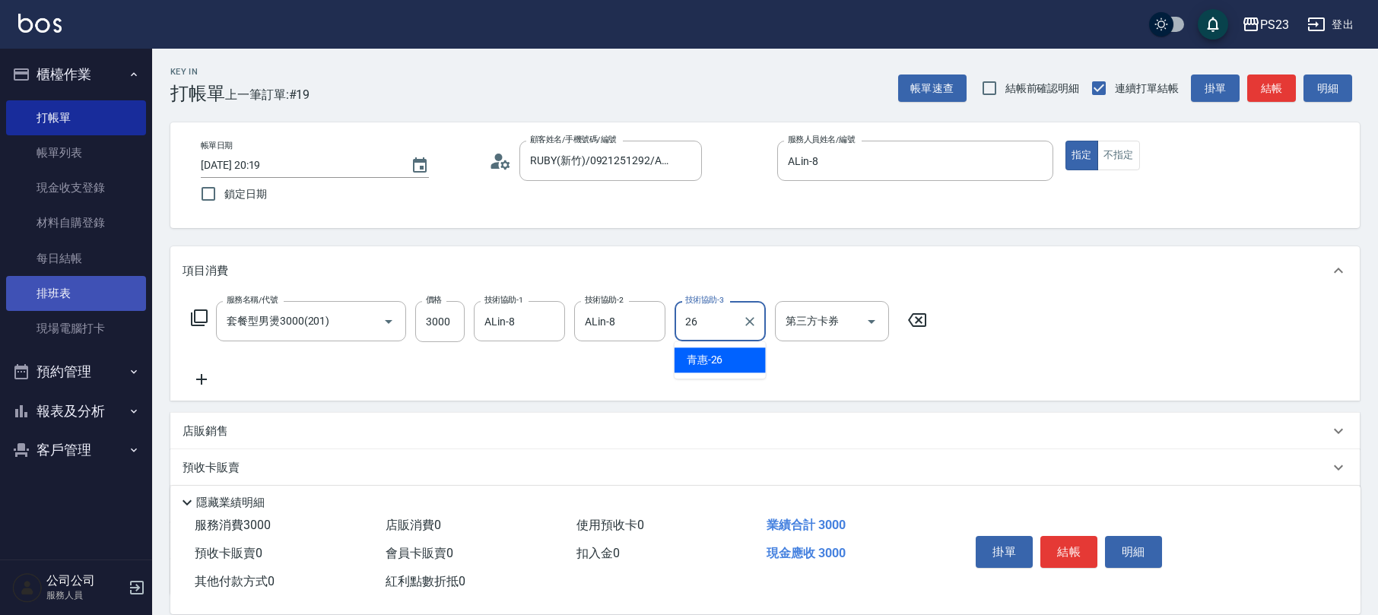
type input "青惠-26"
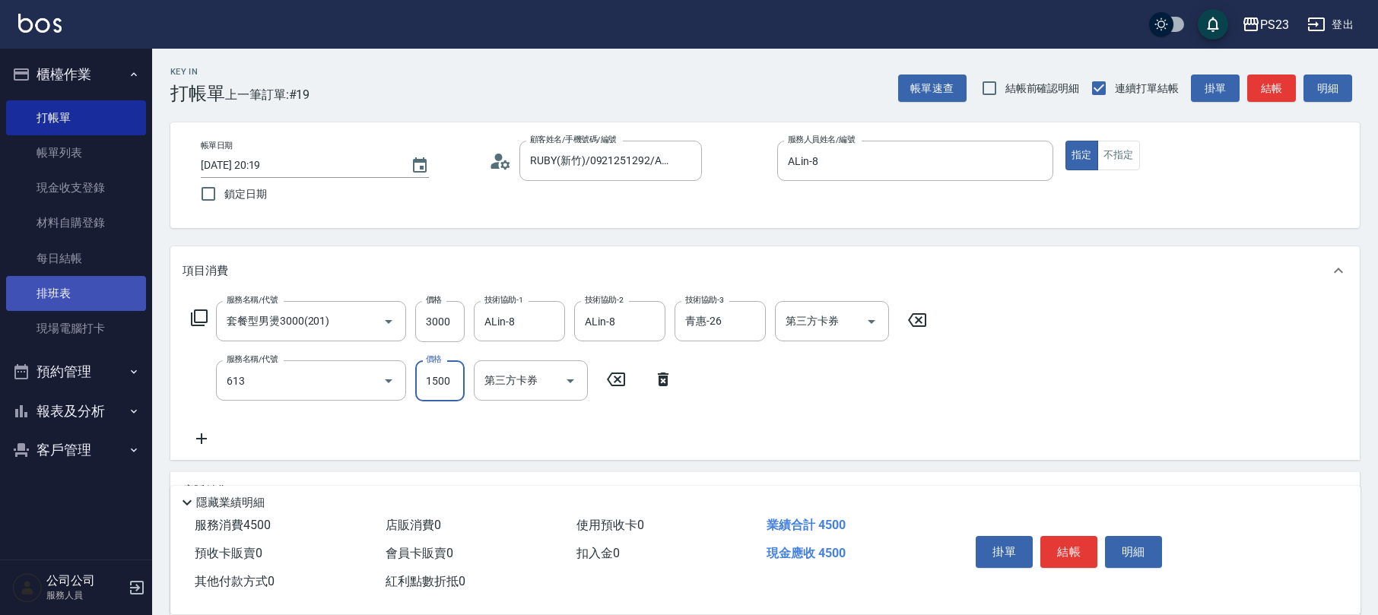
type input "火山泥單次(613)"
type input "1440"
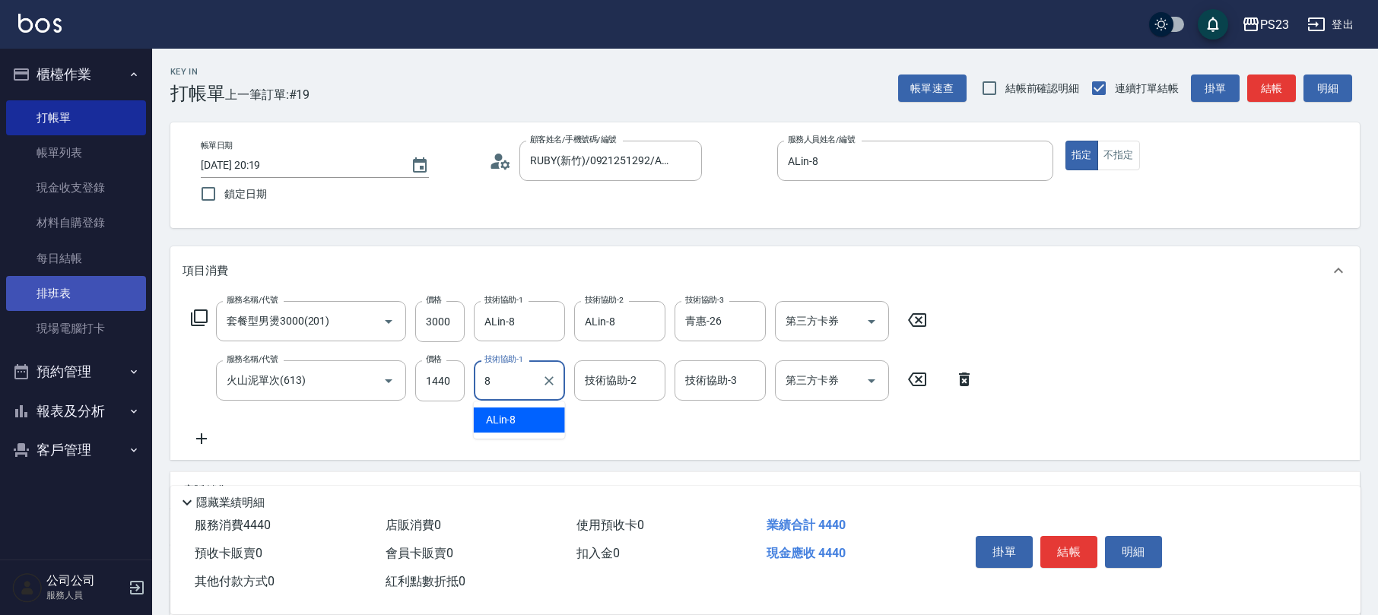
type input "ALin-8"
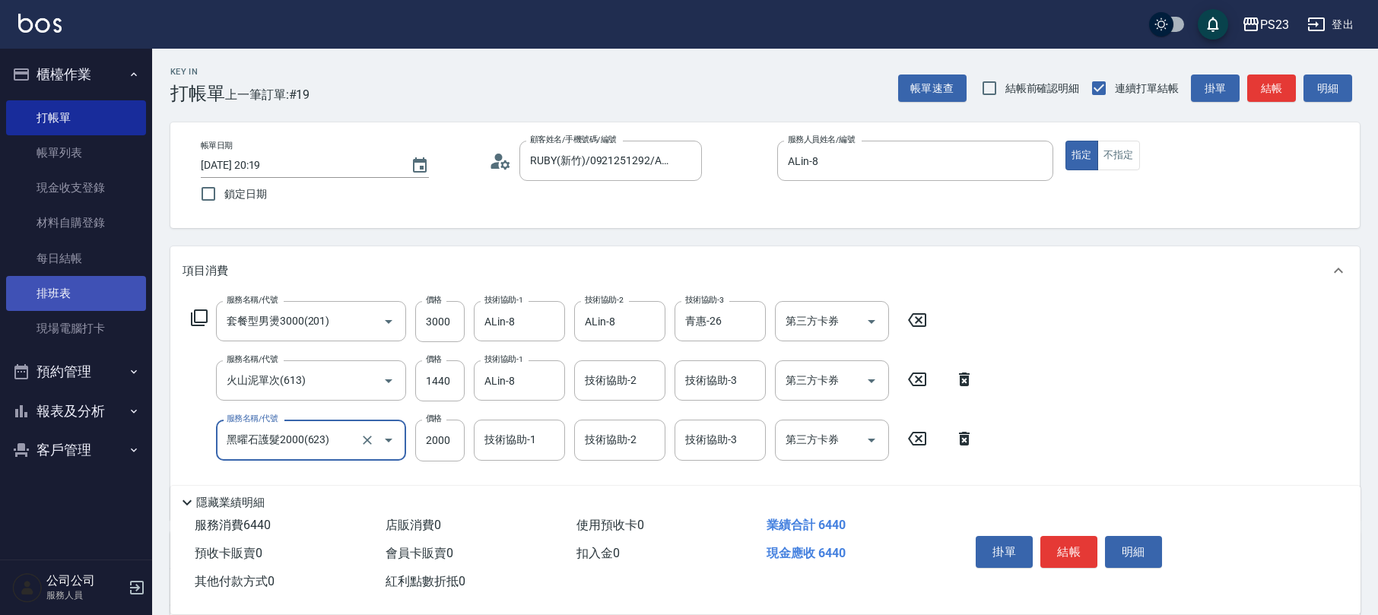
type input "黑曜石護髮2000(623)"
type input "2750"
type input "青惠-26"
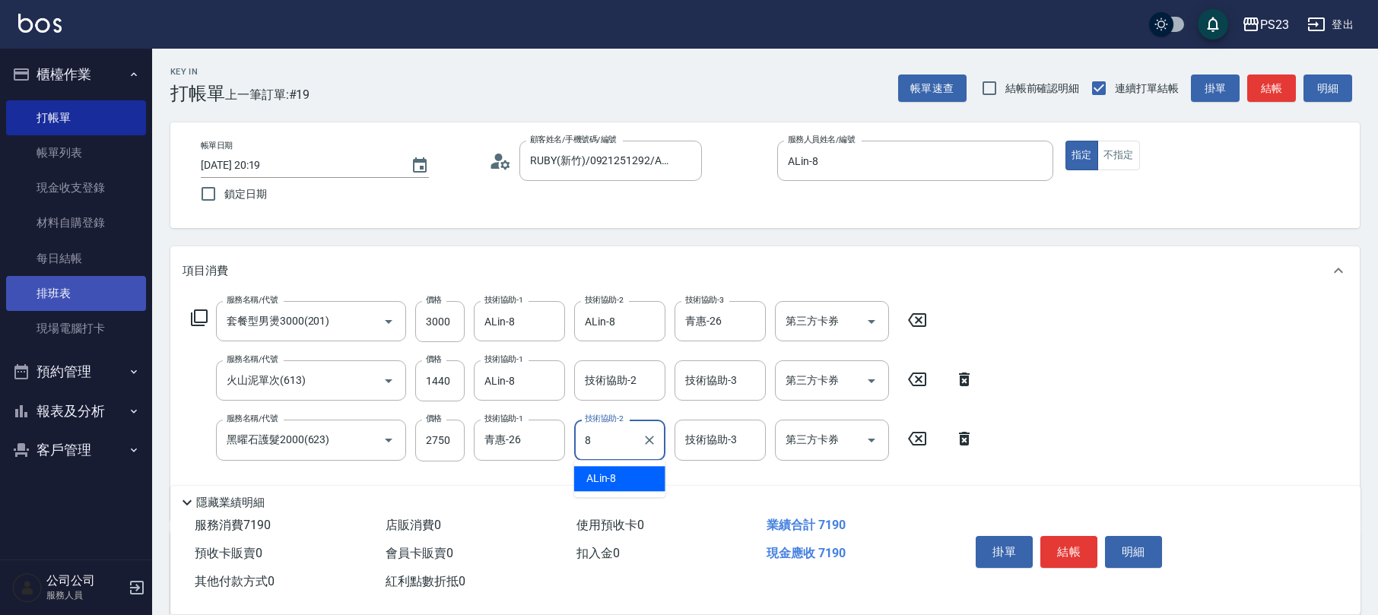
type input "ALin-8"
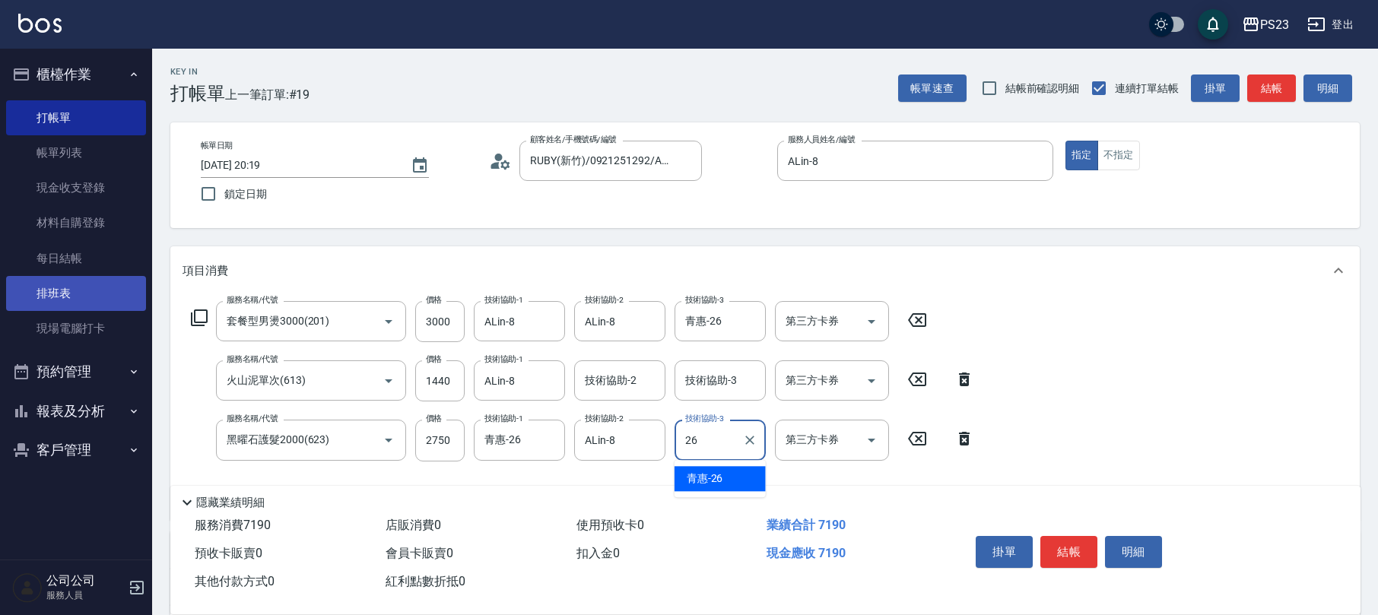
type input "青惠-26"
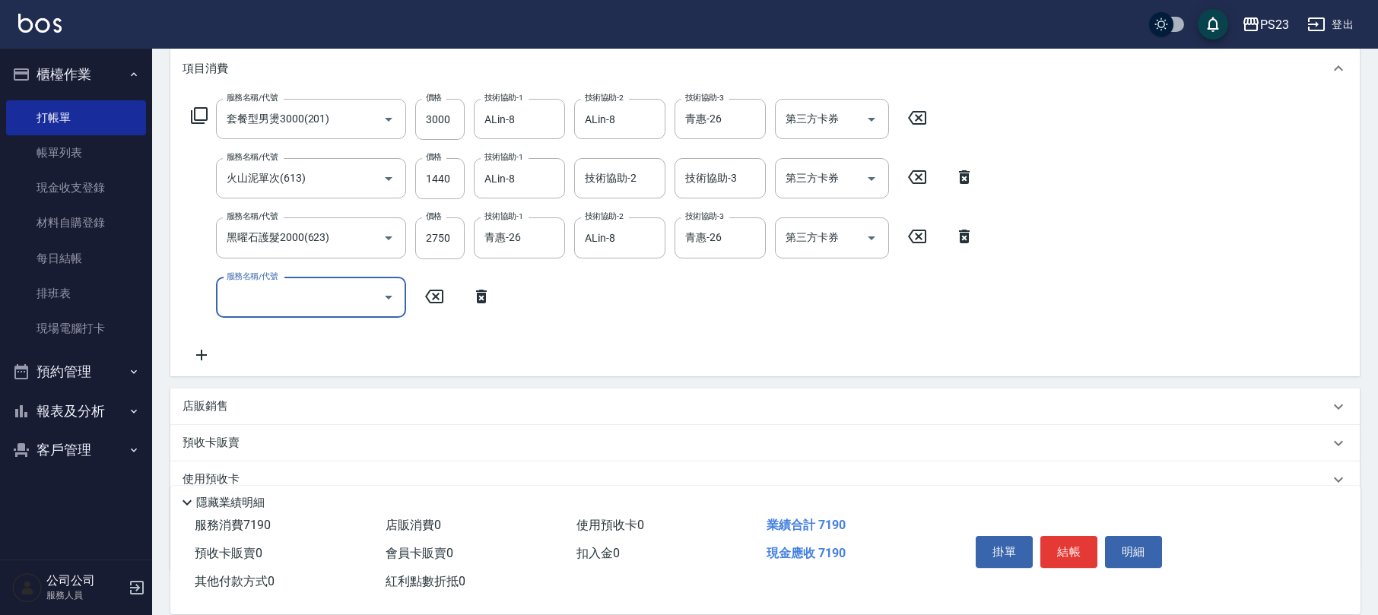
scroll to position [198, 0]
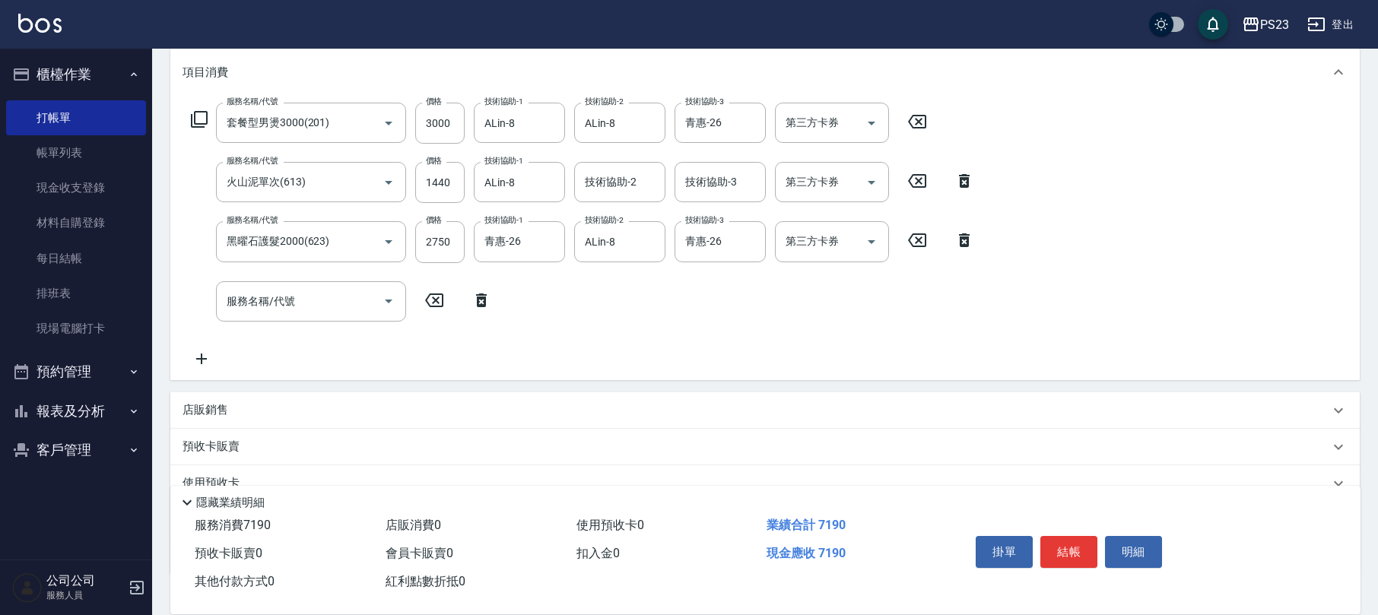
drag, startPoint x: 238, startPoint y: 408, endPoint x: 262, endPoint y: 398, distance: 26.0
click at [240, 405] on div "店販銷售" at bounding box center [756, 410] width 1147 height 16
type input "ALin-8"
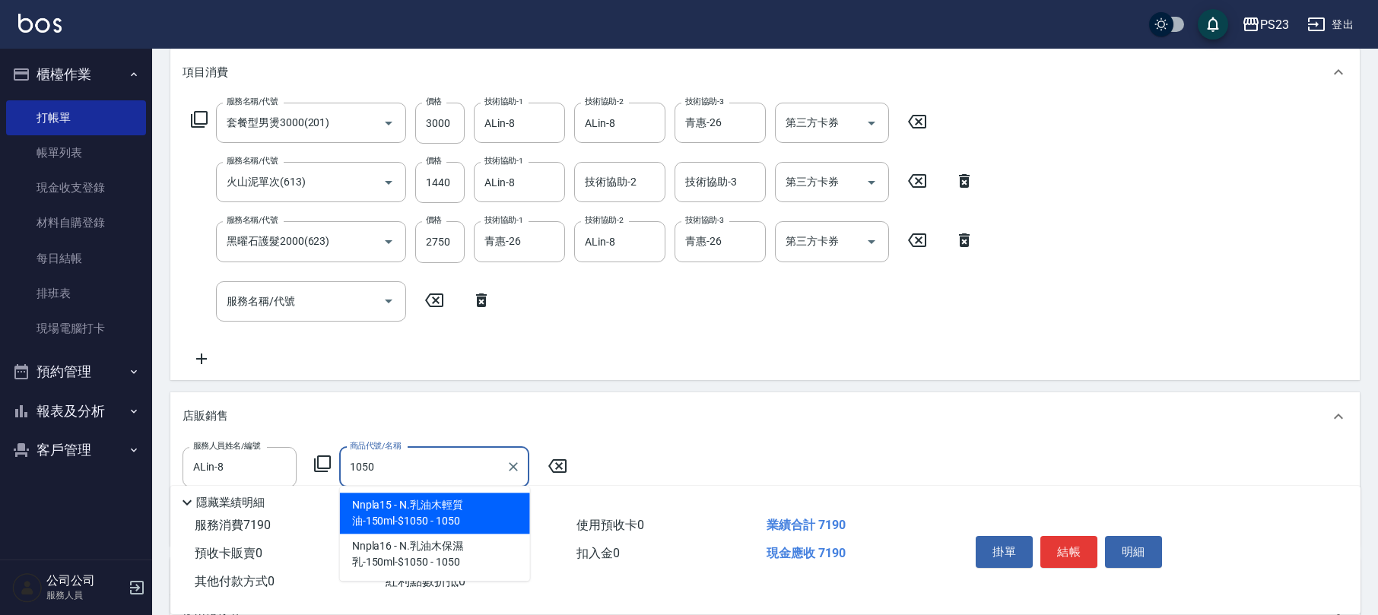
type input "N.乳油木輕質油-150ml-$1050"
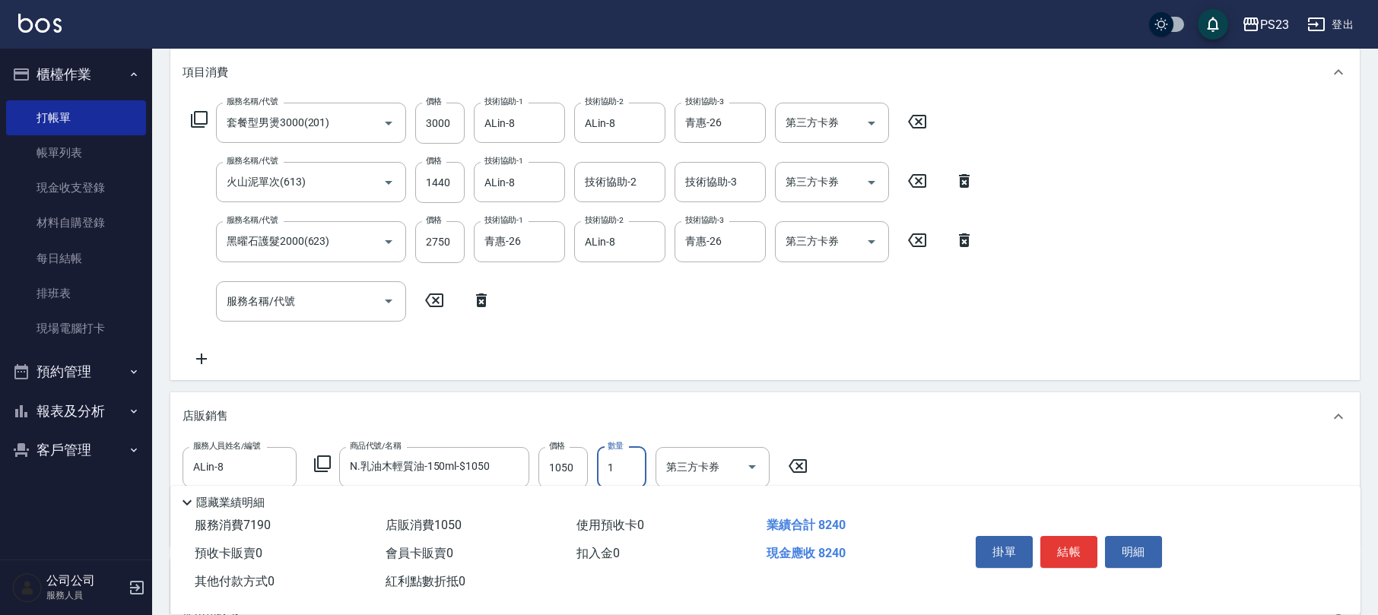
scroll to position [430, 0]
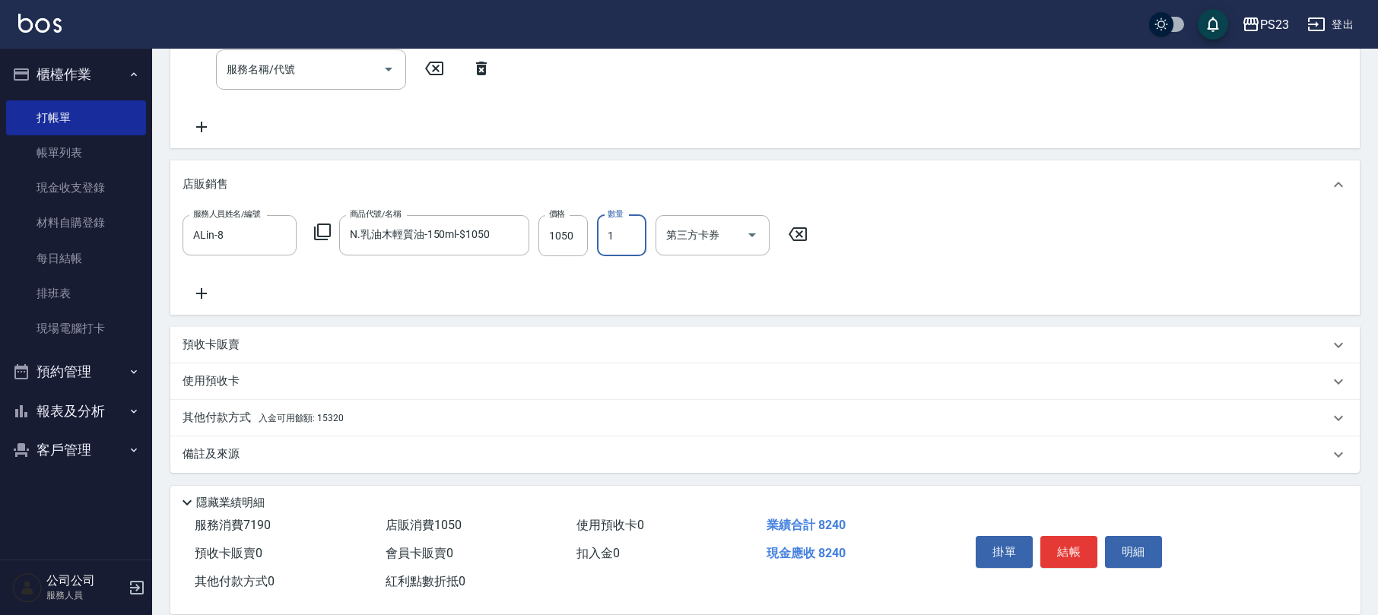
drag, startPoint x: 249, startPoint y: 451, endPoint x: 257, endPoint y: 454, distance: 8.2
click at [256, 454] on div "備註及來源" at bounding box center [756, 454] width 1147 height 16
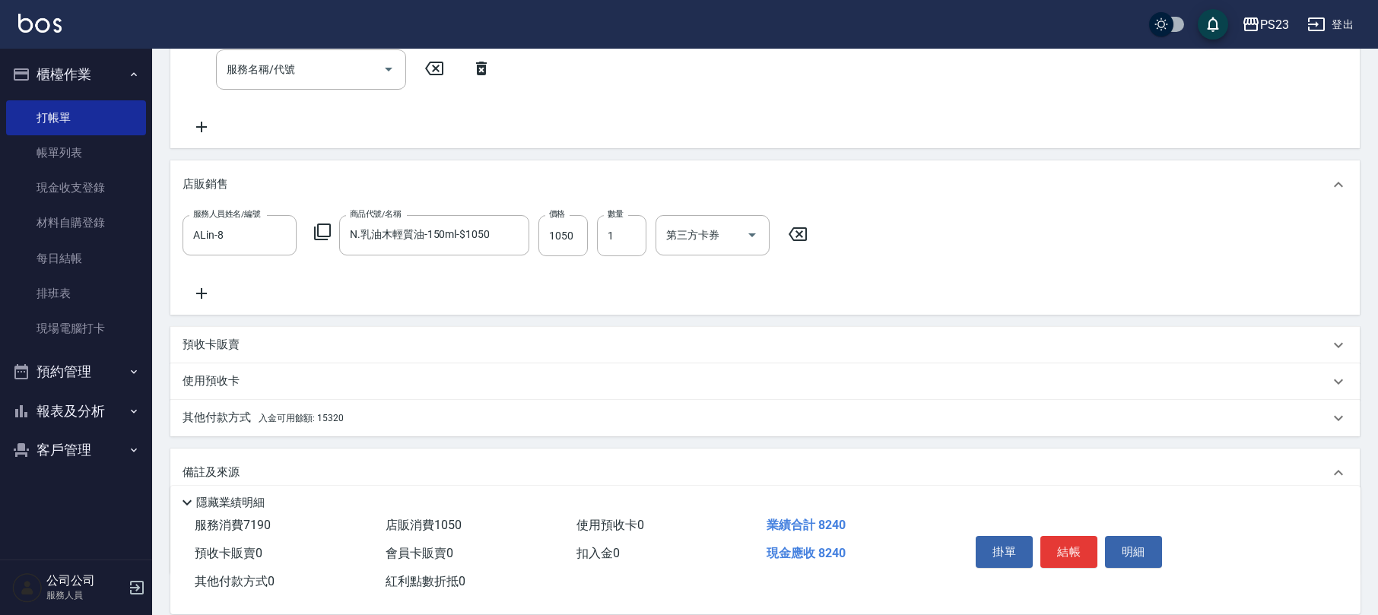
scroll to position [531, 0]
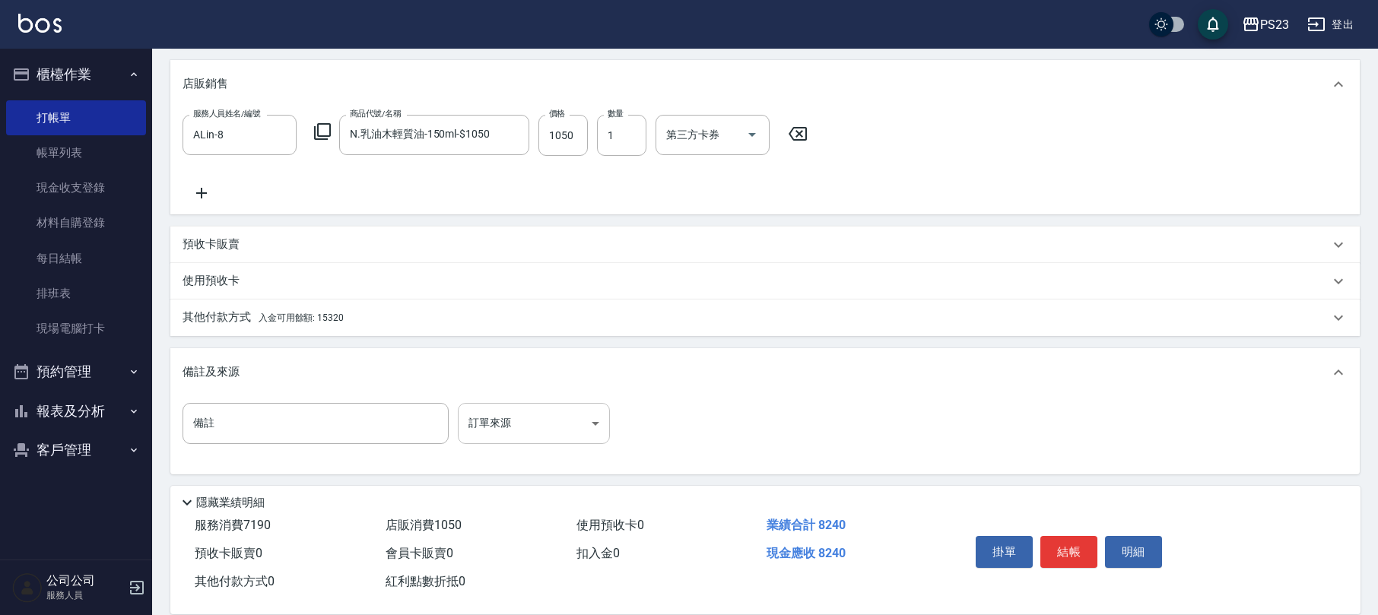
click at [545, 417] on body "PS23 登出 櫃檯作業 打帳單 帳單列表 現金收支登錄 材料自購登錄 每日結帳 排班表 現場電腦打卡 預約管理 預約管理 單日預約紀錄 單週預約紀錄 報表及…" at bounding box center [689, 43] width 1378 height 1148
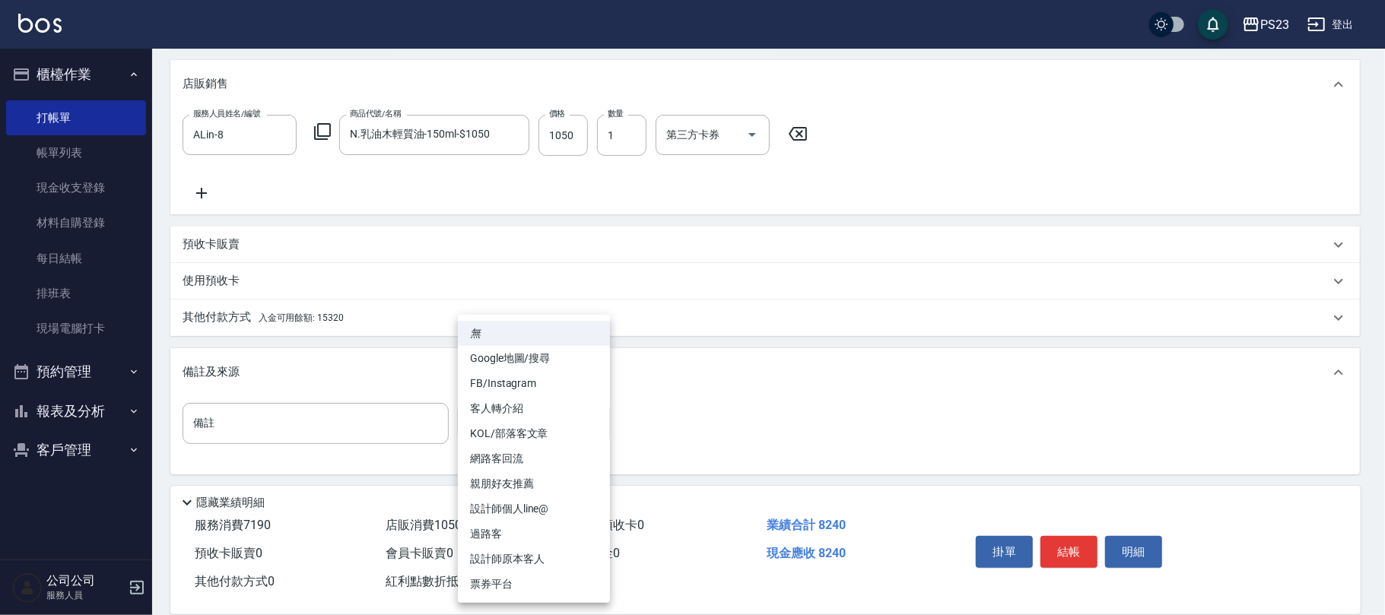
drag, startPoint x: 527, startPoint y: 554, endPoint x: 514, endPoint y: 539, distance: 19.4
click at [528, 554] on li "設計師原本客人" at bounding box center [534, 559] width 152 height 25
type input "設計師原本客人"
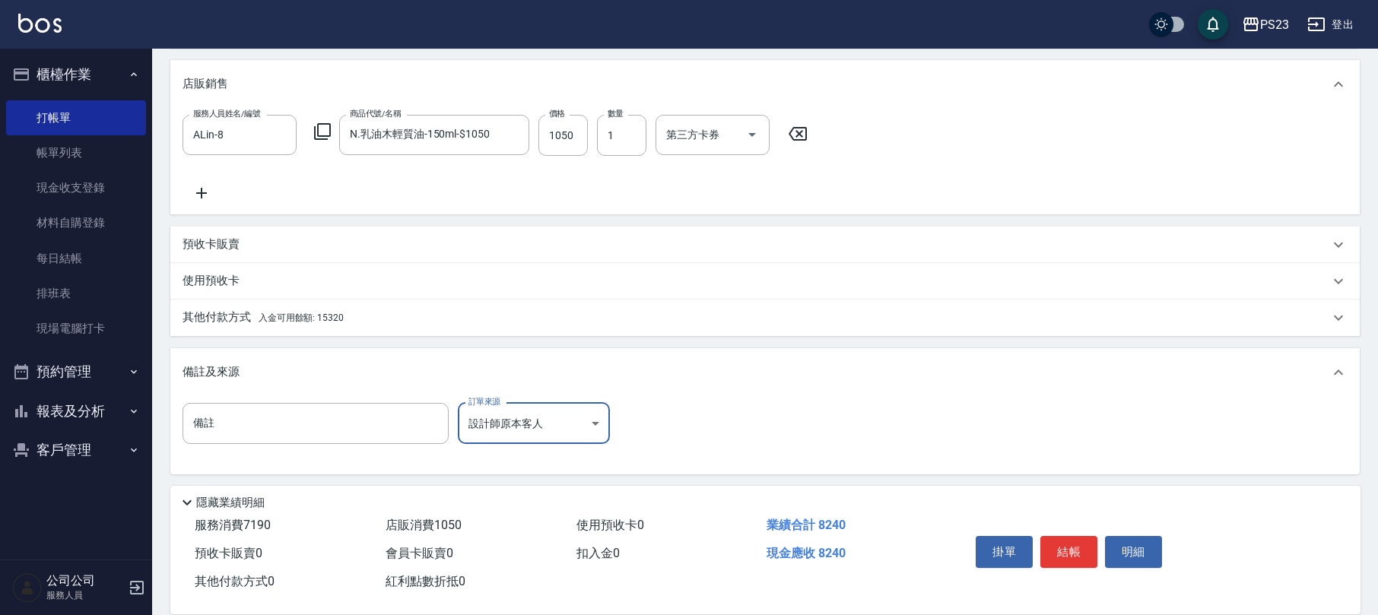
drag, startPoint x: 329, startPoint y: 308, endPoint x: 381, endPoint y: 311, distance: 52.6
click at [329, 307] on div "其他付款方式 入金可用餘額: 15320" at bounding box center [764, 318] width 1189 height 37
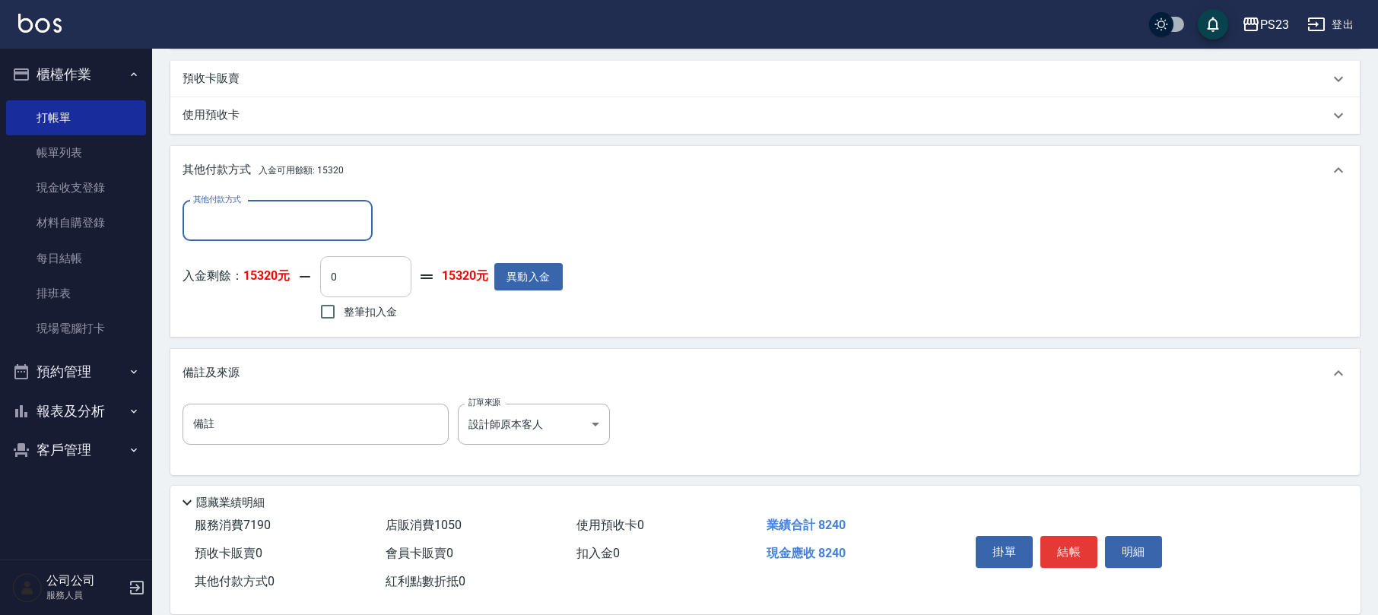
scroll to position [0, 0]
click at [370, 313] on span "整筆扣入金" at bounding box center [370, 311] width 53 height 16
click at [344, 313] on input "整筆扣入金" at bounding box center [328, 311] width 32 height 32
checkbox input "true"
type input "8240"
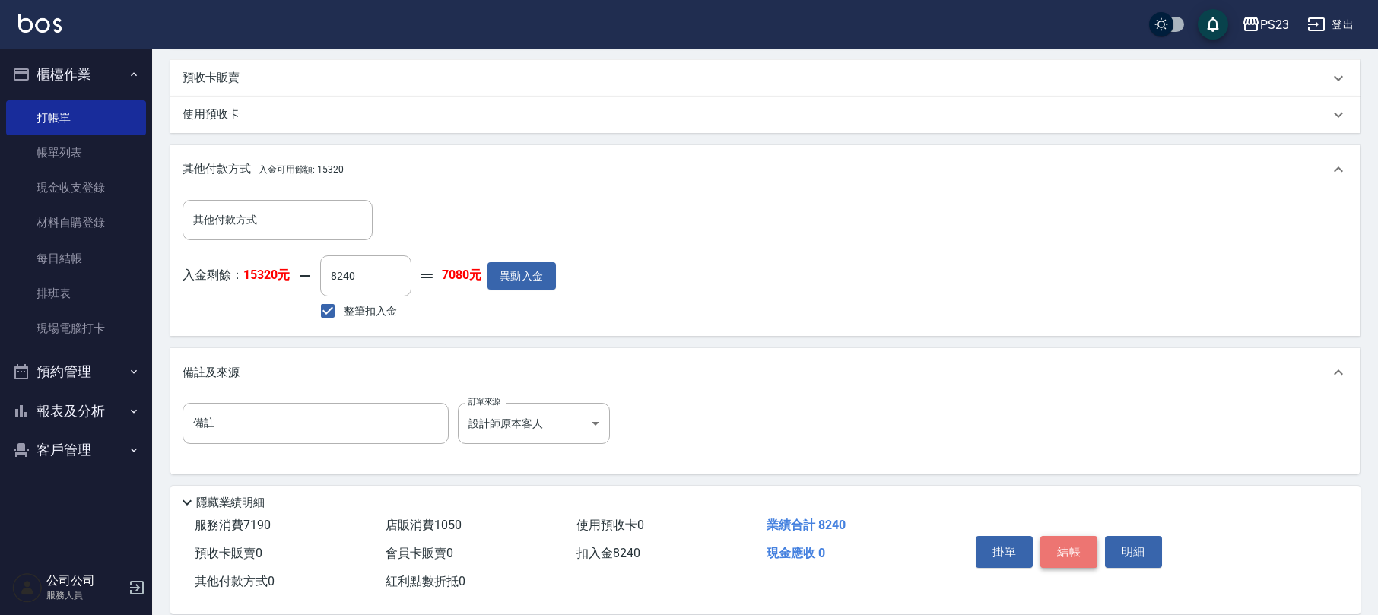
click at [1087, 548] on button "結帳" at bounding box center [1068, 552] width 57 height 32
type input "[DATE] 20:21"
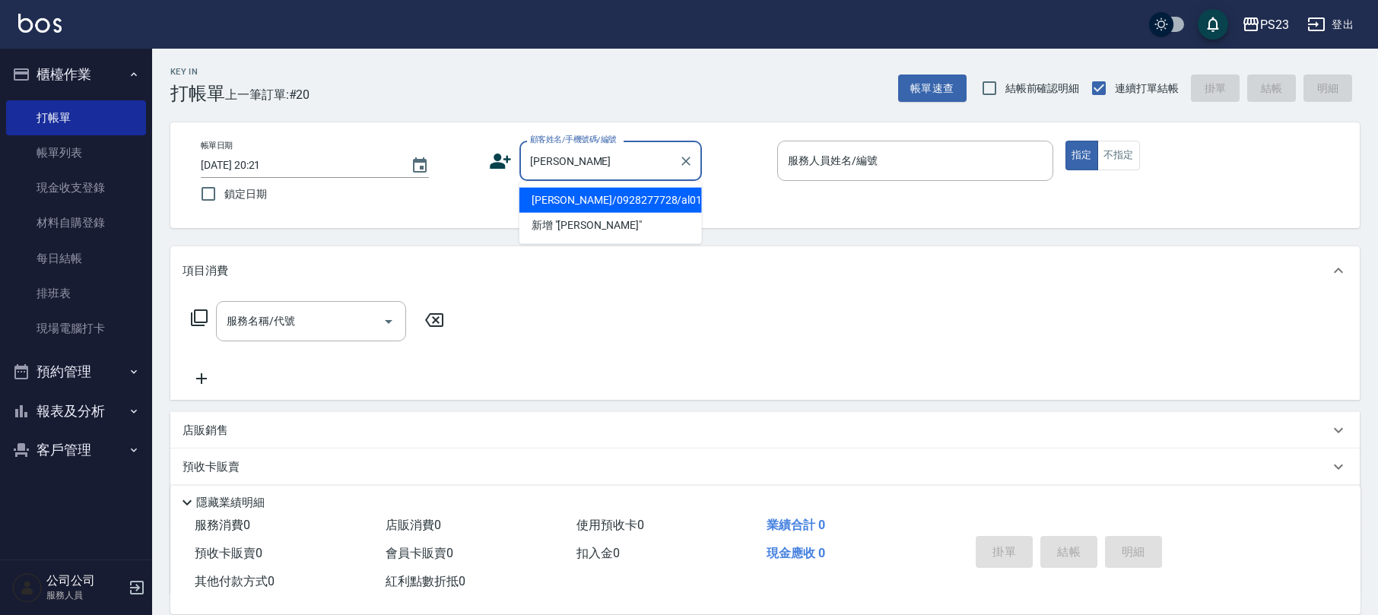
click at [603, 193] on li "[PERSON_NAME]/0928277728/al0131" at bounding box center [610, 200] width 183 height 25
type input "[PERSON_NAME]/0928277728/al0131"
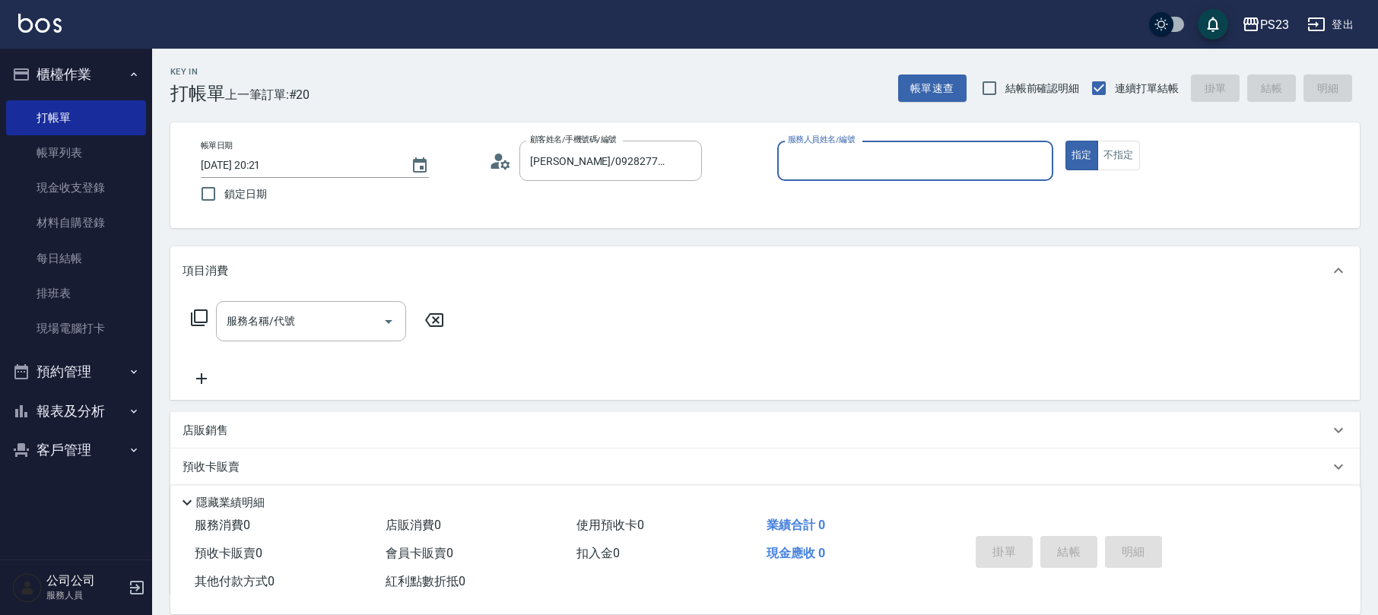
type input "ALin-8"
click at [305, 314] on input "服務名稱/代號" at bounding box center [300, 321] width 154 height 27
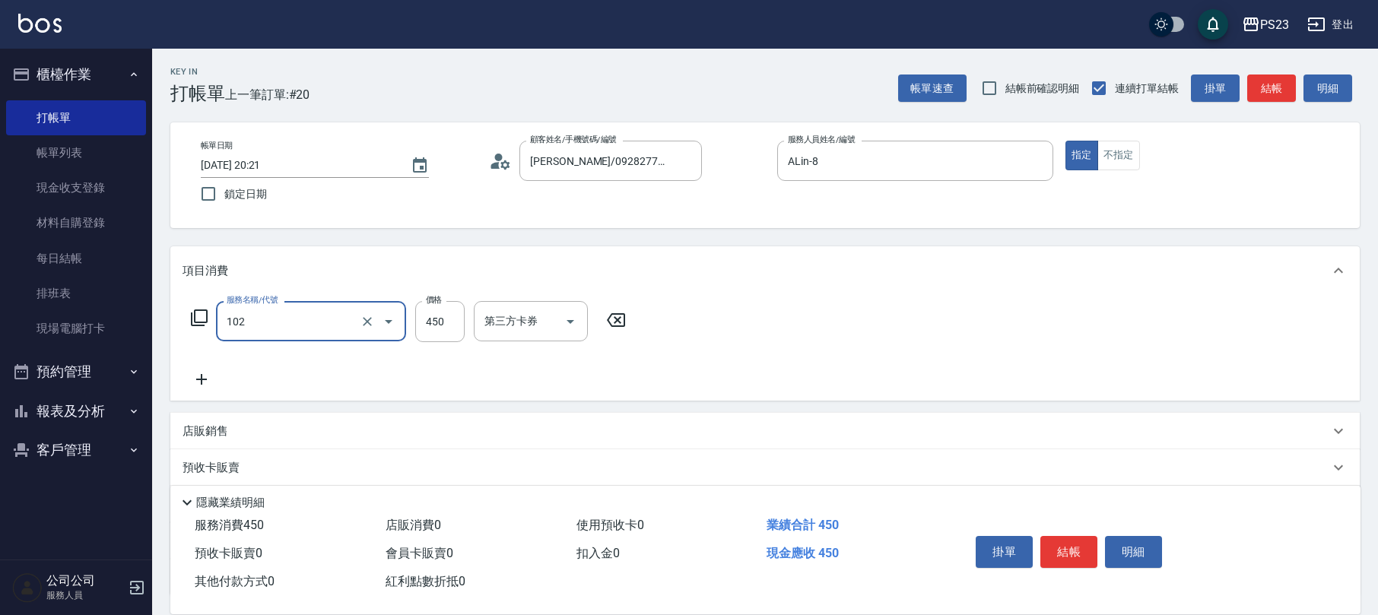
type input "洗髮450(102)"
type input "450"
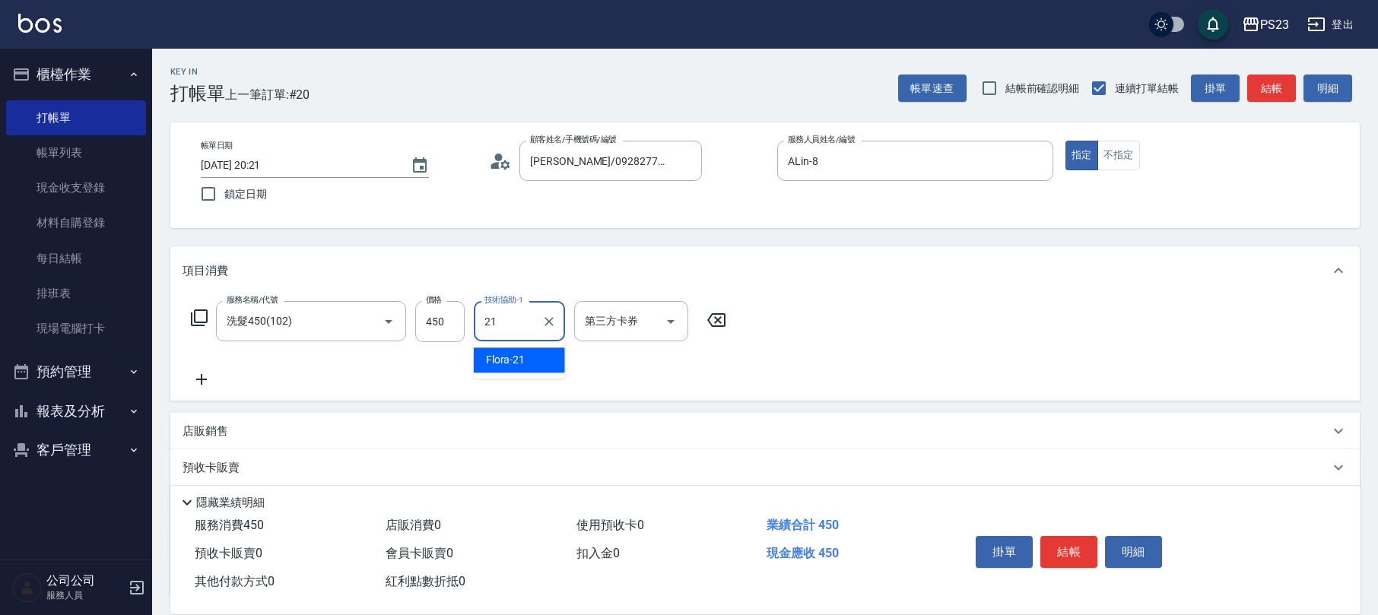
type input "Flora-21"
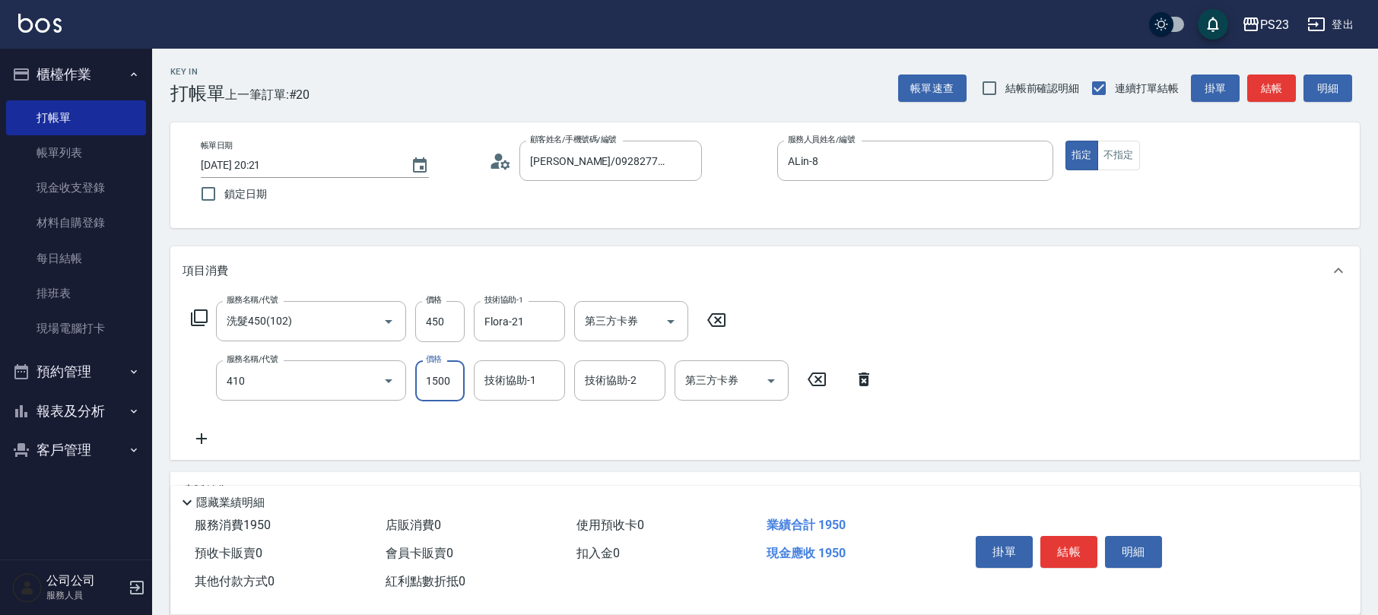
type input "補染(410)"
type input "1500"
type input "Flora-21"
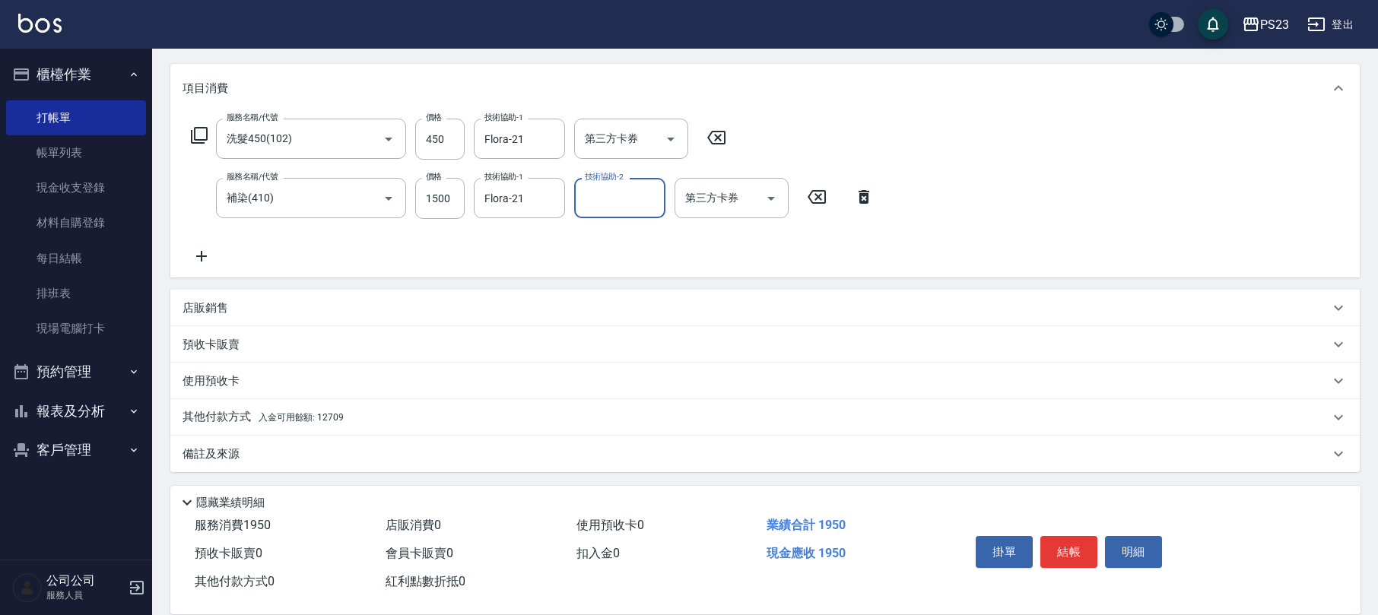
click at [220, 293] on div "店販銷售" at bounding box center [764, 308] width 1189 height 37
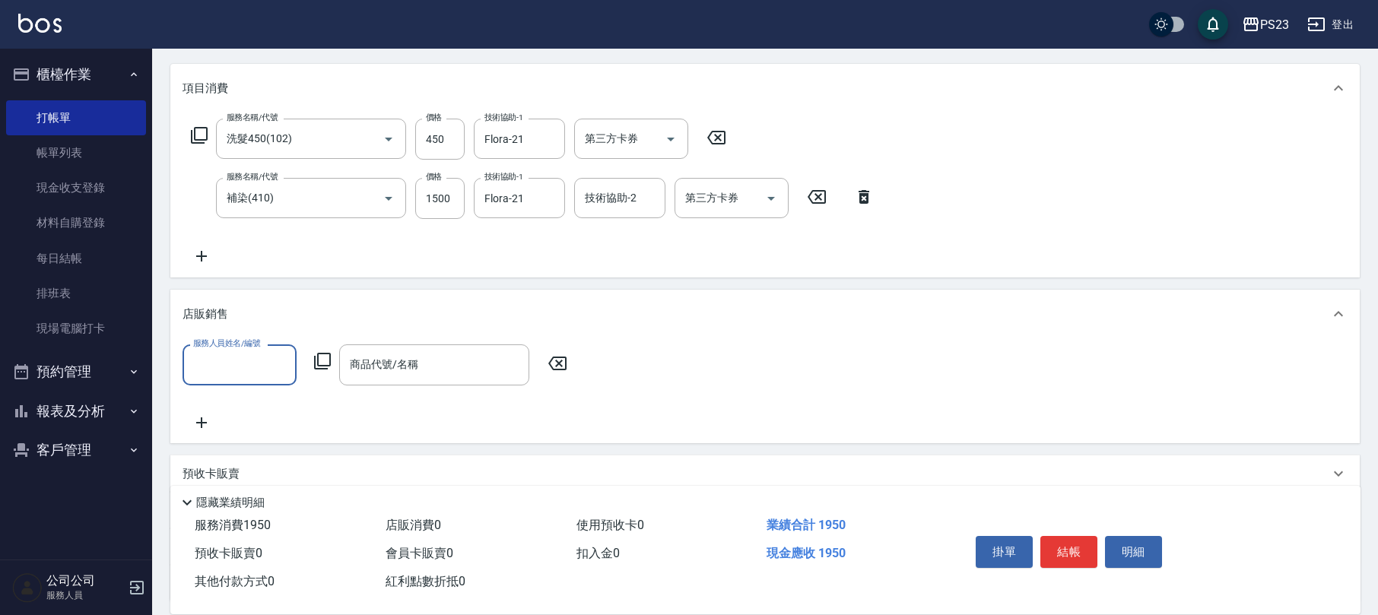
scroll to position [1, 0]
type input "ALin-8"
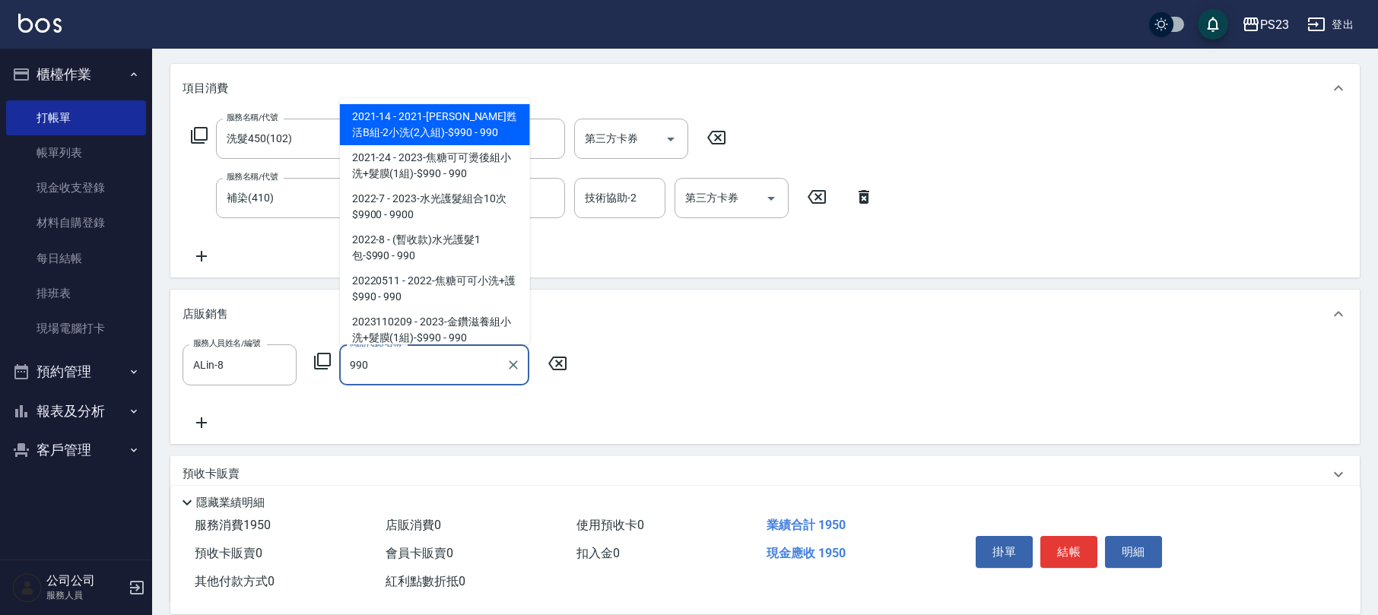
scroll to position [129, 0]
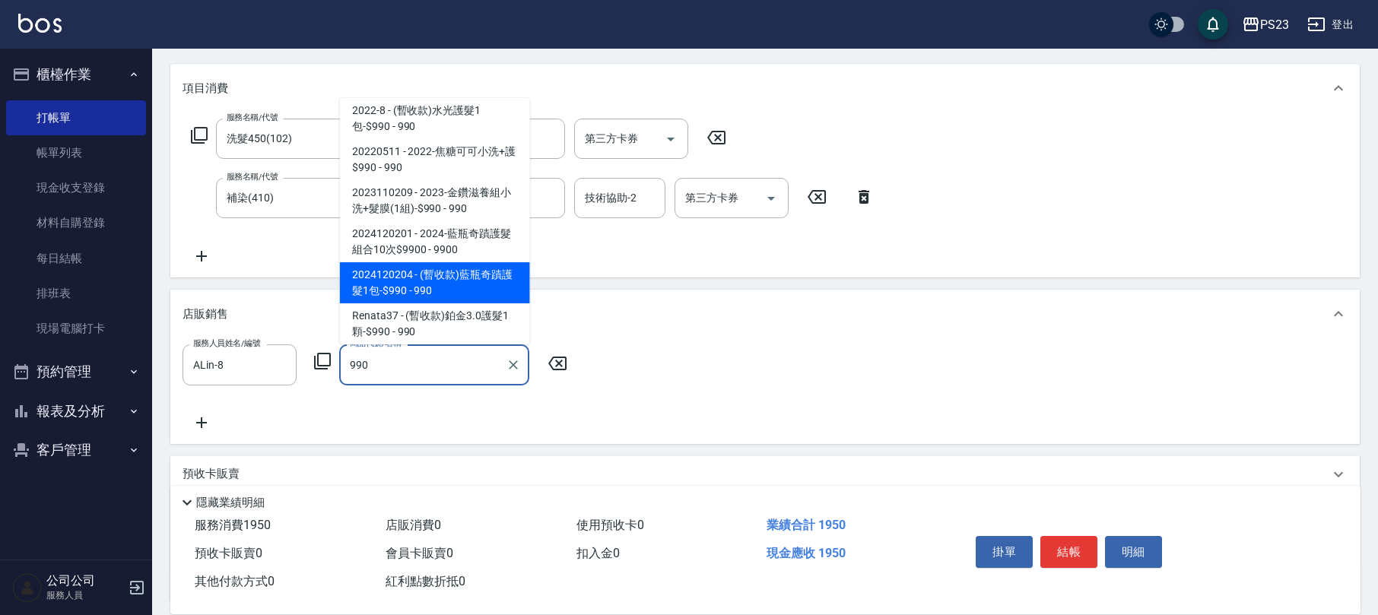
type input "(暫收款)藍瓶奇蹟護髮1包-$990"
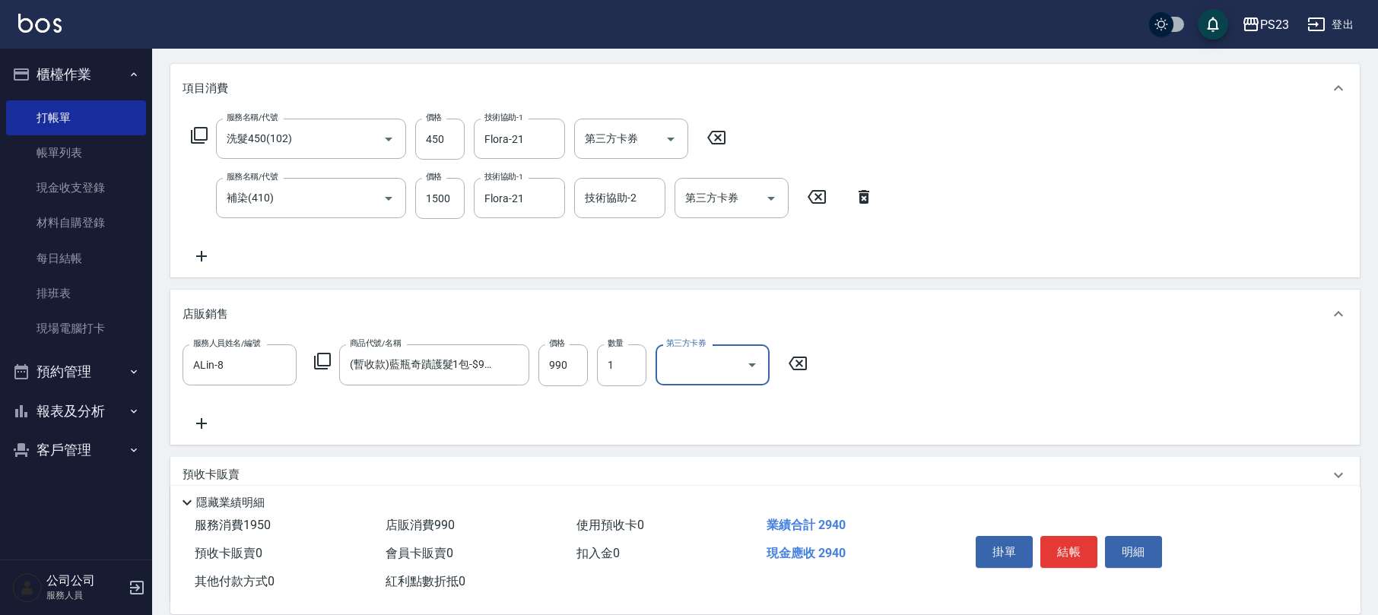
scroll to position [312, 0]
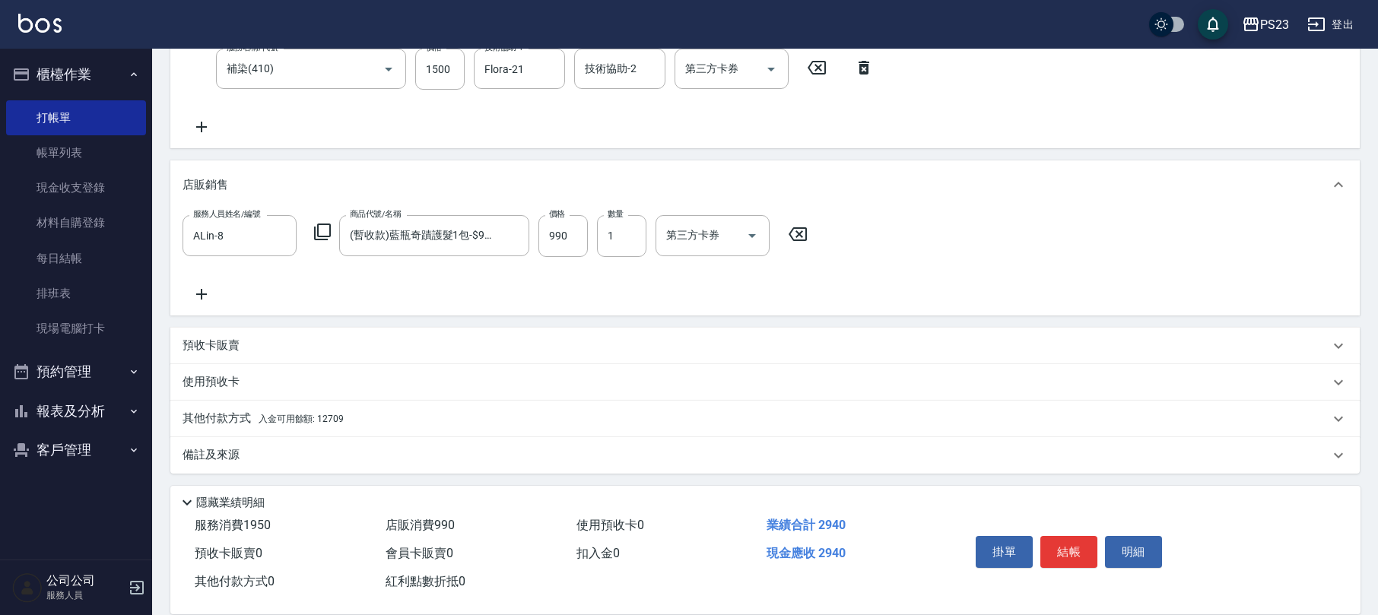
click at [326, 437] on div "備註及來源 備註 備註 訂單來源 ​ 訂單來源" at bounding box center [764, 455] width 1189 height 37
click at [250, 448] on div "備註及來源" at bounding box center [756, 455] width 1147 height 16
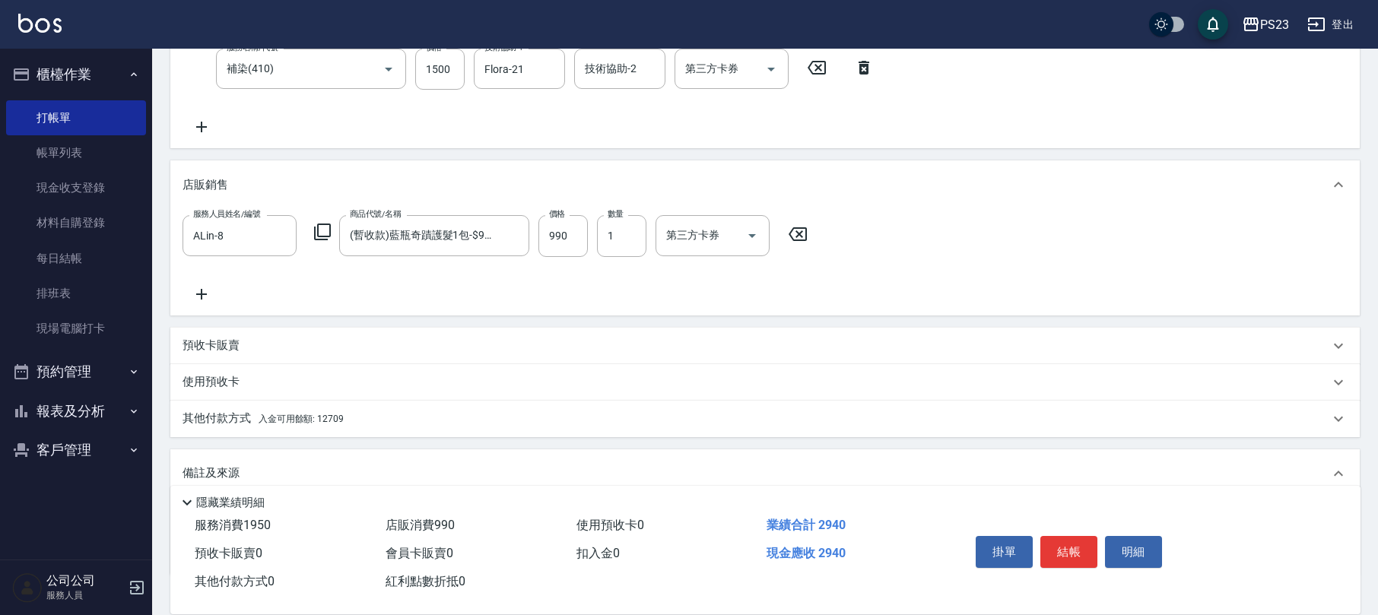
scroll to position [414, 0]
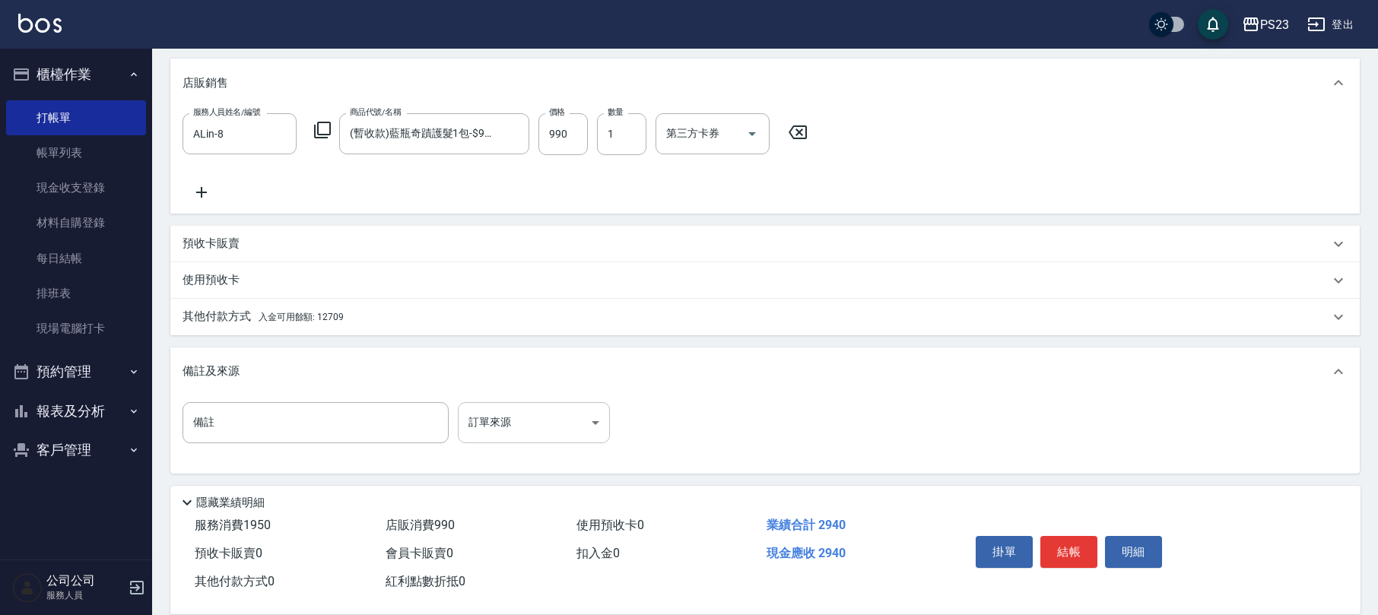
click at [519, 418] on body "PS23 登出 櫃檯作業 打帳單 帳單列表 現金收支登錄 材料自購登錄 每日結帳 排班表 現場電腦打卡 預約管理 預約管理 單日預約紀錄 單週預約紀錄 報表及…" at bounding box center [689, 101] width 1378 height 1030
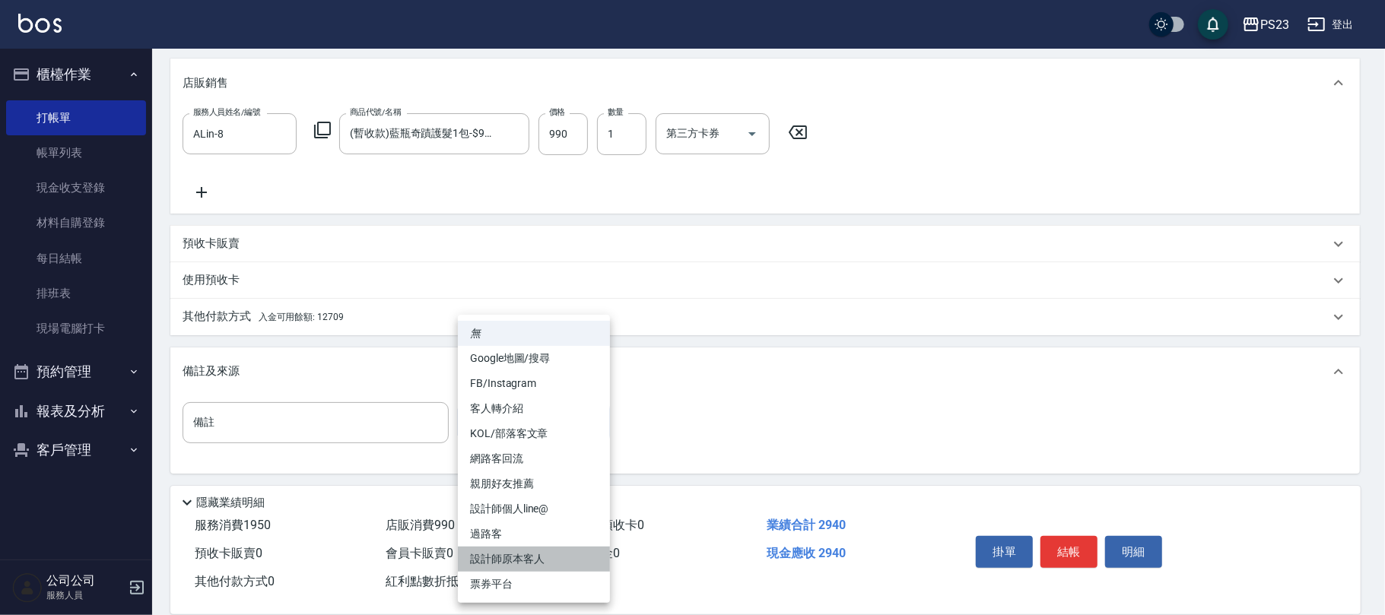
click at [536, 560] on li "設計師原本客人" at bounding box center [534, 559] width 152 height 25
type input "設計師原本客人"
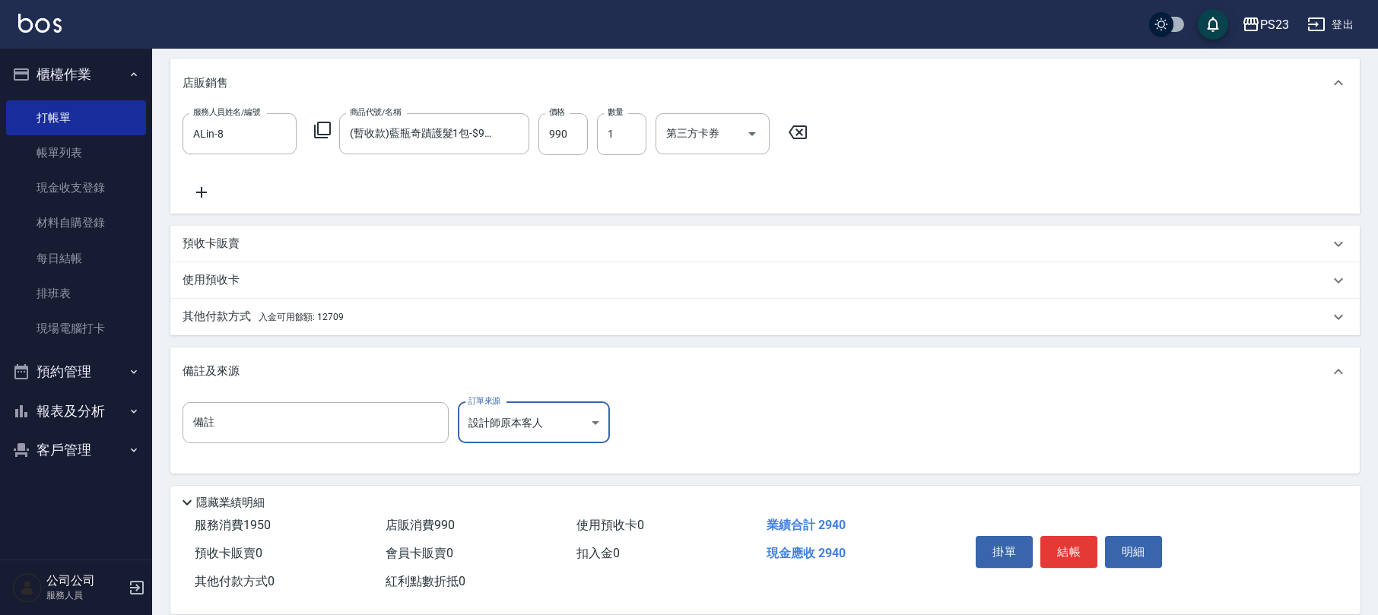
click at [338, 312] on span "入金可用餘額: 12709" at bounding box center [301, 317] width 85 height 11
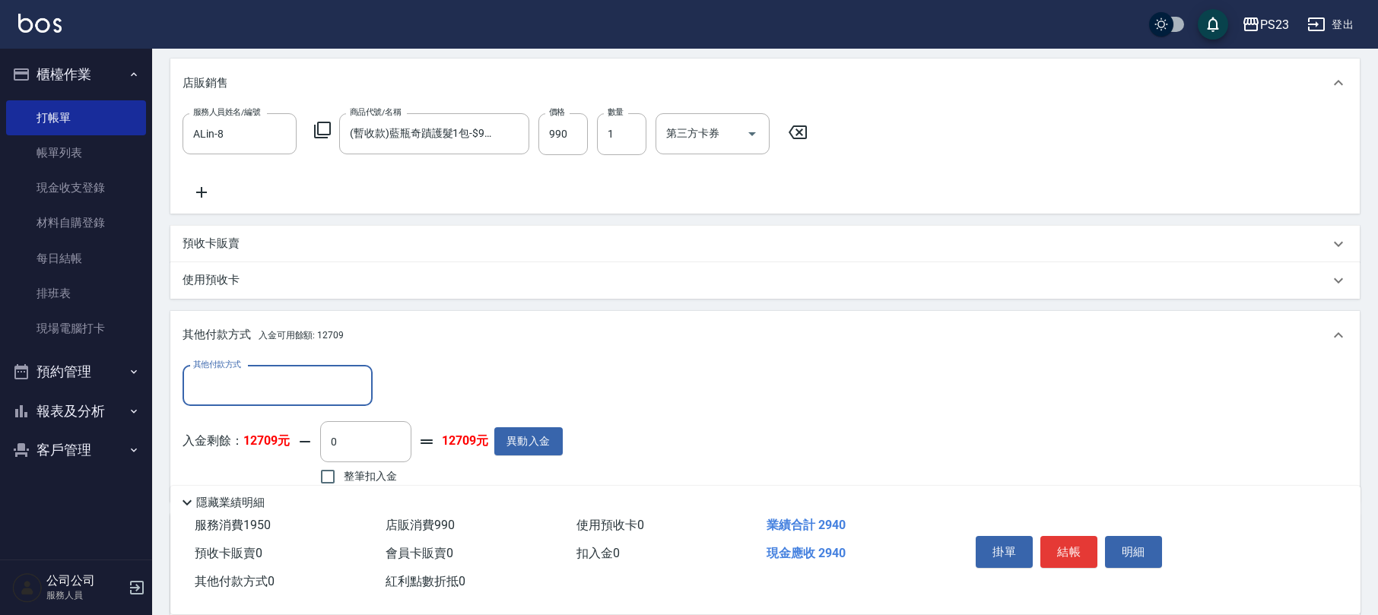
scroll to position [515, 0]
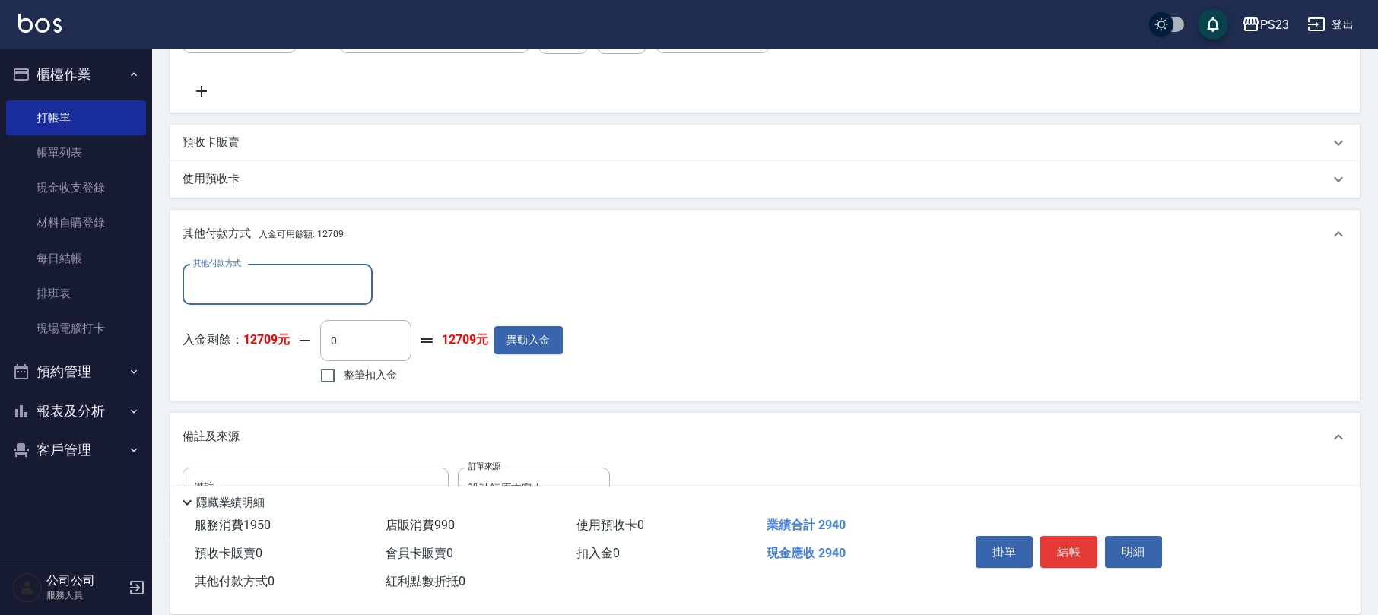
drag, startPoint x: 371, startPoint y: 374, endPoint x: 388, endPoint y: 369, distance: 17.6
click at [371, 373] on span "整筆扣入金" at bounding box center [370, 375] width 53 height 16
click at [344, 373] on input "整筆扣入金" at bounding box center [328, 376] width 32 height 32
checkbox input "true"
type input "2940"
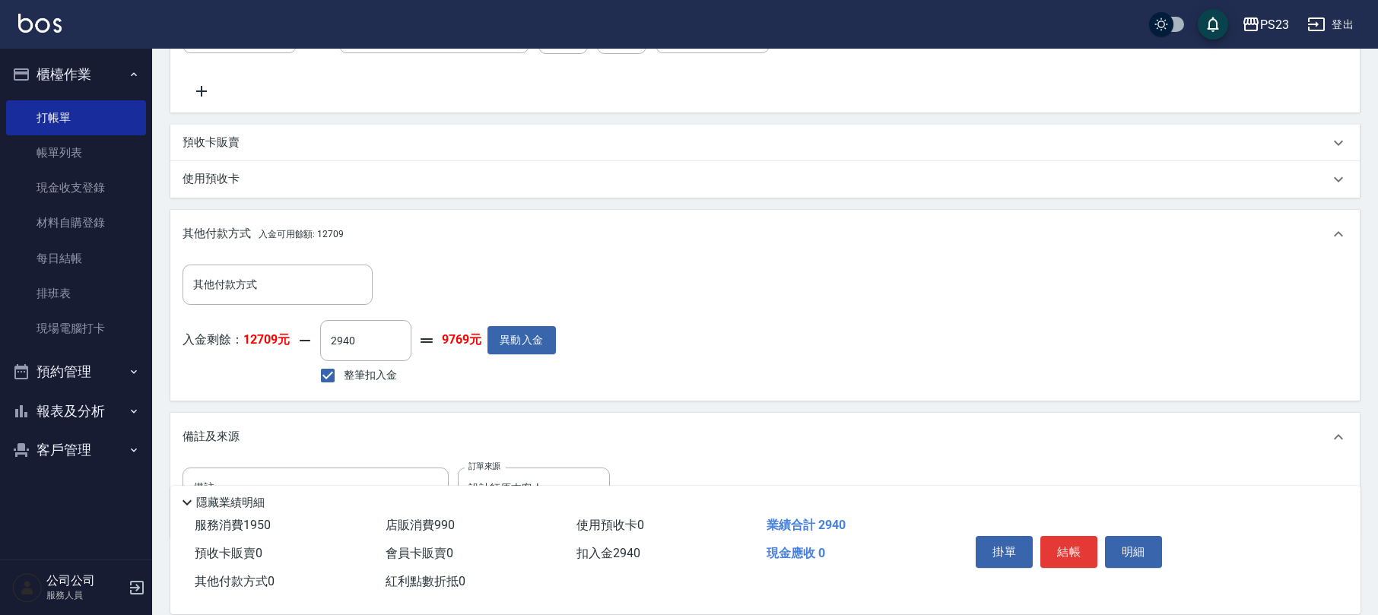
click at [367, 381] on span "整筆扣入金" at bounding box center [370, 375] width 53 height 16
click at [344, 381] on input "整筆扣入金" at bounding box center [328, 376] width 32 height 32
checkbox input "false"
drag, startPoint x: 338, startPoint y: 326, endPoint x: 233, endPoint y: 326, distance: 104.9
click at [240, 326] on div "入金剩餘： 12709元 0 ​ 整筆扣入金 12709元 異動入金" at bounding box center [373, 354] width 380 height 68
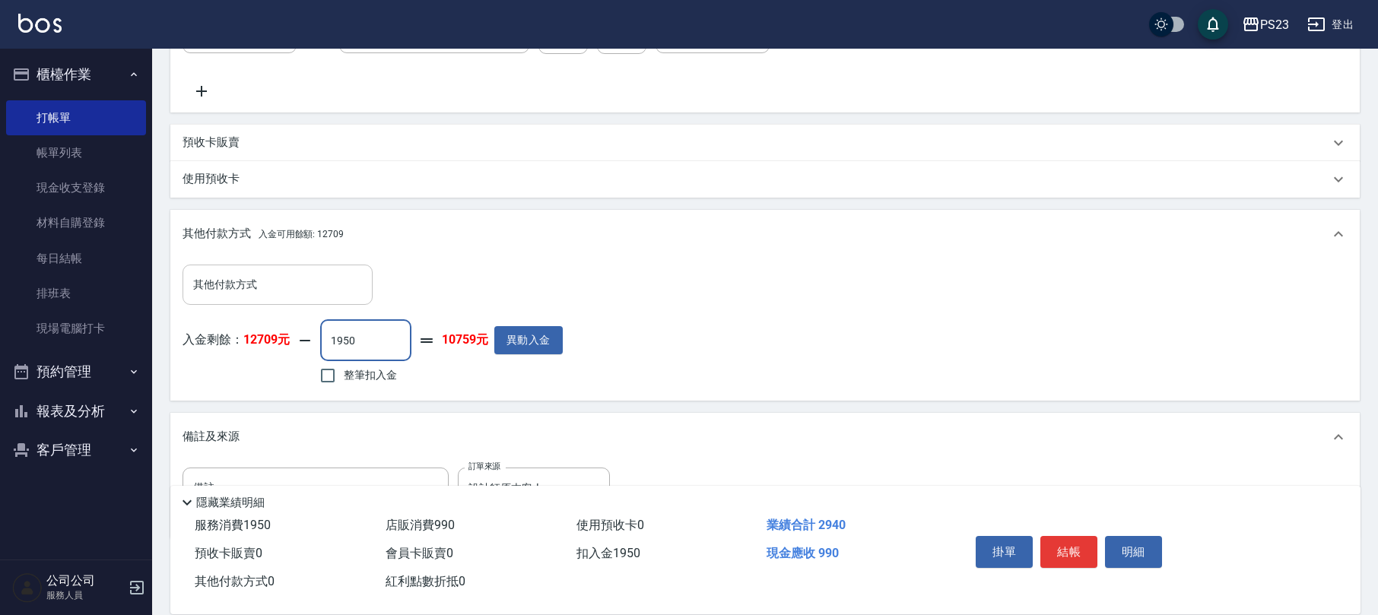
type input "1950"
click at [227, 272] on div "其他付款方式 其他付款方式" at bounding box center [278, 285] width 190 height 40
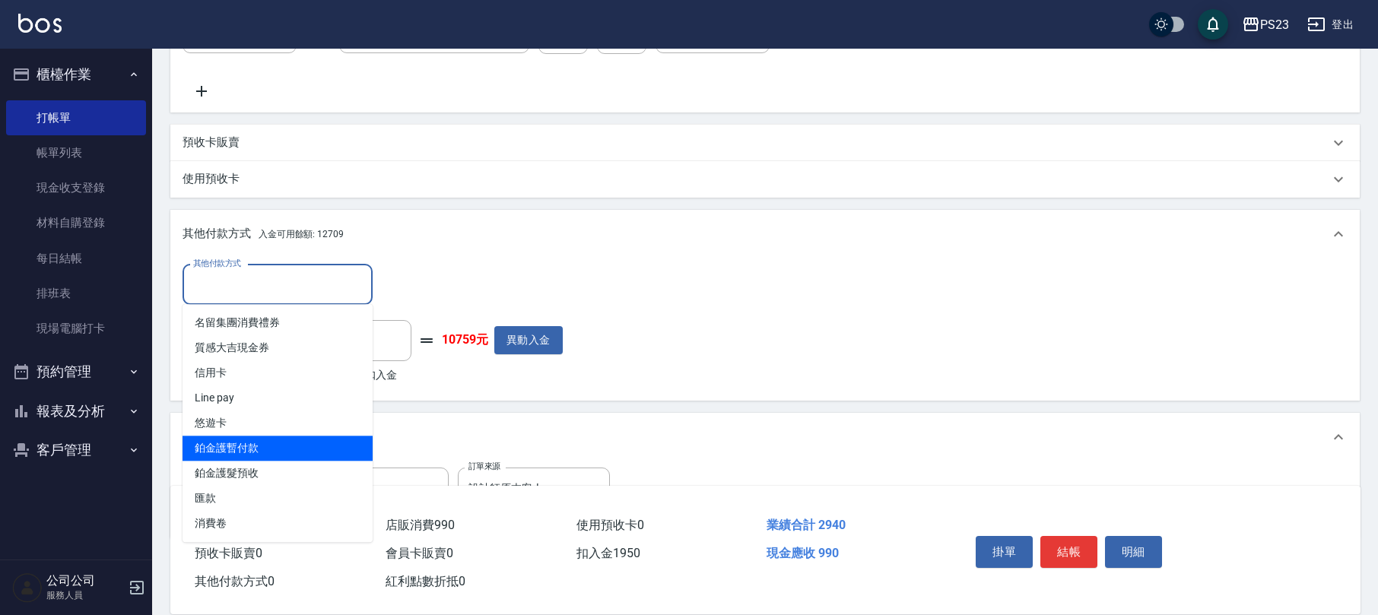
click at [262, 455] on span "鉑金護暫付款" at bounding box center [278, 448] width 190 height 25
type input "鉑金護暫付款"
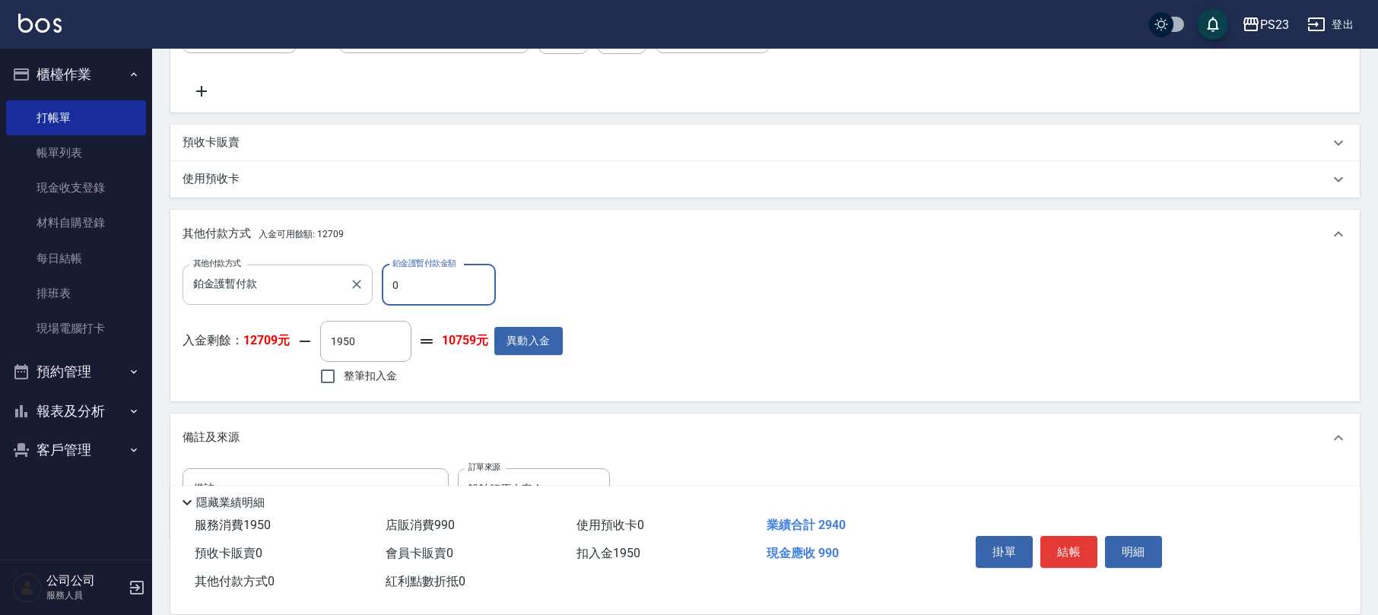
drag, startPoint x: 455, startPoint y: 295, endPoint x: 344, endPoint y: 286, distance: 110.6
click at [344, 286] on div "其他付款方式 鉑金護暫付款 其他付款方式 鉑金護暫付款金額 0 鉑金護暫付款金額" at bounding box center [373, 285] width 380 height 41
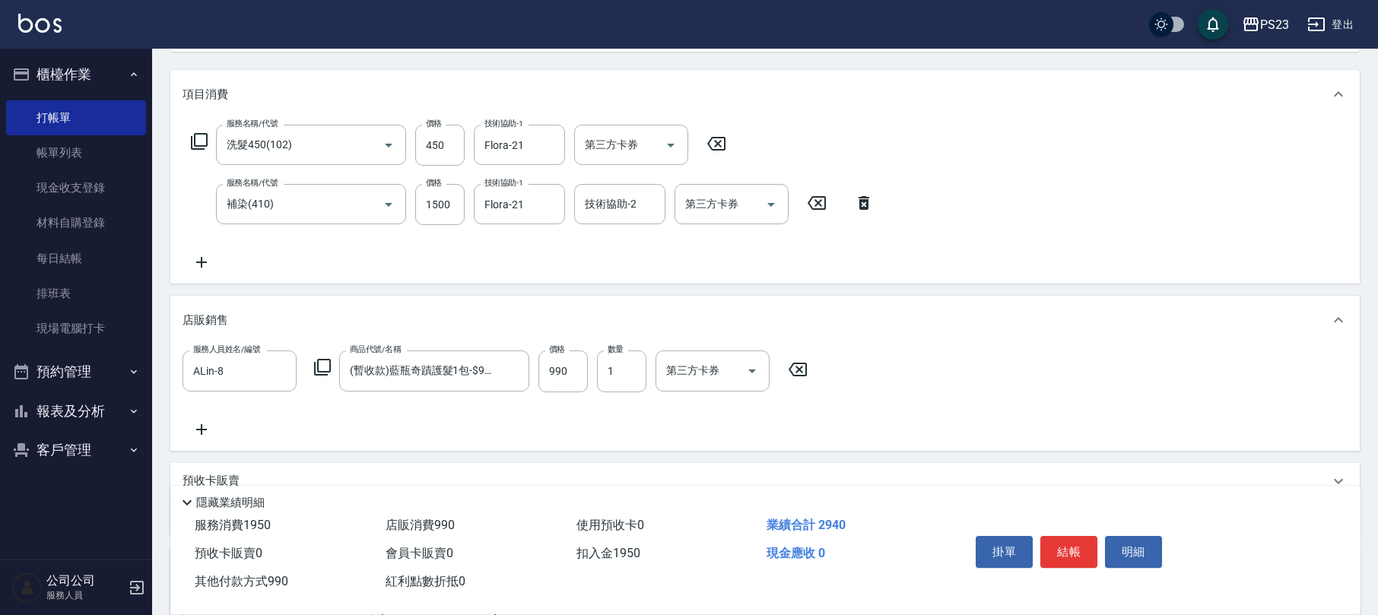
scroll to position [0, 0]
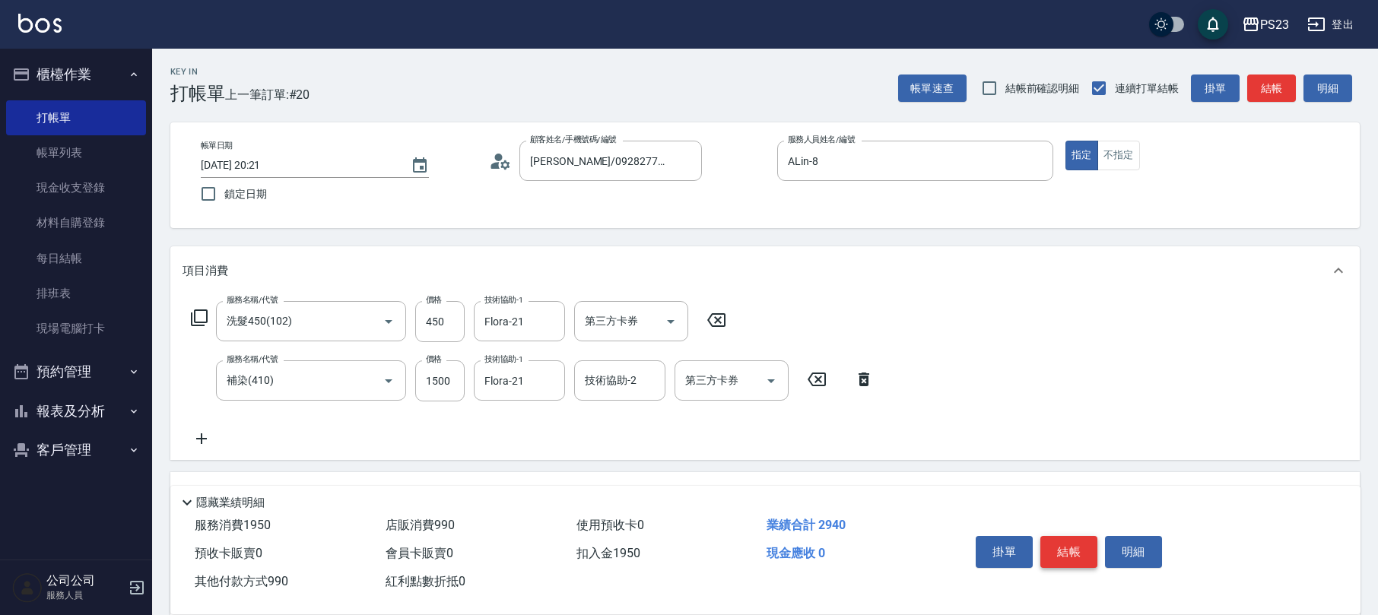
type input "990"
click at [1072, 551] on button "結帳" at bounding box center [1068, 552] width 57 height 32
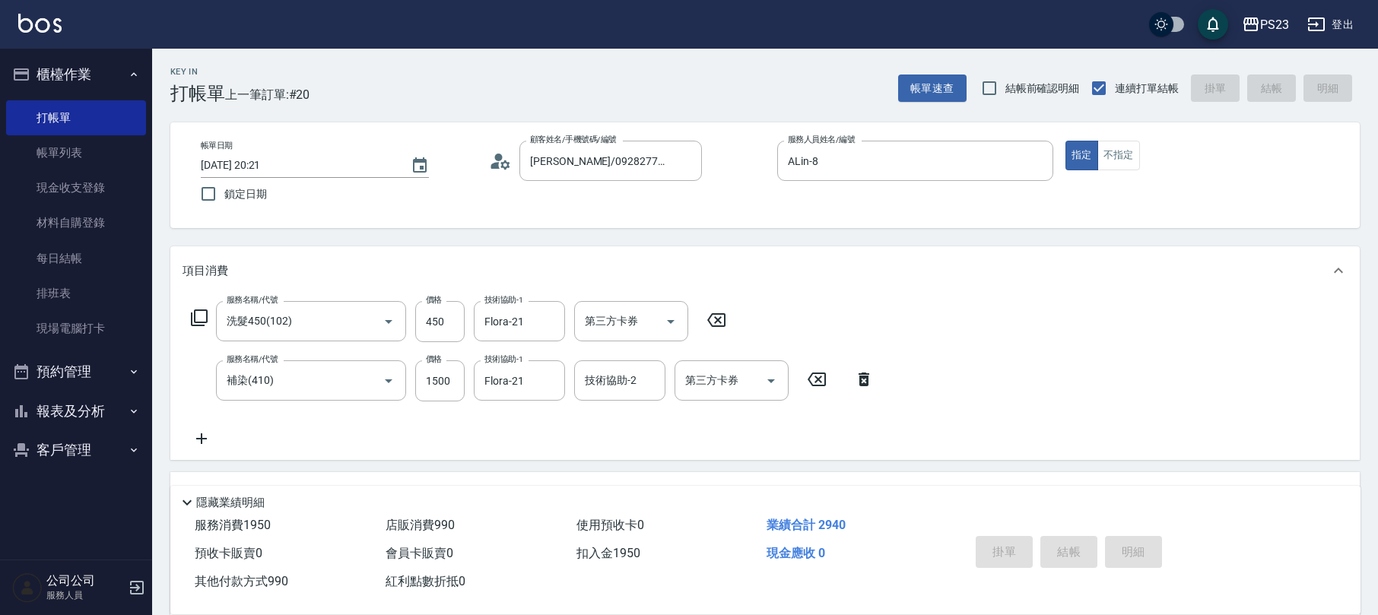
type input "[DATE] 20:22"
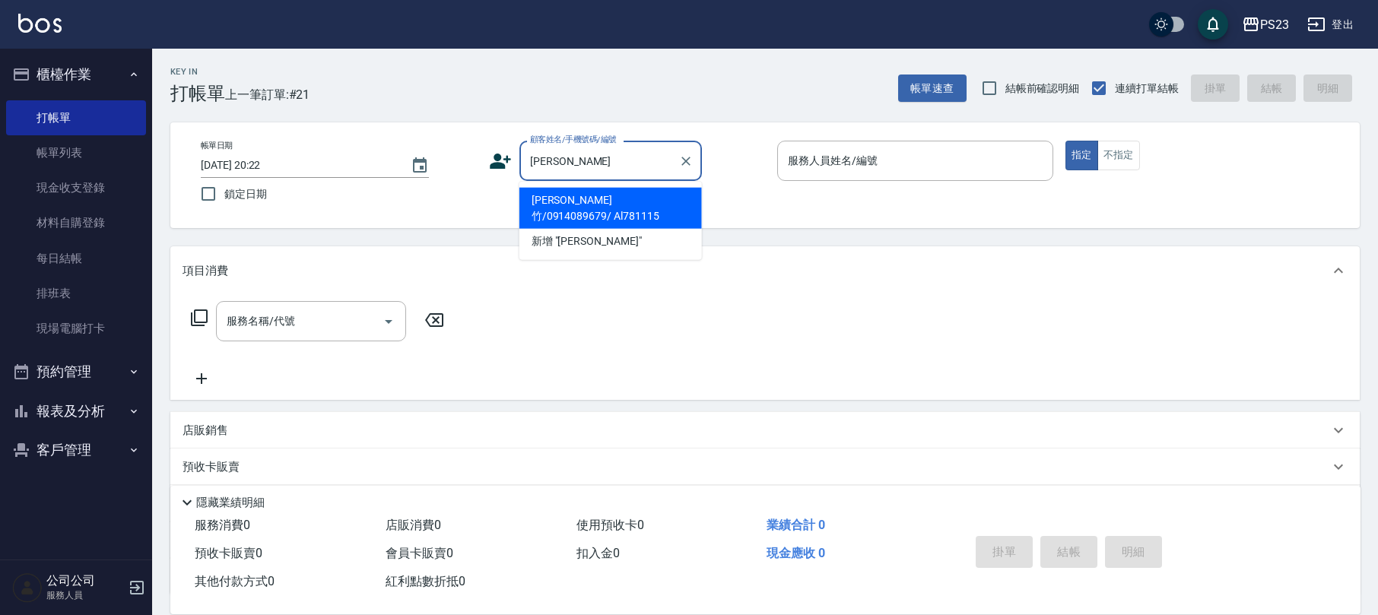
click at [654, 202] on li "[PERSON_NAME]竹/0914089679/ Al781115" at bounding box center [610, 208] width 183 height 41
type input "[PERSON_NAME]竹/0914089679/ Al781115"
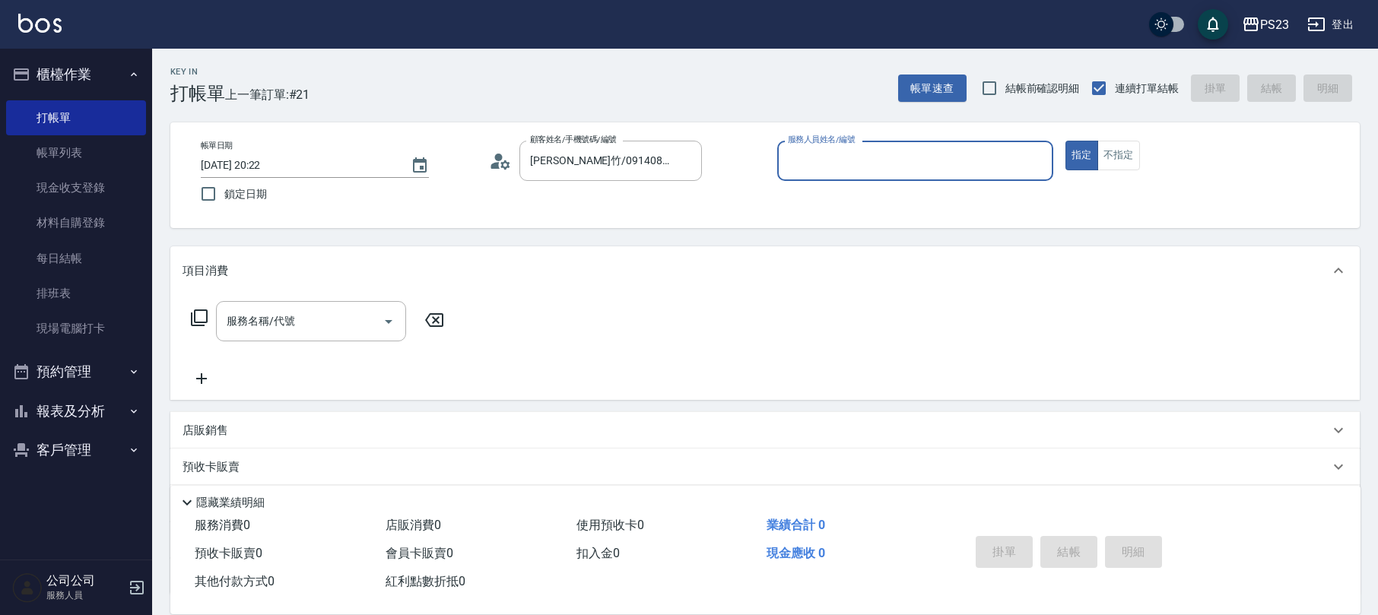
type input "ALin-8"
click at [335, 335] on div "服務名稱/代號" at bounding box center [311, 321] width 190 height 40
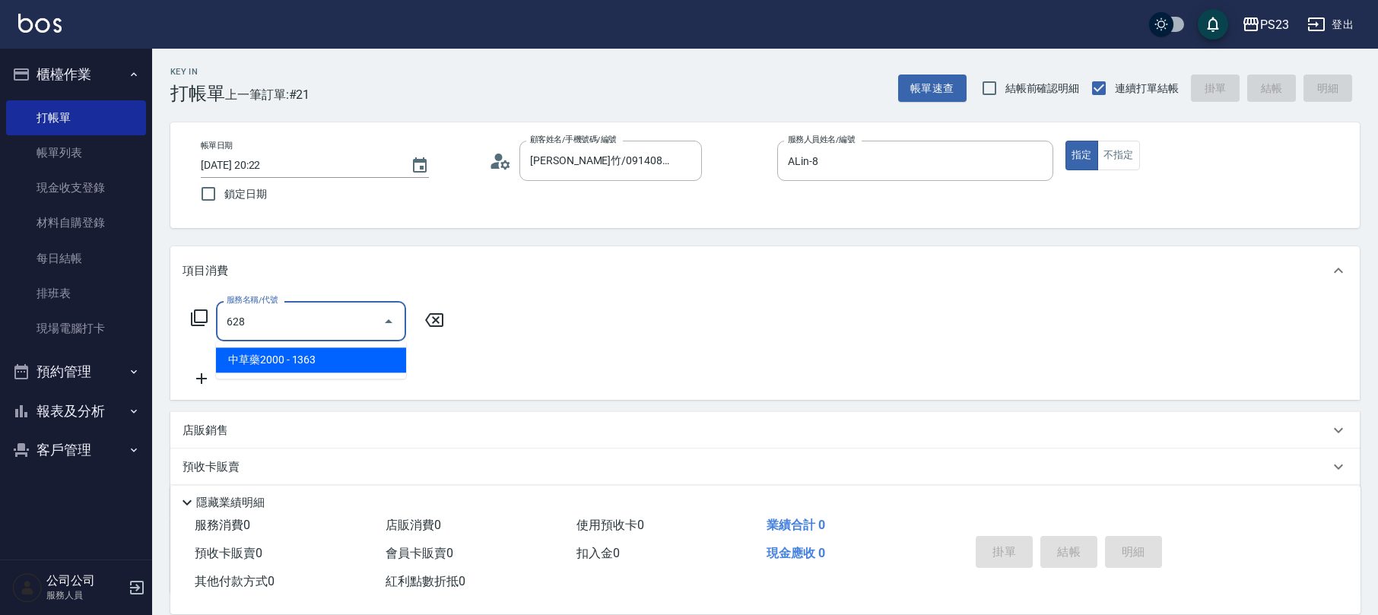
type input "中草藥2000(628)"
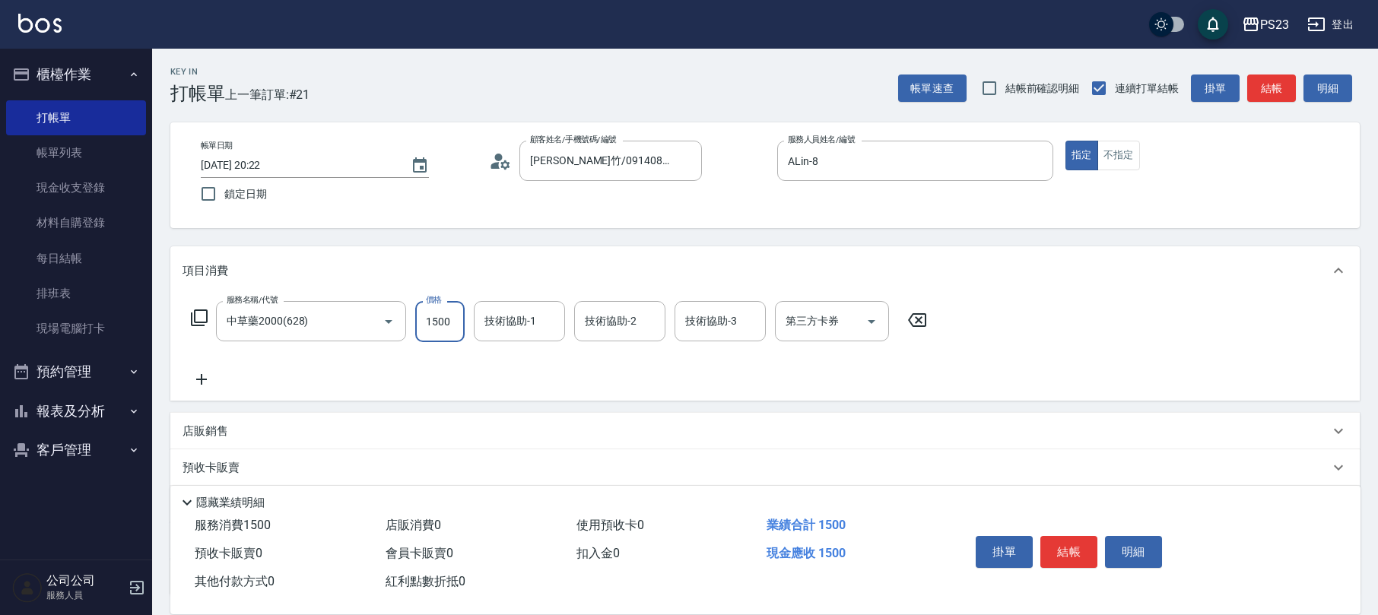
type input "1500"
type input "ALin-8"
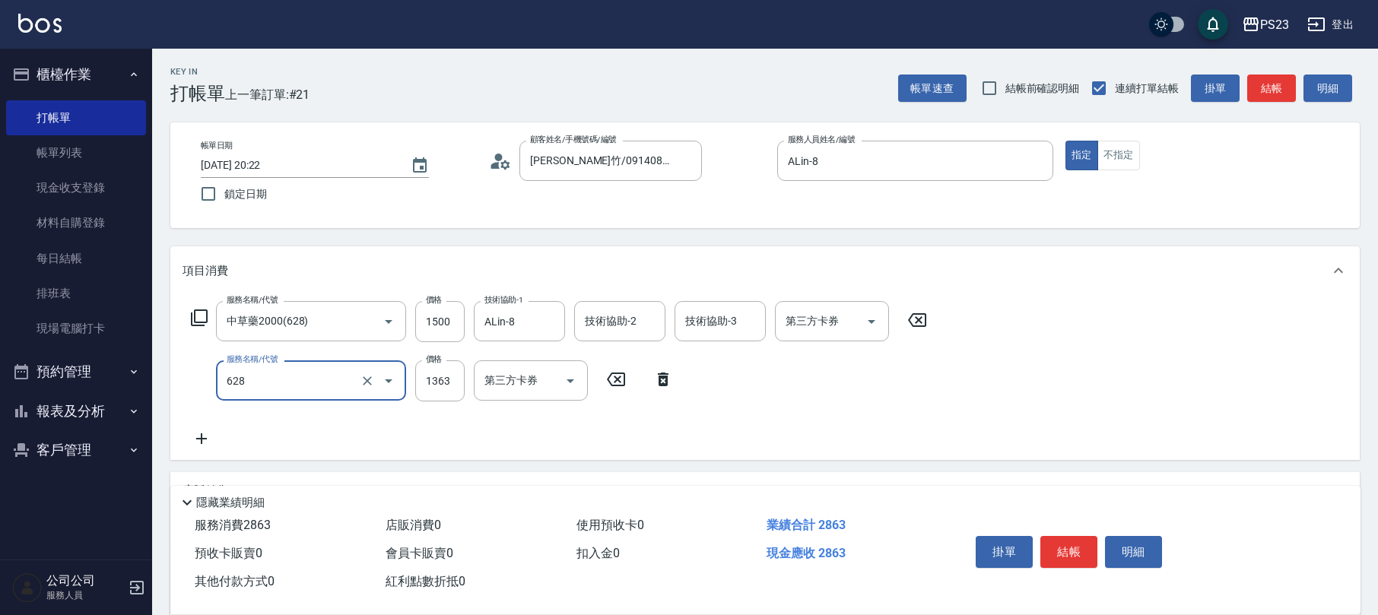
type input "中草藥2000(628)"
type input "1300"
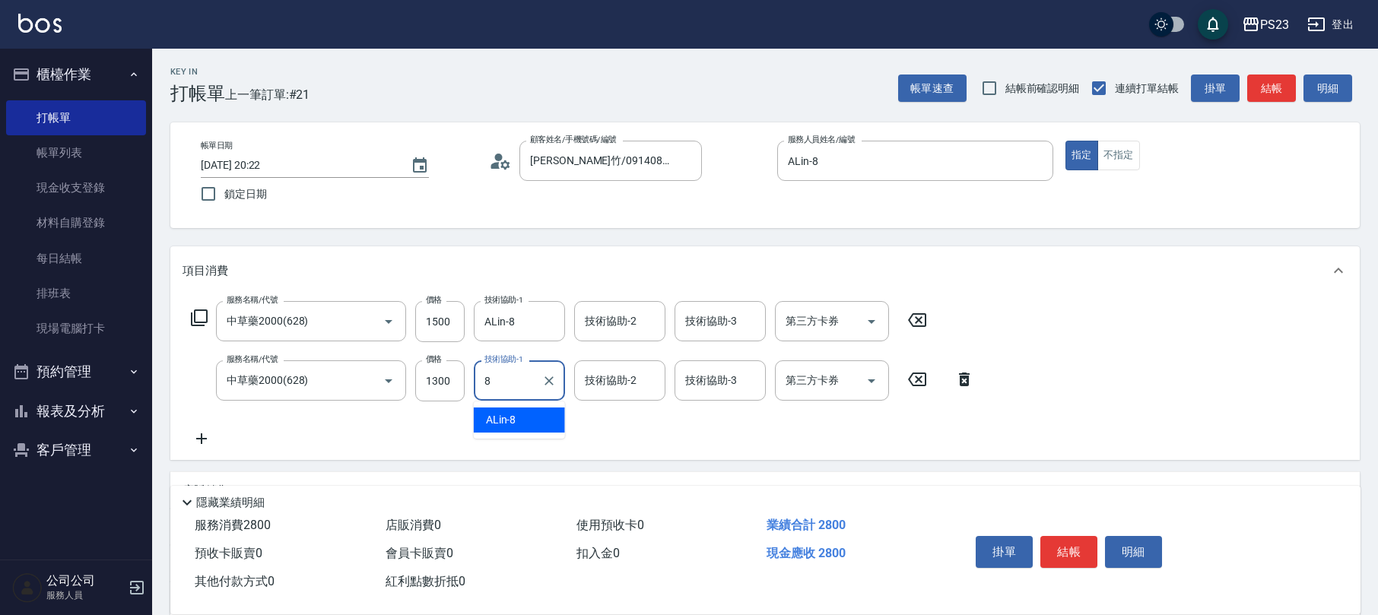
type input "ALin-8"
click at [551, 323] on icon "Clear" at bounding box center [548, 321] width 9 height 9
type input "Flora-21"
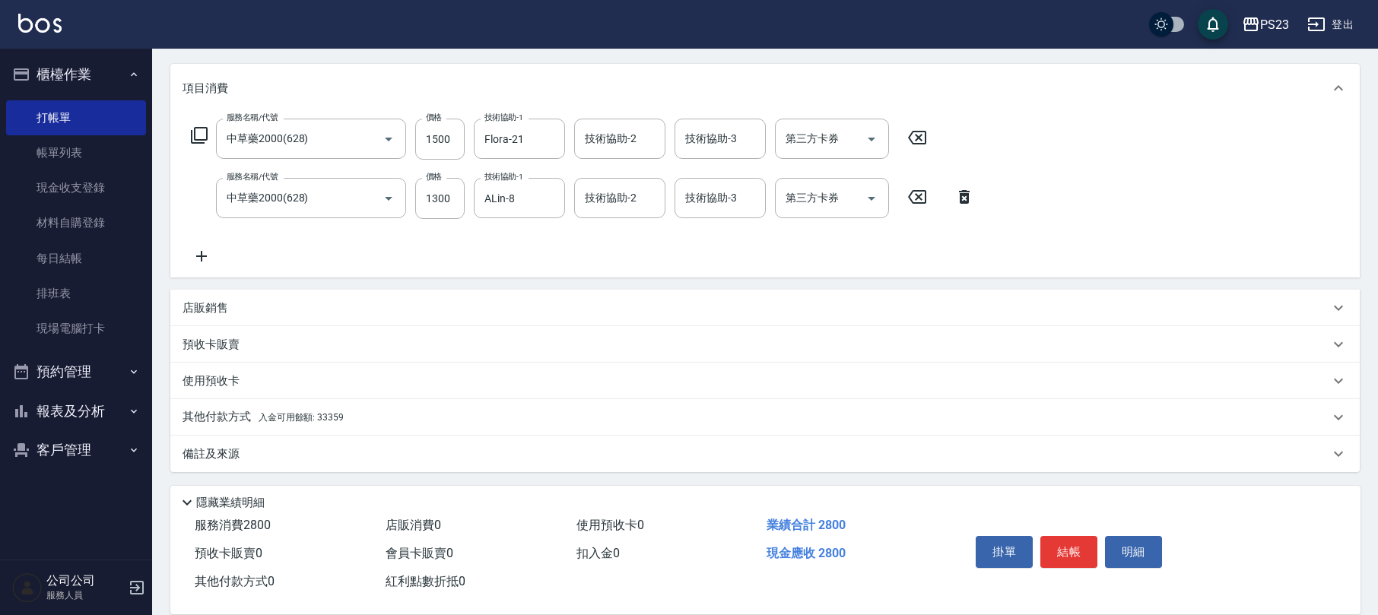
click at [213, 293] on div "店販銷售" at bounding box center [764, 308] width 1189 height 37
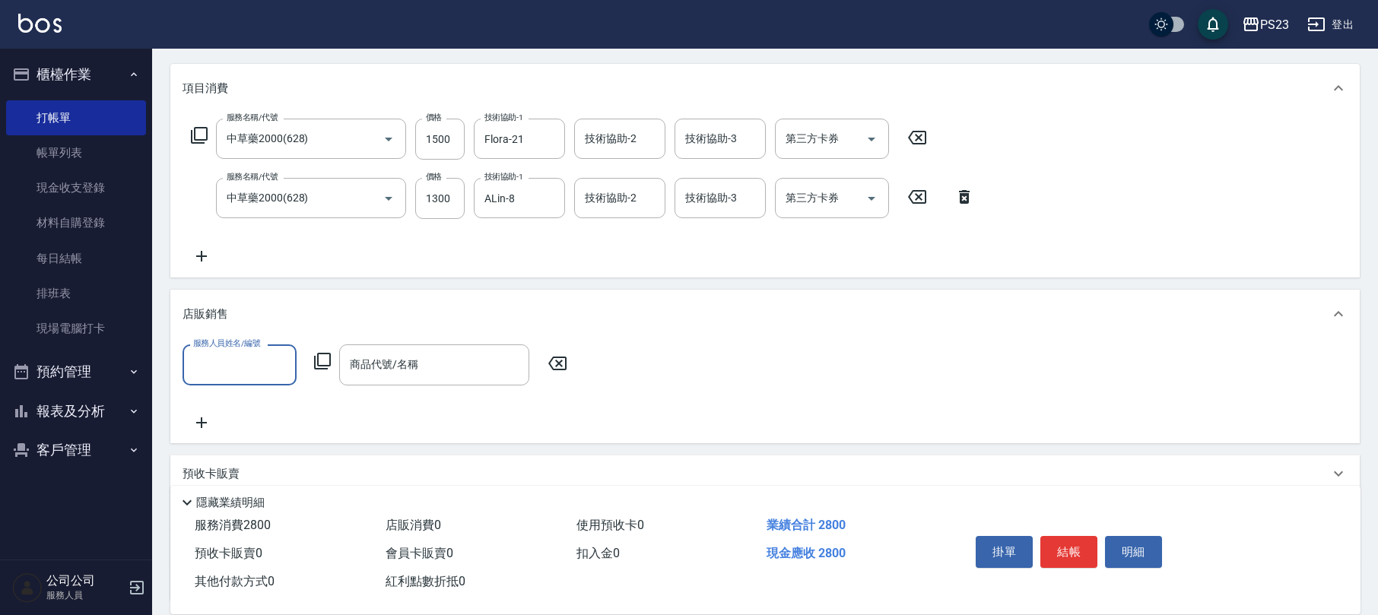
scroll to position [0, 0]
type input "ALin-8"
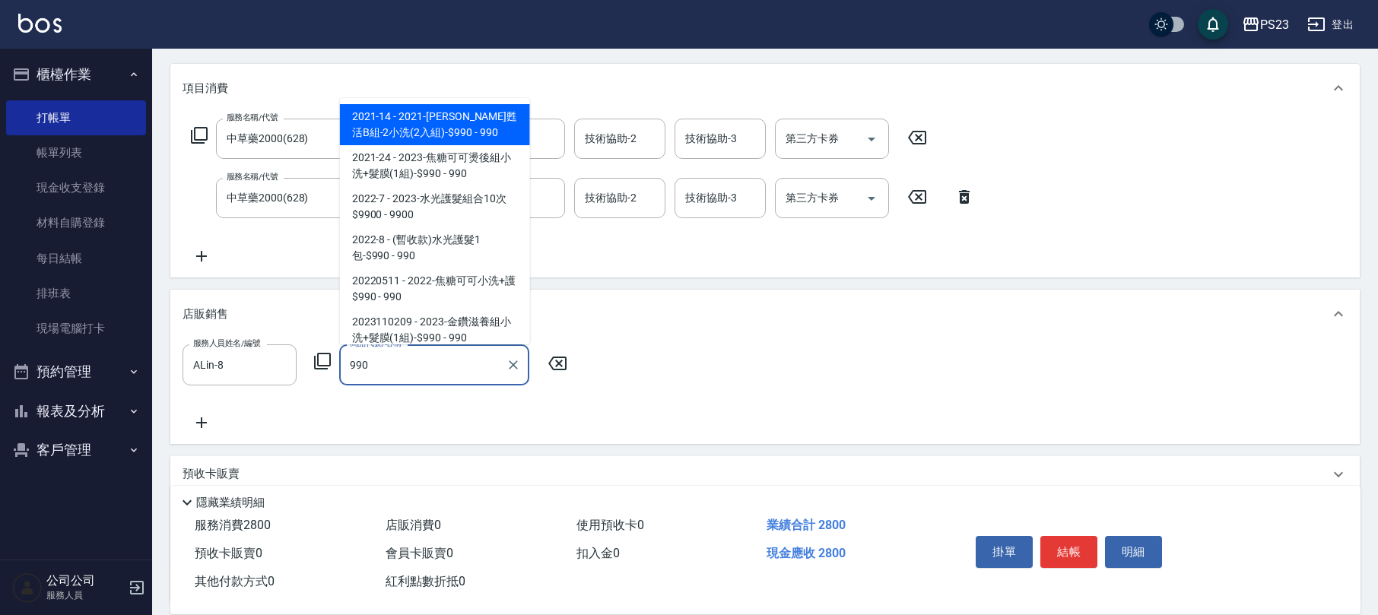
scroll to position [129, 0]
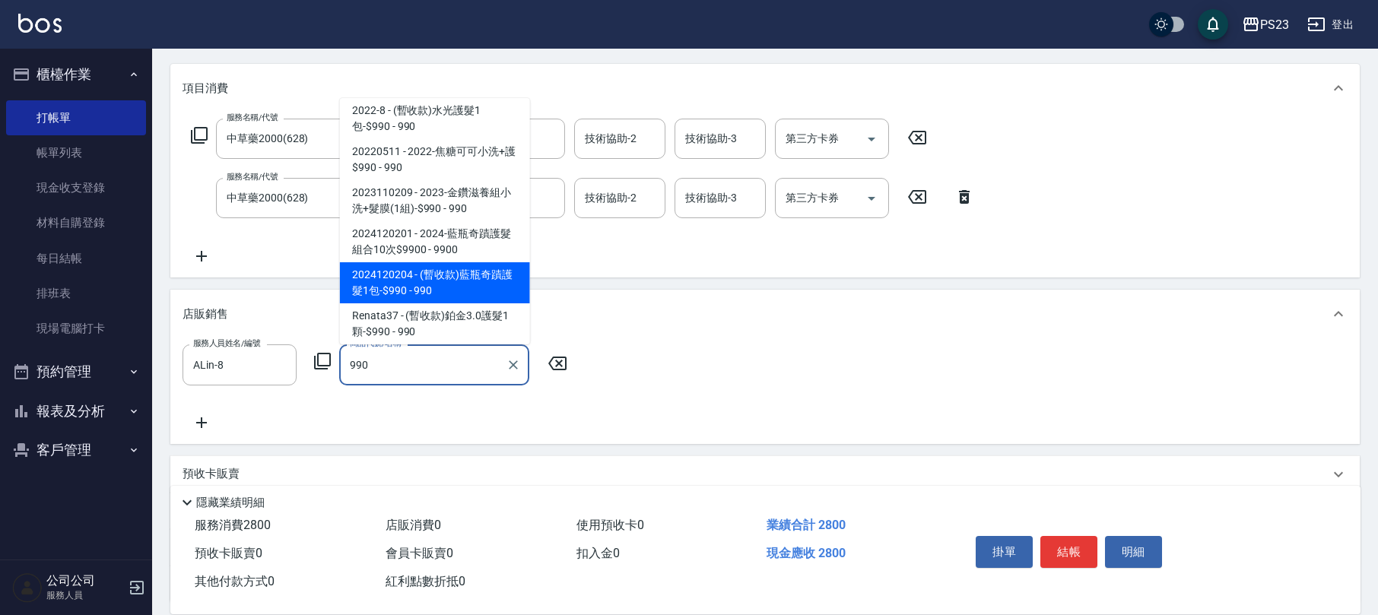
type input "(暫收款)藍瓶奇蹟護髮1包-$990"
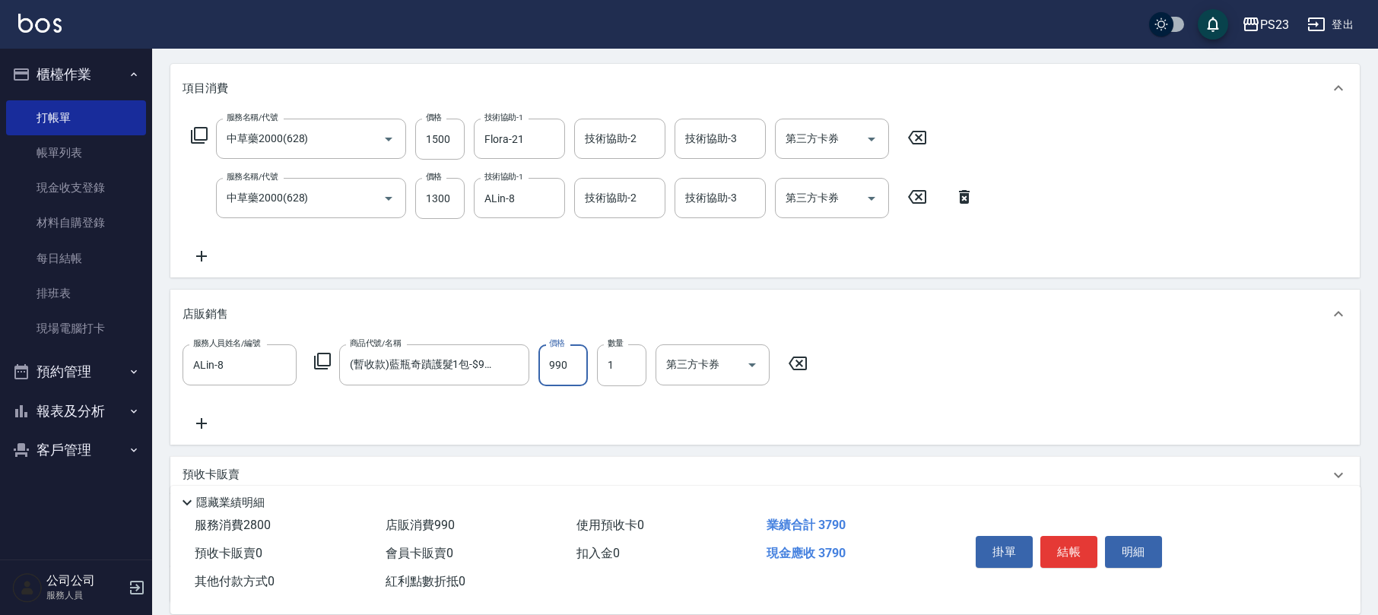
scroll to position [312, 0]
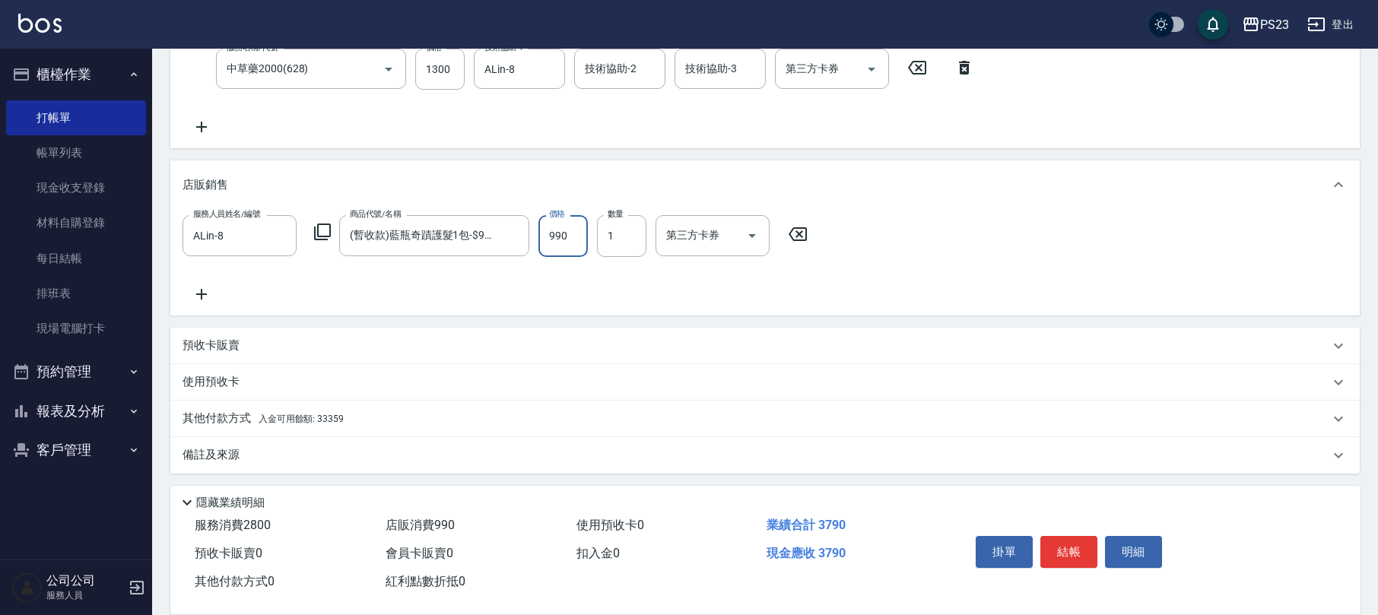
click at [312, 414] on span "入金可用餘額: 33359" at bounding box center [301, 419] width 85 height 11
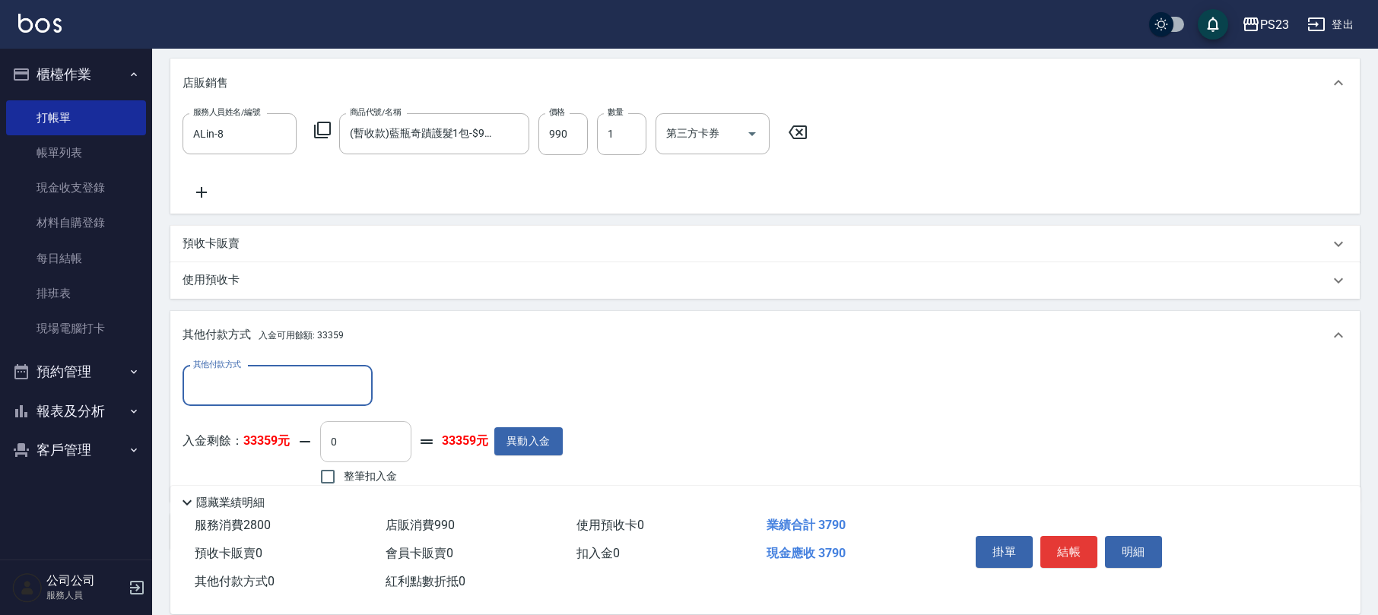
scroll to position [0, 0]
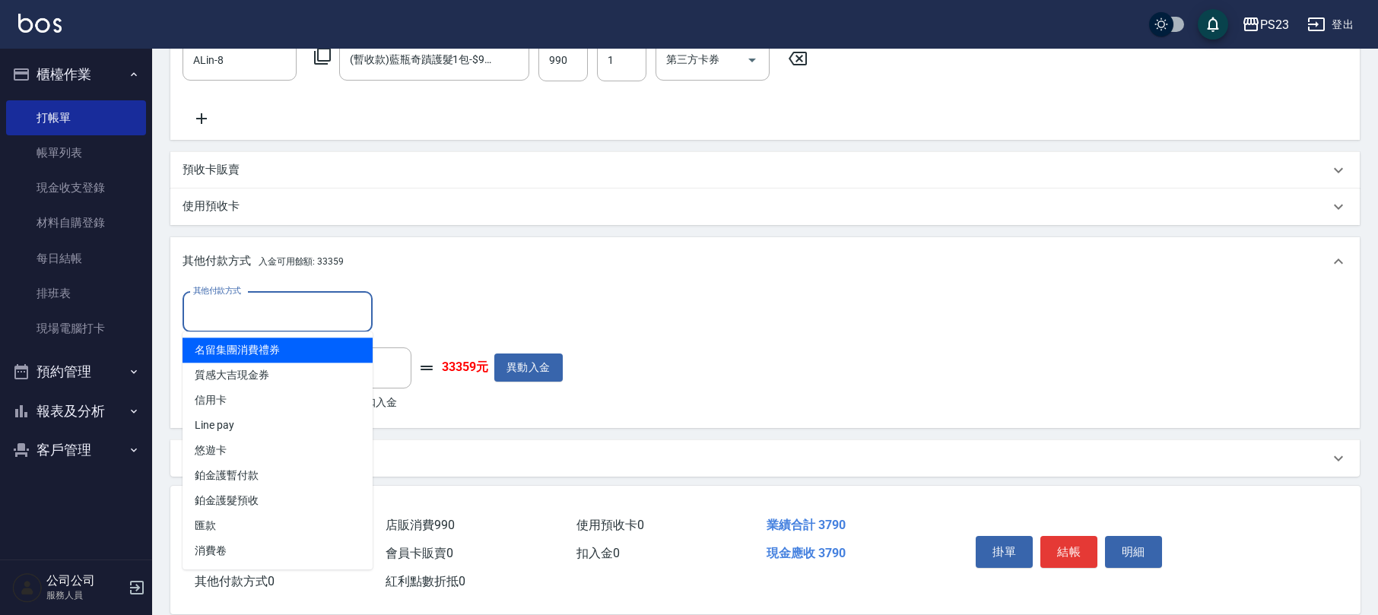
click at [302, 324] on input "其他付款方式" at bounding box center [277, 312] width 176 height 27
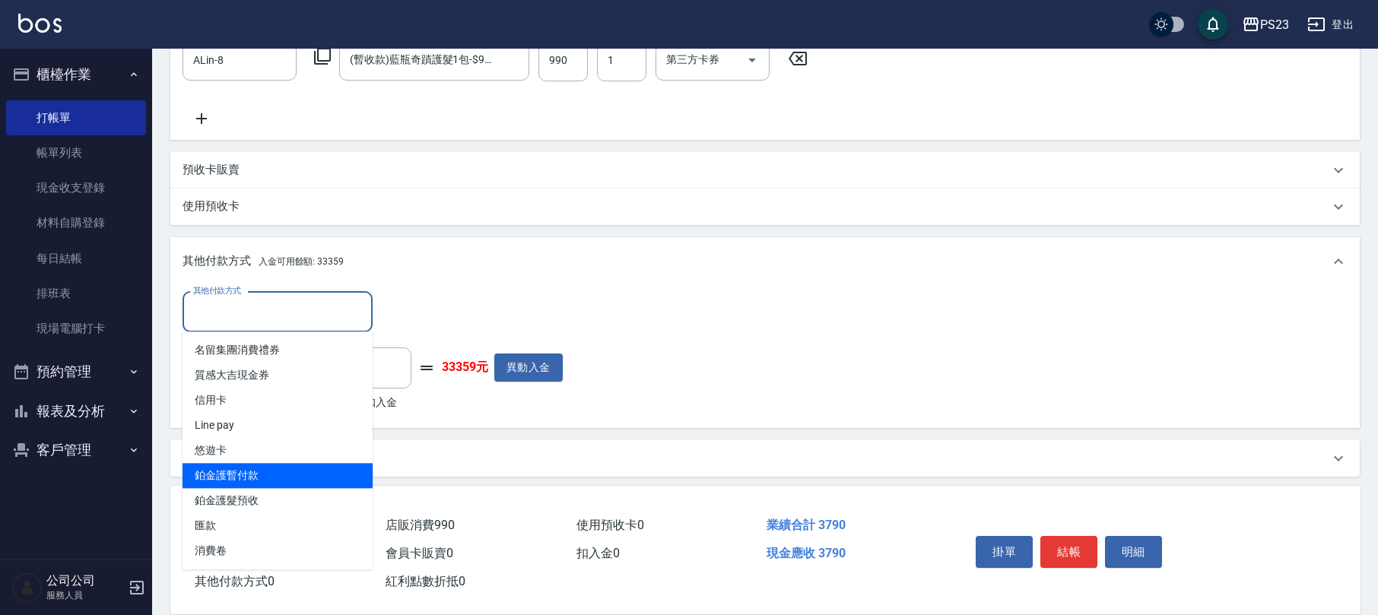
drag, startPoint x: 256, startPoint y: 470, endPoint x: 439, endPoint y: 353, distance: 216.9
click at [257, 471] on span "鉑金護暫付款" at bounding box center [278, 475] width 190 height 25
type input "鉑金護暫付款"
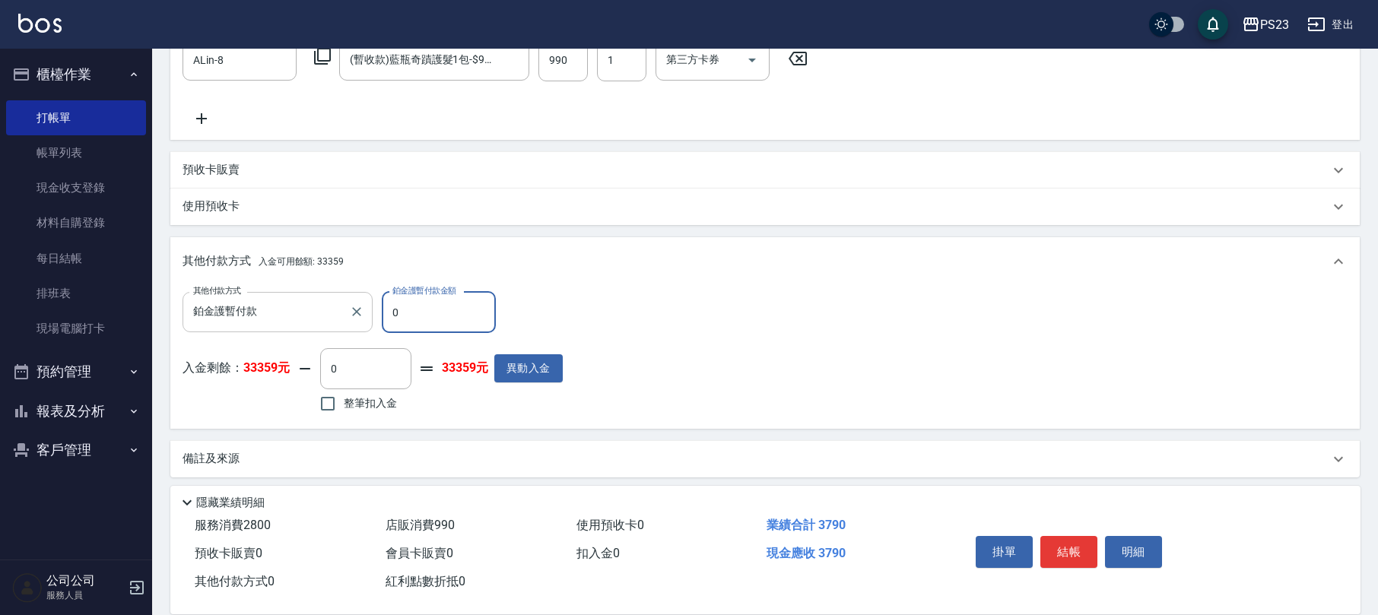
drag, startPoint x: 449, startPoint y: 300, endPoint x: 338, endPoint y: 303, distance: 111.1
click at [338, 310] on div "其他付款方式 鉑金護暫付款 其他付款方式 鉑金護暫付款金額 0 鉑金護暫付款金額" at bounding box center [373, 312] width 380 height 41
type input "990"
click at [195, 114] on icon at bounding box center [202, 119] width 38 height 18
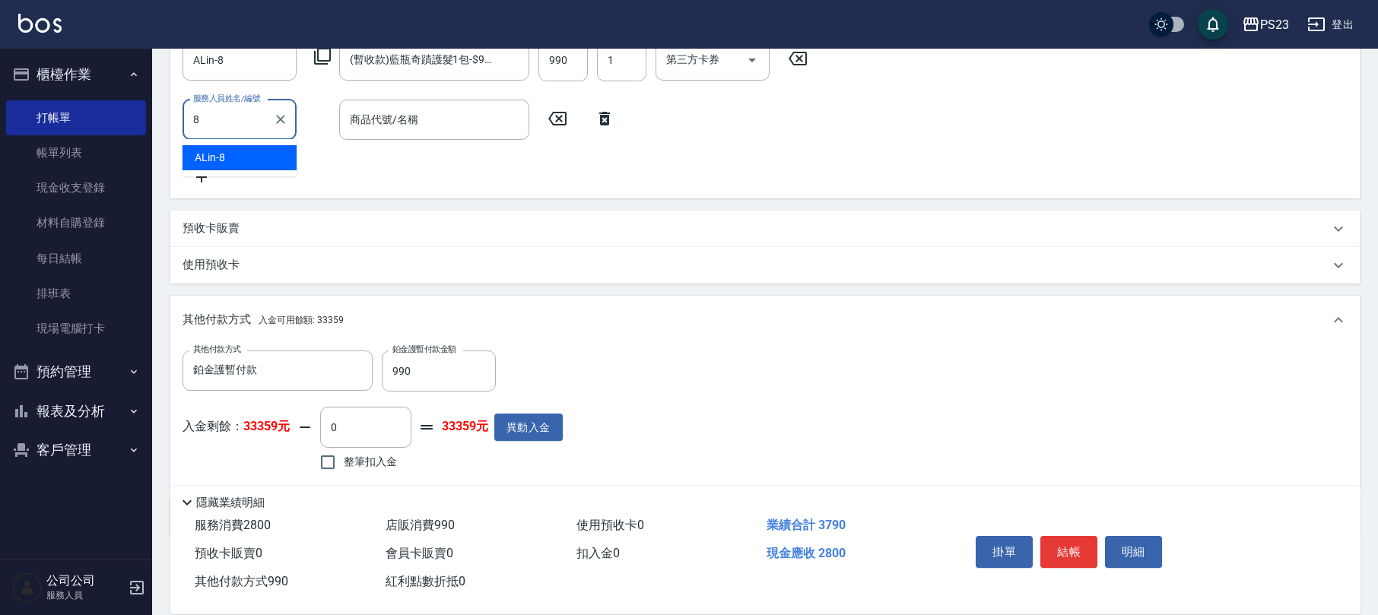
type input "ALin-8"
type input "0"
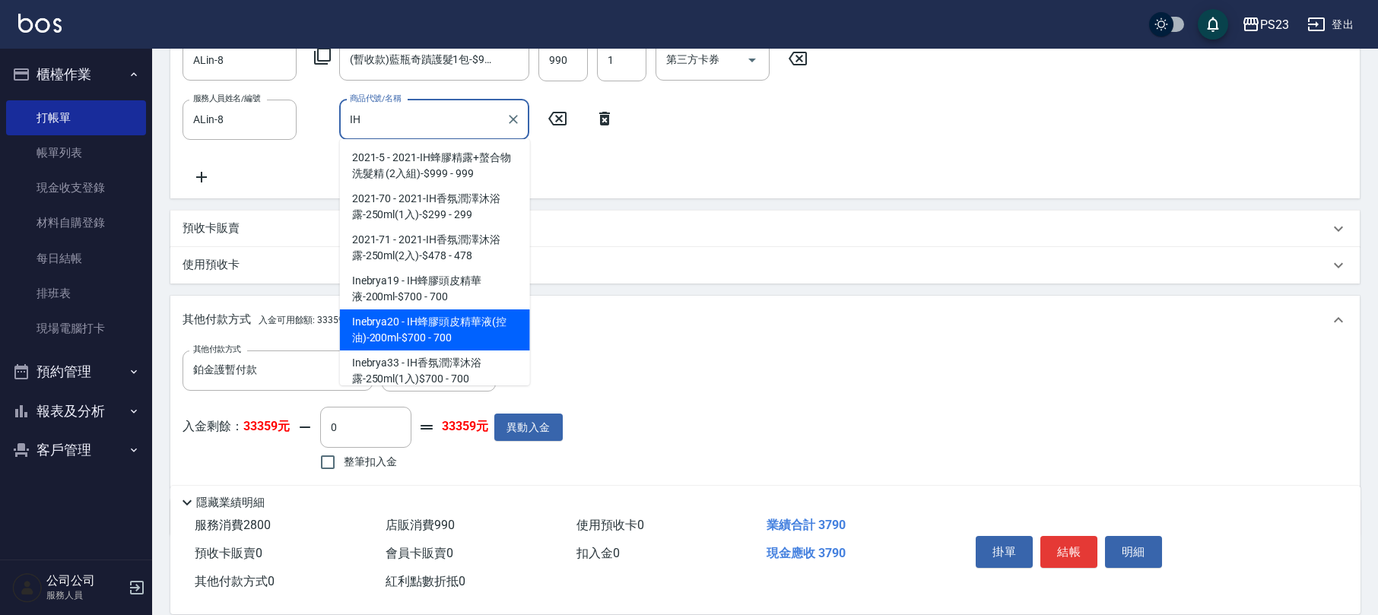
type input "IH蜂膠頭皮精華液(控油)-200ml-$700"
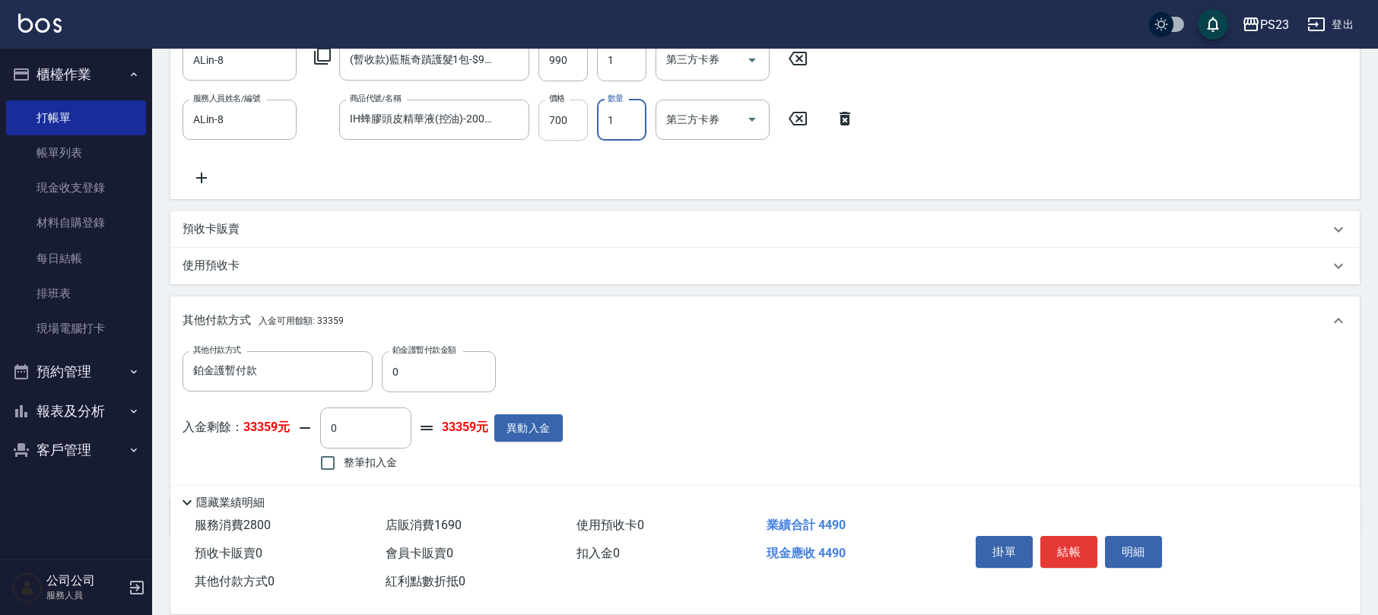
click at [572, 129] on input "700" at bounding box center [562, 120] width 49 height 41
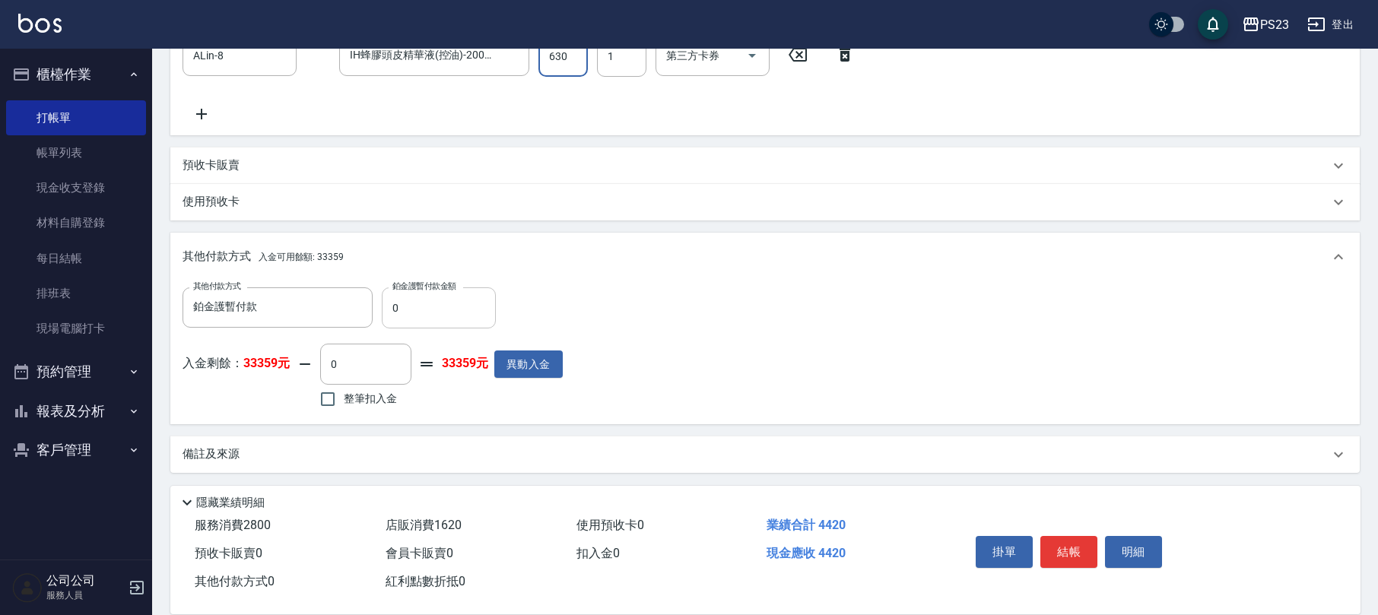
type input "630"
drag, startPoint x: 421, startPoint y: 313, endPoint x: 362, endPoint y: 310, distance: 59.4
click at [362, 310] on div "其他付款方式 鉑金護暫付款 其他付款方式 鉑金護暫付款金額 0 鉑金護暫付款金額" at bounding box center [373, 307] width 380 height 41
type input "990"
click at [350, 403] on span "整筆扣入金" at bounding box center [370, 399] width 53 height 16
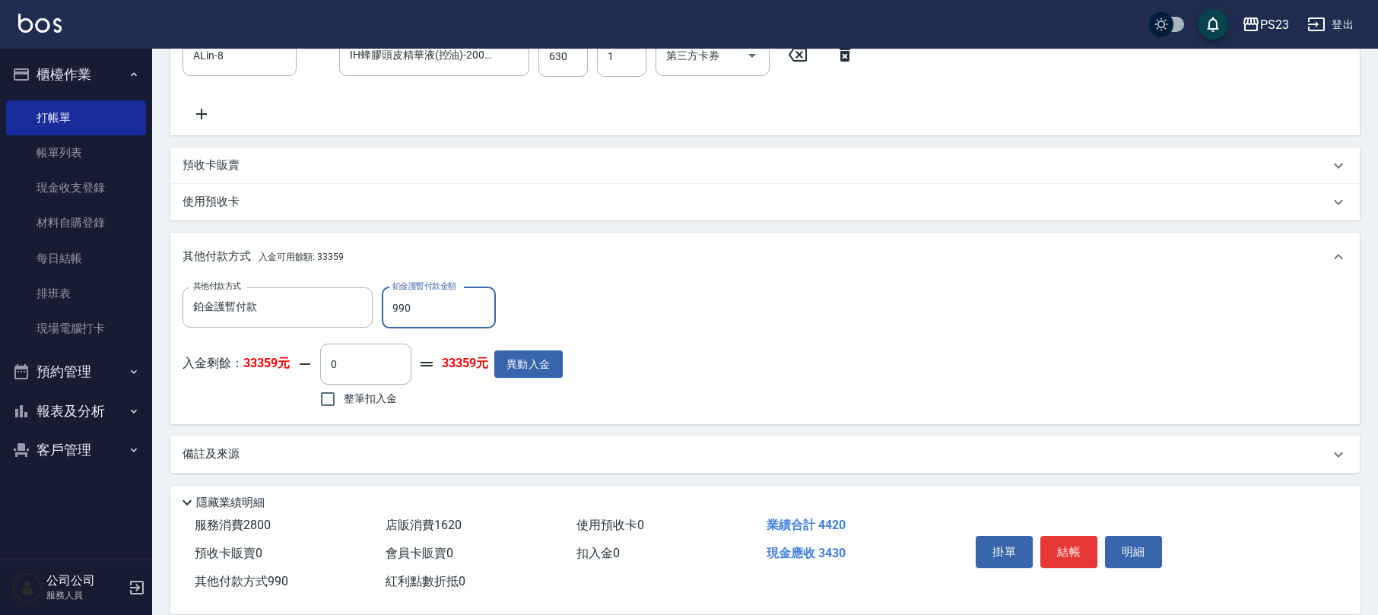
click at [344, 403] on input "整筆扣入金" at bounding box center [328, 399] width 32 height 32
checkbox input "true"
type input "3430"
click at [438, 445] on div "備註及來源" at bounding box center [764, 455] width 1189 height 37
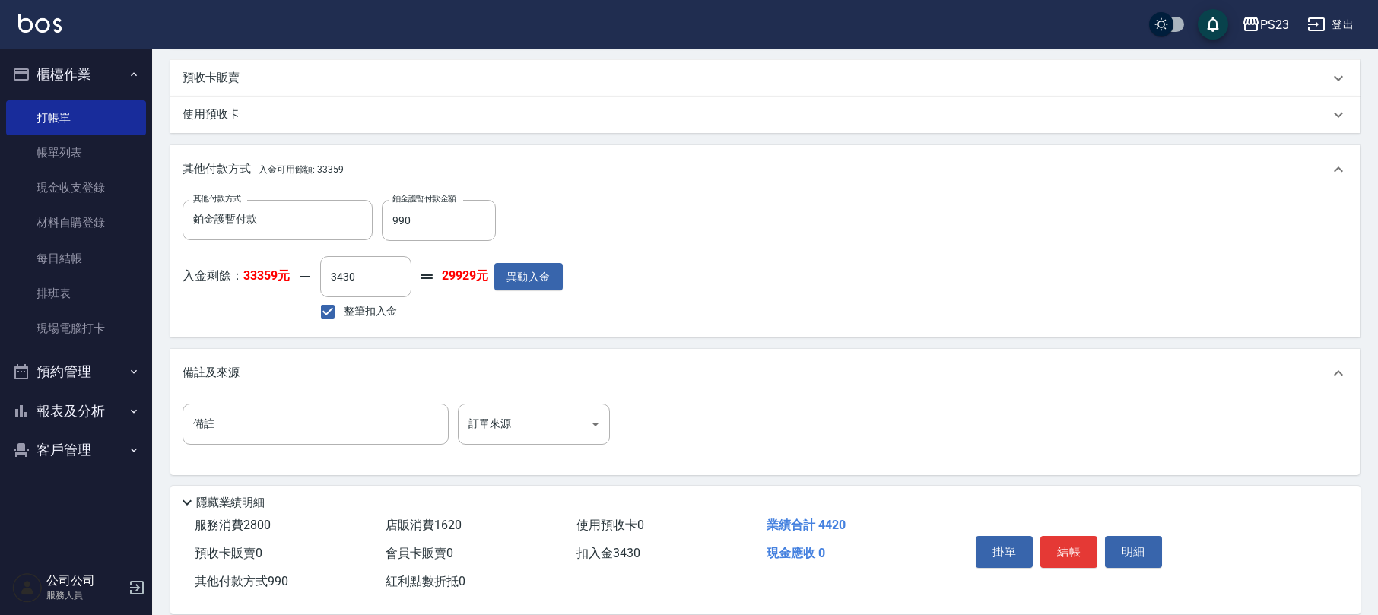
click at [551, 397] on div "備註及來源" at bounding box center [764, 373] width 1189 height 49
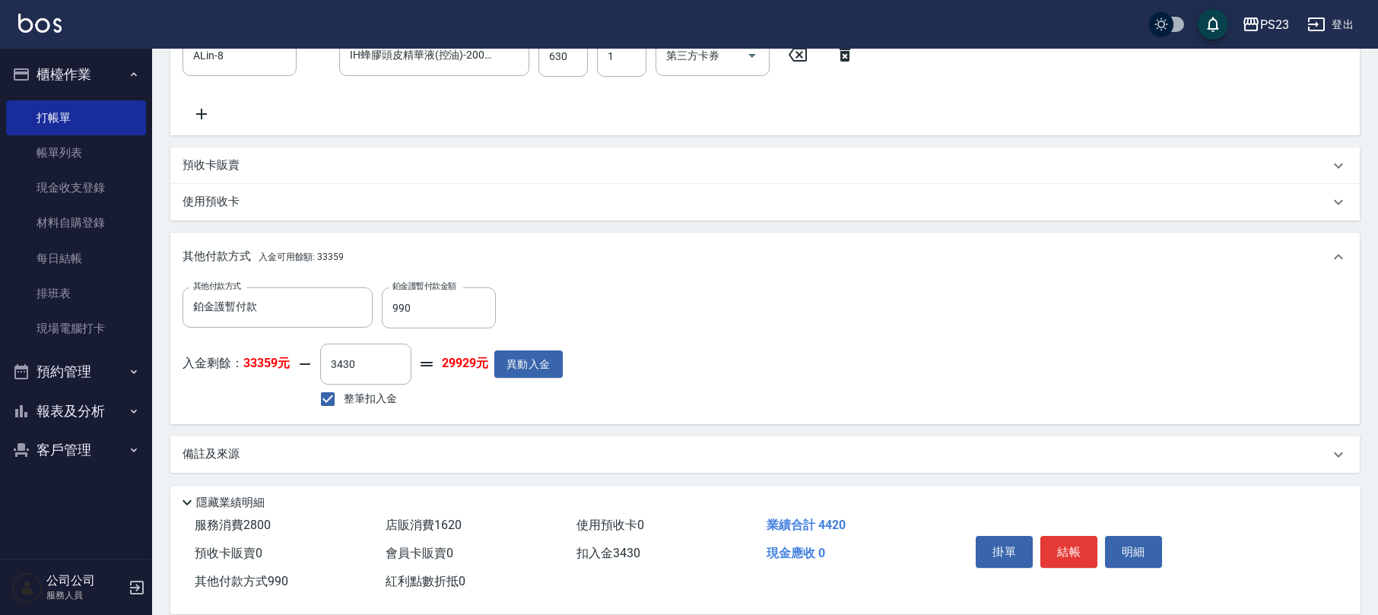
click at [546, 421] on div "其他付款方式 鉑金護暫付款 其他付款方式 鉑金護暫付款金額 990 鉑金護暫付款金額 入金剩餘： 33359元 3430 ​ 整筆扣入金 29929元 異動入金" at bounding box center [764, 352] width 1189 height 143
click at [368, 454] on div "備註及來源" at bounding box center [756, 454] width 1147 height 16
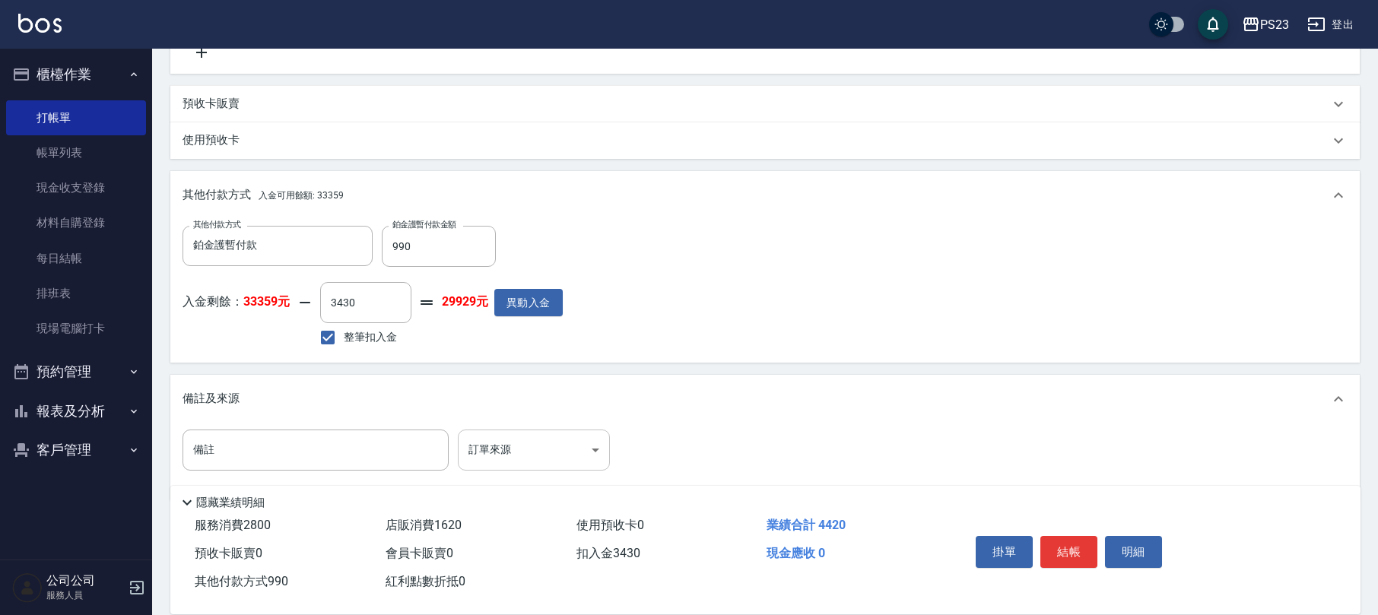
scroll to position [639, 0]
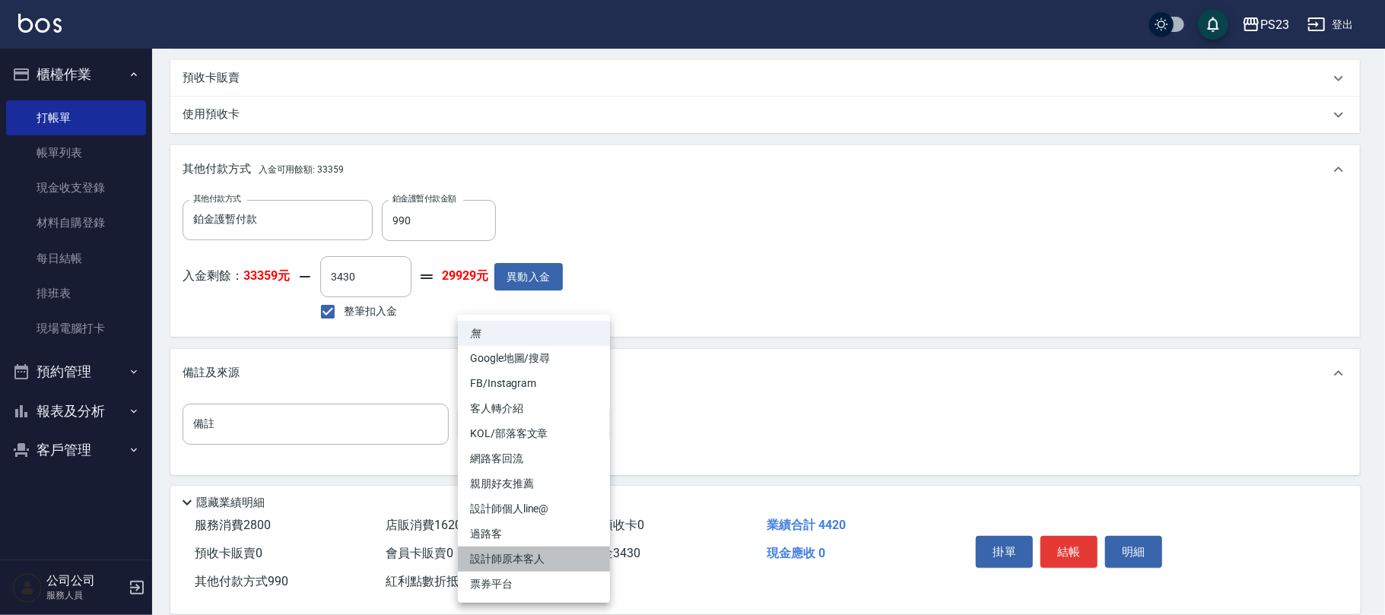
drag, startPoint x: 518, startPoint y: 551, endPoint x: 669, endPoint y: 548, distance: 151.4
click at [523, 552] on li "設計師原本客人" at bounding box center [534, 559] width 152 height 25
type input "設計師原本客人"
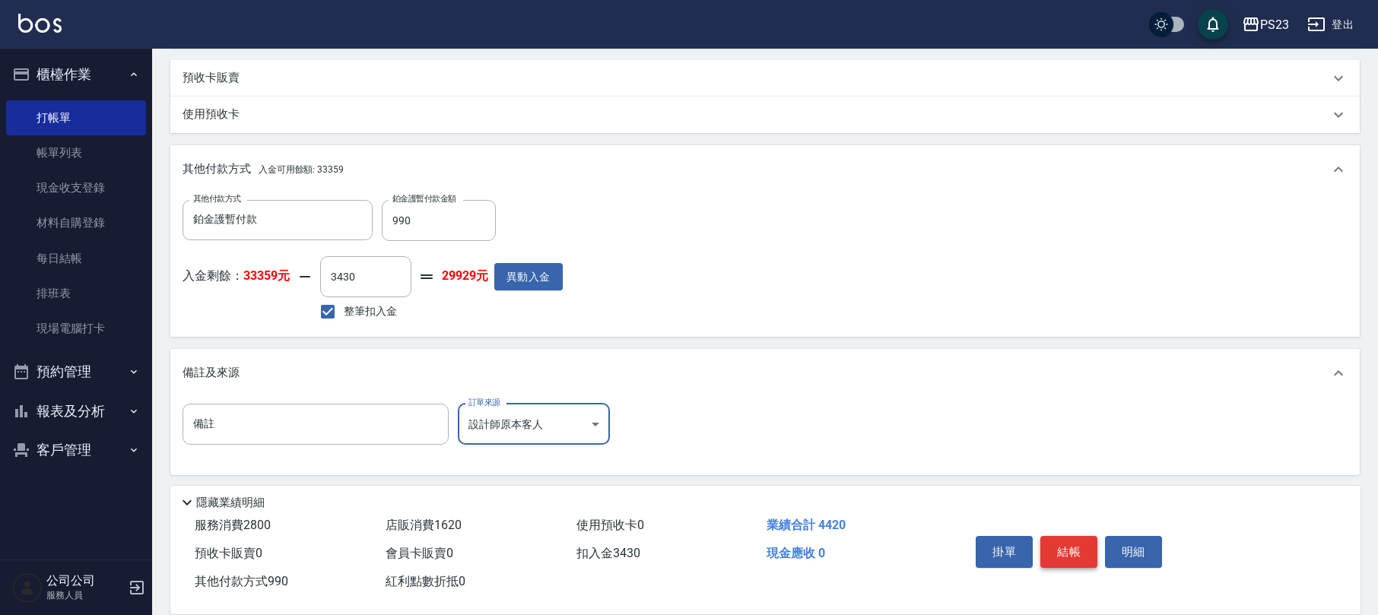
click at [1065, 545] on button "結帳" at bounding box center [1068, 552] width 57 height 32
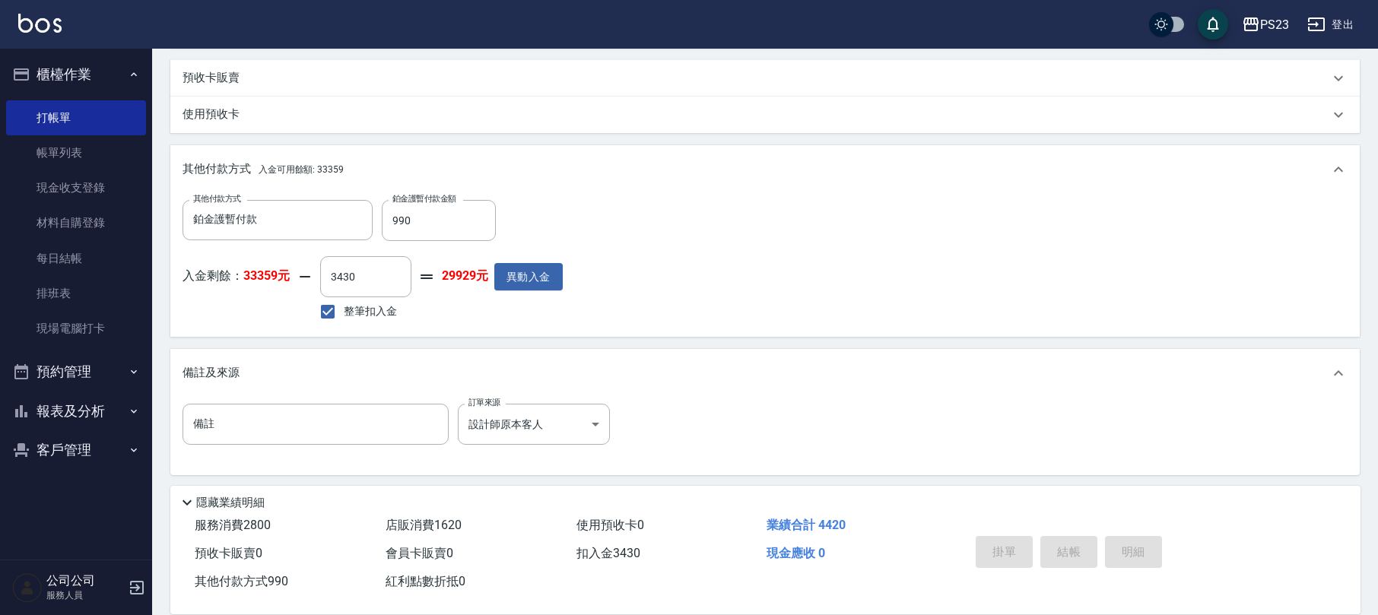
type input "[DATE] 20:23"
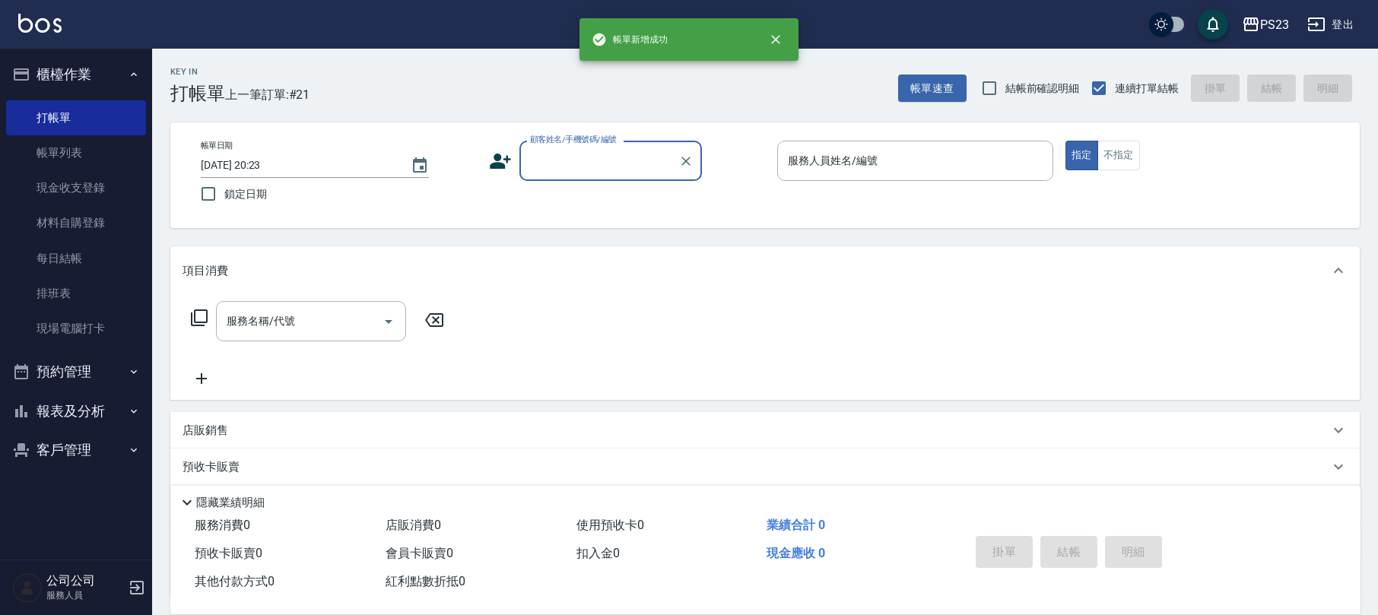
scroll to position [0, 0]
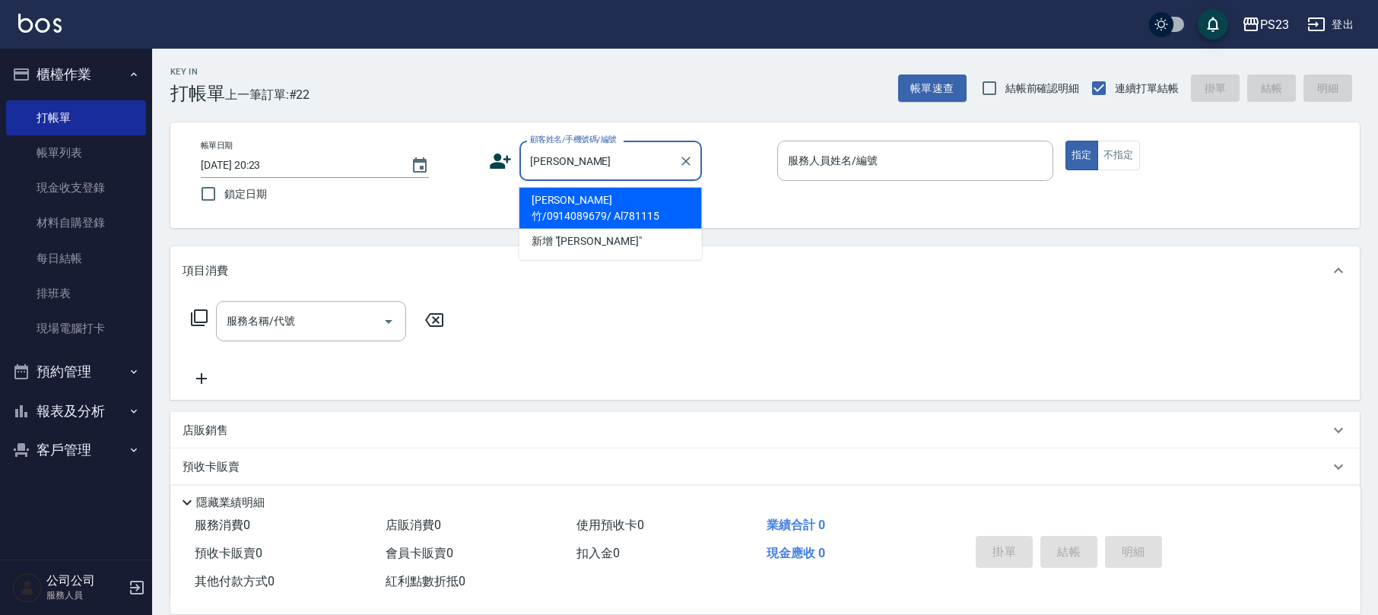
click at [643, 195] on li "[PERSON_NAME]竹/0914089679/ Al781115" at bounding box center [610, 208] width 183 height 41
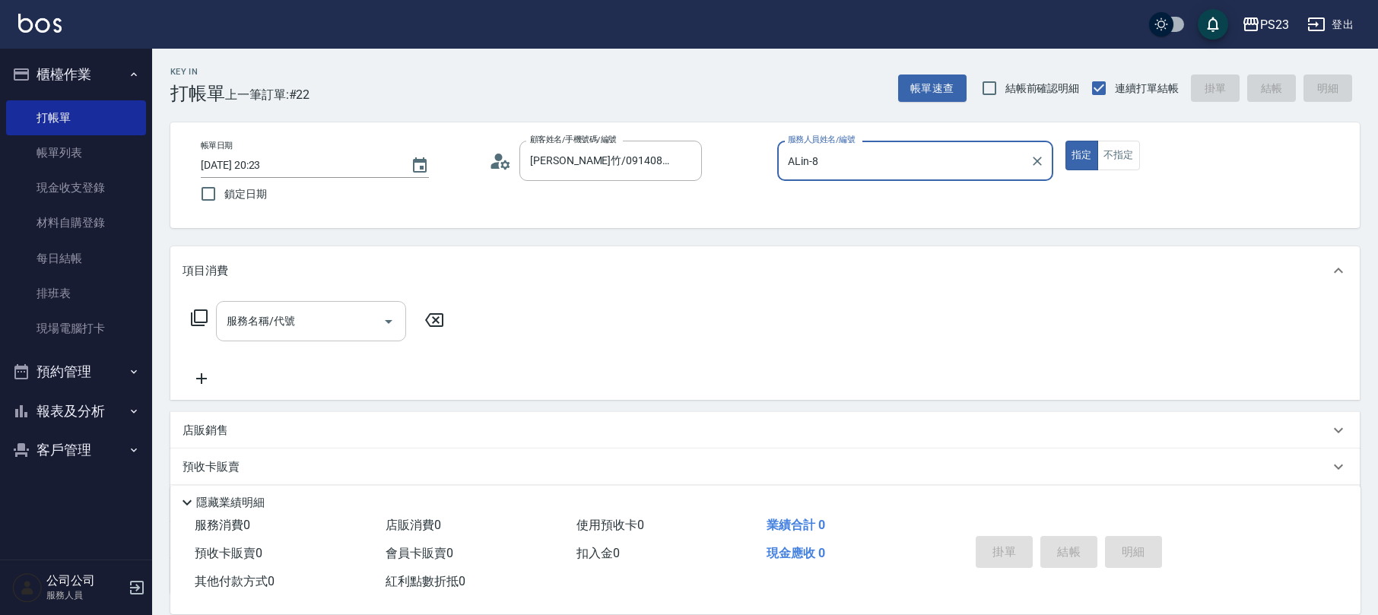
click at [335, 317] on input "服務名稱/代號" at bounding box center [300, 321] width 154 height 27
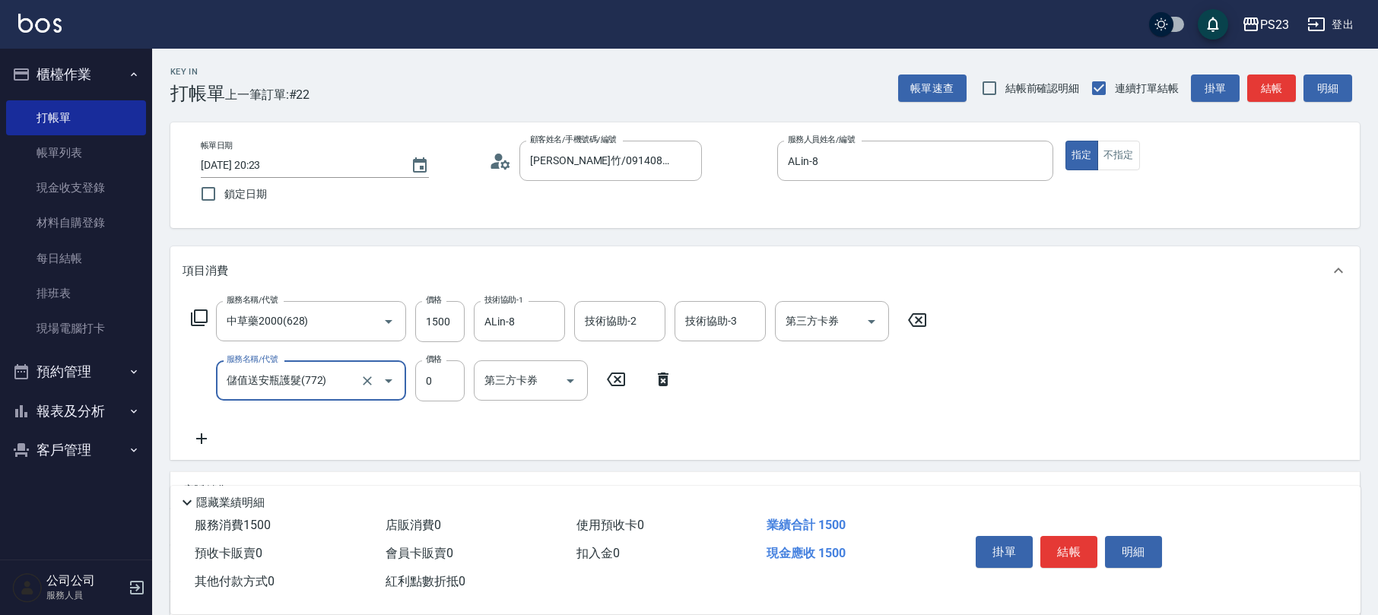
scroll to position [183, 0]
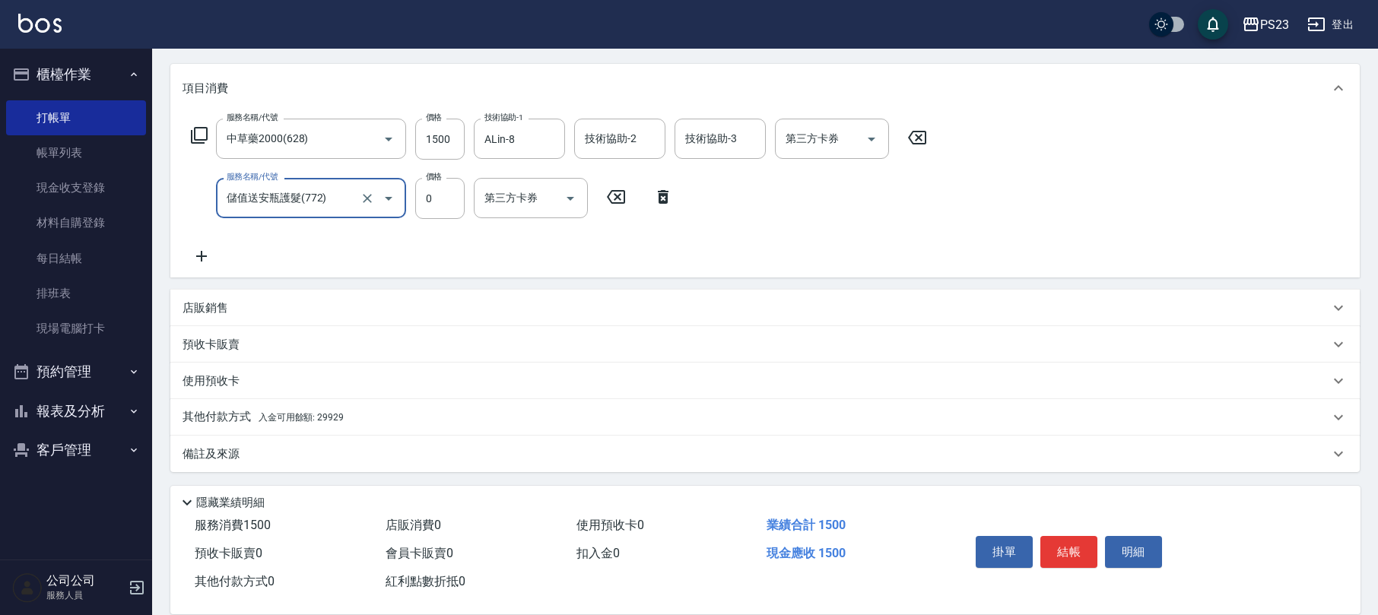
click at [227, 312] on p "店販銷售" at bounding box center [206, 308] width 46 height 16
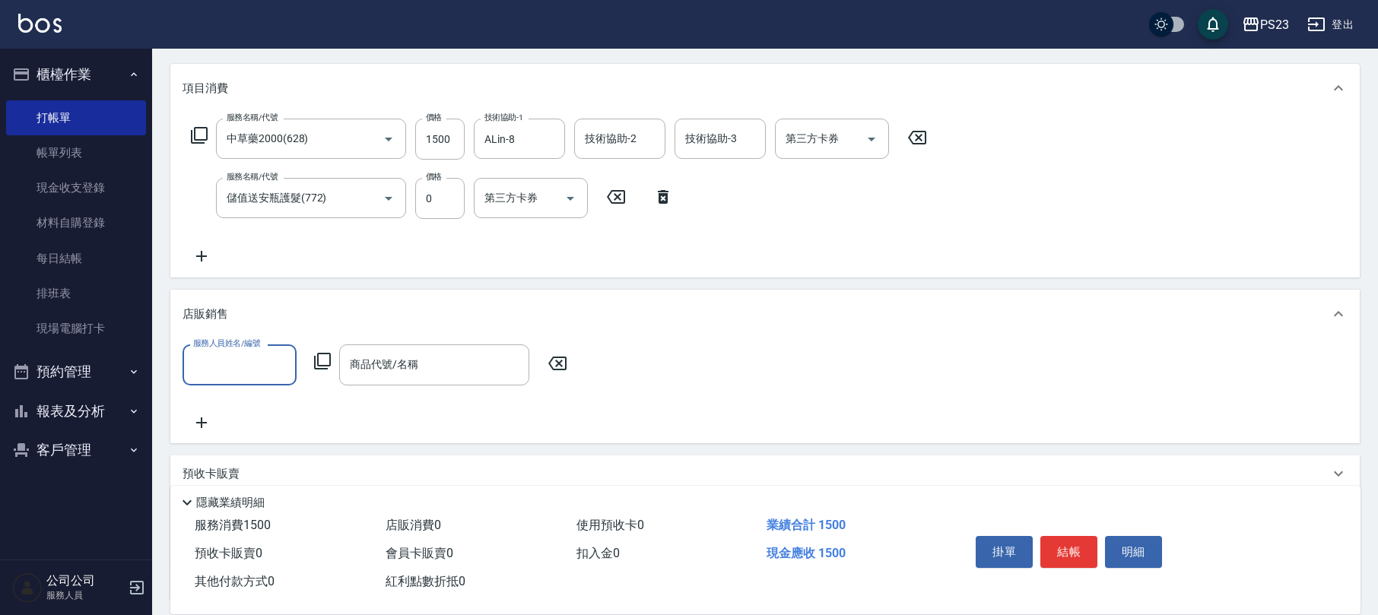
scroll to position [1, 0]
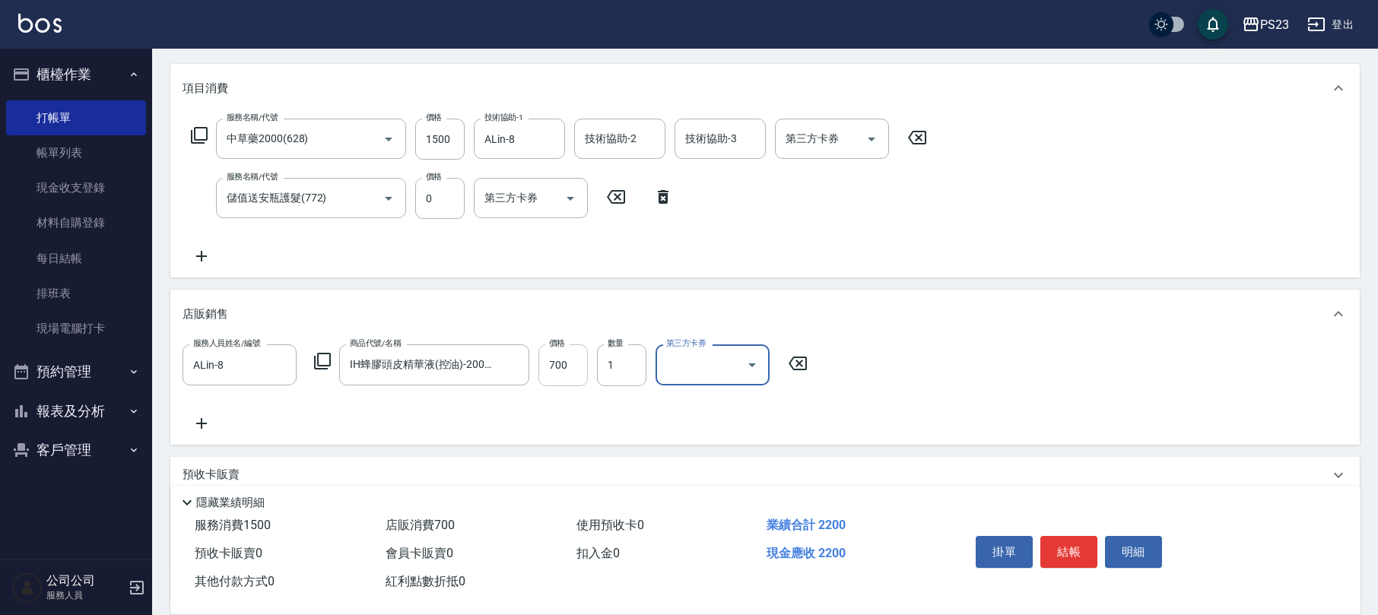
click at [557, 365] on input "700" at bounding box center [562, 364] width 49 height 41
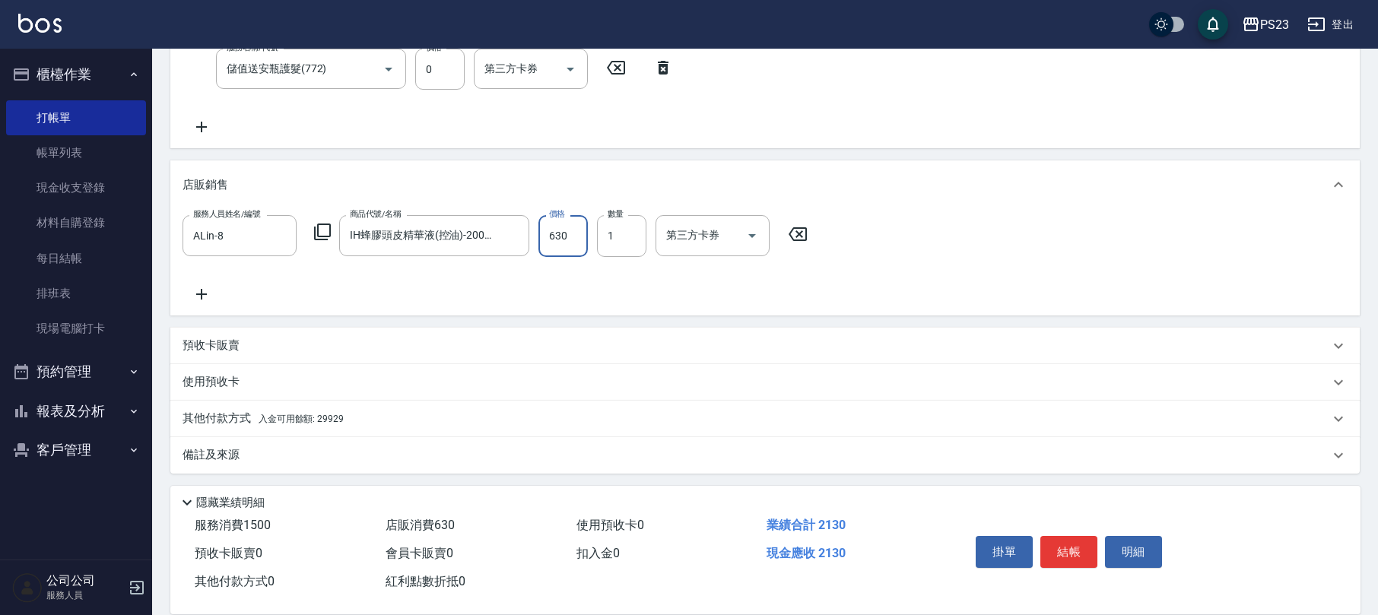
click at [275, 443] on div "備註及來源" at bounding box center [764, 455] width 1189 height 37
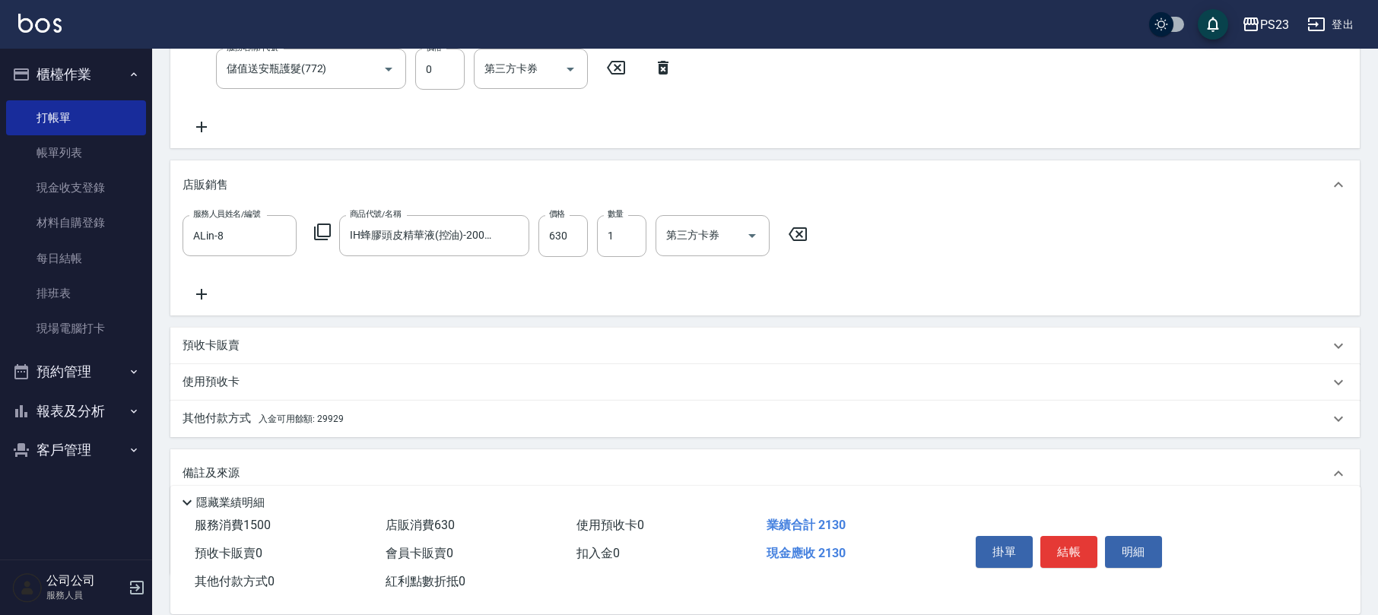
scroll to position [411, 0]
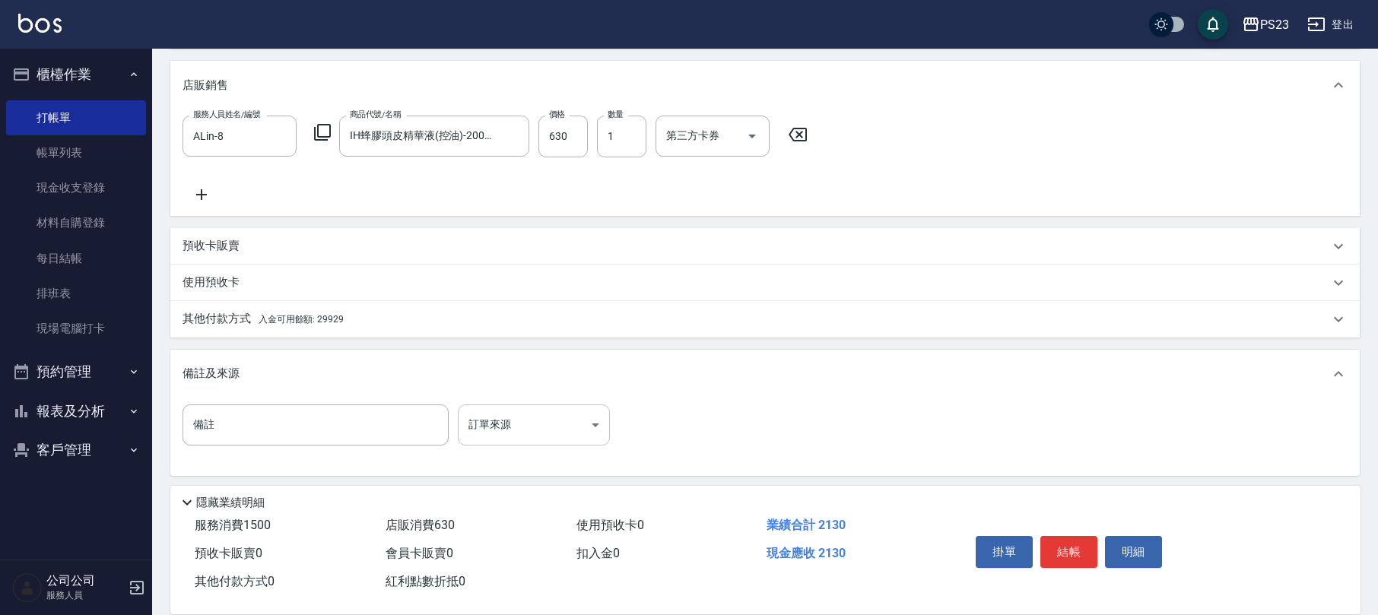
click at [490, 405] on body "PS23 登出 櫃檯作業 打帳單 帳單列表 現金收支登錄 材料自購登錄 每日結帳 排班表 現場電腦打卡 預約管理 預約管理 單日預約紀錄 單週預約紀錄 報表及…" at bounding box center [689, 104] width 1378 height 1030
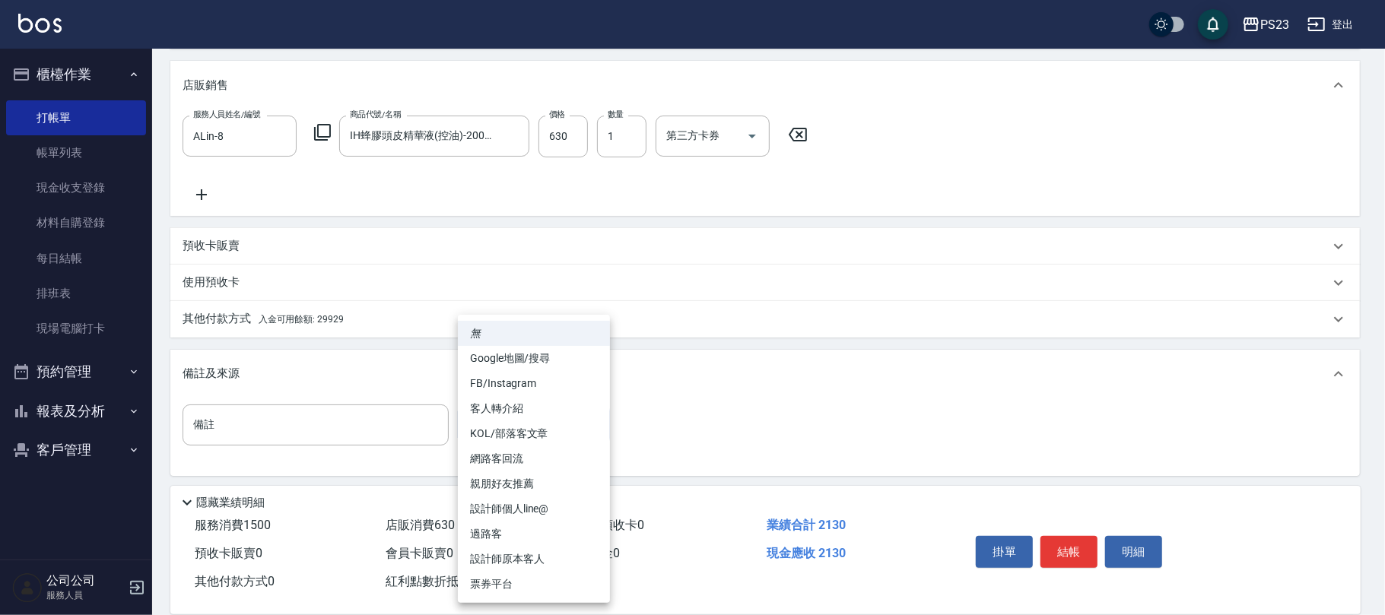
click at [514, 548] on li "設計師原本客人" at bounding box center [534, 559] width 152 height 25
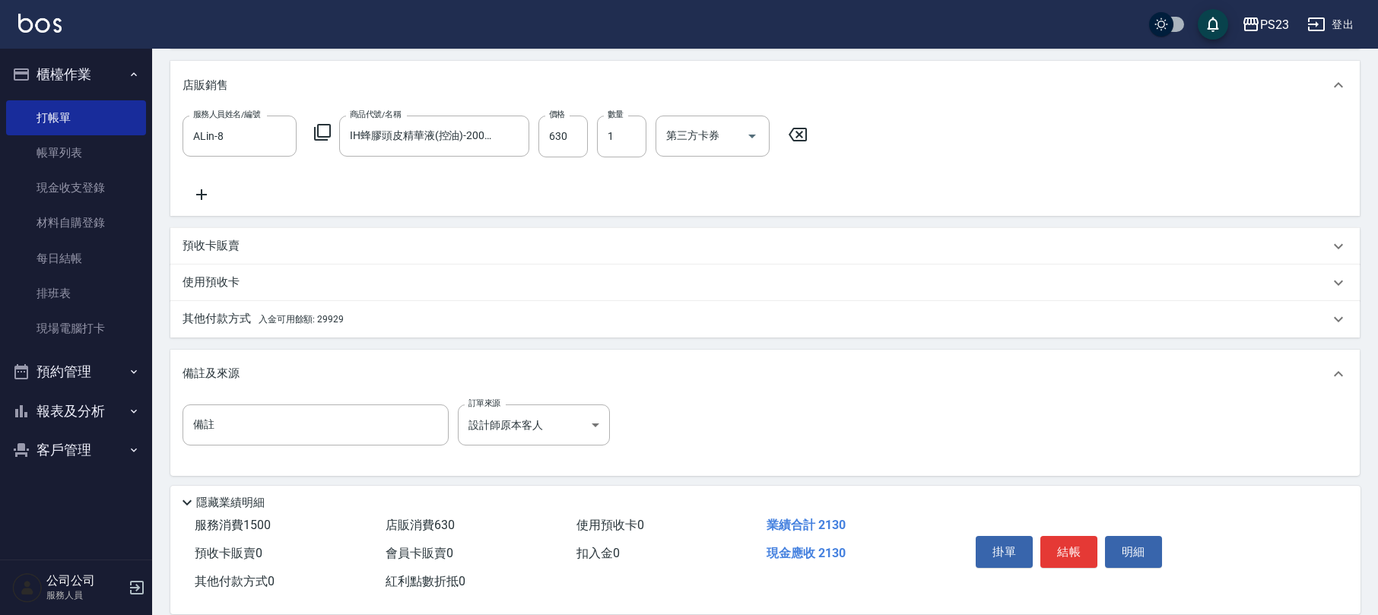
click at [335, 314] on span "入金可用餘額: 29929" at bounding box center [301, 319] width 85 height 11
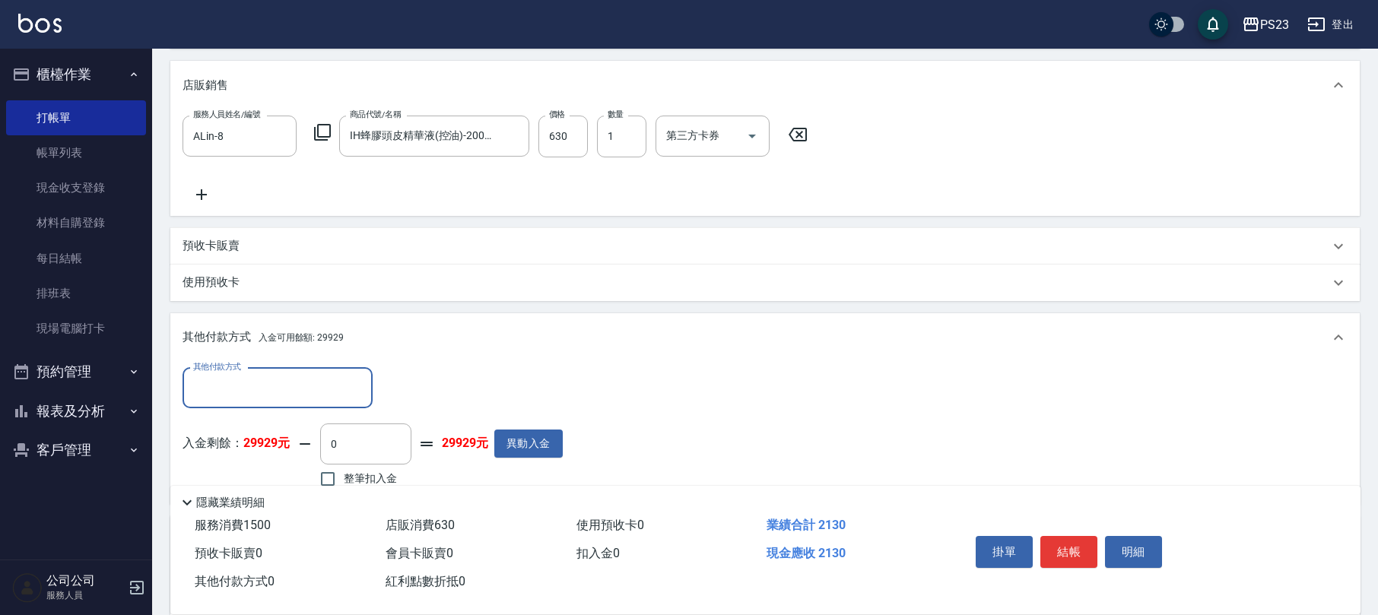
scroll to position [0, 0]
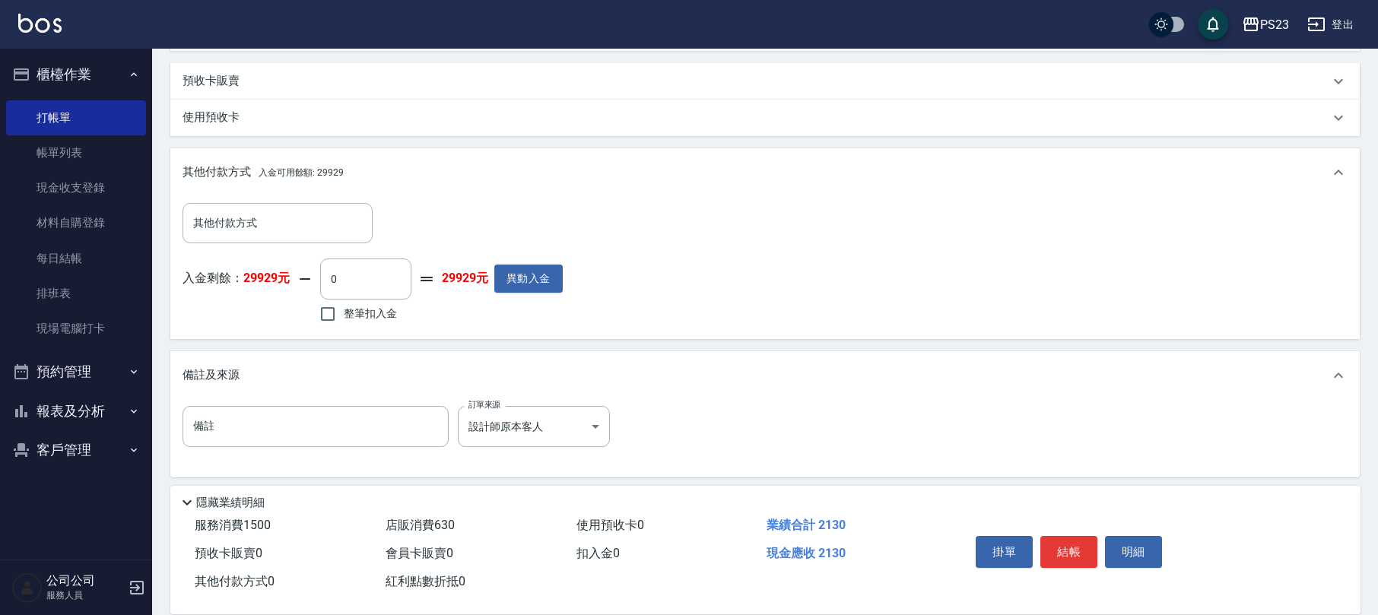
click at [385, 309] on span "整筆扣入金" at bounding box center [370, 314] width 53 height 16
click at [344, 309] on input "整筆扣入金" at bounding box center [328, 314] width 32 height 32
click at [1075, 551] on button "結帳" at bounding box center [1068, 552] width 57 height 32
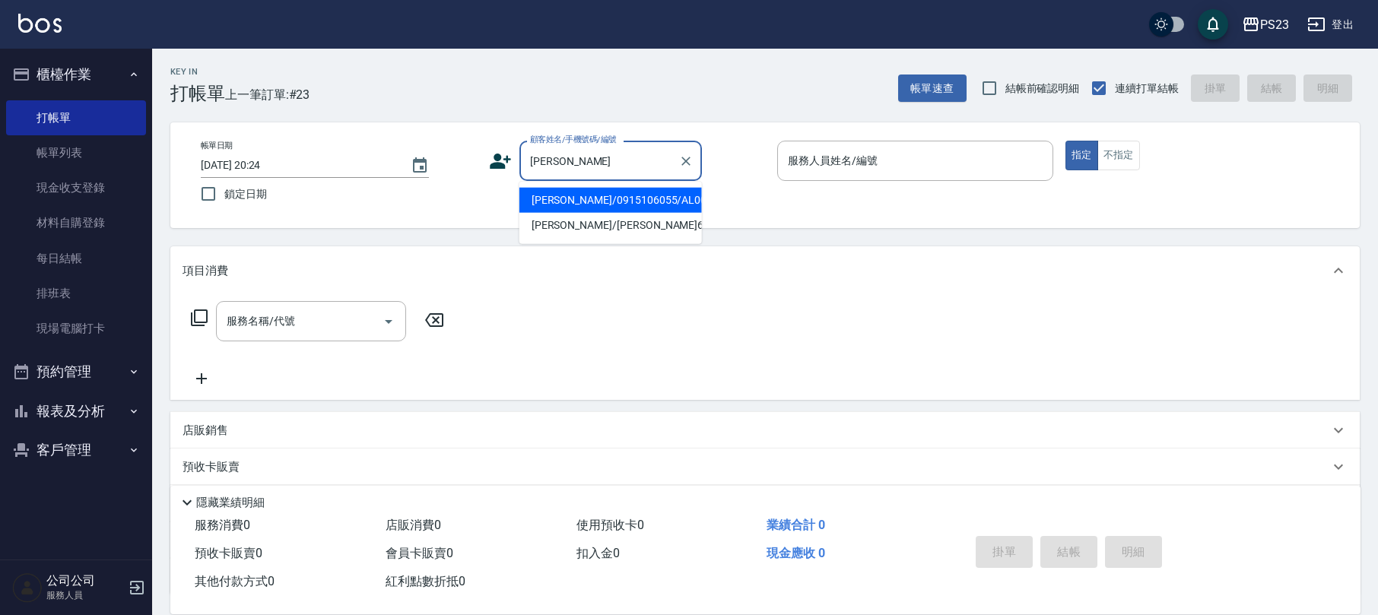
click at [667, 162] on input "[PERSON_NAME]" at bounding box center [599, 161] width 146 height 27
click at [628, 202] on li "[PERSON_NAME]/0915106055/AL001018" at bounding box center [610, 200] width 183 height 25
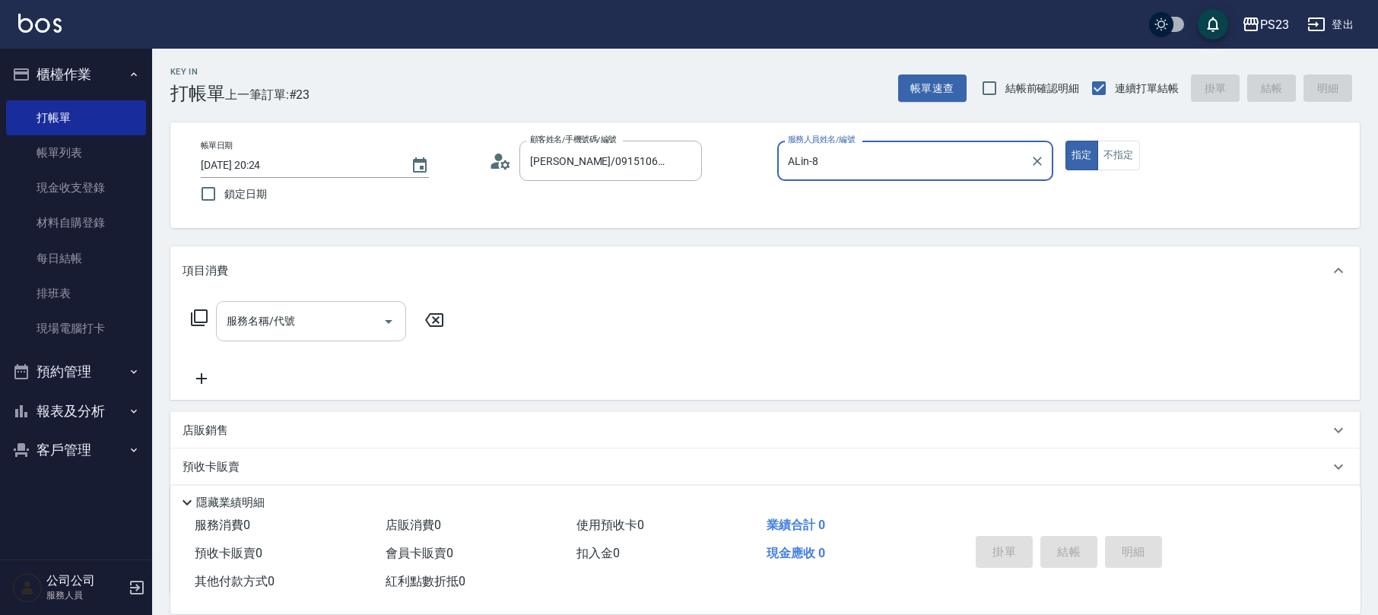
click at [262, 313] on div "服務名稱/代號 服務名稱/代號" at bounding box center [311, 321] width 190 height 40
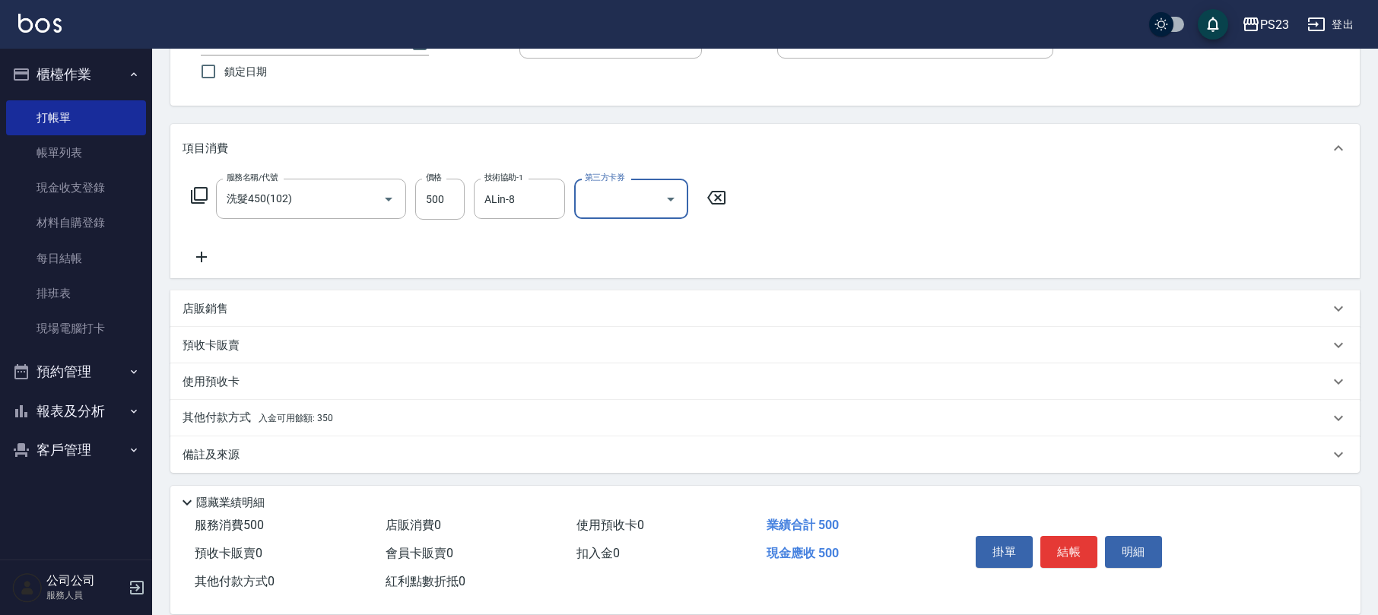
click at [260, 456] on div "備註及來源" at bounding box center [756, 455] width 1147 height 16
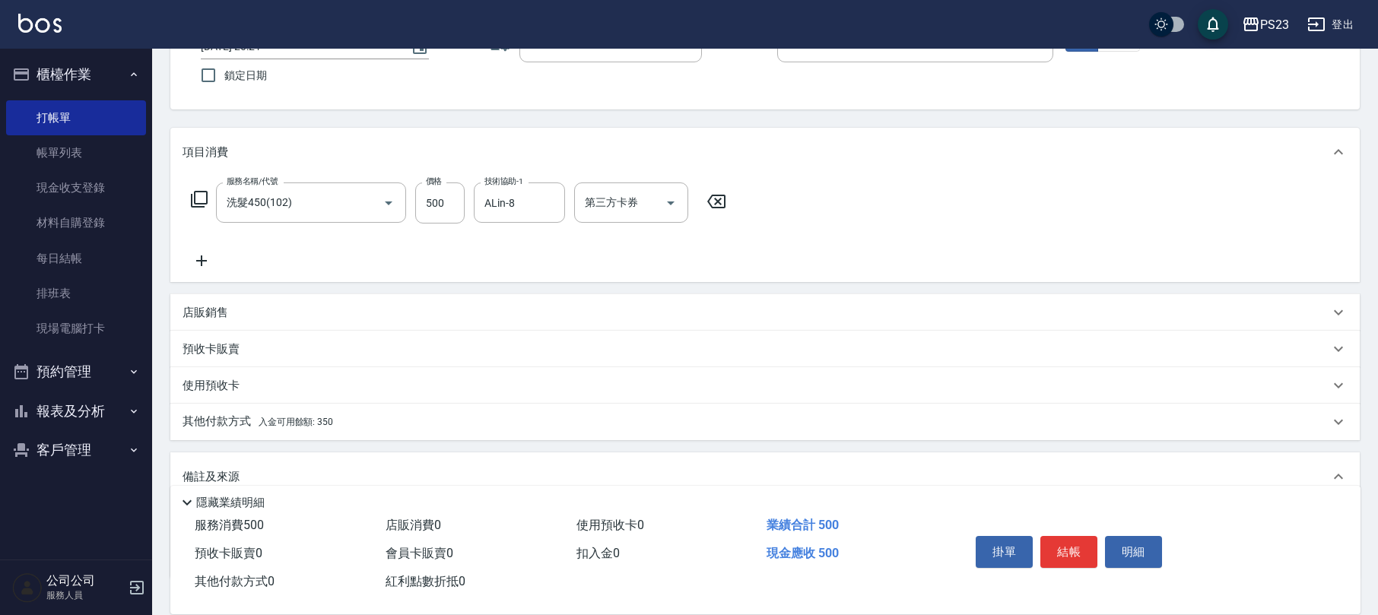
scroll to position [225, 0]
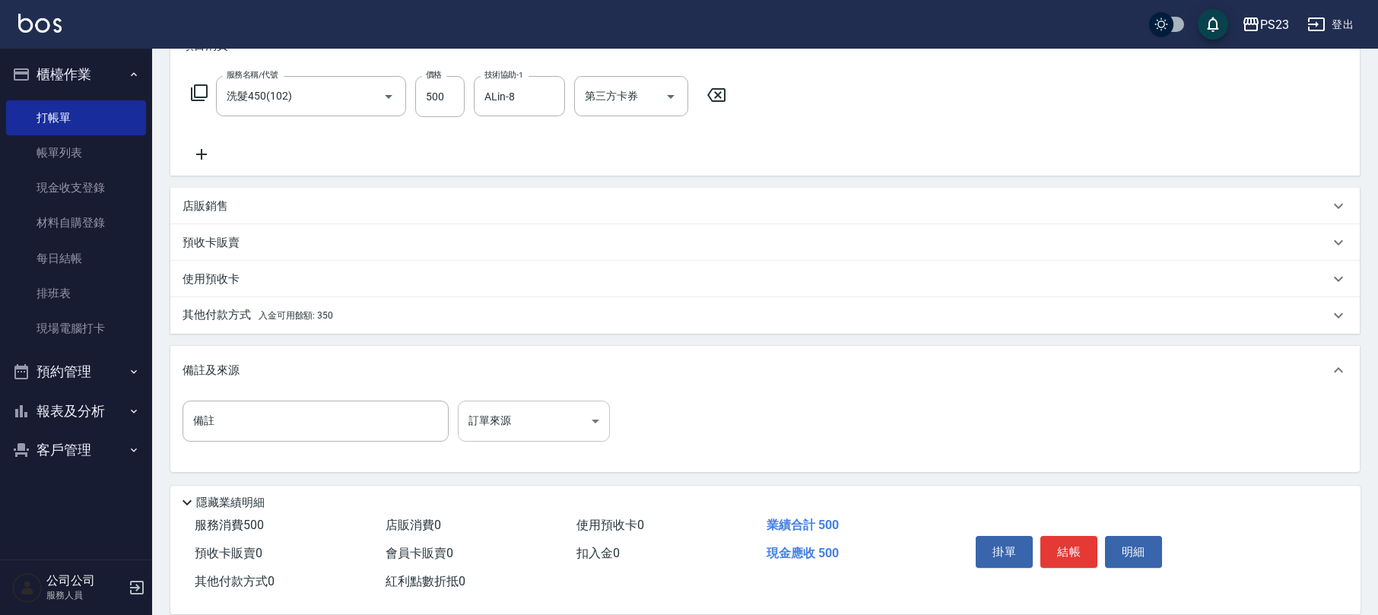
click at [518, 418] on body "PS23 登出 櫃檯作業 打帳單 帳單列表 現金收支登錄 材料自購登錄 每日結帳 排班表 現場電腦打卡 預約管理 預約管理 單日預約紀錄 單週預約紀錄 報表及…" at bounding box center [689, 195] width 1378 height 840
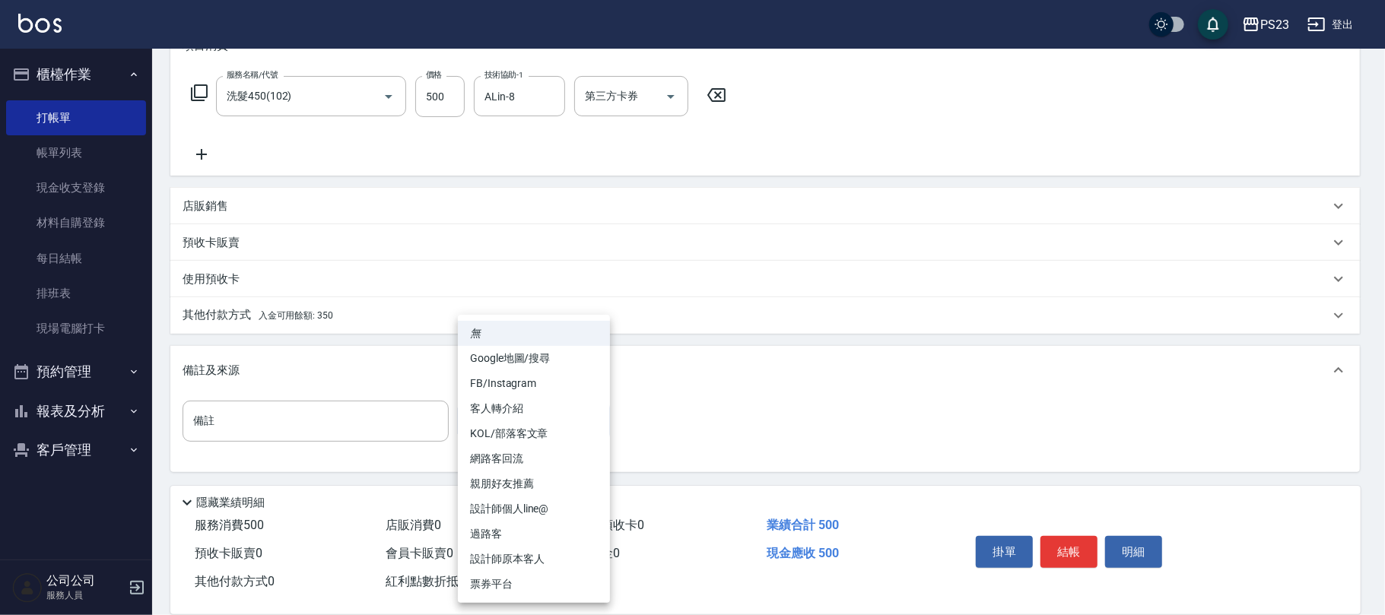
click at [541, 555] on li "設計師原本客人" at bounding box center [534, 559] width 152 height 25
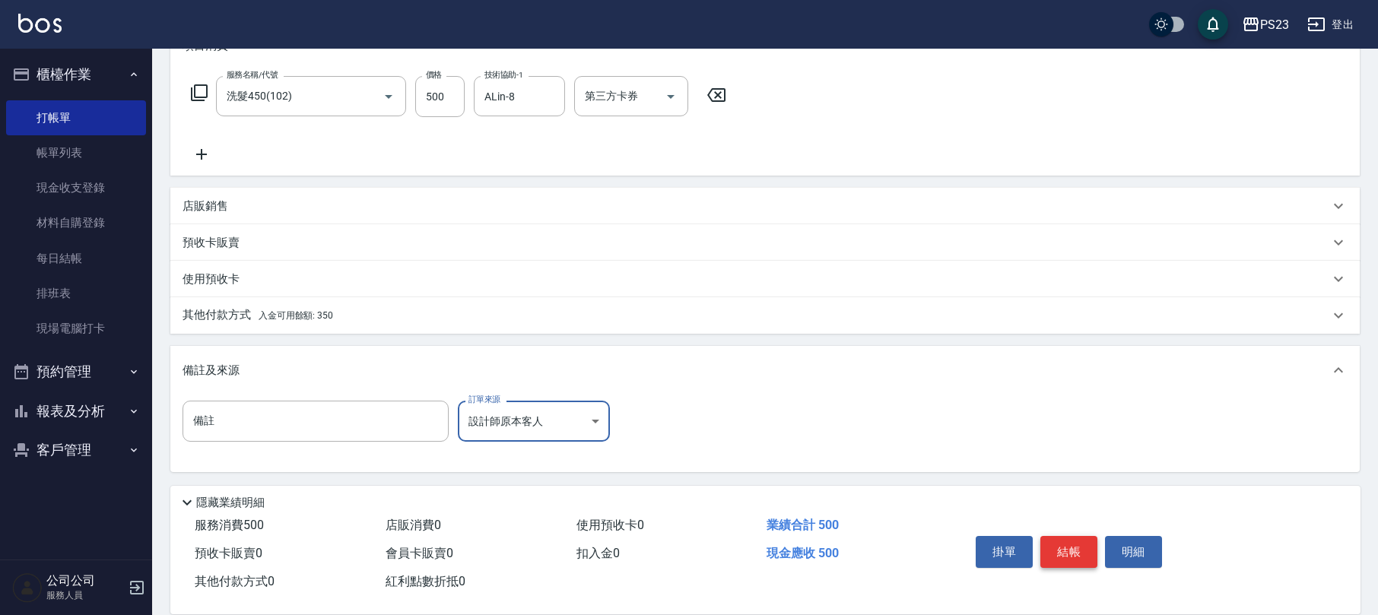
click at [1077, 542] on button "結帳" at bounding box center [1068, 552] width 57 height 32
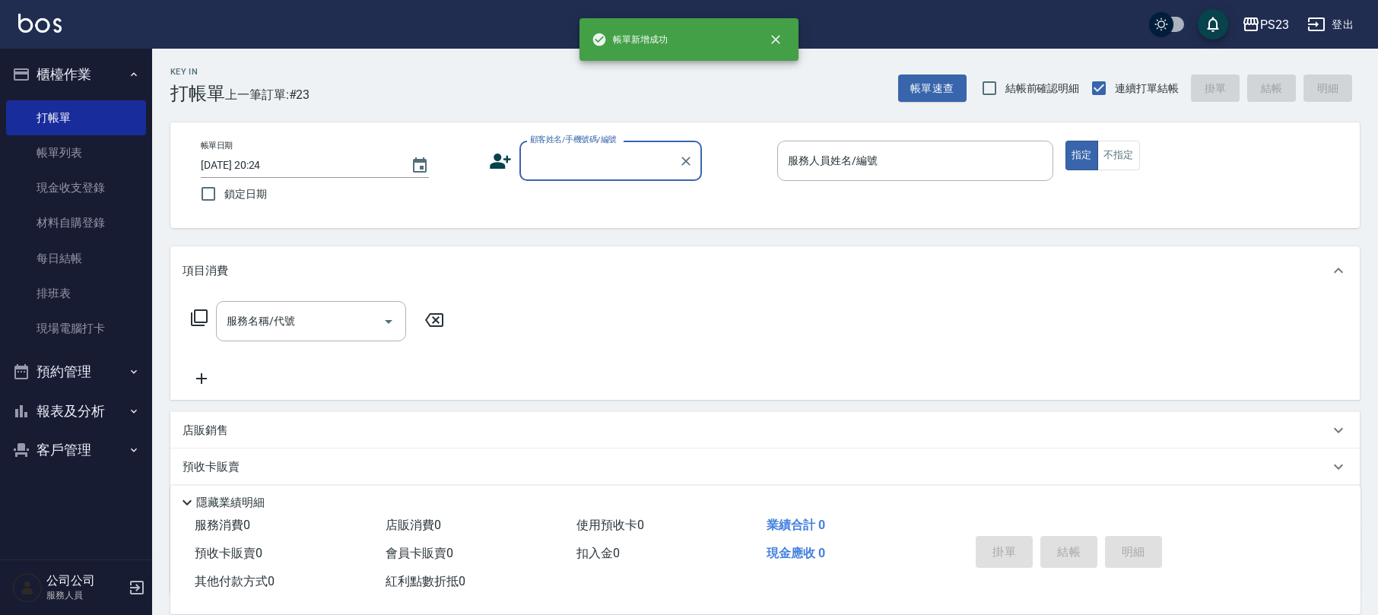
scroll to position [0, 0]
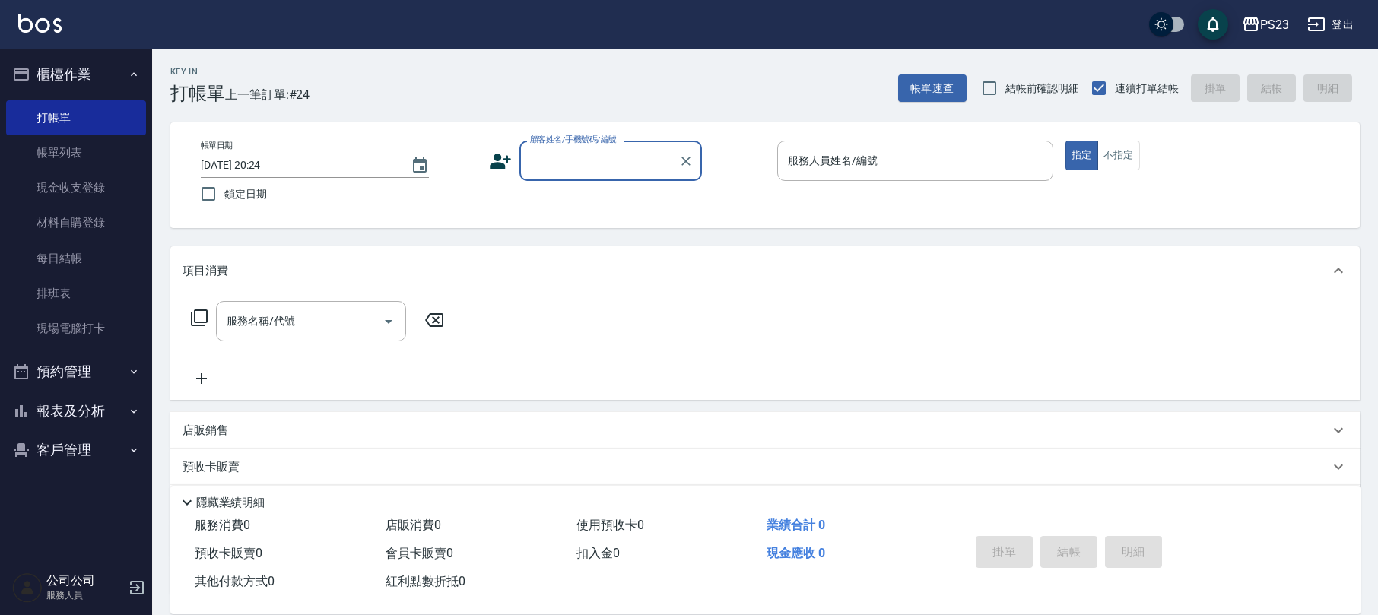
drag, startPoint x: 58, startPoint y: 411, endPoint x: 58, endPoint y: 400, distance: 10.6
click at [58, 403] on button "報表及分析" at bounding box center [76, 412] width 140 height 40
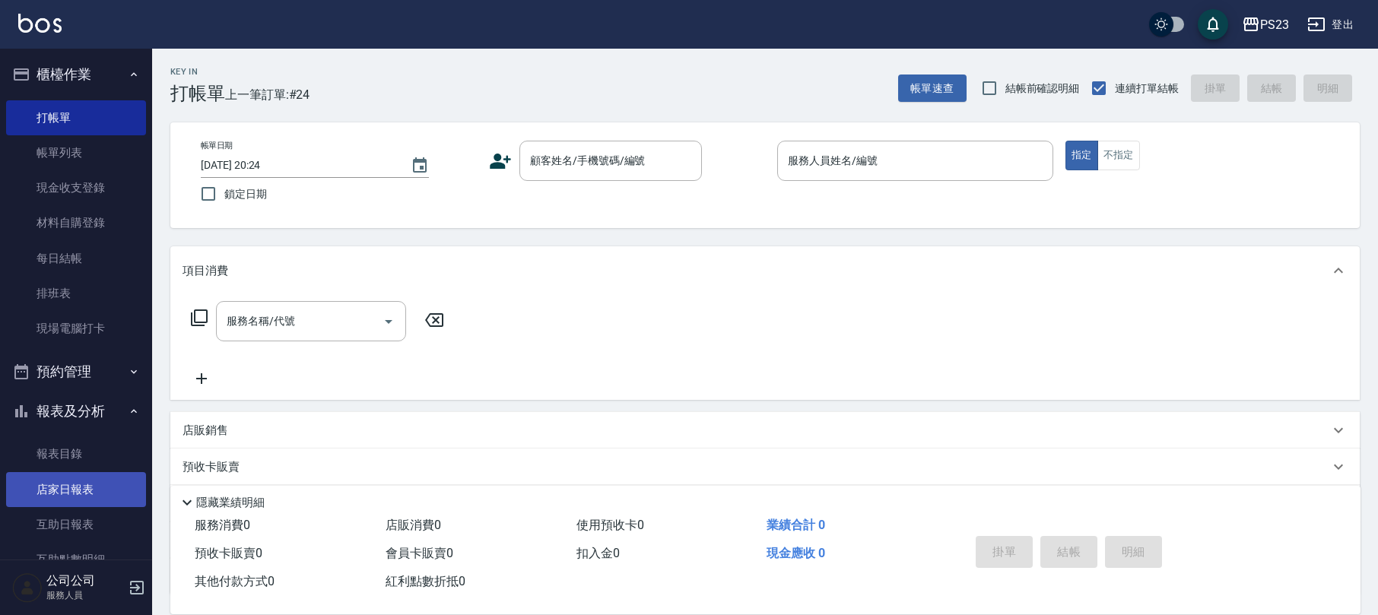
scroll to position [202, 0]
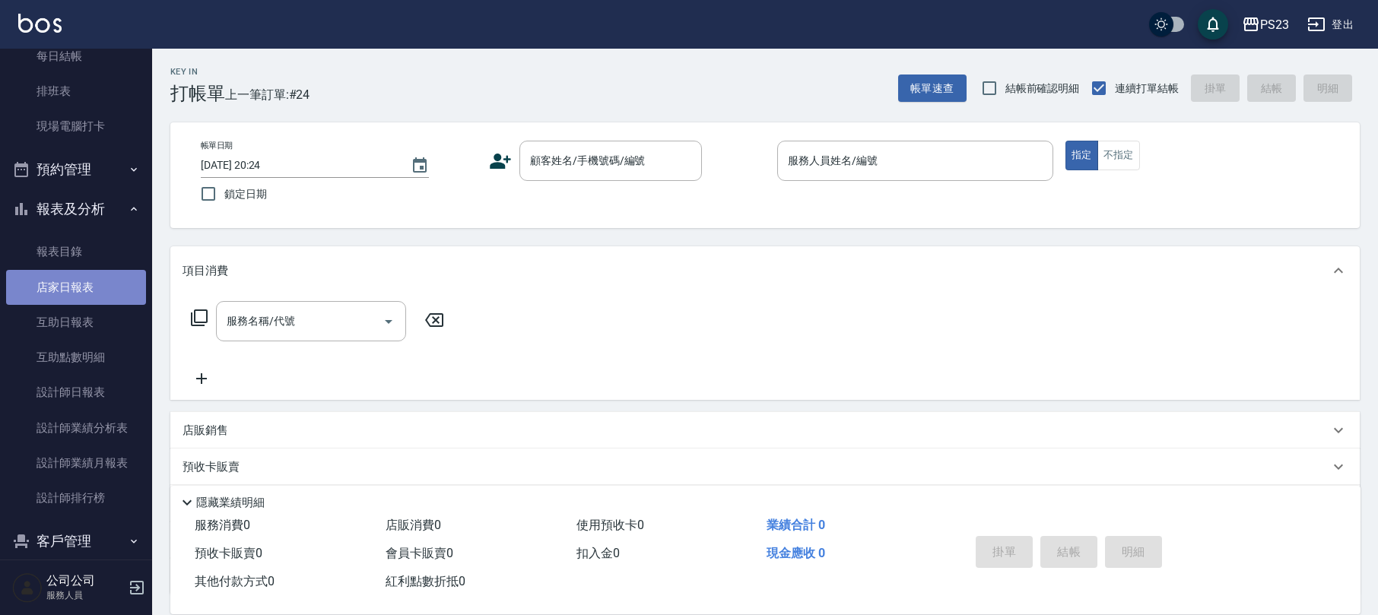
click at [88, 286] on link "店家日報表" at bounding box center [76, 287] width 140 height 35
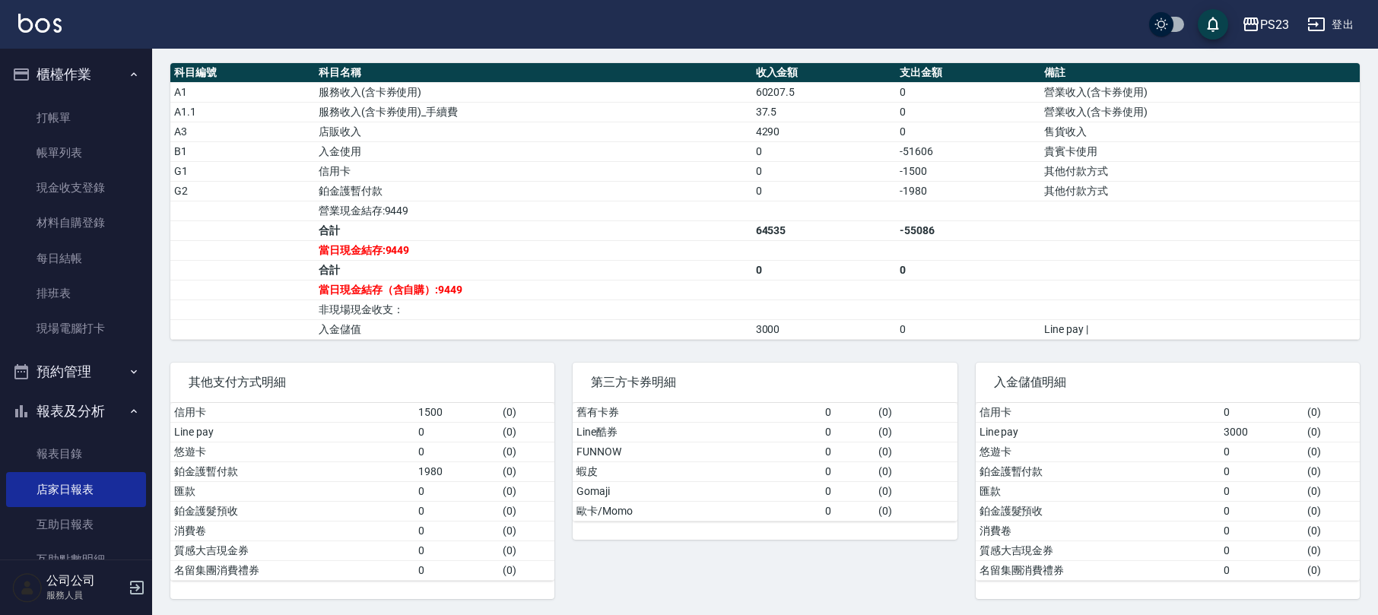
scroll to position [222, 0]
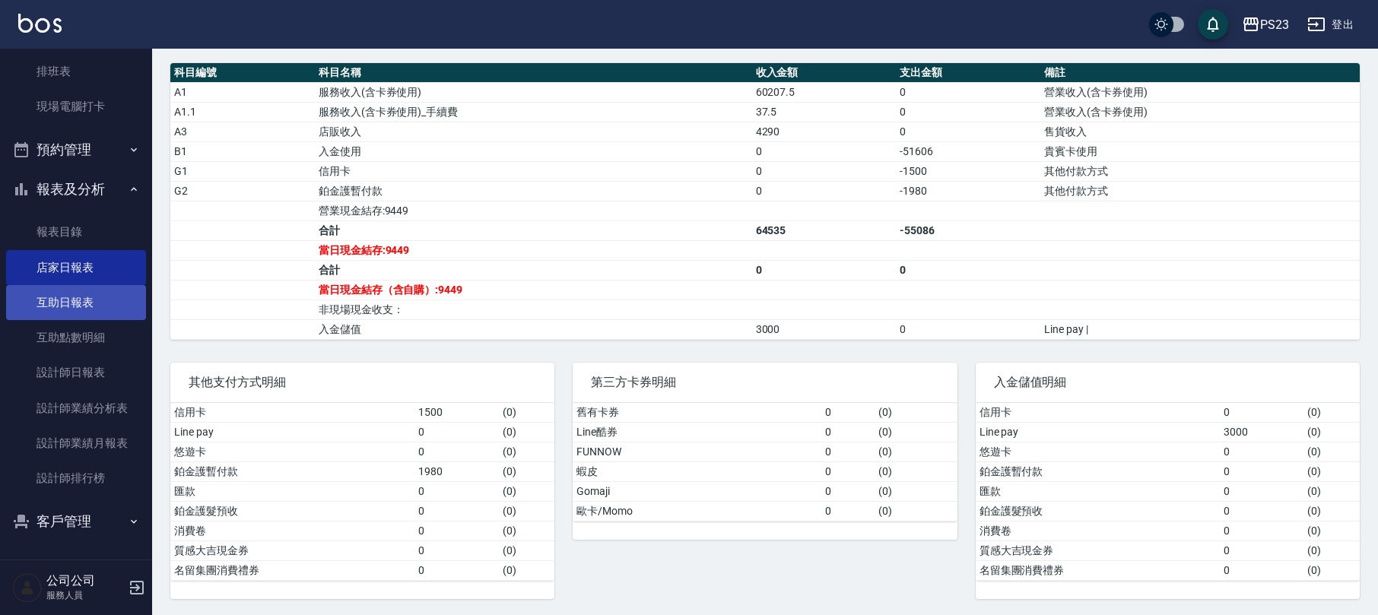
click at [75, 304] on link "互助日報表" at bounding box center [76, 302] width 140 height 35
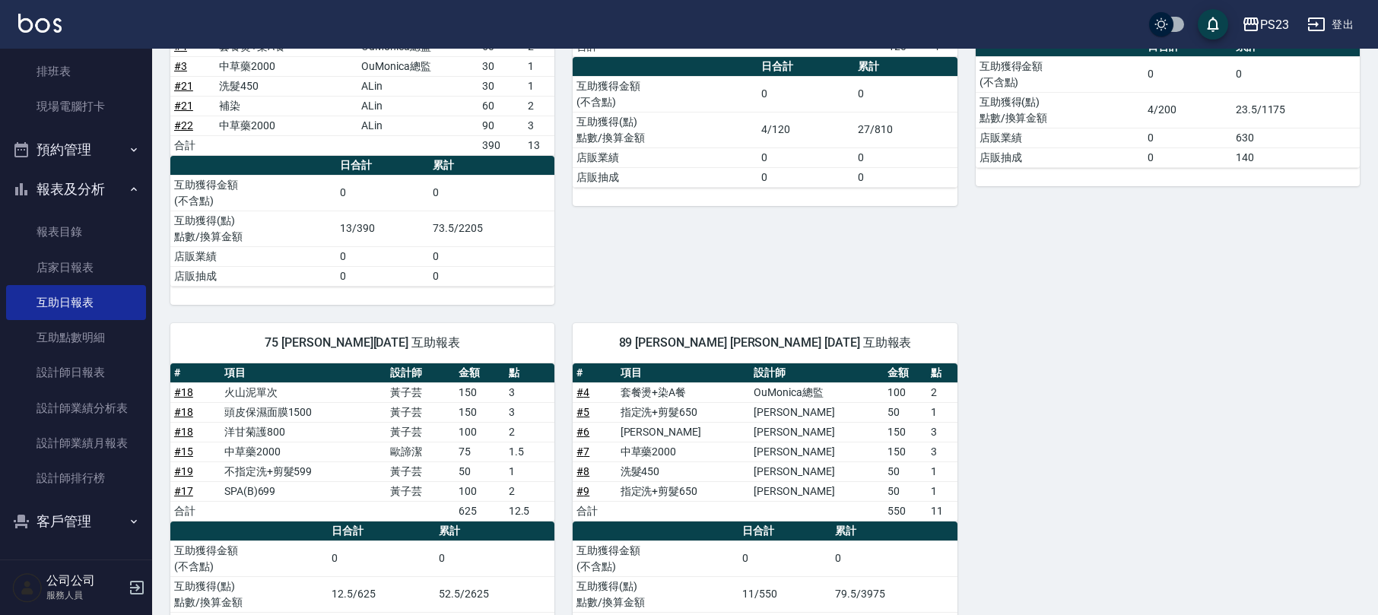
scroll to position [896, 0]
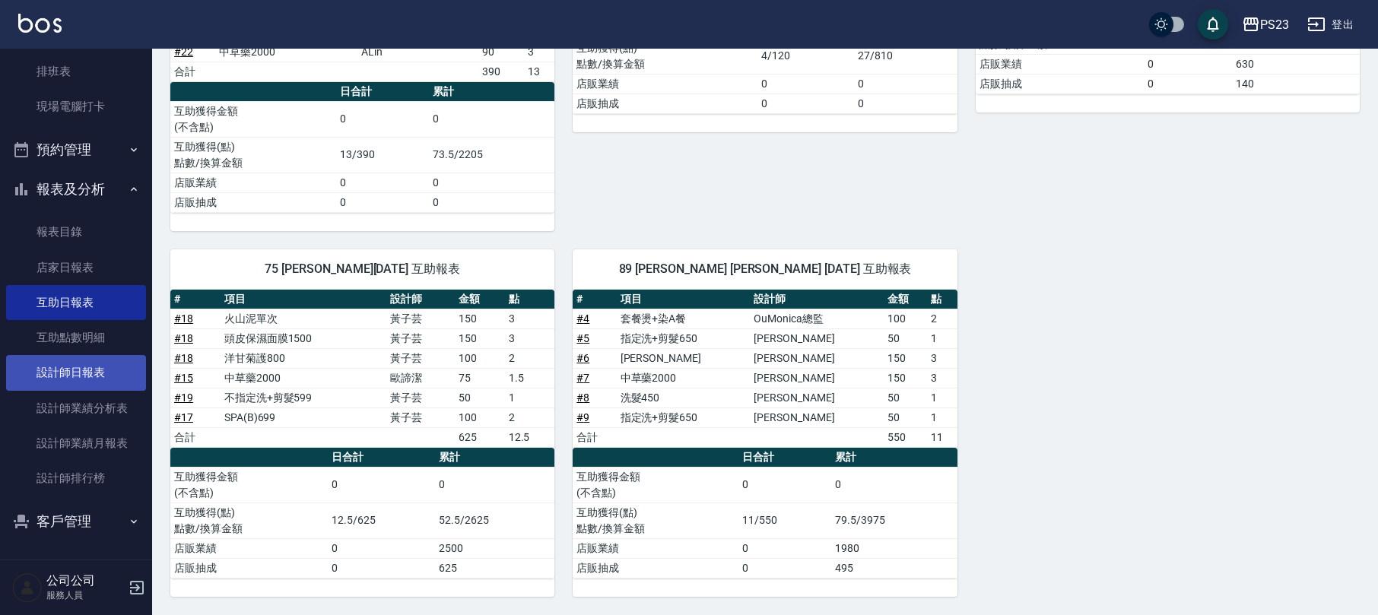
click at [46, 373] on link "設計師日報表" at bounding box center [76, 372] width 140 height 35
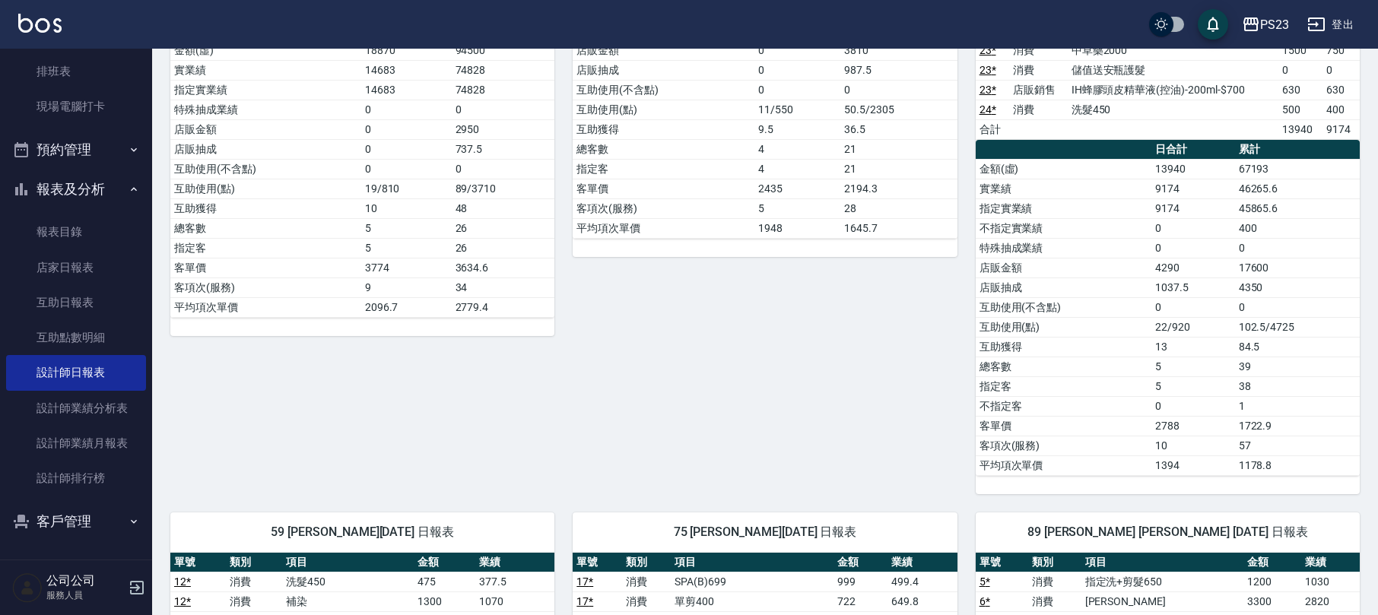
scroll to position [202, 0]
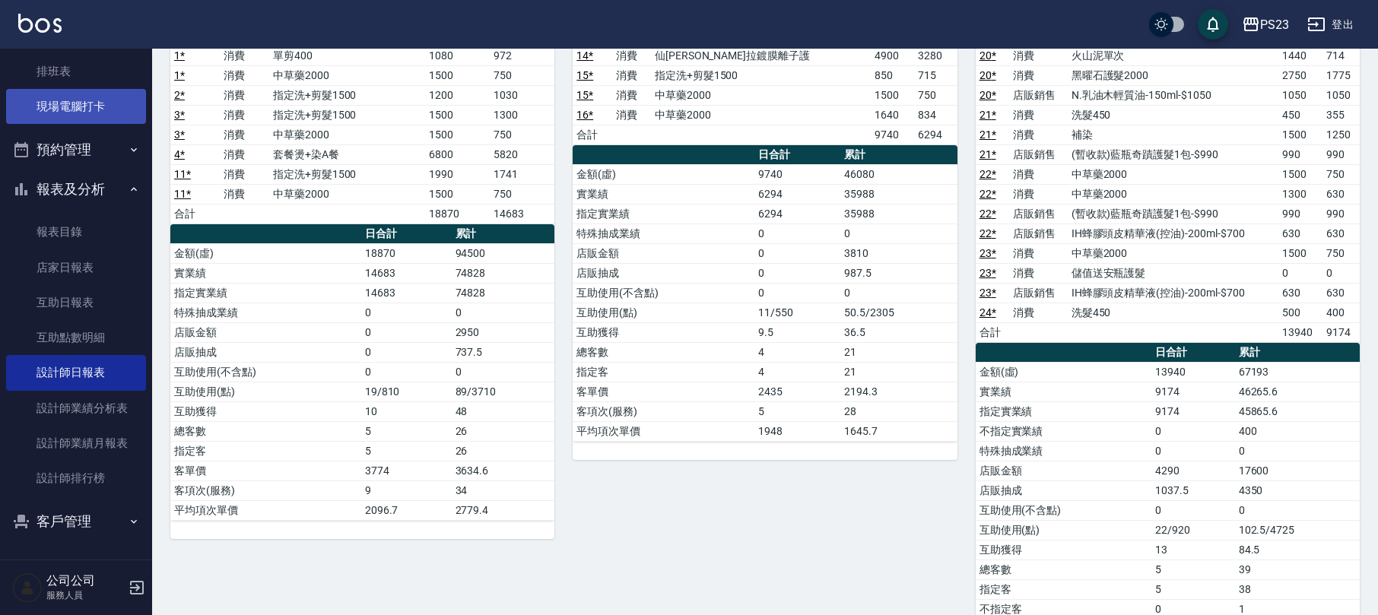
drag, startPoint x: 120, startPoint y: 105, endPoint x: 110, endPoint y: 102, distance: 11.1
click at [119, 105] on link "現場電腦打卡" at bounding box center [76, 106] width 140 height 35
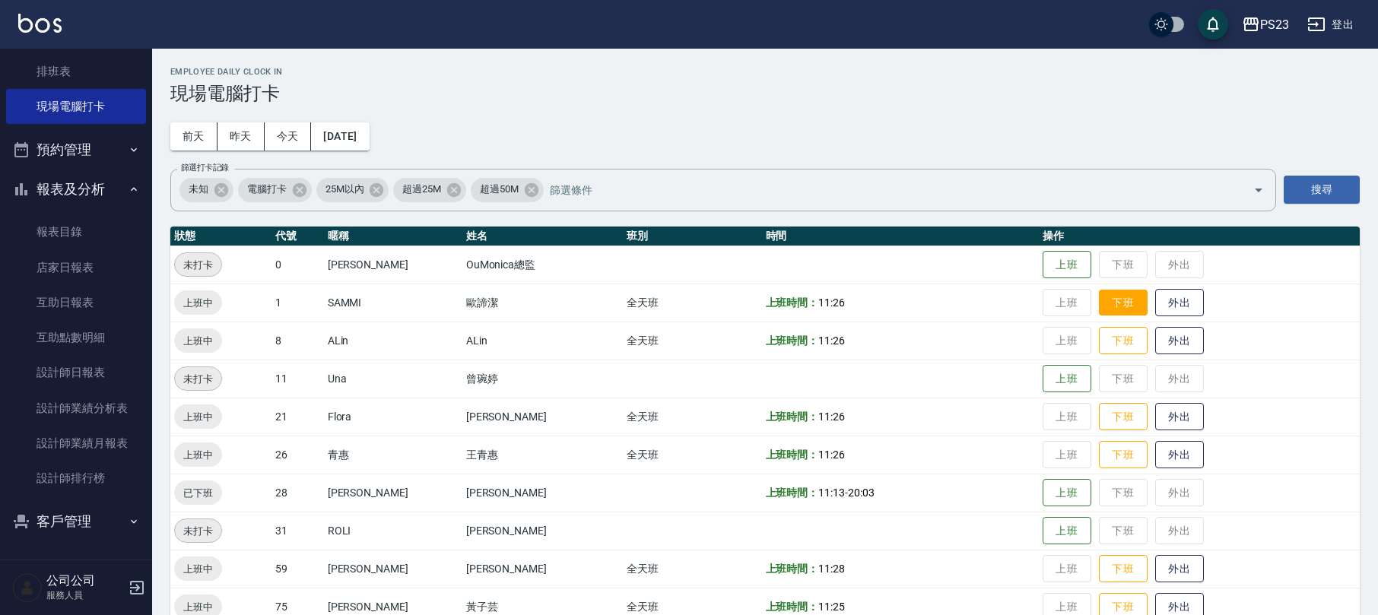
click at [1113, 305] on button "下班" at bounding box center [1123, 303] width 49 height 27
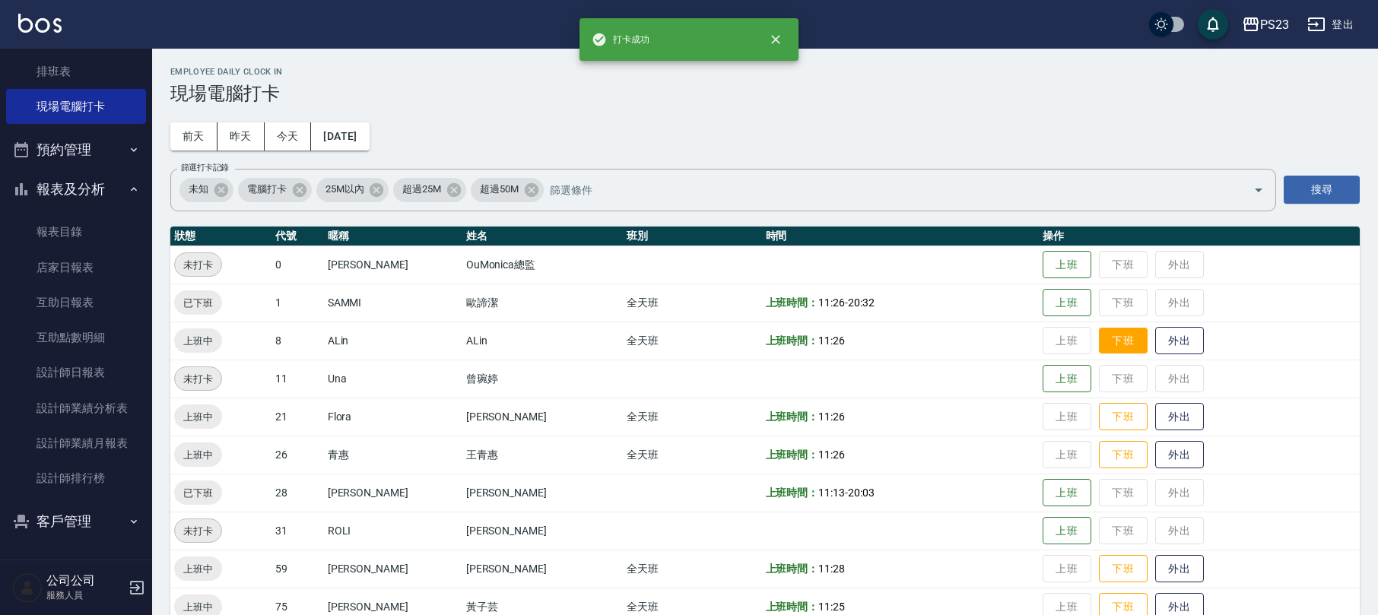
click at [1109, 342] on button "下班" at bounding box center [1123, 341] width 49 height 27
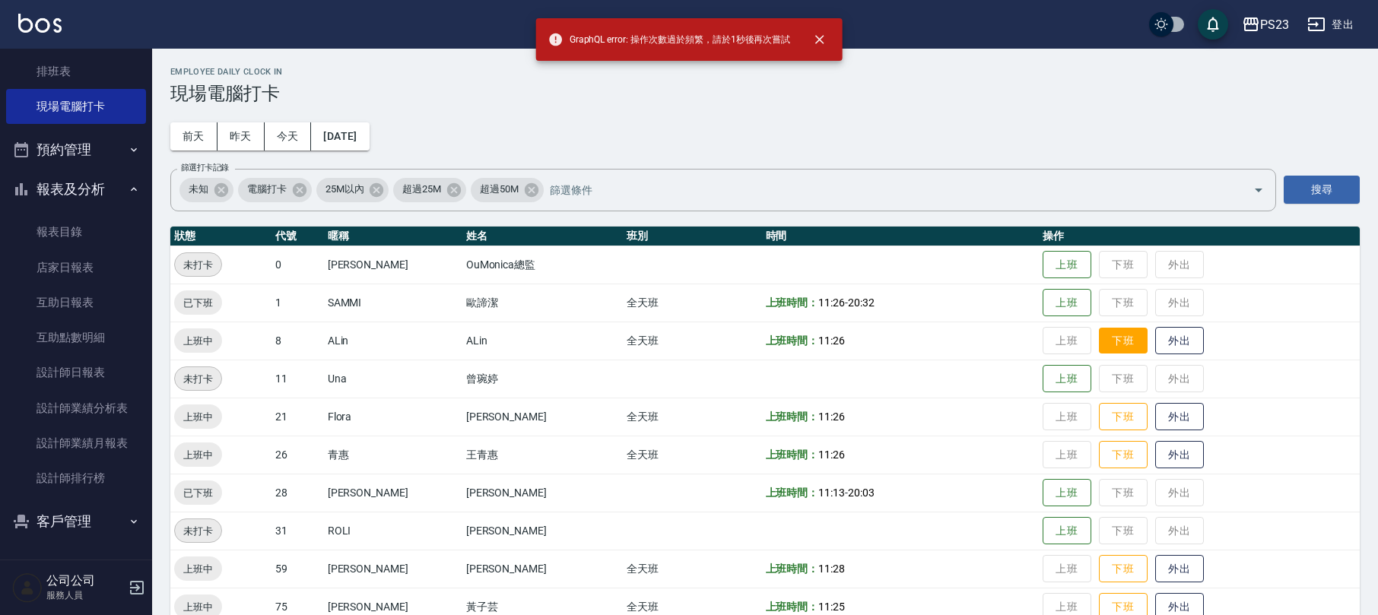
click at [1099, 335] on button "下班" at bounding box center [1123, 341] width 49 height 27
click at [1110, 341] on button "下班" at bounding box center [1123, 341] width 49 height 27
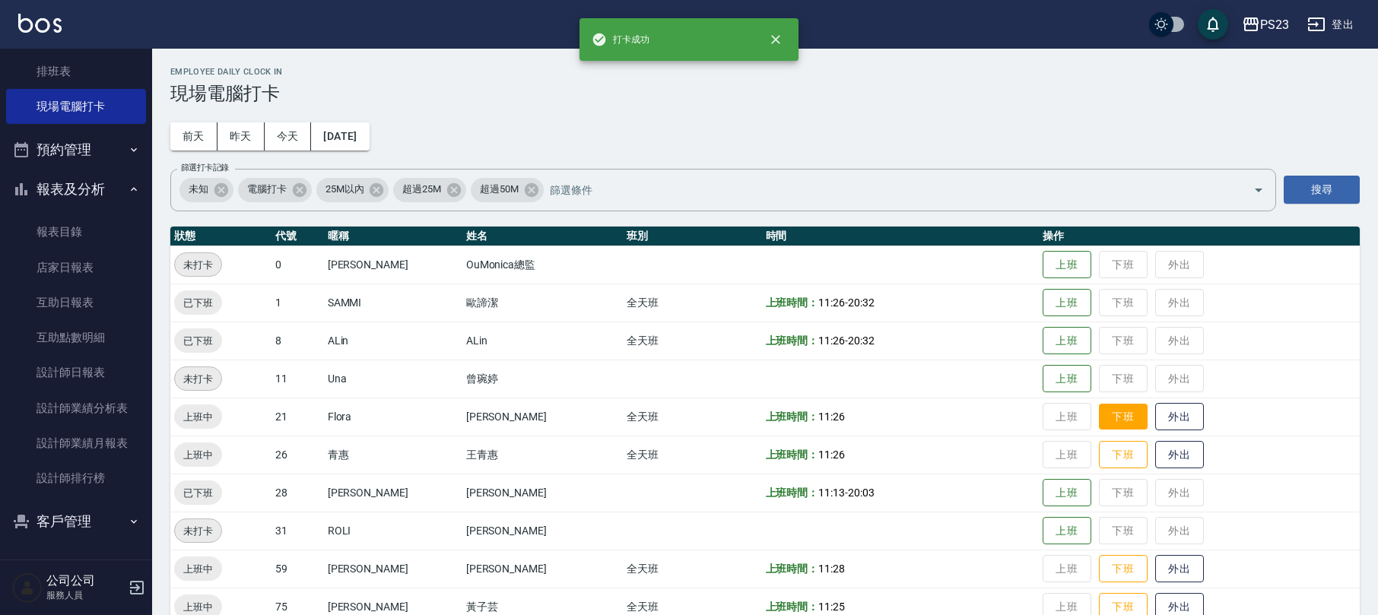
click at [1107, 418] on button "下班" at bounding box center [1123, 417] width 49 height 27
click at [1109, 458] on button "下班" at bounding box center [1123, 455] width 49 height 27
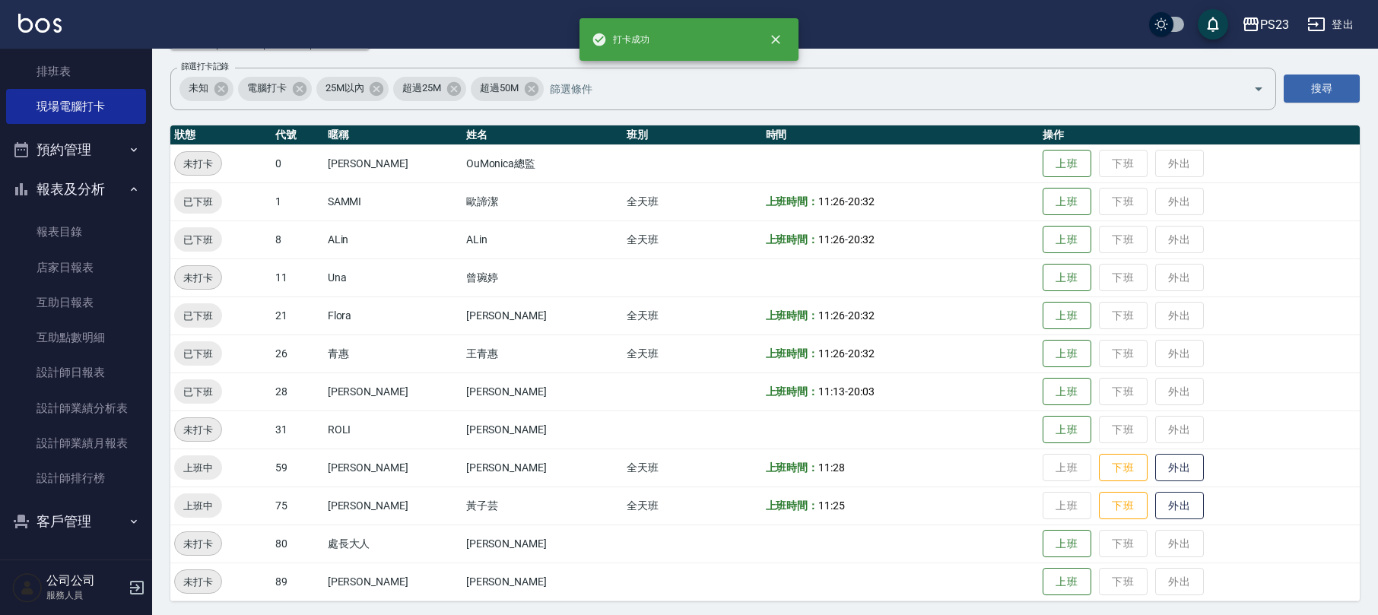
scroll to position [105, 0]
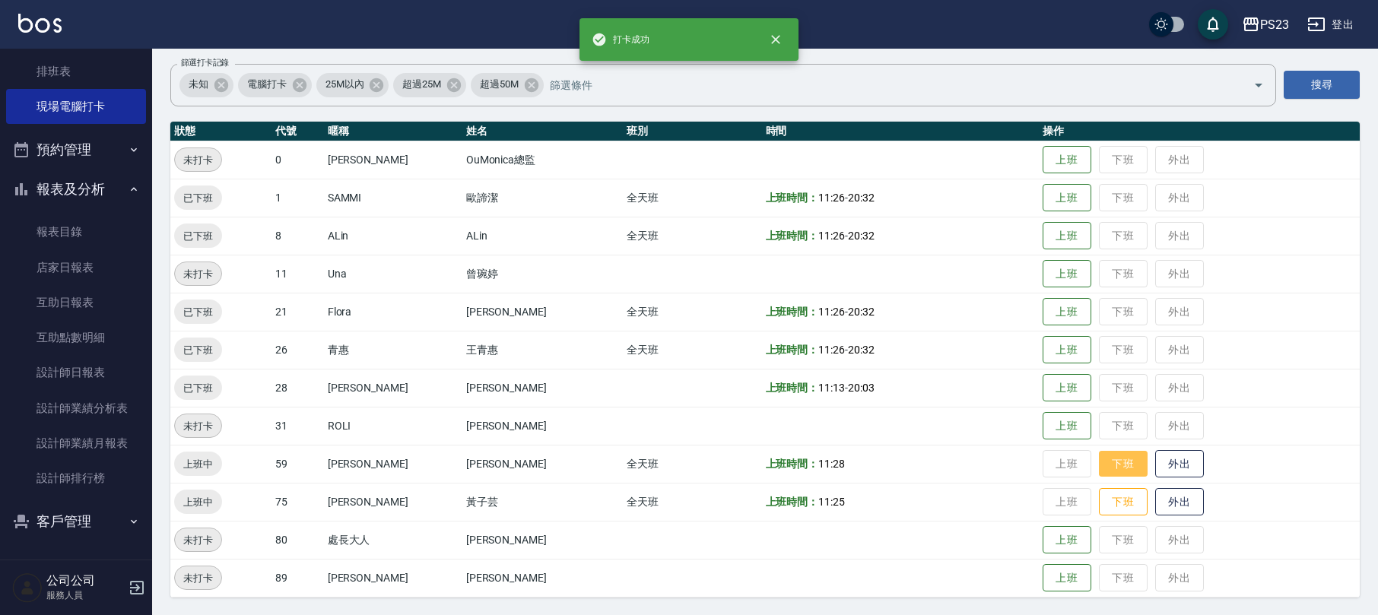
click at [1112, 467] on button "下班" at bounding box center [1123, 464] width 49 height 27
click at [1105, 503] on button "下班" at bounding box center [1123, 502] width 49 height 27
